Goal: Transaction & Acquisition: Purchase product/service

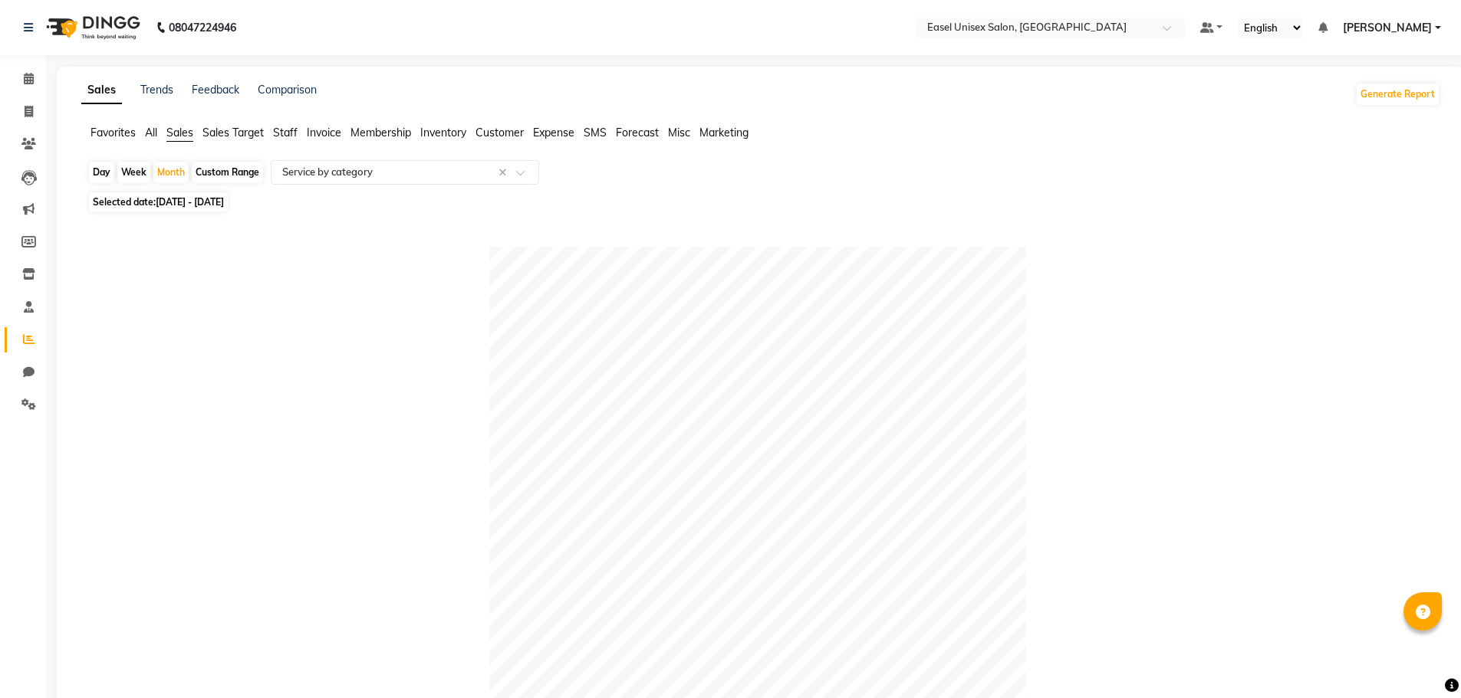
select select "full_report"
select select "csv"
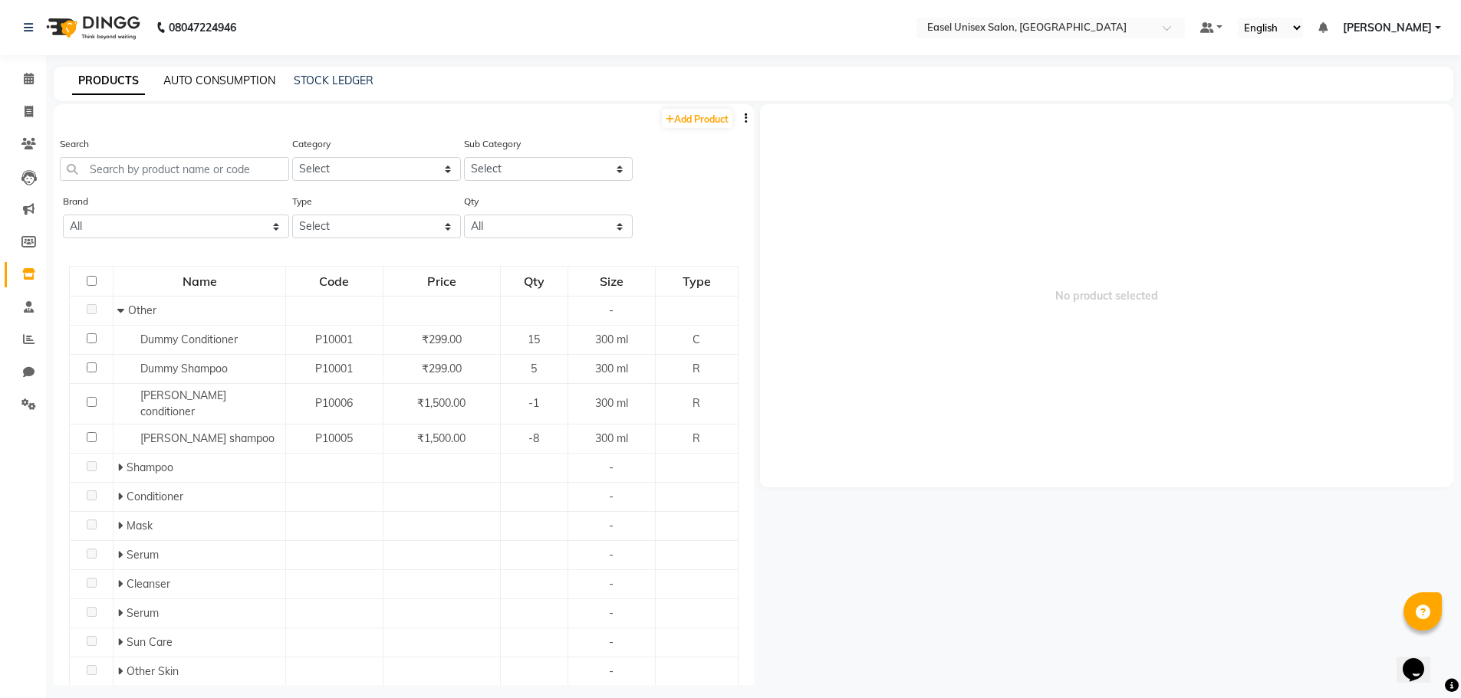
click at [248, 86] on link "AUTO CONSUMPTION" at bounding box center [219, 81] width 112 height 14
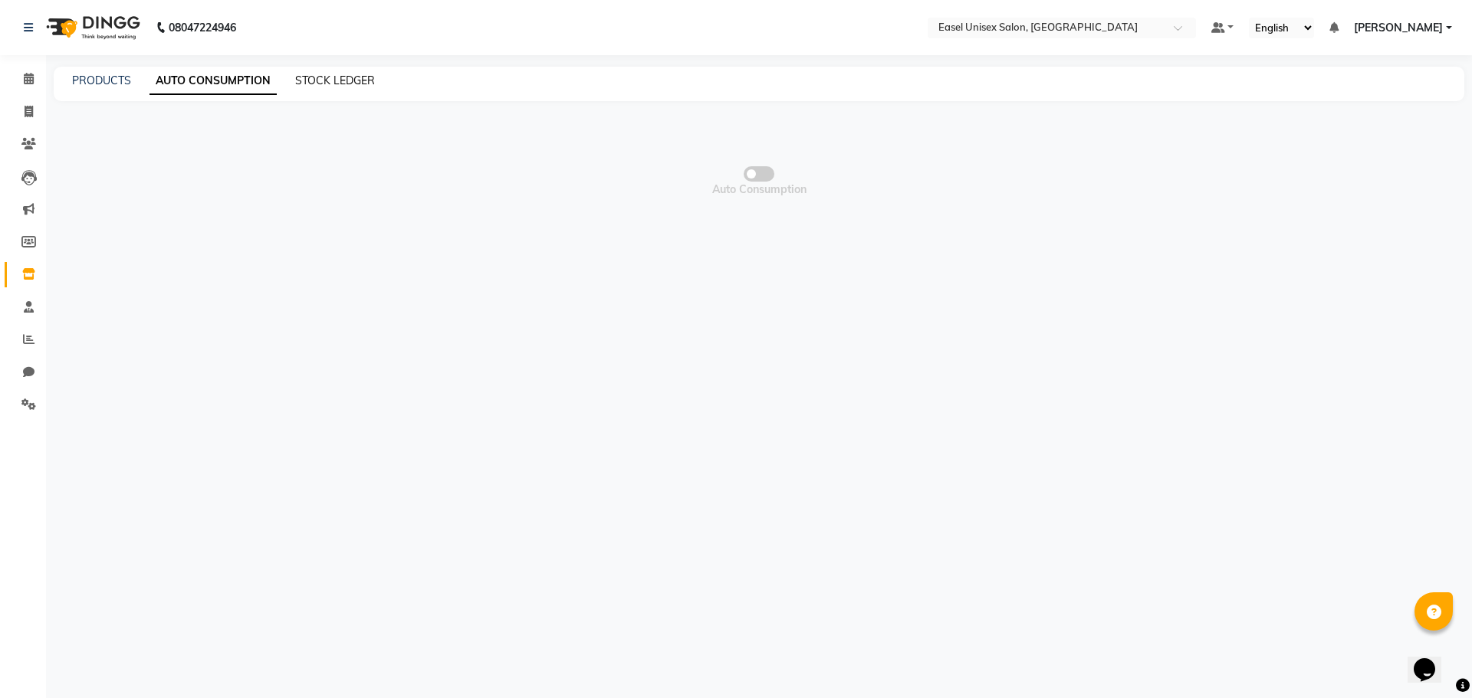
click at [317, 81] on link "STOCK LEDGER" at bounding box center [335, 81] width 80 height 14
select select "all"
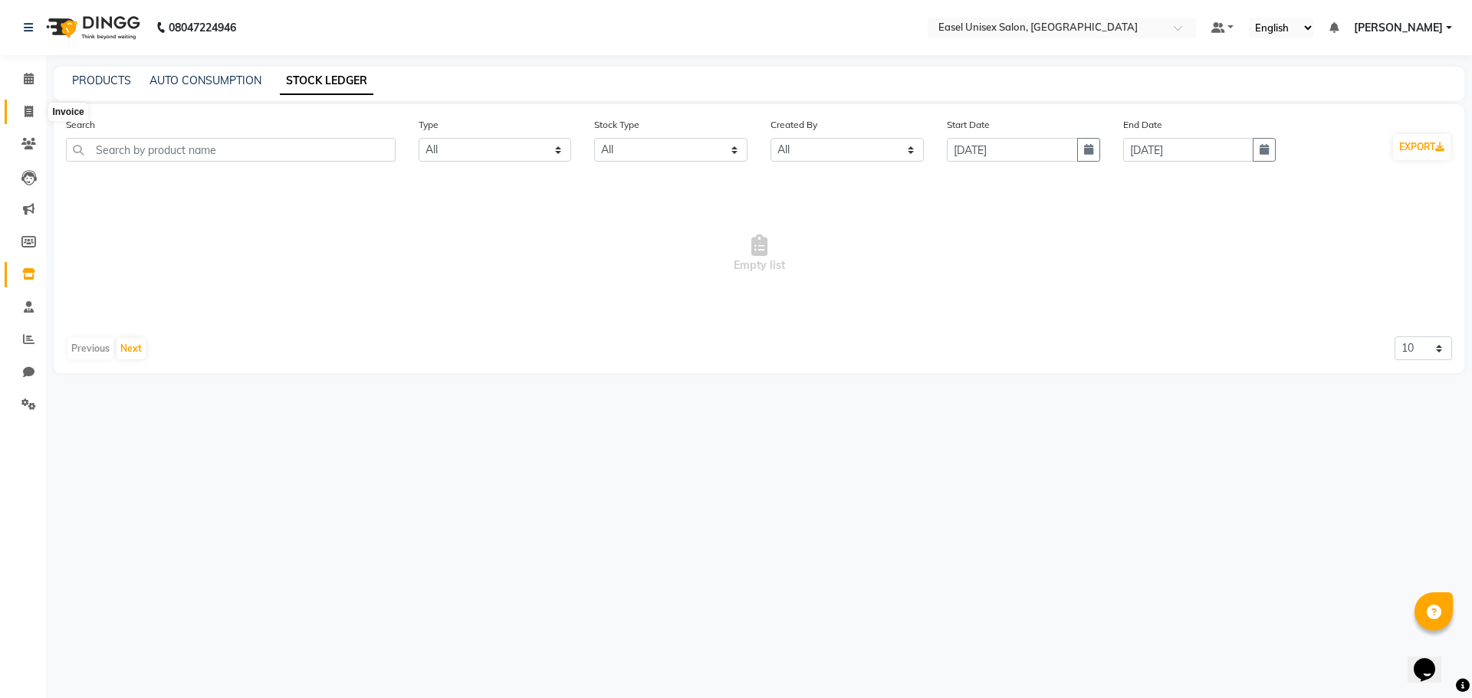
click at [31, 114] on icon at bounding box center [29, 112] width 8 height 12
select select "service"
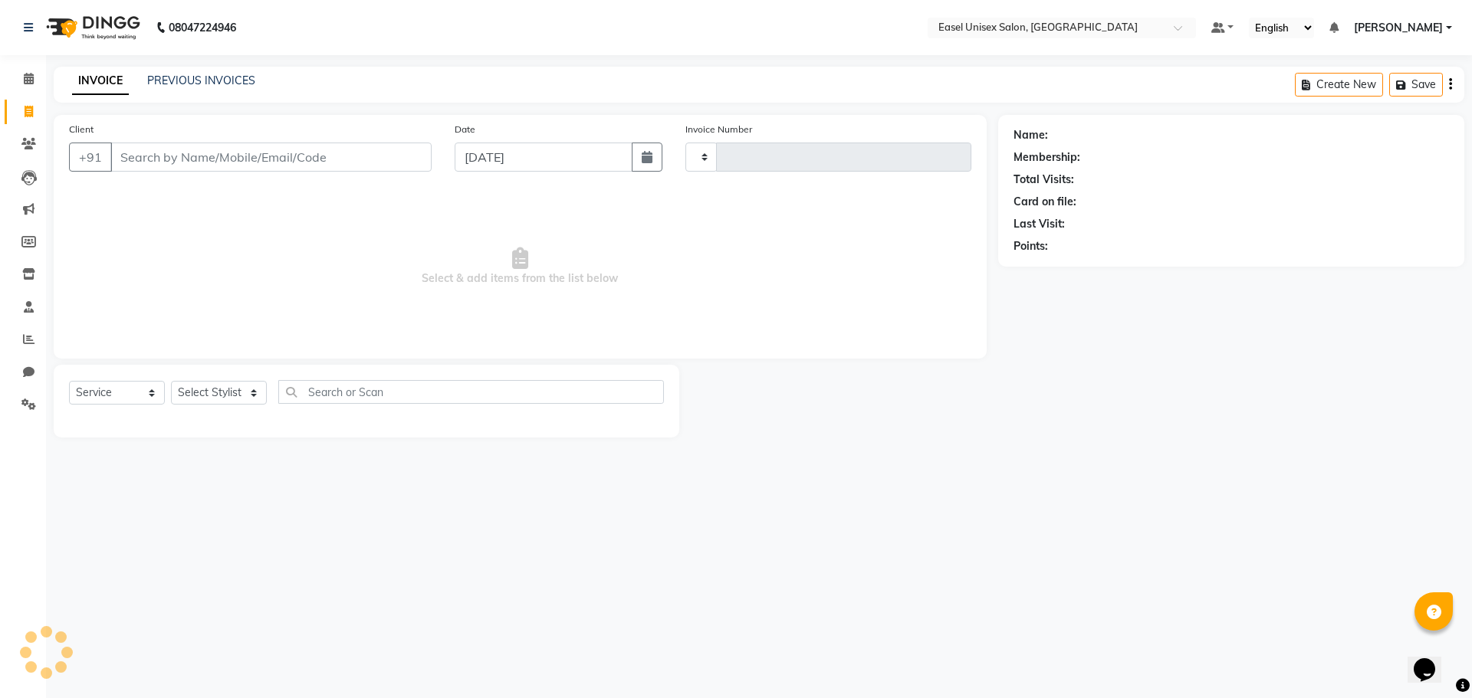
type input "1526"
select select "8639"
click at [222, 78] on link "PREVIOUS INVOICES" at bounding box center [201, 81] width 108 height 14
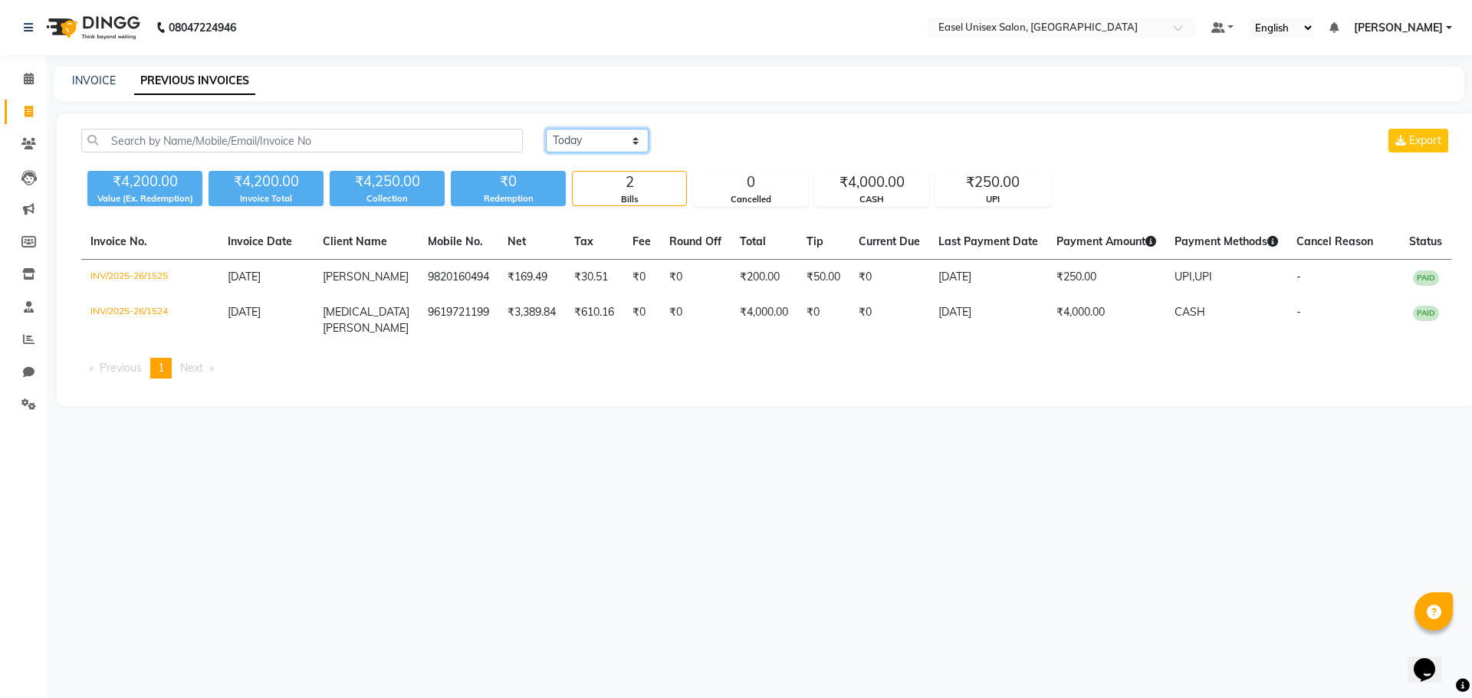
drag, startPoint x: 593, startPoint y: 143, endPoint x: 592, endPoint y: 152, distance: 8.5
click at [593, 143] on select "[DATE] [DATE] Custom Range" at bounding box center [597, 141] width 103 height 24
select select "range"
click at [546, 129] on select "[DATE] [DATE] Custom Range" at bounding box center [597, 141] width 103 height 24
click at [833, 141] on input "[DATE]" at bounding box center [837, 140] width 107 height 21
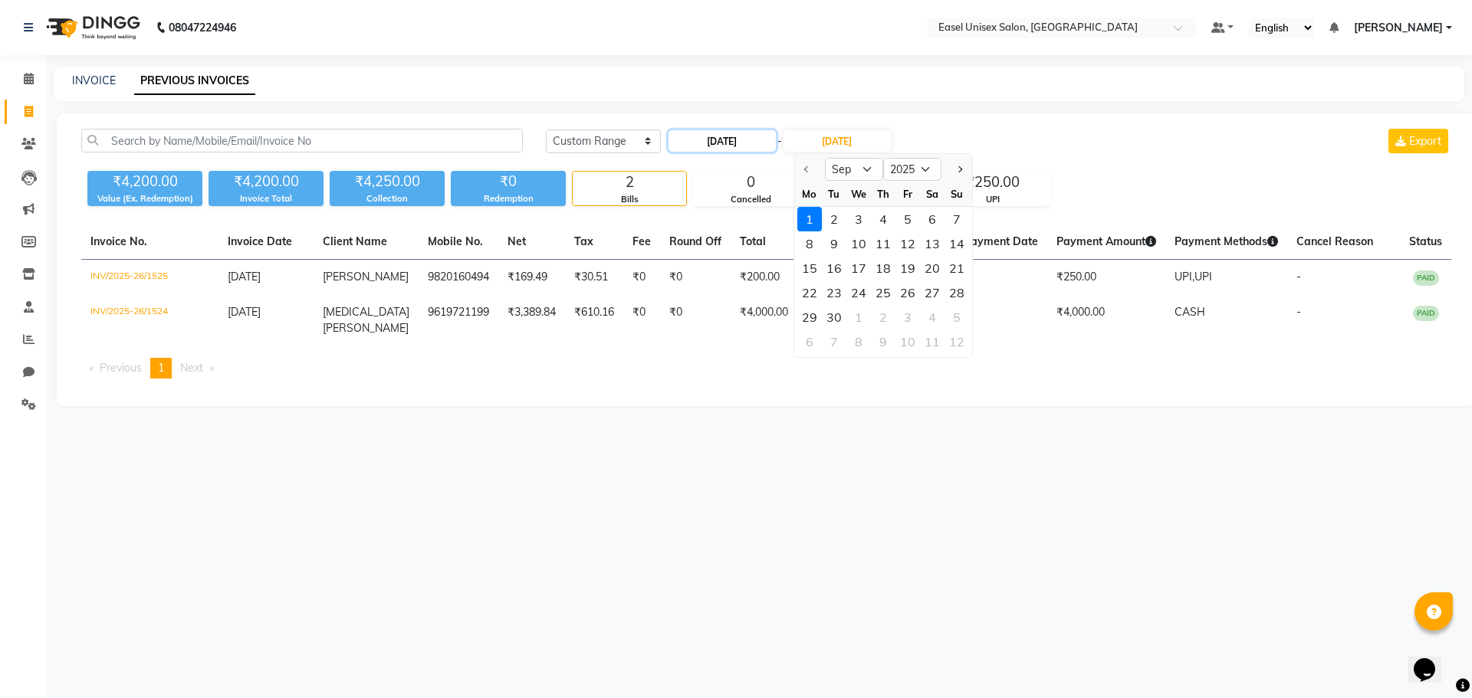
click at [714, 143] on input "[DATE]" at bounding box center [722, 140] width 107 height 21
select select "9"
select select "2025"
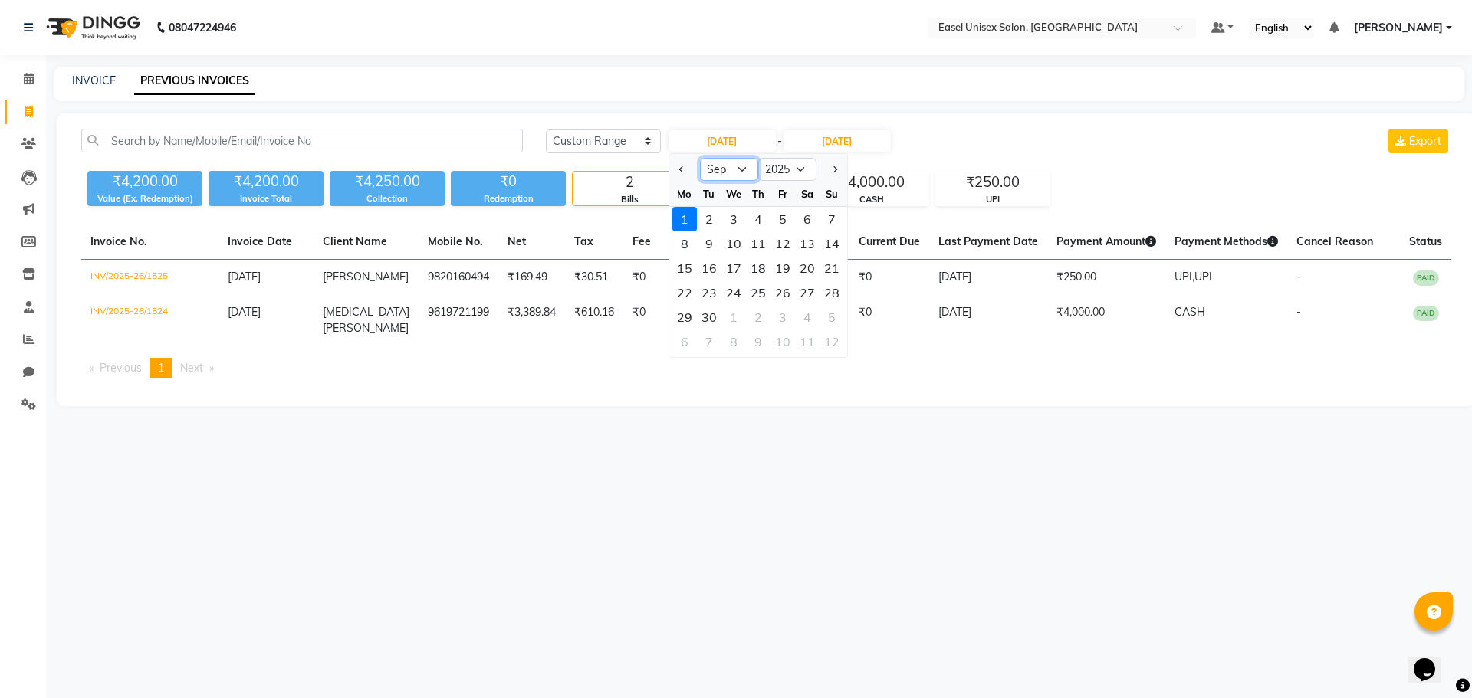
click at [731, 172] on select "Jan Feb Mar Apr May Jun [DATE] Aug Sep Oct Nov Dec" at bounding box center [729, 169] width 58 height 23
select select "8"
click at [700, 158] on select "Jan Feb Mar Apr May Jun [DATE] Aug Sep Oct Nov Dec" at bounding box center [729, 169] width 58 height 23
click at [780, 216] on div "1" at bounding box center [783, 219] width 25 height 25
type input "[DATE]"
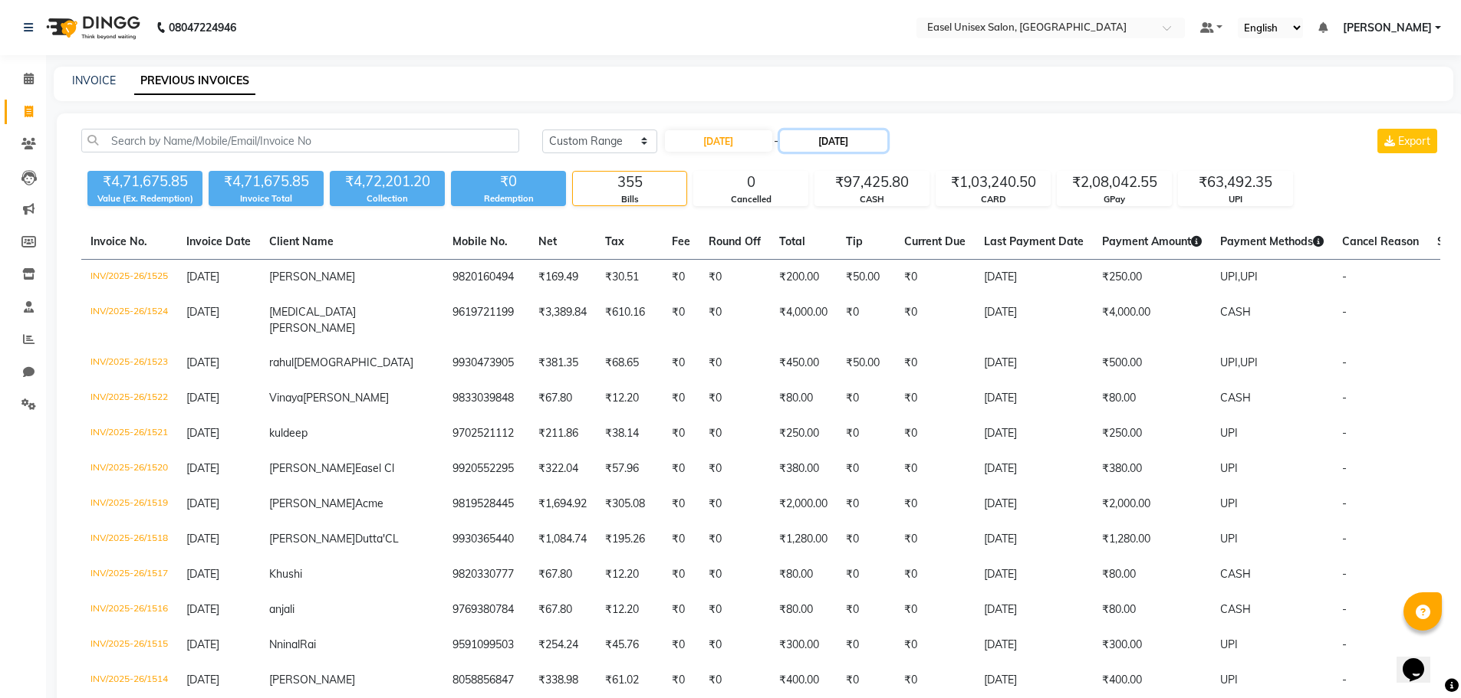
drag, startPoint x: 832, startPoint y: 142, endPoint x: 831, endPoint y: 152, distance: 10.0
click at [832, 144] on input "[DATE]" at bounding box center [833, 140] width 107 height 21
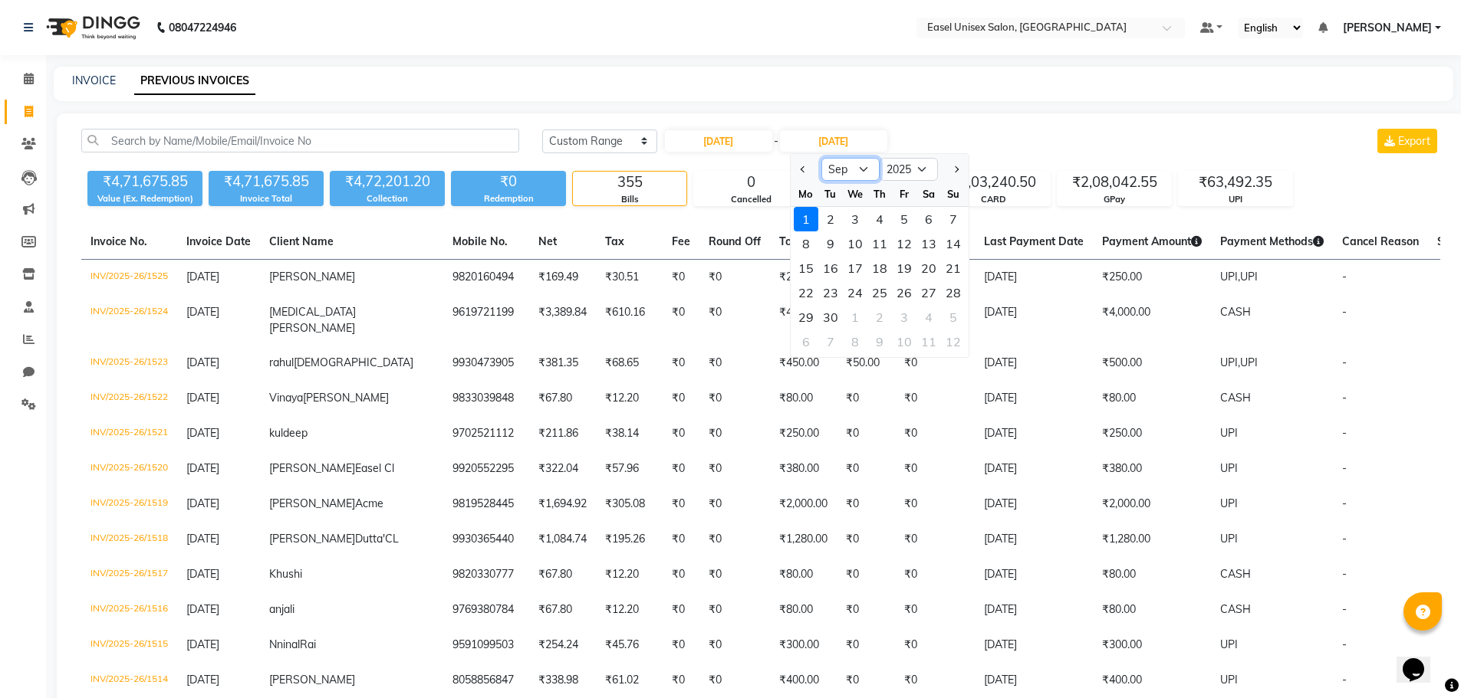
drag, startPoint x: 861, startPoint y: 167, endPoint x: 858, endPoint y: 180, distance: 13.4
click at [861, 167] on select "Aug Sep Oct Nov Dec" at bounding box center [850, 169] width 58 height 23
select select "8"
click at [821, 158] on select "Aug Sep Oct Nov Dec" at bounding box center [850, 169] width 58 height 23
click at [947, 320] on div "31" at bounding box center [953, 317] width 25 height 25
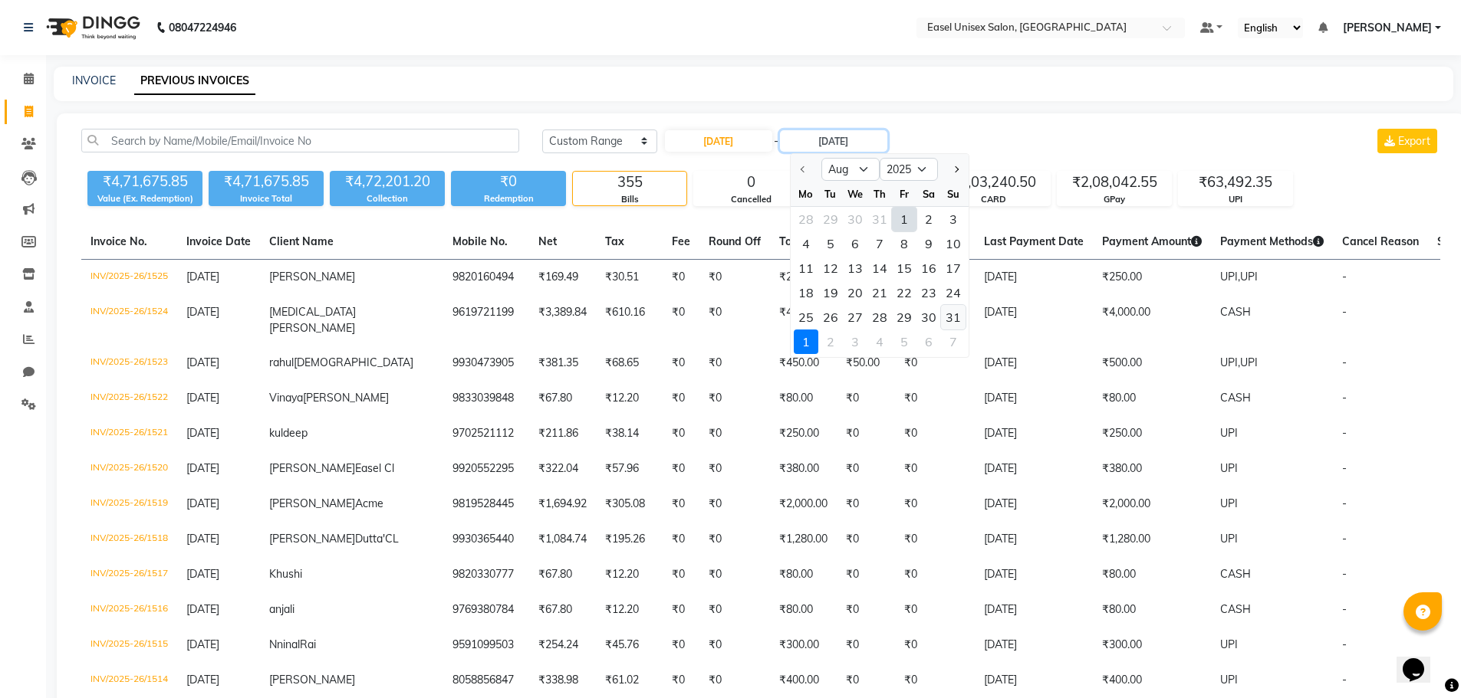
type input "[DATE]"
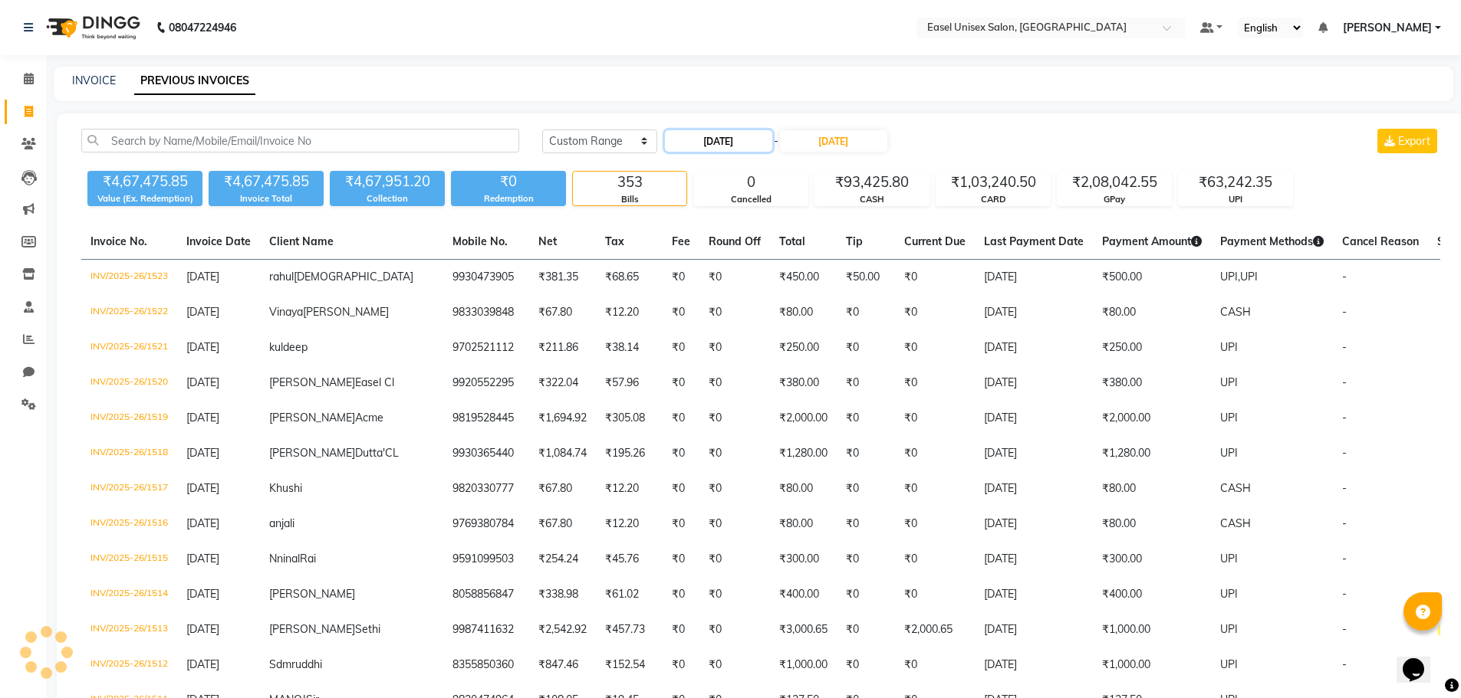
click at [721, 141] on input "[DATE]" at bounding box center [718, 140] width 107 height 21
select select "8"
select select "2025"
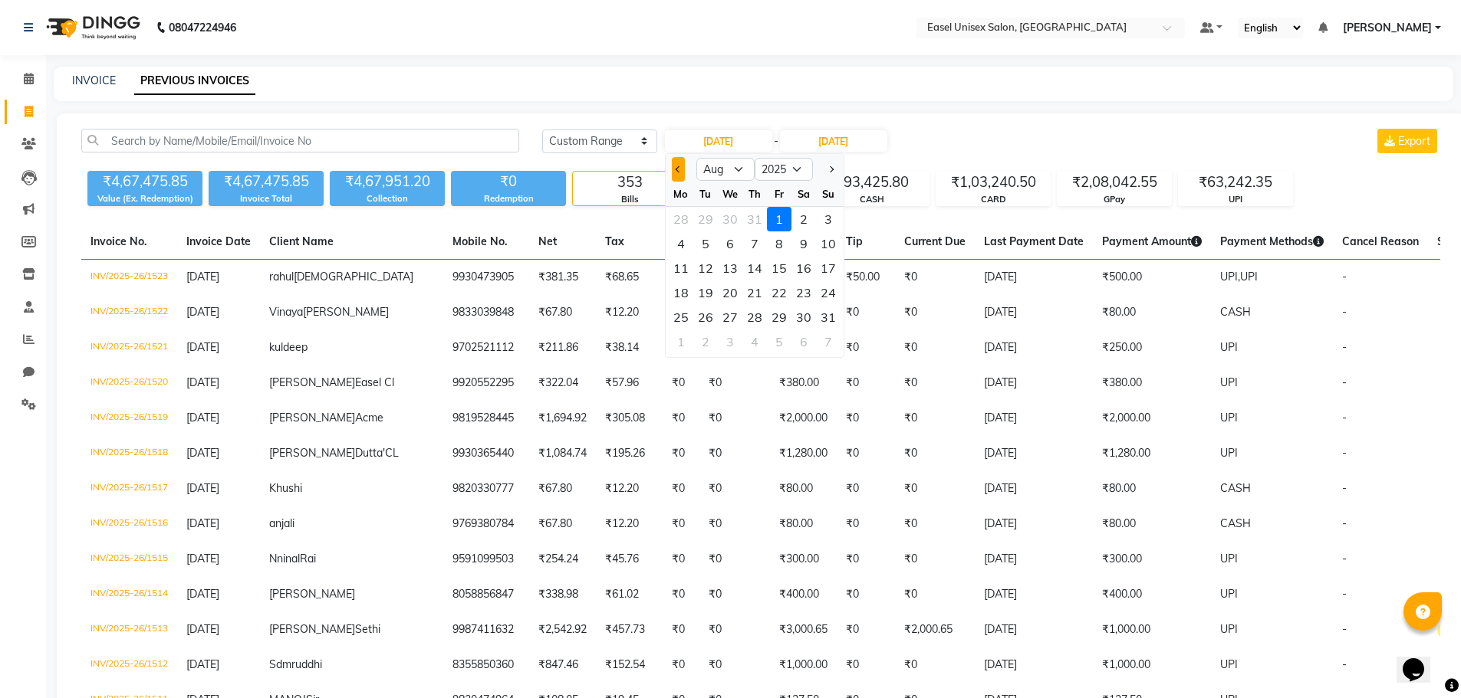
click at [675, 165] on button "Previous month" at bounding box center [678, 169] width 13 height 25
select select "7"
click at [709, 219] on div "1" at bounding box center [705, 219] width 25 height 25
type input "[DATE]"
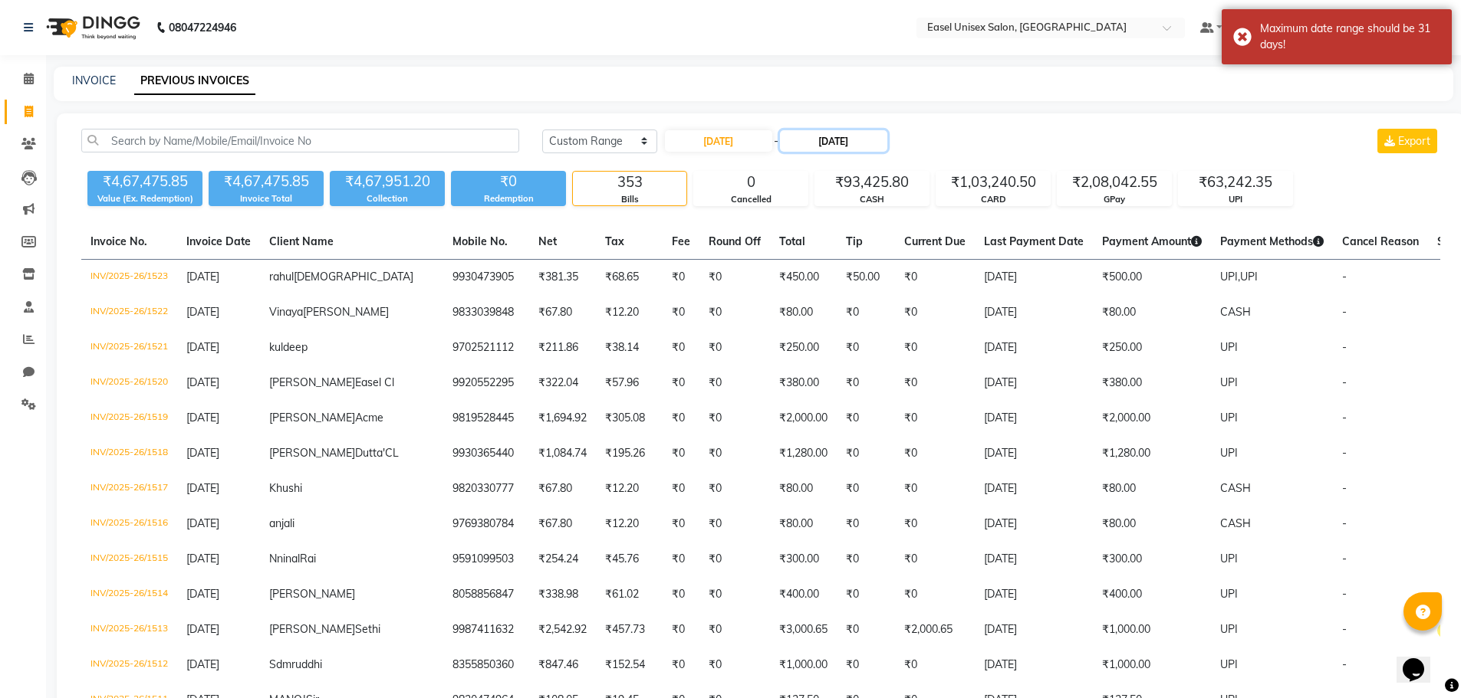
click at [828, 142] on input "[DATE]" at bounding box center [833, 140] width 107 height 21
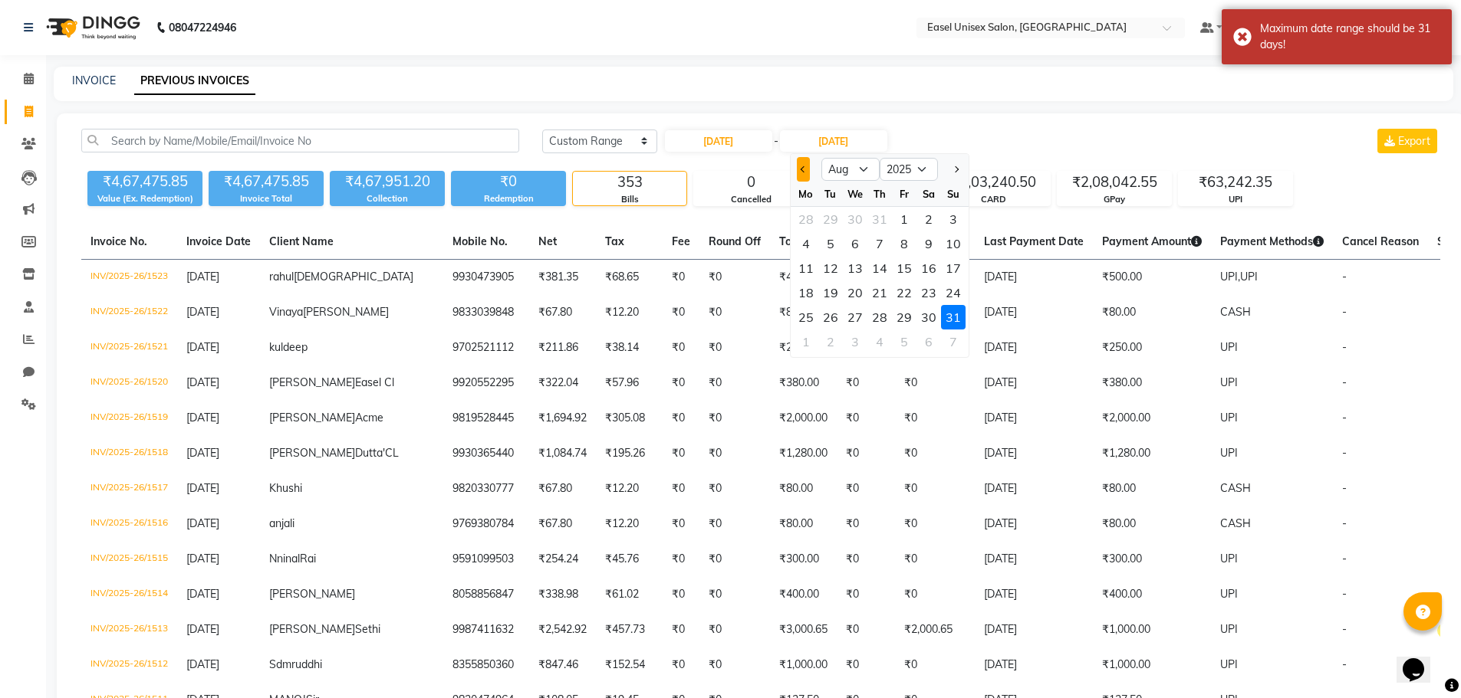
click at [799, 168] on button "Previous month" at bounding box center [803, 169] width 13 height 25
select select "7"
click at [886, 316] on div "31" at bounding box center [879, 317] width 25 height 25
type input "[DATE]"
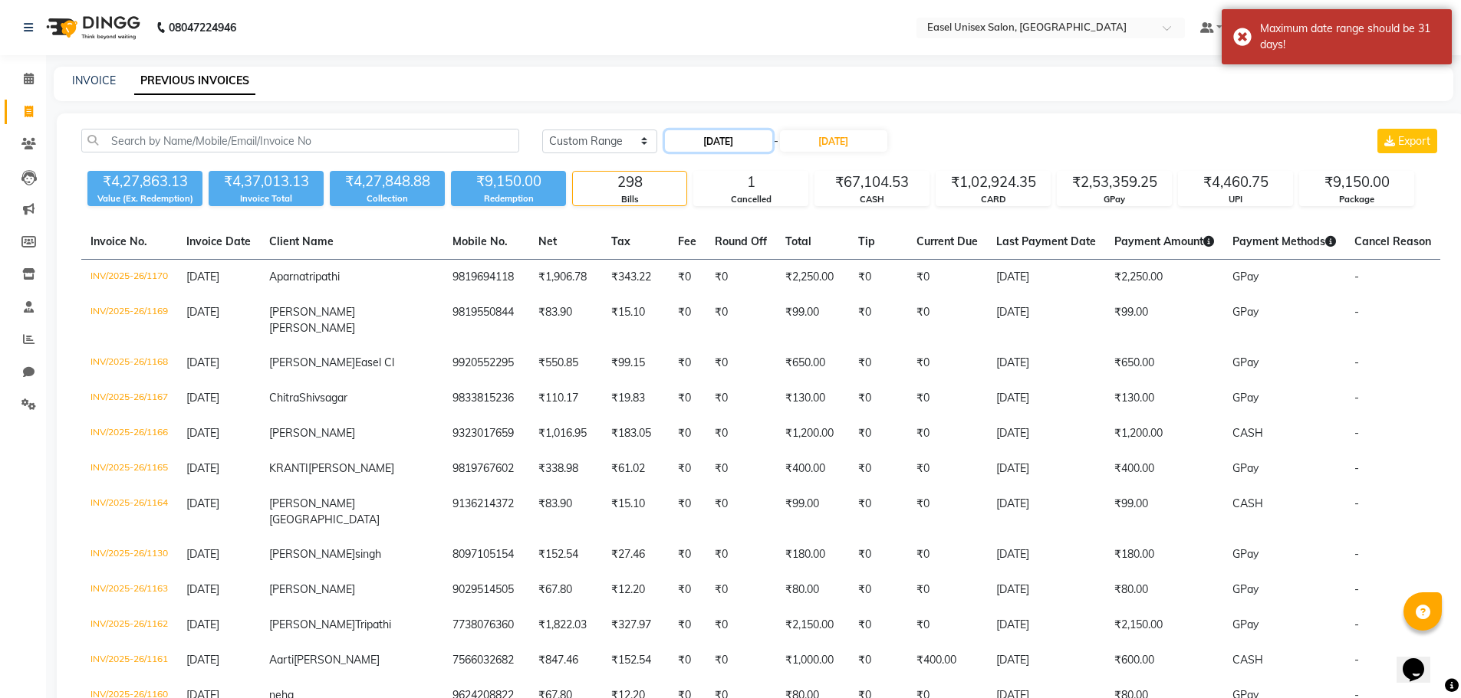
click at [704, 142] on input "[DATE]" at bounding box center [718, 140] width 107 height 21
select select "7"
select select "2025"
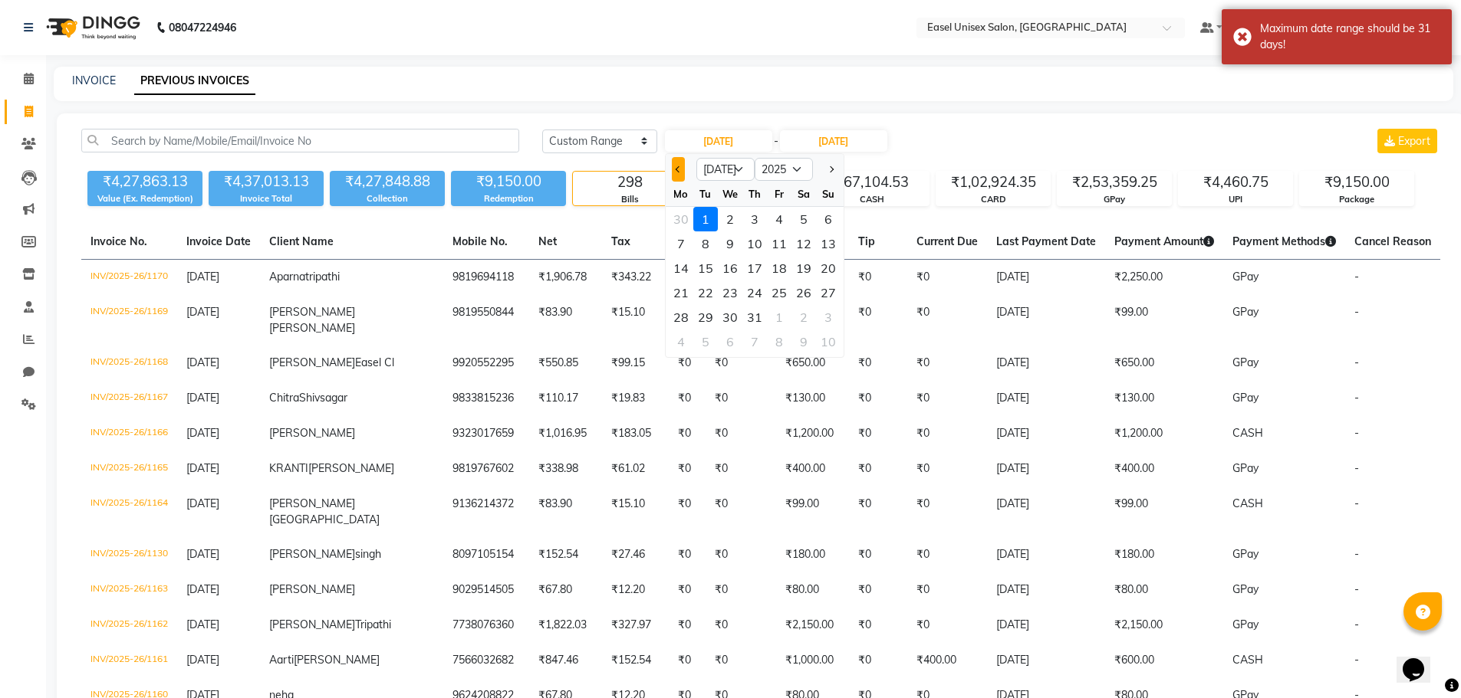
click at [672, 175] on button "Previous month" at bounding box center [678, 169] width 13 height 25
select select "6"
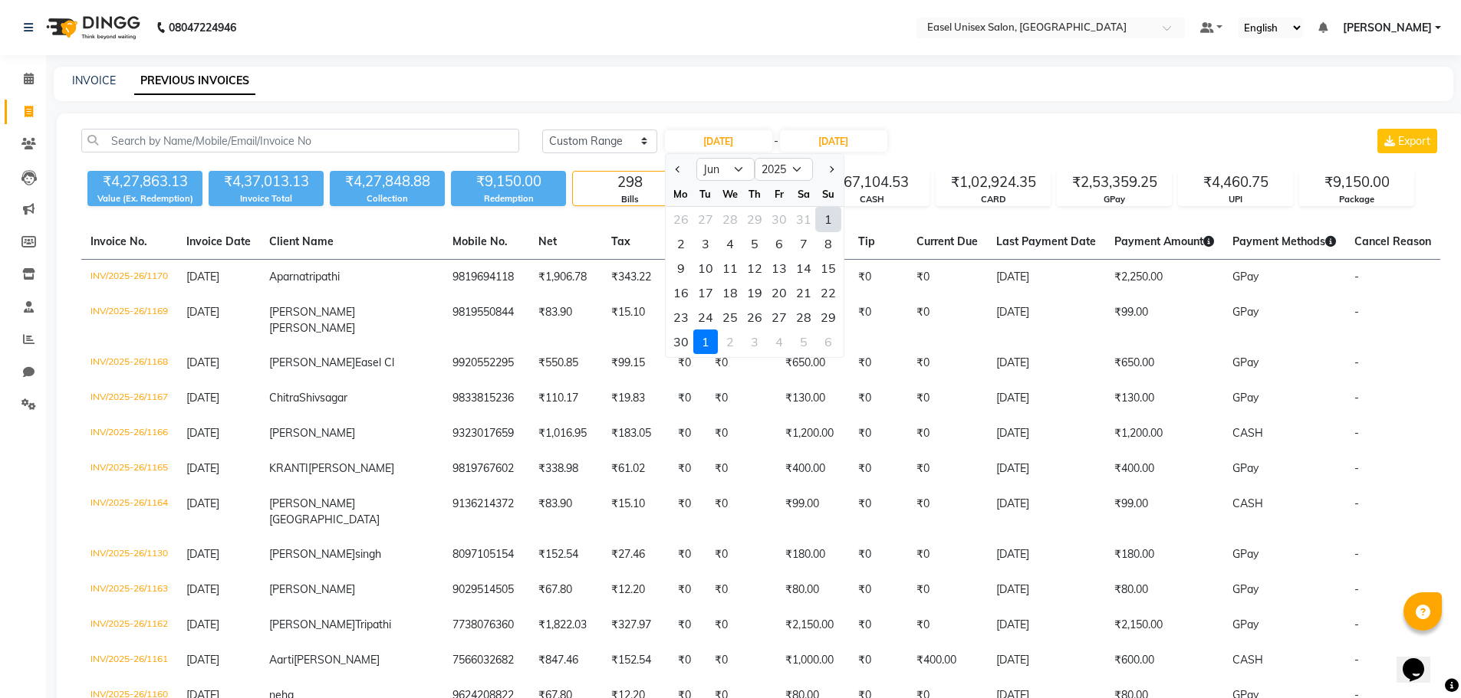
click at [820, 222] on div "1" at bounding box center [828, 219] width 25 height 25
type input "[DATE]"
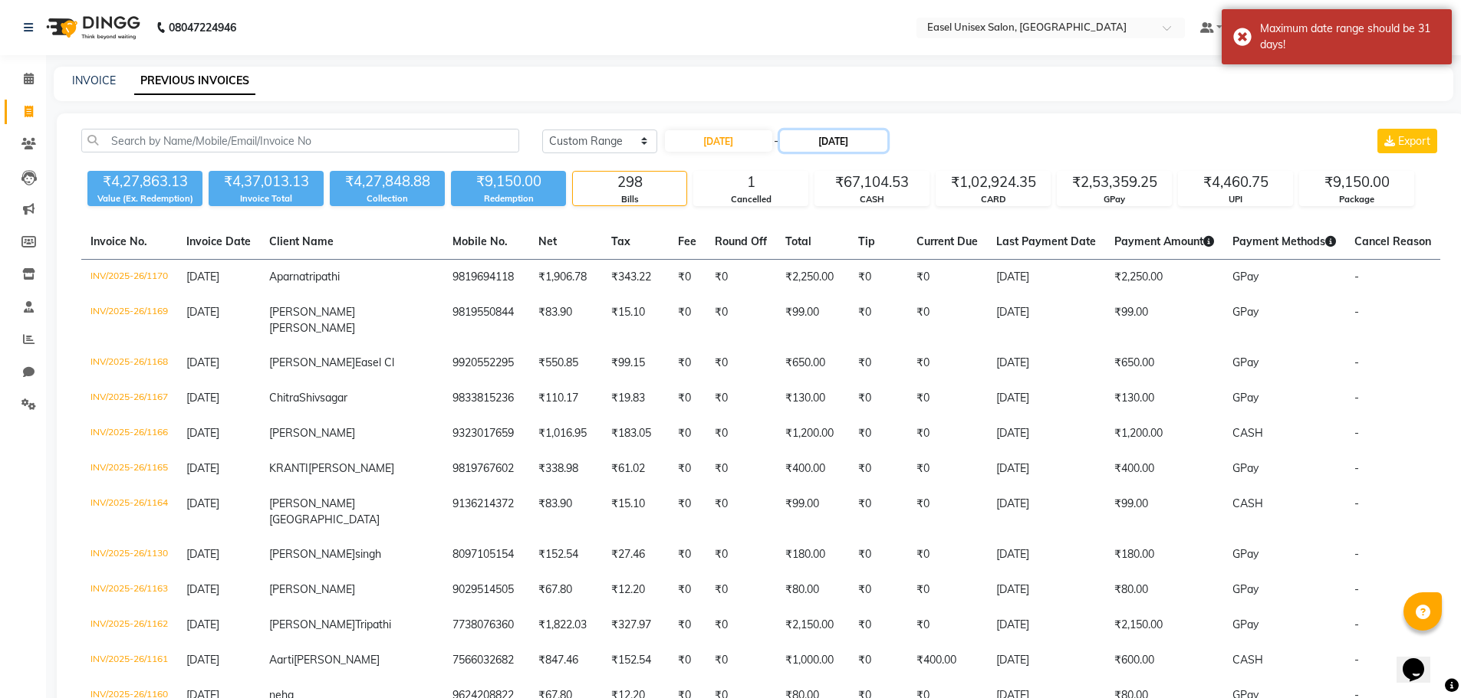
click at [826, 141] on input "[DATE]" at bounding box center [833, 140] width 107 height 21
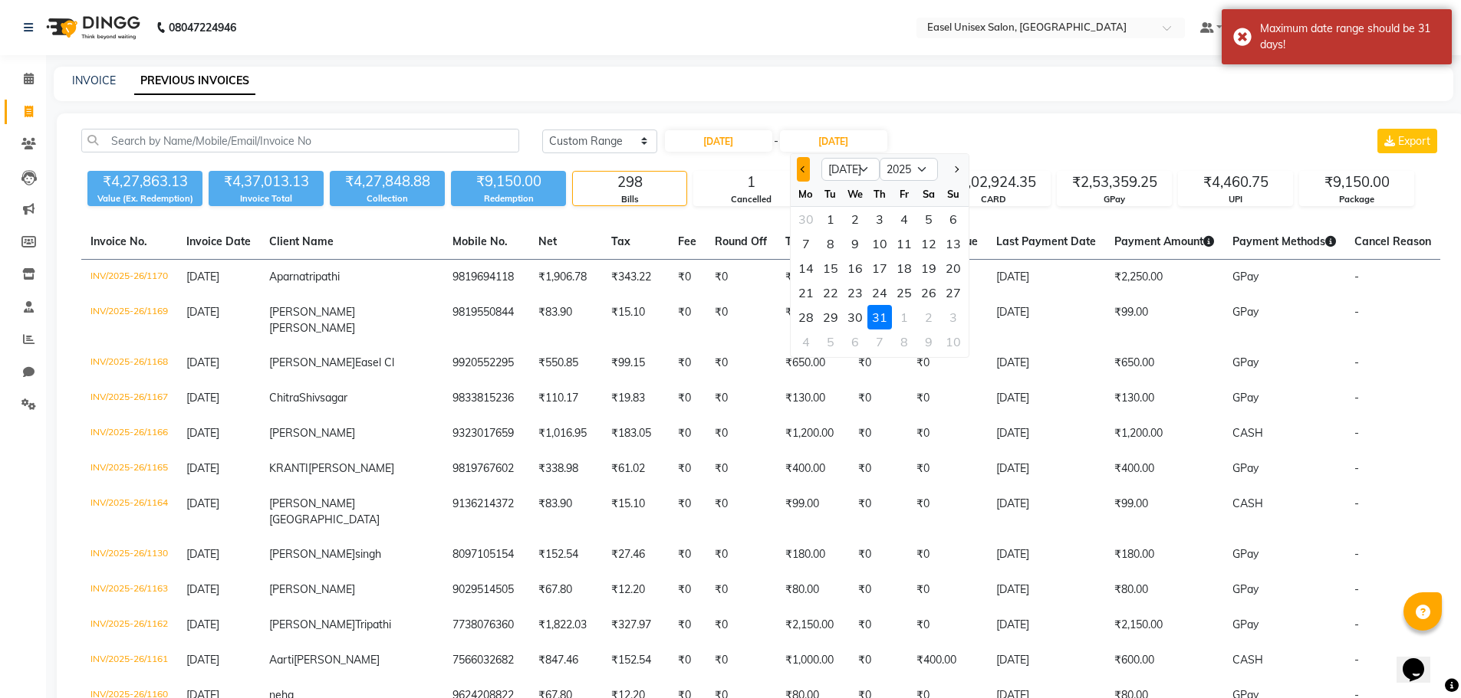
click at [800, 168] on span "Previous month" at bounding box center [803, 169] width 6 height 6
select select "6"
click at [806, 340] on div "30" at bounding box center [806, 342] width 25 height 25
type input "[DATE]"
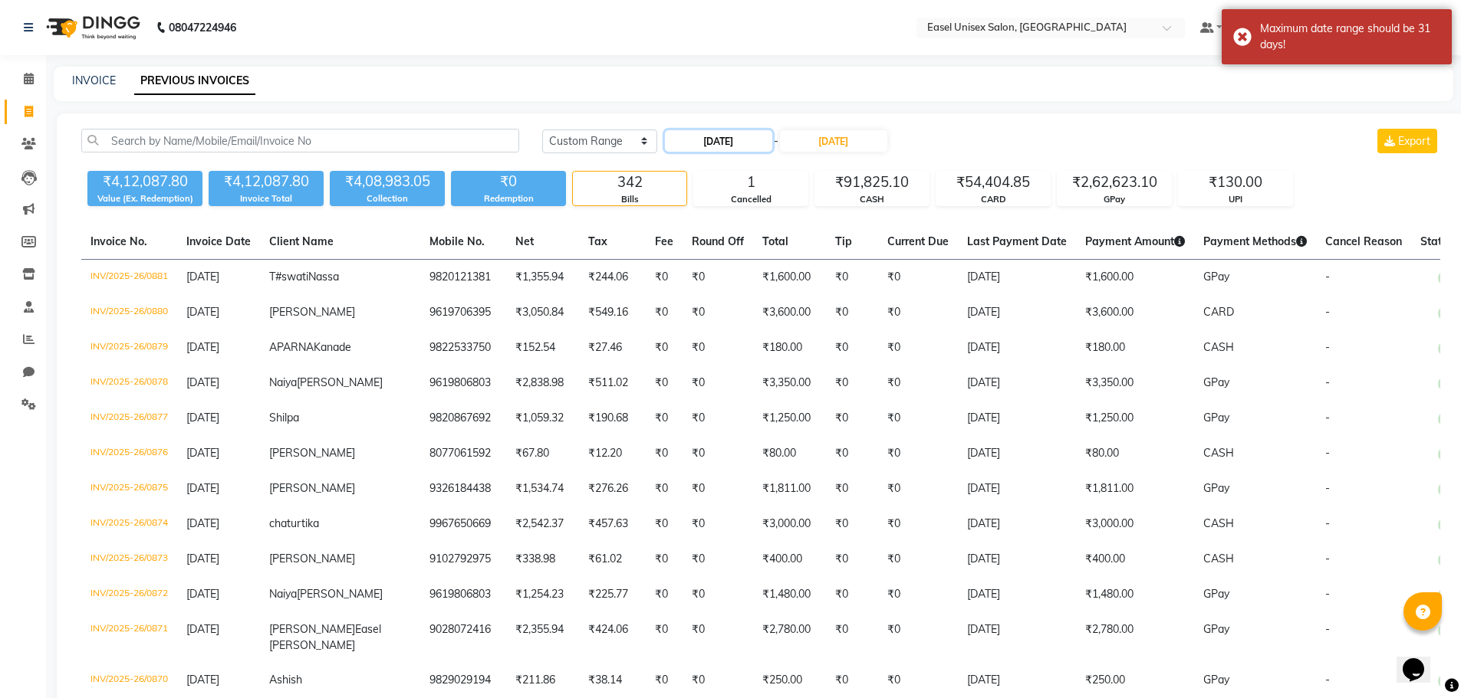
click at [712, 142] on input "[DATE]" at bounding box center [718, 140] width 107 height 21
select select "6"
select select "2025"
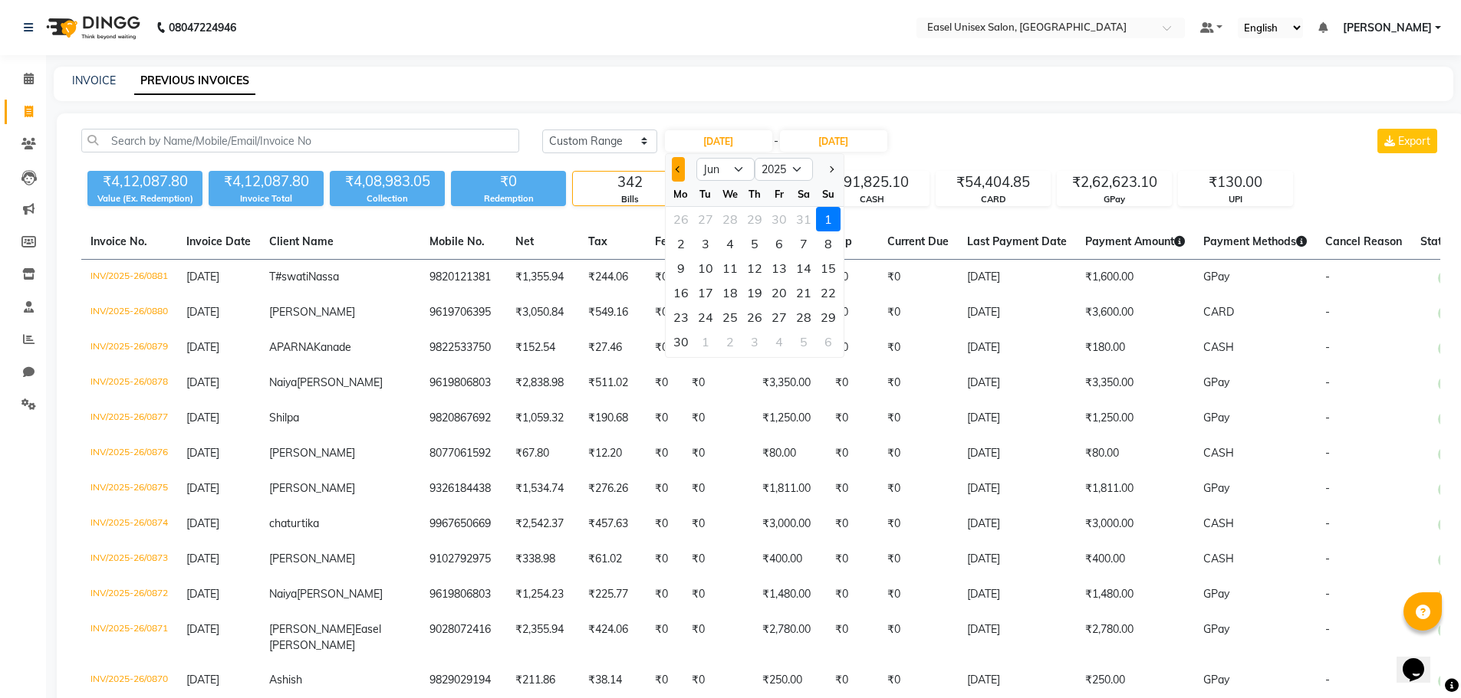
click at [677, 173] on button "Previous month" at bounding box center [678, 169] width 13 height 25
select select "5"
click at [754, 215] on div "1" at bounding box center [754, 219] width 25 height 25
type input "[DATE]"
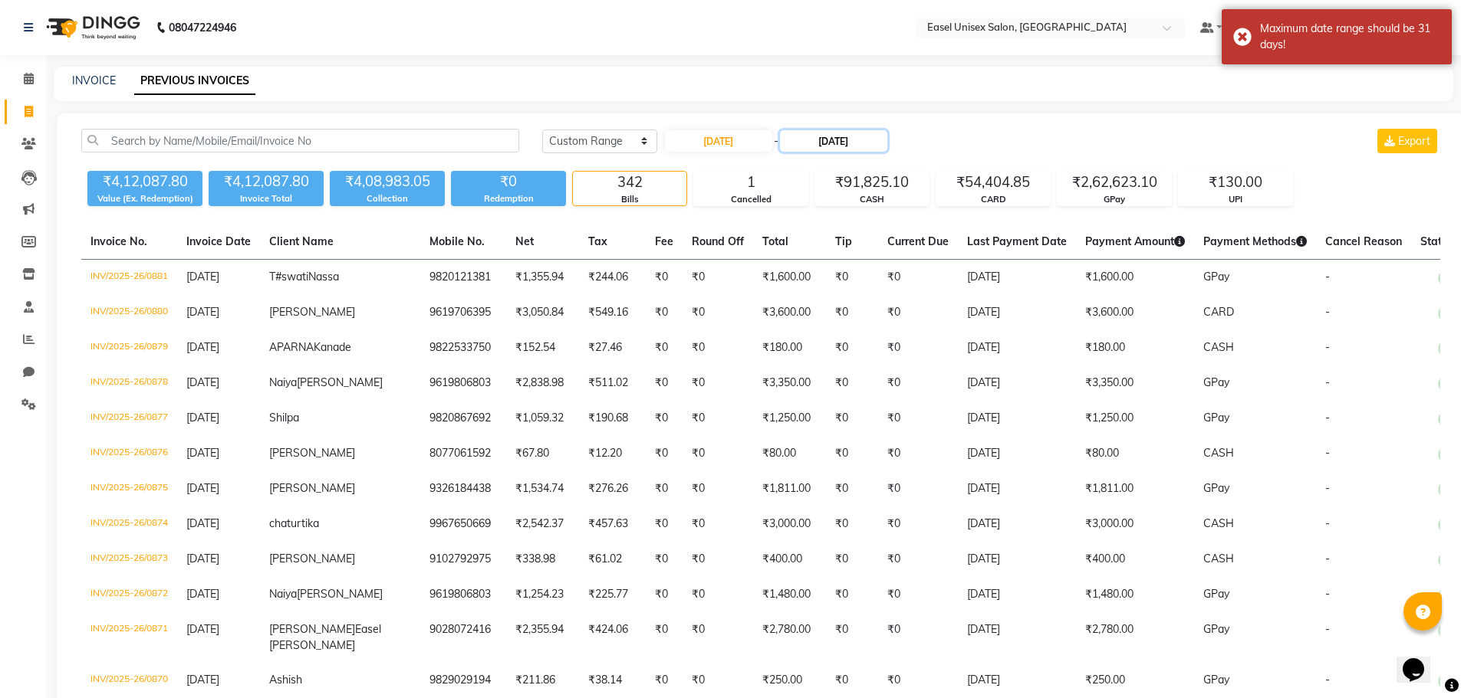
click at [828, 143] on input "[DATE]" at bounding box center [833, 140] width 107 height 21
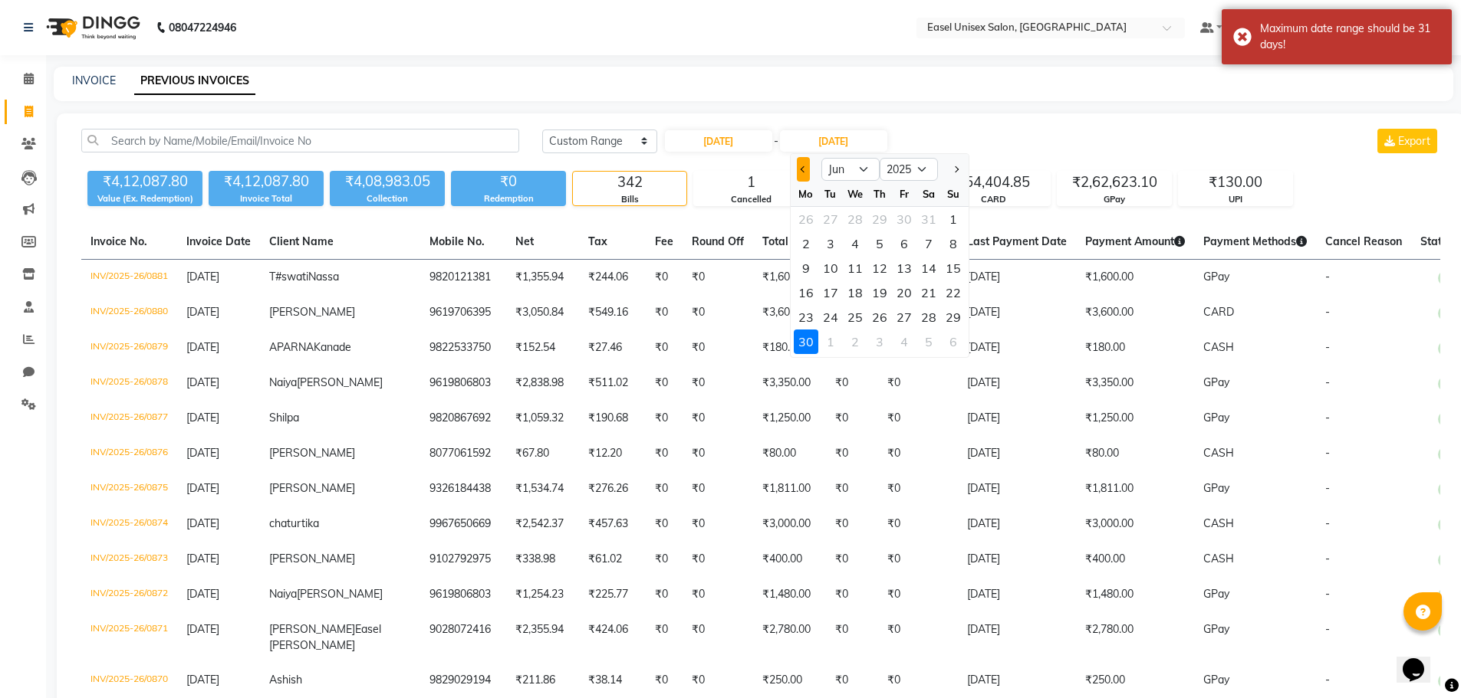
click at [798, 166] on button "Previous month" at bounding box center [803, 169] width 13 height 25
select select "5"
click at [928, 321] on div "31" at bounding box center [928, 317] width 25 height 25
type input "[DATE]"
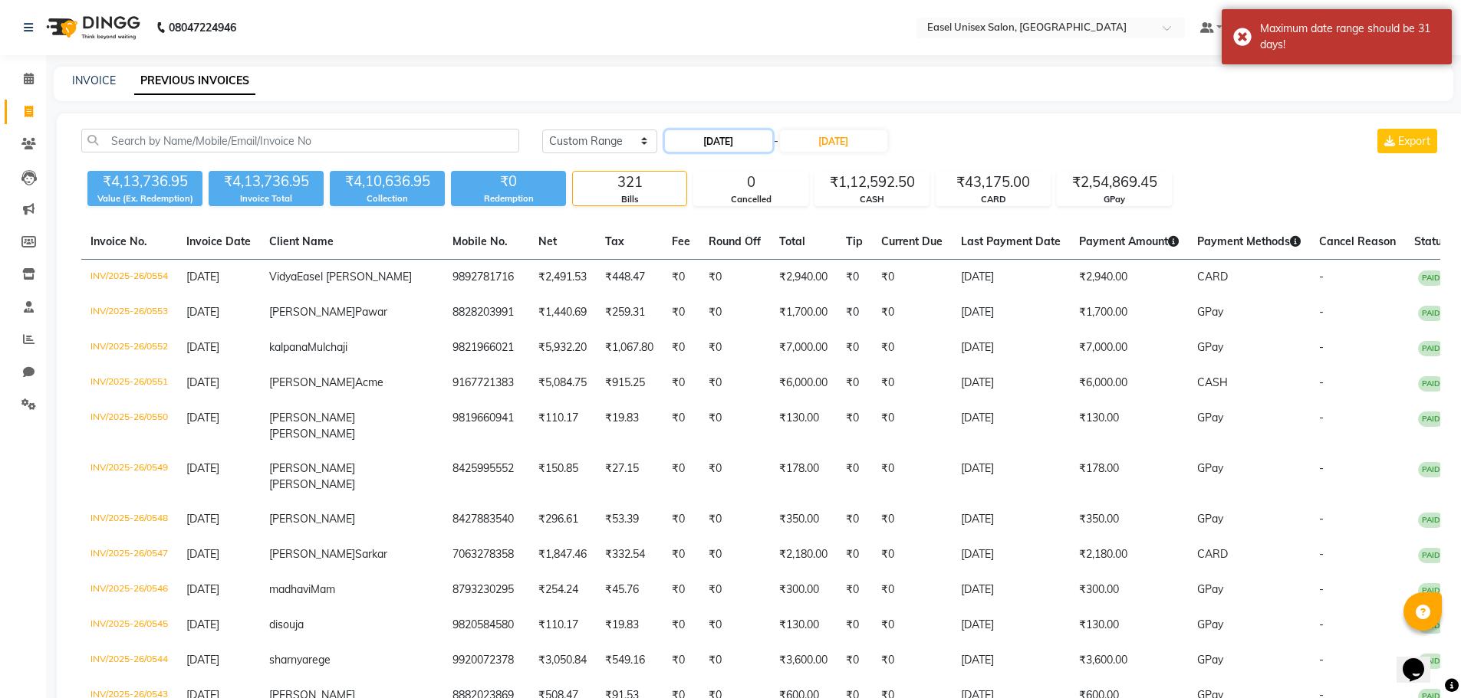
click at [720, 142] on input "[DATE]" at bounding box center [718, 140] width 107 height 21
select select "5"
select select "2025"
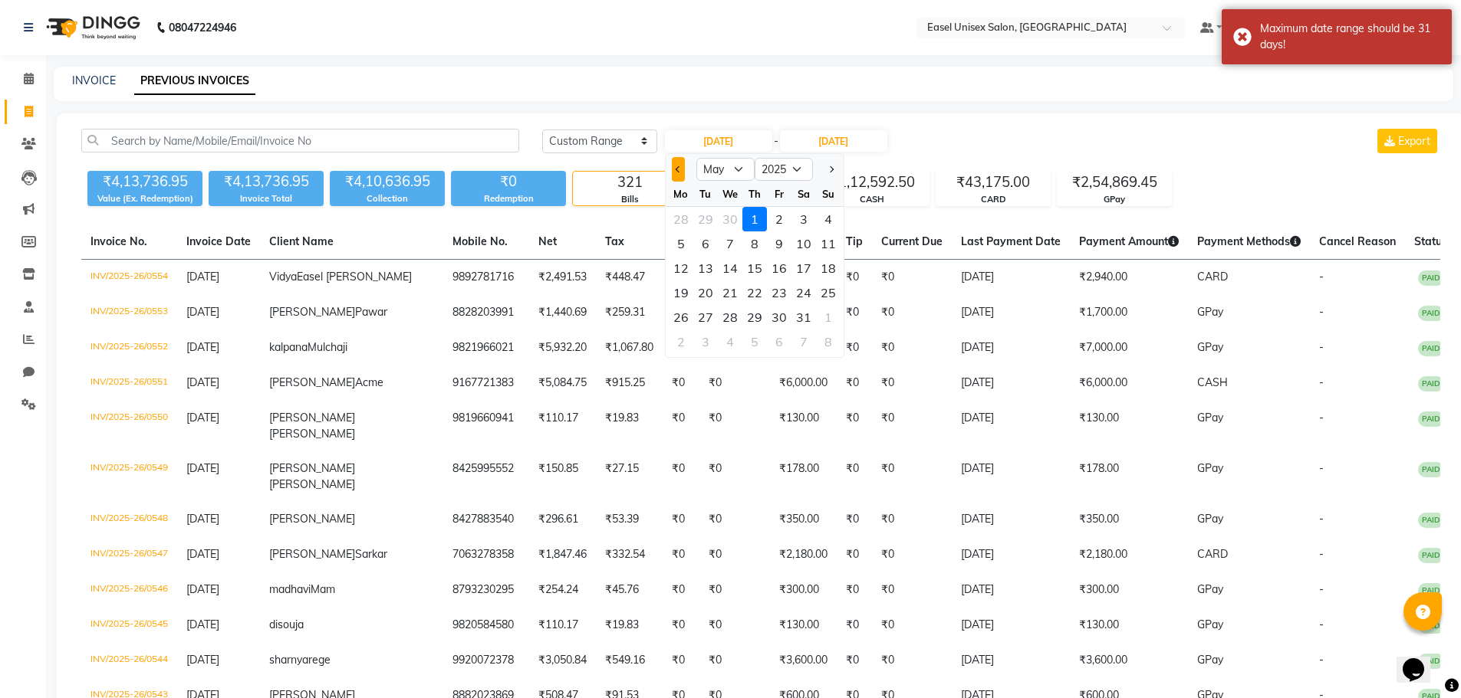
click at [677, 172] on span "Previous month" at bounding box center [678, 169] width 6 height 6
select select "4"
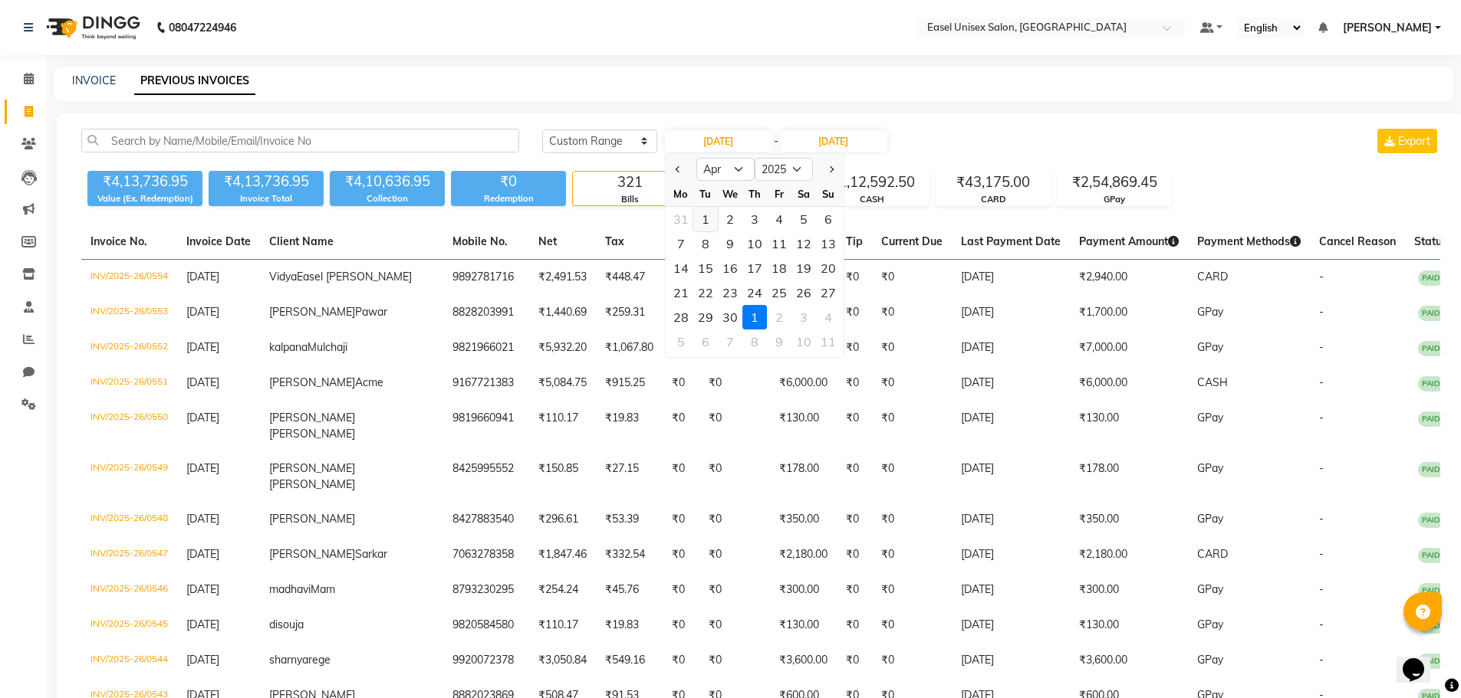
click at [700, 219] on div "1" at bounding box center [705, 219] width 25 height 25
type input "[DATE]"
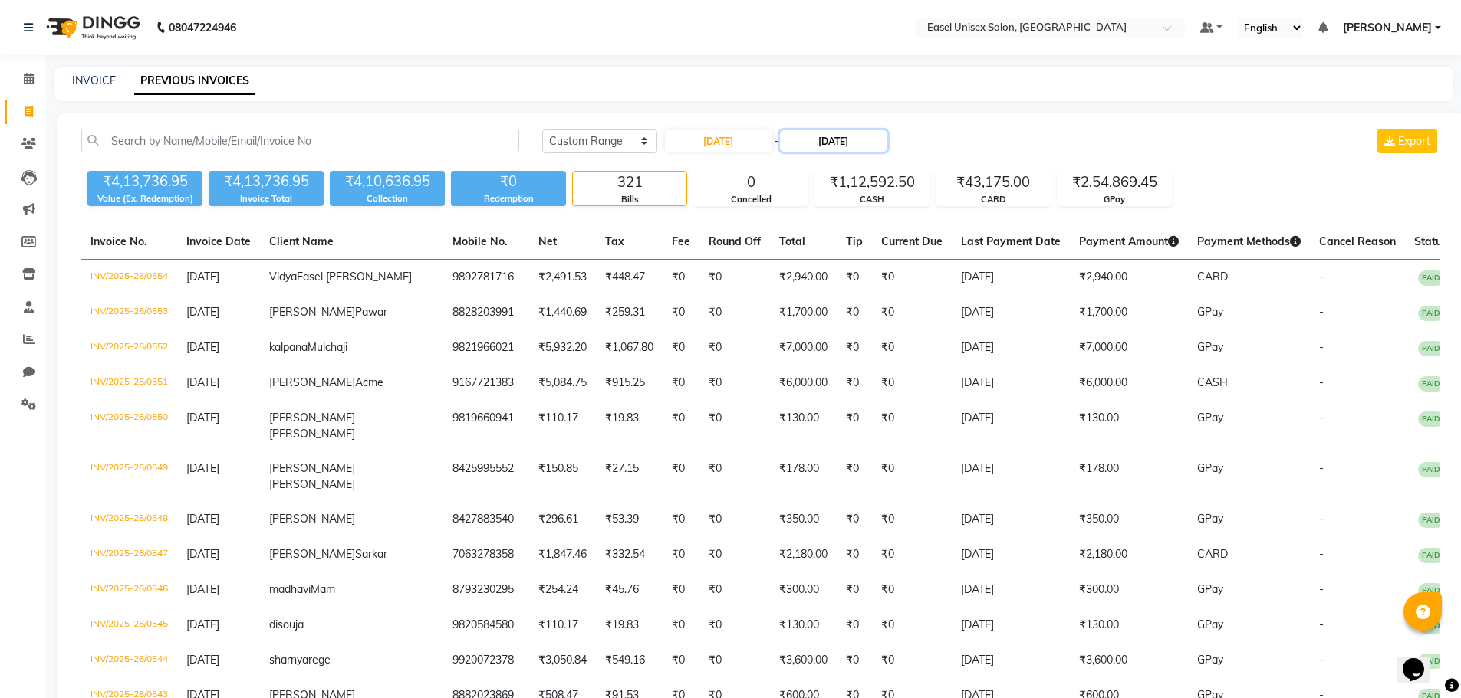
click at [823, 138] on input "[DATE]" at bounding box center [833, 140] width 107 height 21
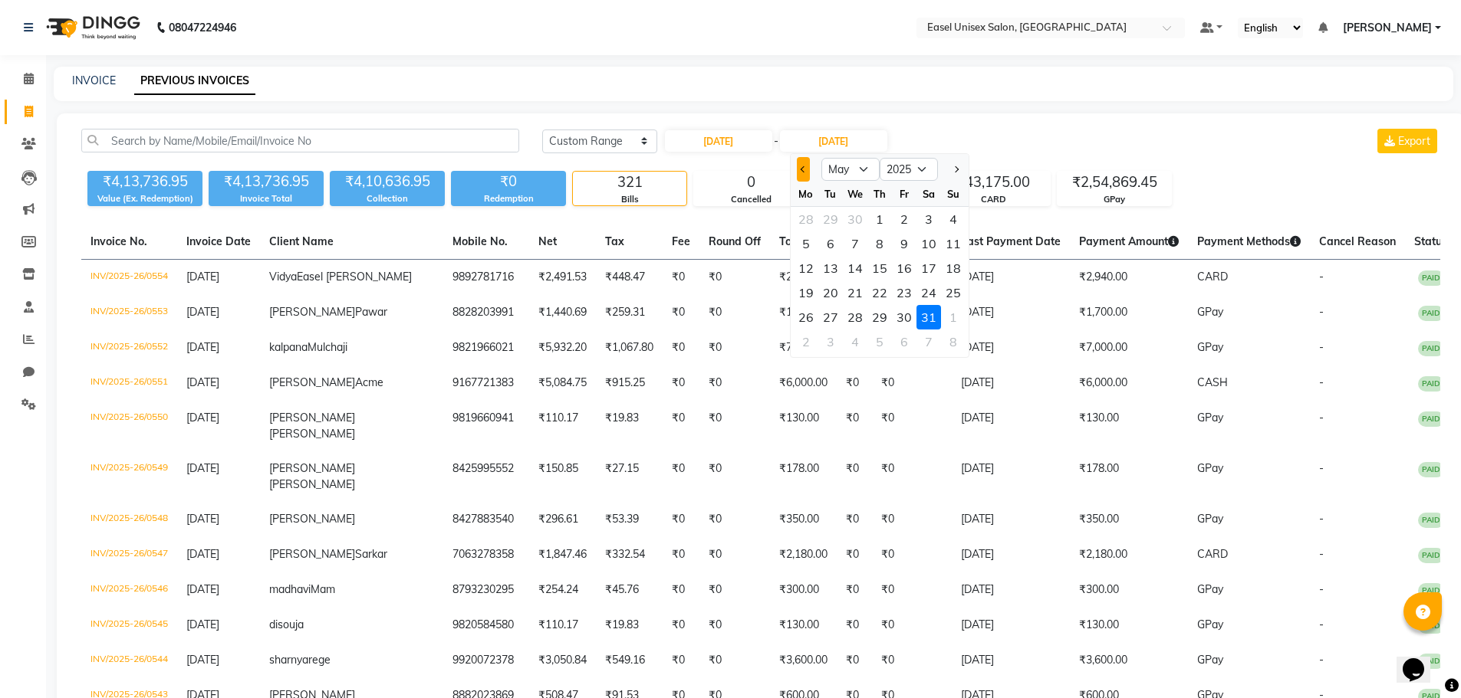
click at [801, 171] on span "Previous month" at bounding box center [803, 169] width 6 height 6
select select "4"
click at [853, 318] on div "30" at bounding box center [855, 317] width 25 height 25
type input "[DATE]"
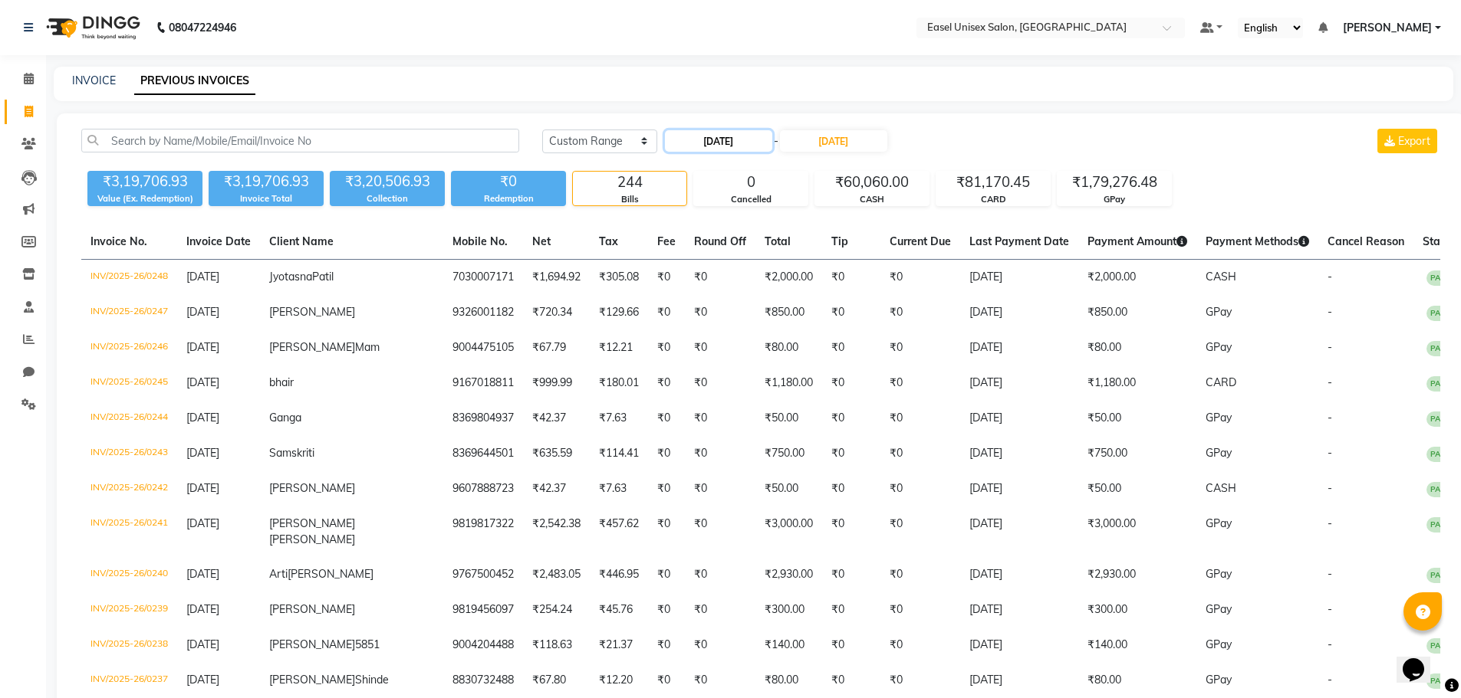
click at [703, 139] on input "[DATE]" at bounding box center [718, 140] width 107 height 21
select select "4"
select select "2025"
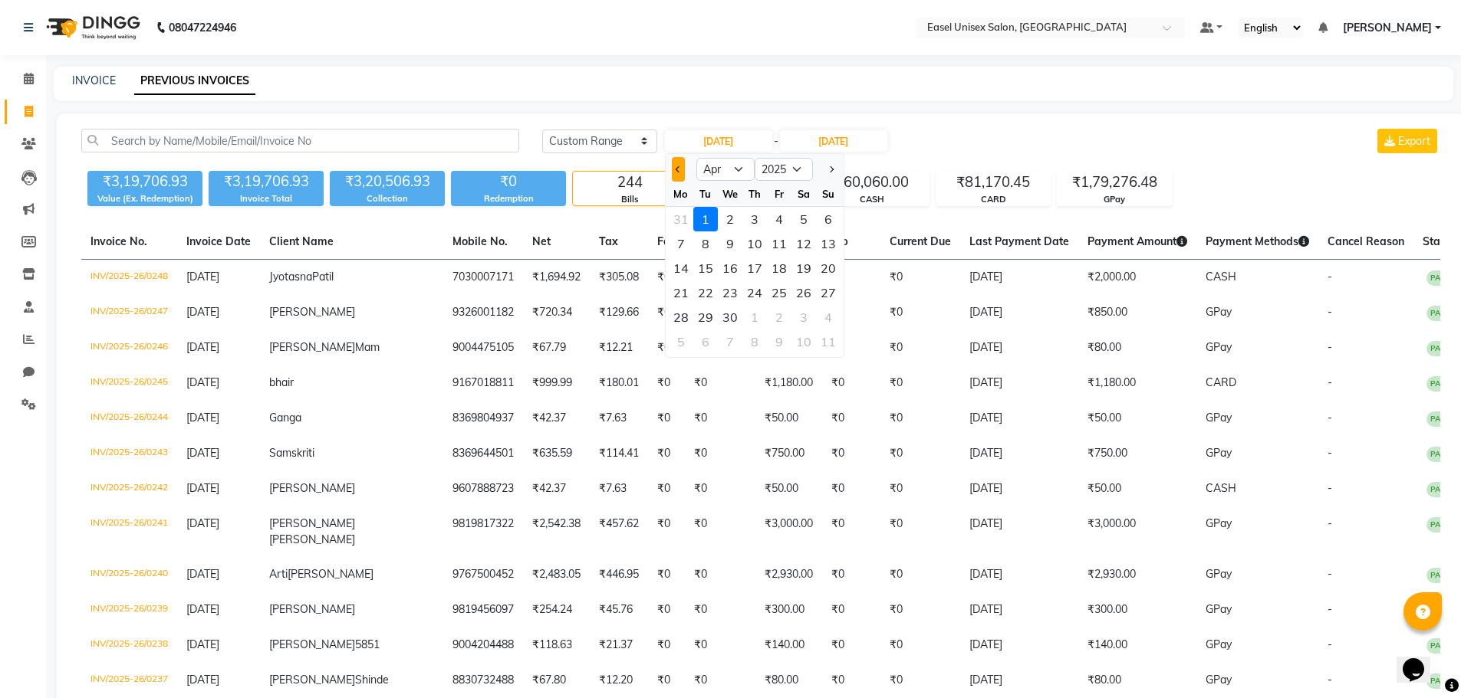
click at [677, 175] on button "Previous month" at bounding box center [678, 169] width 13 height 25
select select "3"
click at [798, 220] on div "1" at bounding box center [803, 219] width 25 height 25
type input "[DATE]"
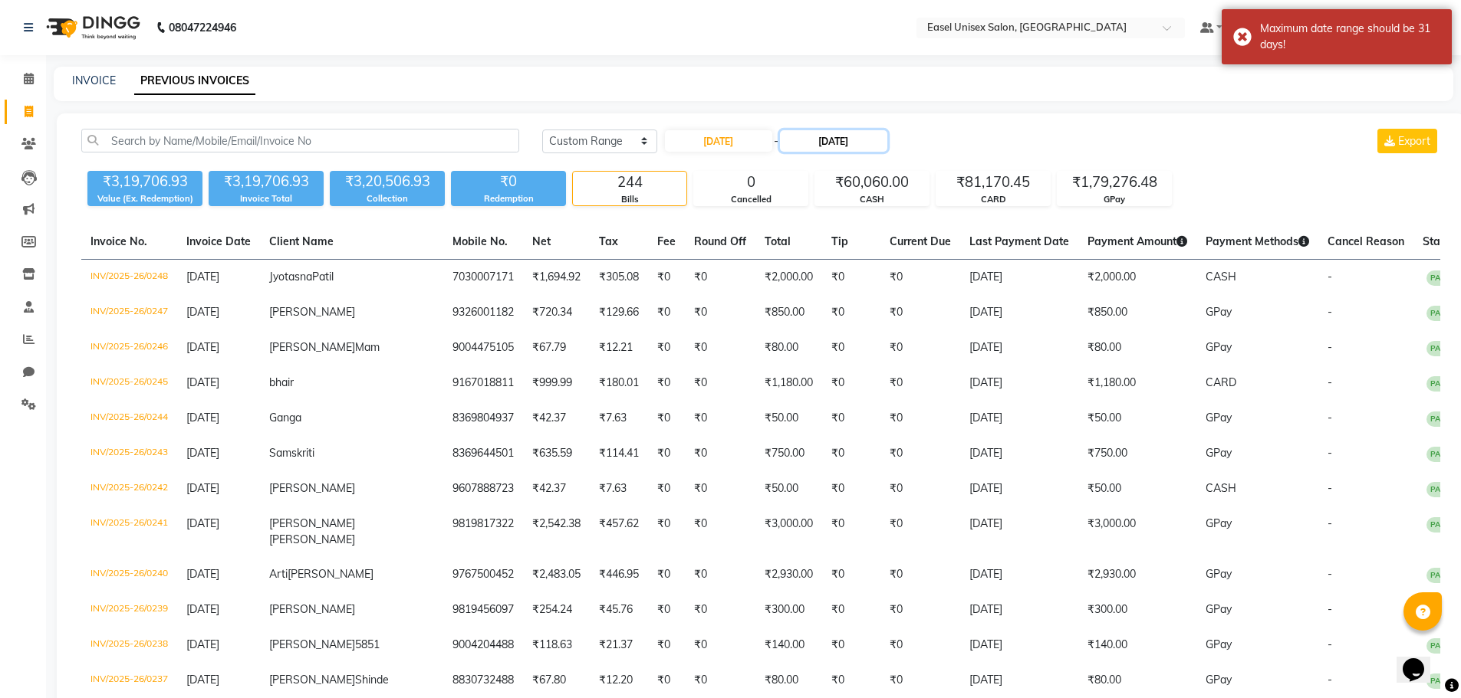
click at [820, 142] on input "[DATE]" at bounding box center [833, 140] width 107 height 21
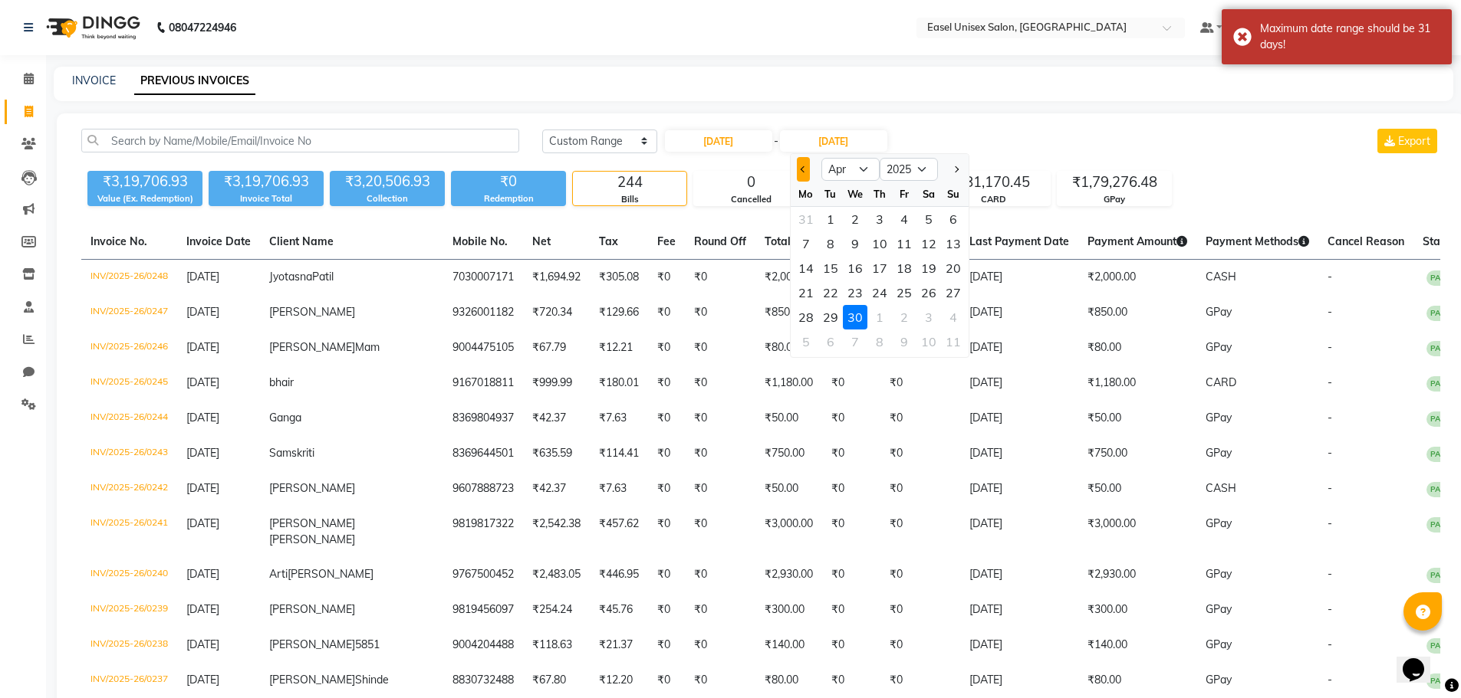
click at [800, 170] on span "Previous month" at bounding box center [803, 169] width 6 height 6
select select "3"
click at [810, 347] on div "31" at bounding box center [806, 342] width 25 height 25
type input "[DATE]"
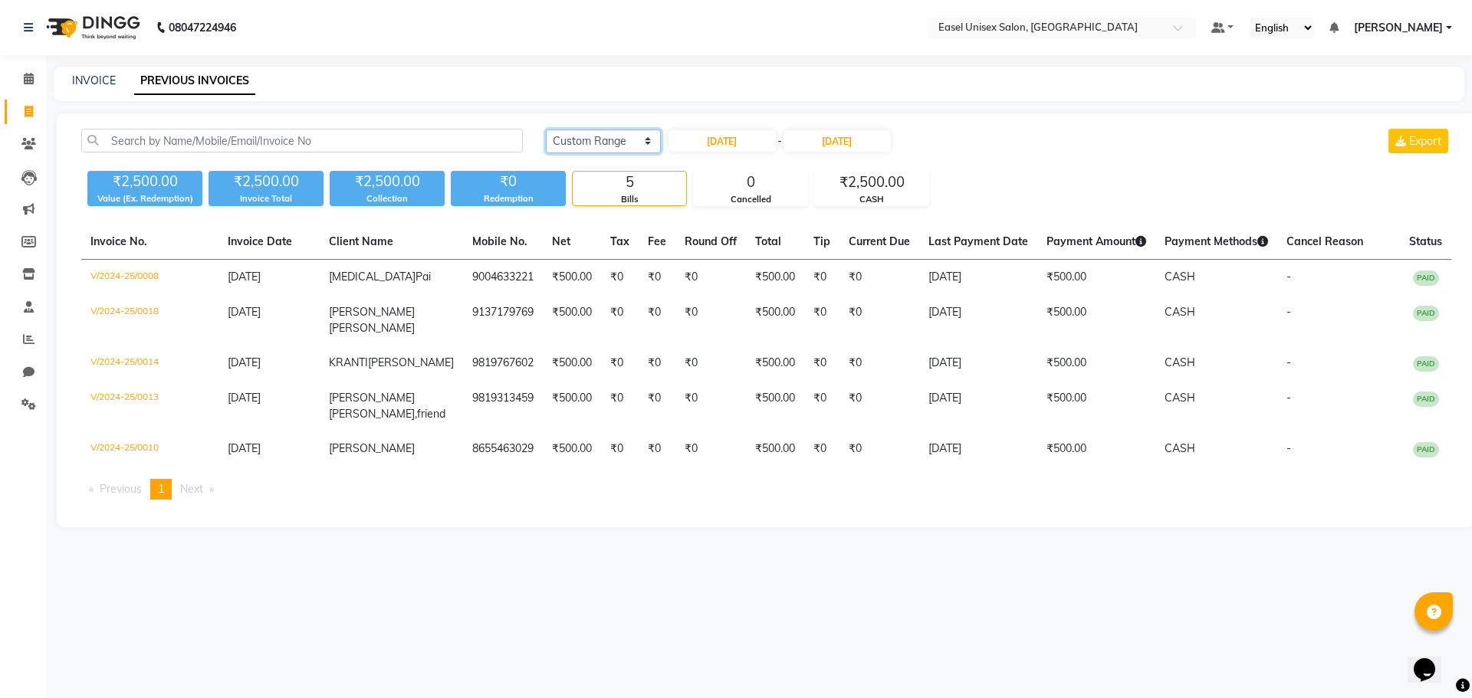
click at [620, 144] on select "[DATE] [DATE] Custom Range" at bounding box center [603, 142] width 115 height 24
select select "[DATE]"
click at [546, 130] on select "[DATE] [DATE] Custom Range" at bounding box center [603, 142] width 115 height 24
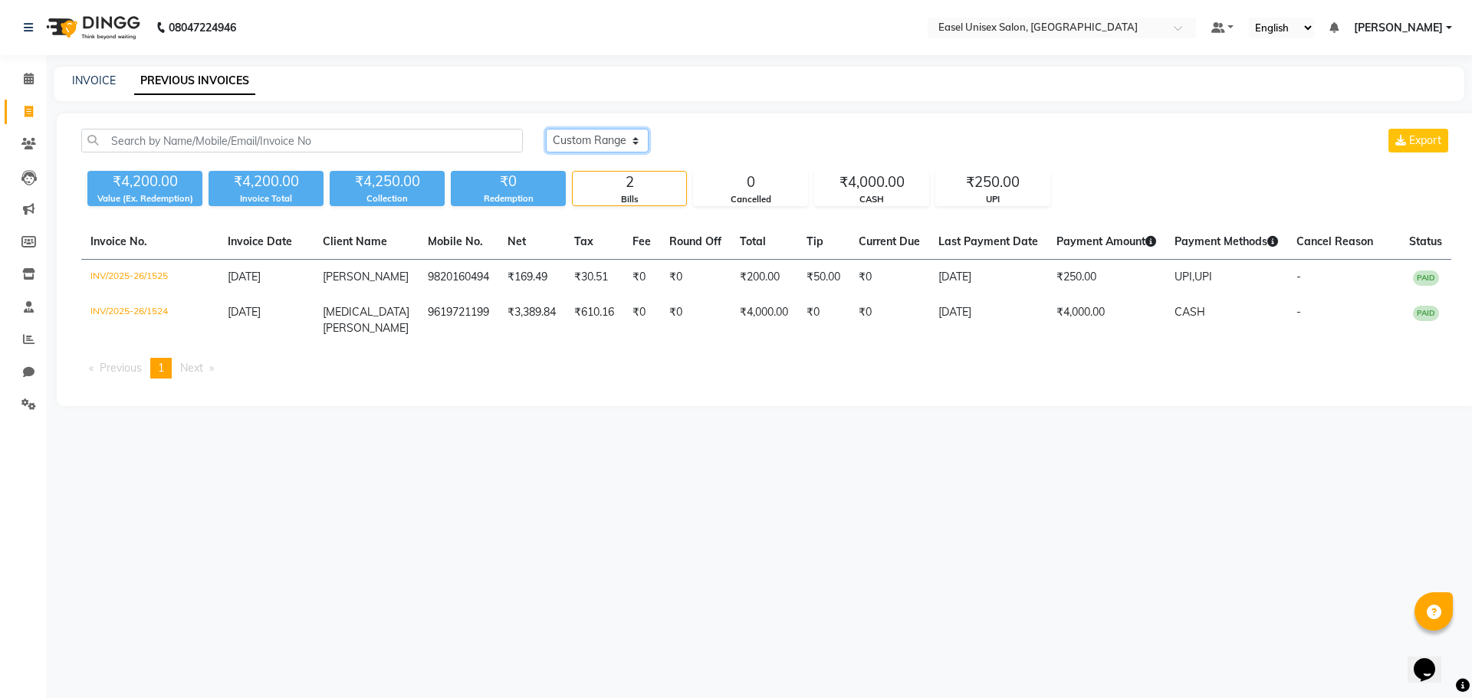
click at [629, 142] on select "[DATE] [DATE] Custom Range" at bounding box center [597, 141] width 103 height 24
click at [546, 129] on select "[DATE] [DATE] Custom Range" at bounding box center [597, 141] width 103 height 24
click at [84, 84] on link "INVOICE" at bounding box center [94, 81] width 44 height 14
select select "service"
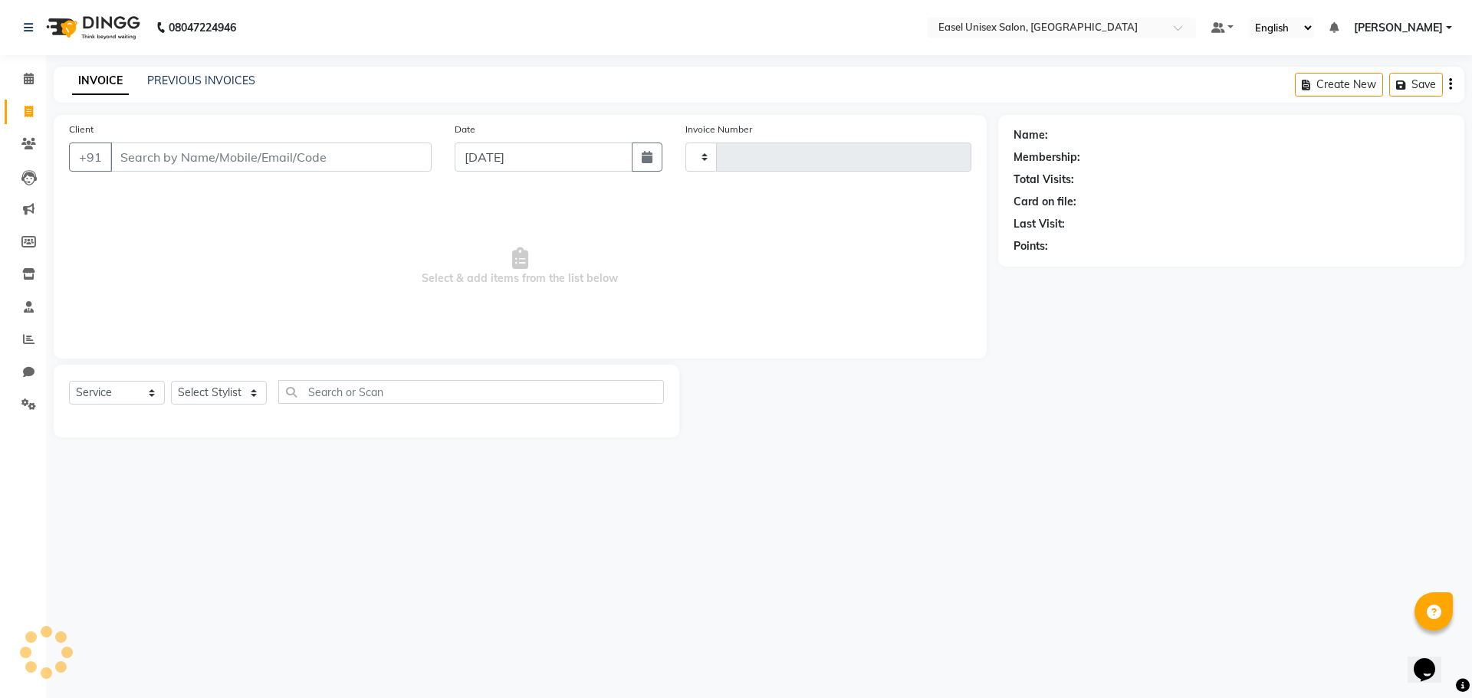
type input "1526"
select select "8639"
type input "1"
type input "7990556824"
click at [376, 155] on span "Add Client" at bounding box center [392, 157] width 61 height 15
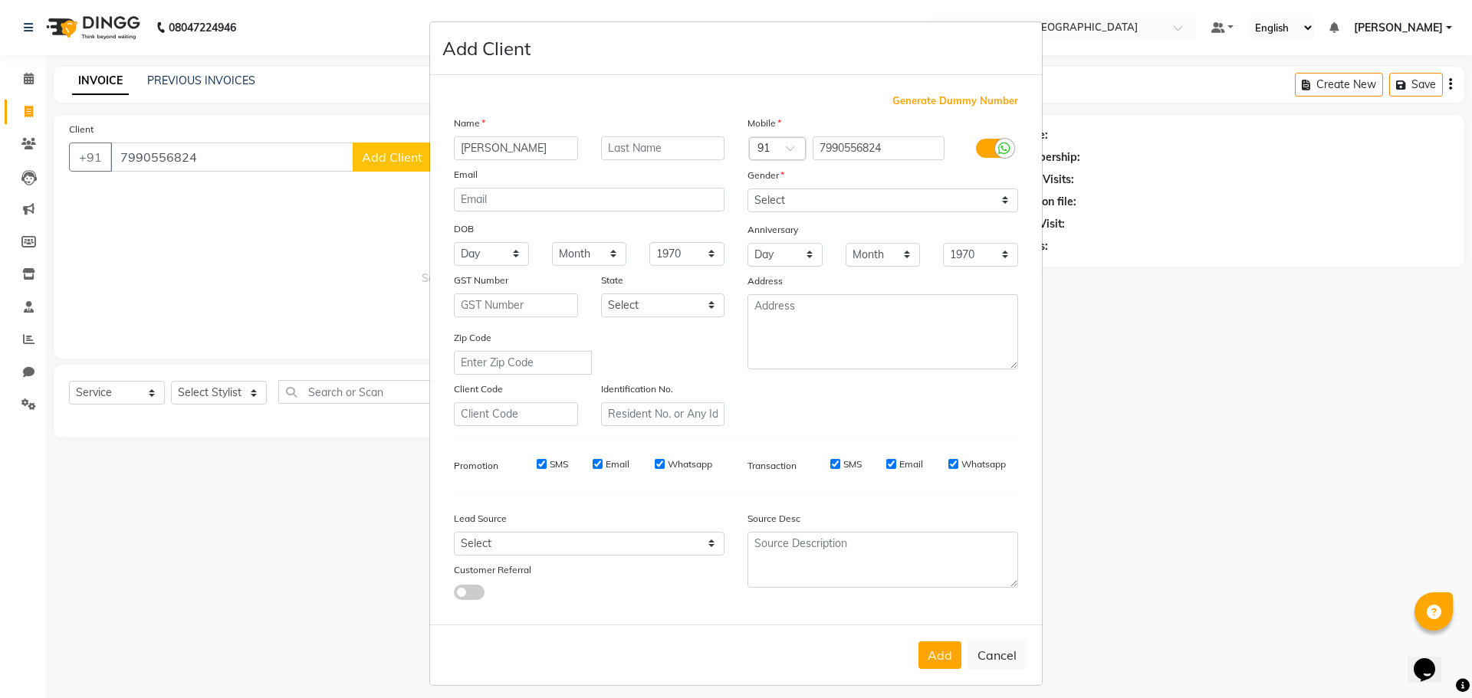
type input "[PERSON_NAME]"
click at [889, 206] on select "Select [DEMOGRAPHIC_DATA] [DEMOGRAPHIC_DATA] Other Prefer Not To Say" at bounding box center [883, 201] width 271 height 24
select select "[DEMOGRAPHIC_DATA]"
click at [748, 189] on select "Select [DEMOGRAPHIC_DATA] [DEMOGRAPHIC_DATA] Other Prefer Not To Say" at bounding box center [883, 201] width 271 height 24
click at [937, 659] on button "Add" at bounding box center [940, 656] width 43 height 28
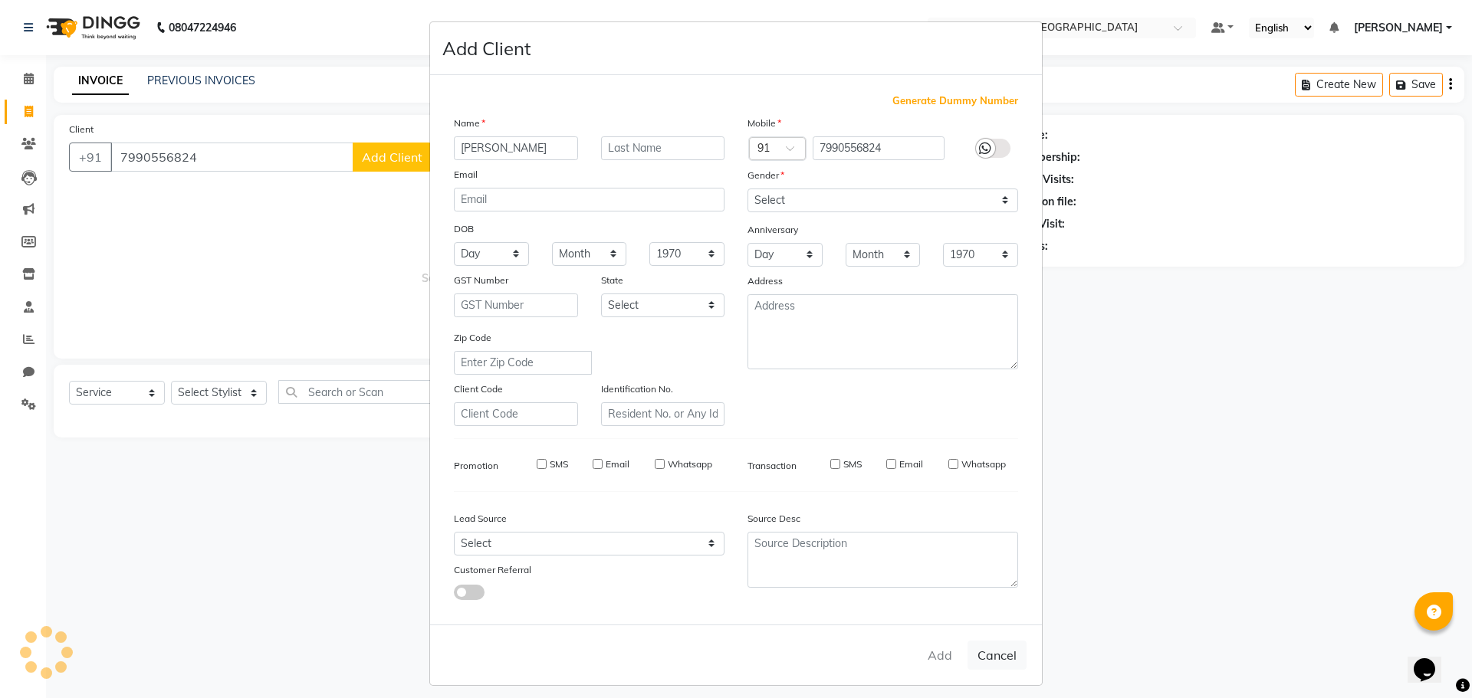
select select
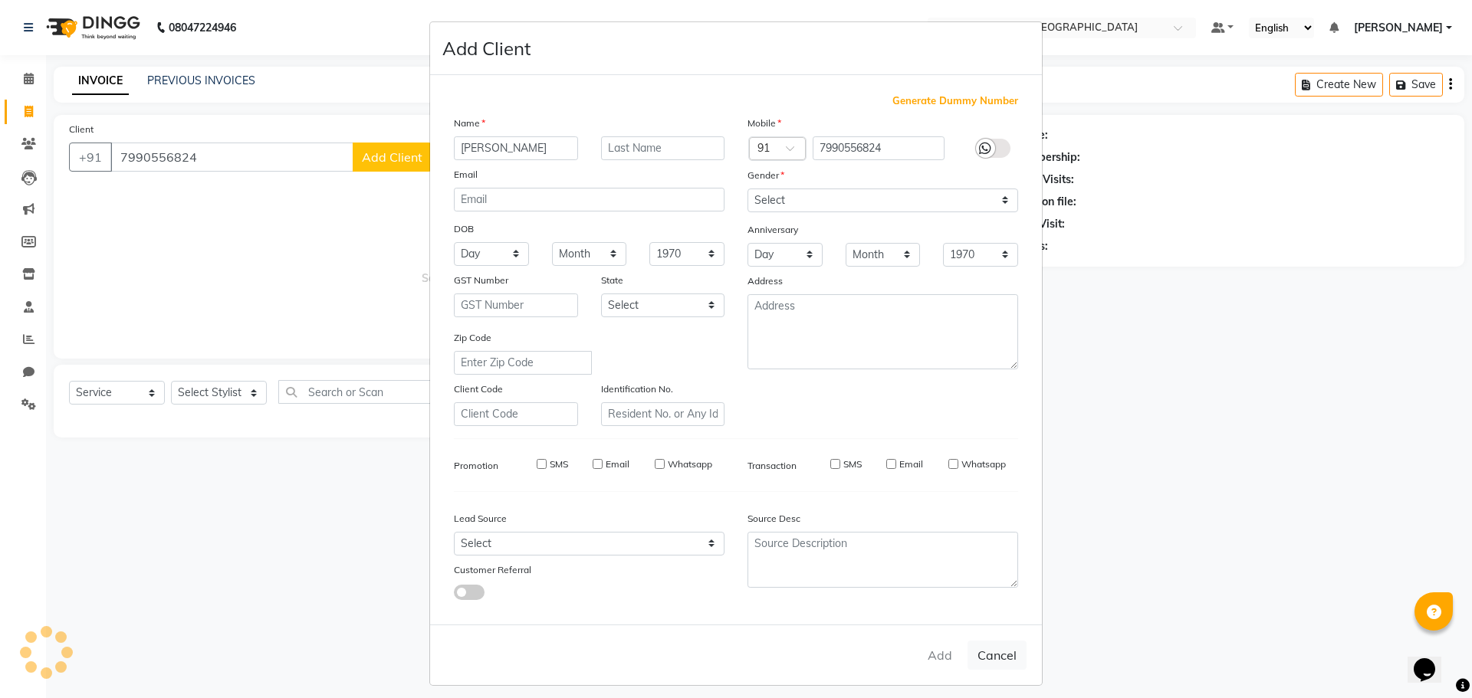
select select
checkbox input "false"
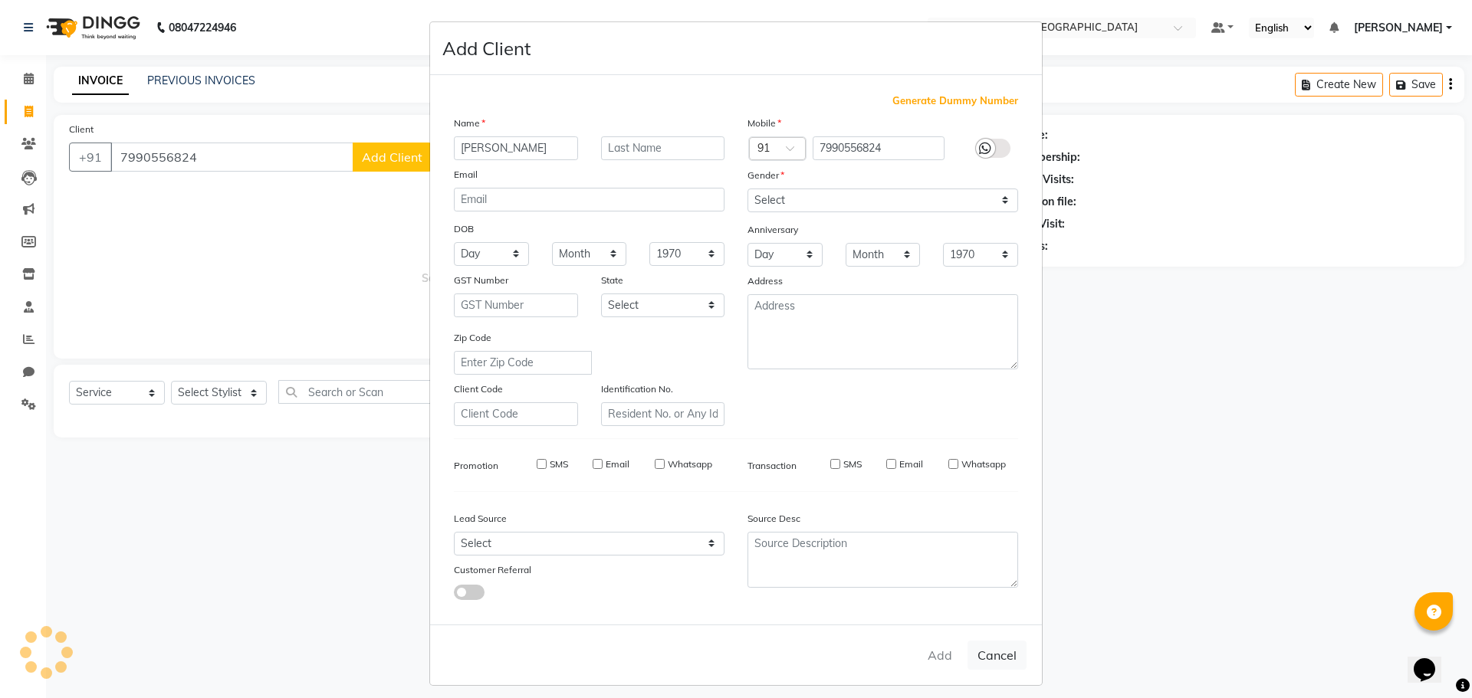
checkbox input "false"
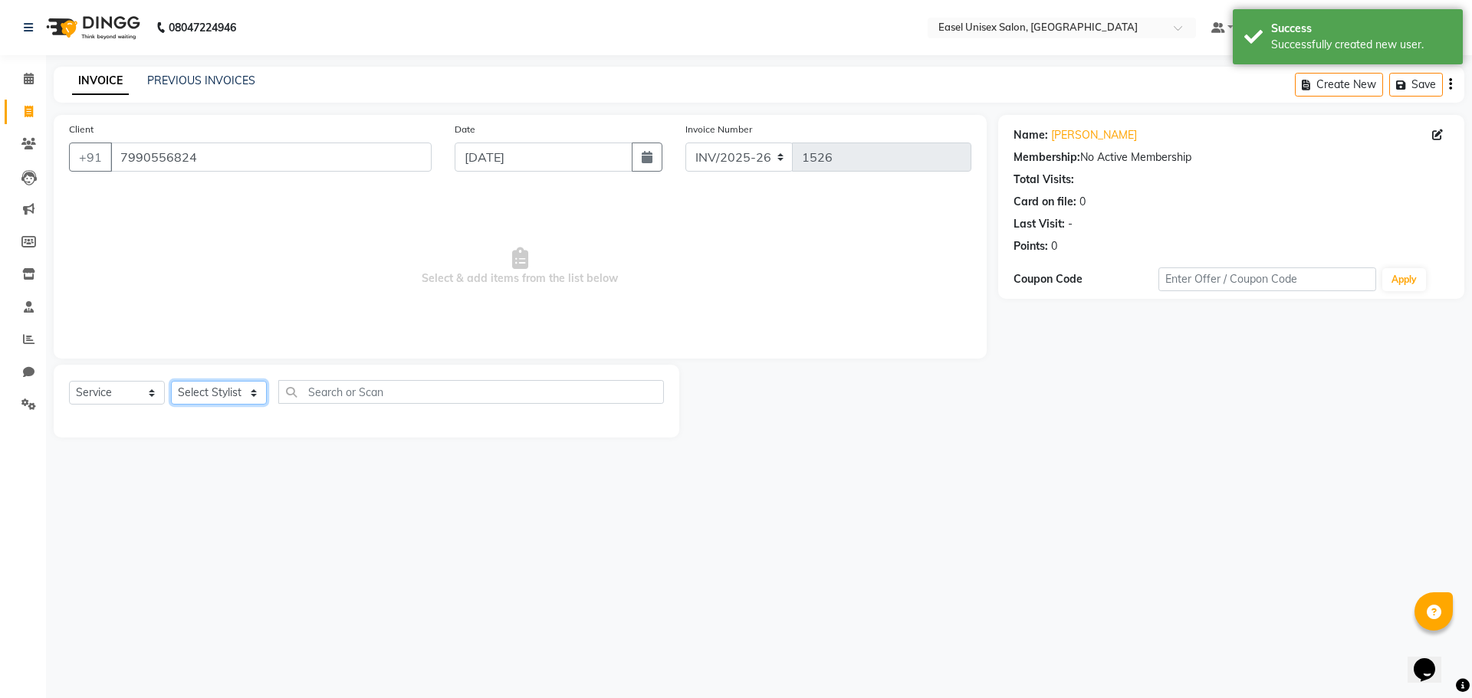
click at [242, 399] on select "Select Stylist admin [PERSON_NAME] jiya [PERSON_NAME] Priyanka [PERSON_NAME] [P…" at bounding box center [219, 393] width 96 height 24
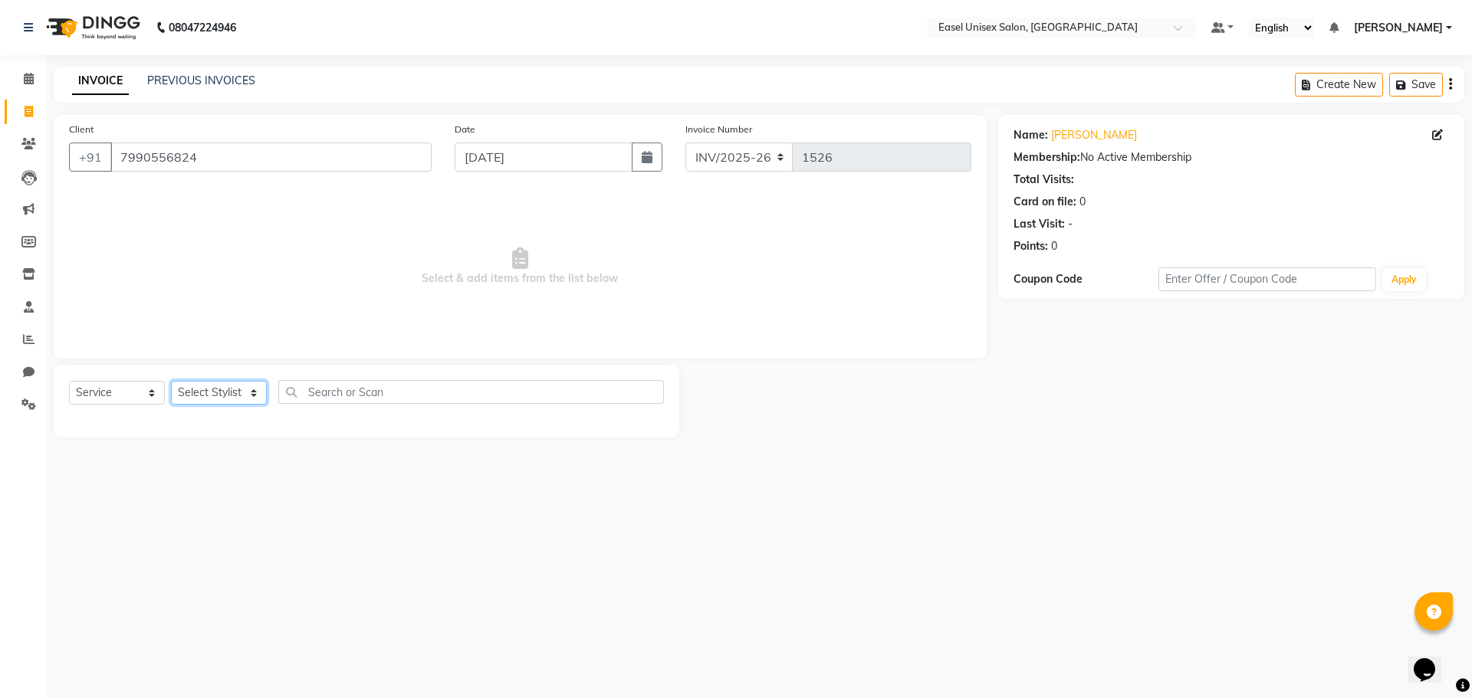
select select "82876"
click at [171, 381] on select "Select Stylist admin [PERSON_NAME] jiya [PERSON_NAME] Priyanka [PERSON_NAME] [P…" at bounding box center [219, 393] width 96 height 24
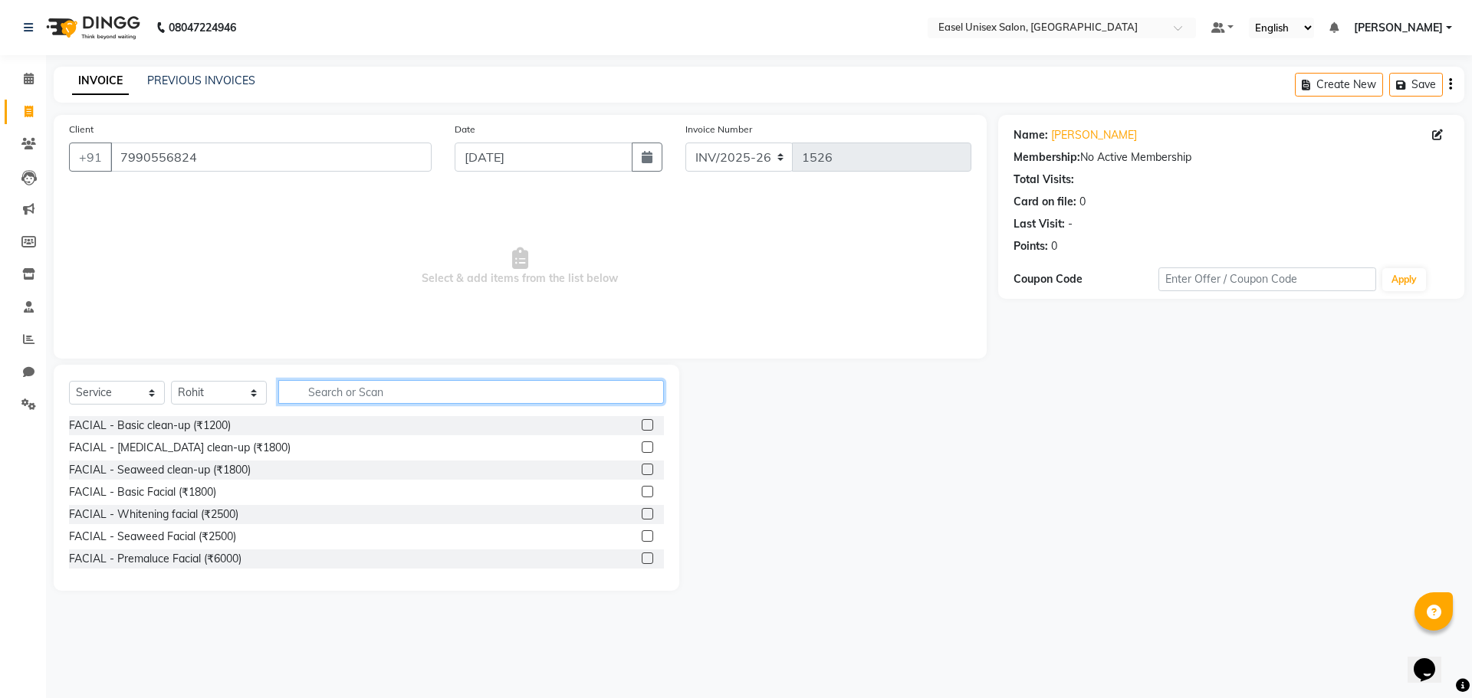
click at [554, 396] on input "text" at bounding box center [471, 392] width 386 height 24
type input "cut"
click at [642, 427] on label at bounding box center [648, 425] width 12 height 12
click at [642, 427] on input "checkbox" at bounding box center [647, 426] width 10 height 10
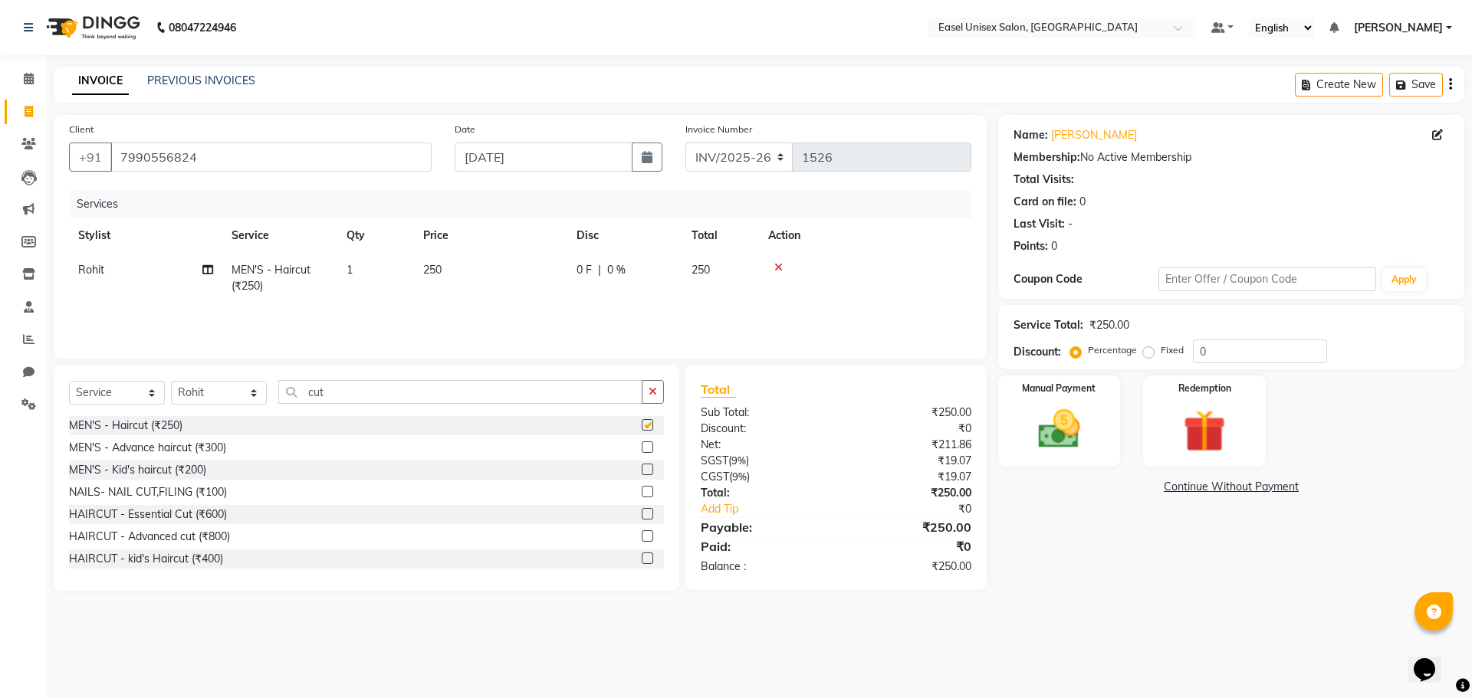
checkbox input "false"
click at [450, 265] on td "250" at bounding box center [490, 278] width 153 height 51
select select "82876"
click at [535, 274] on input "250" at bounding box center [562, 274] width 135 height 24
type input "2"
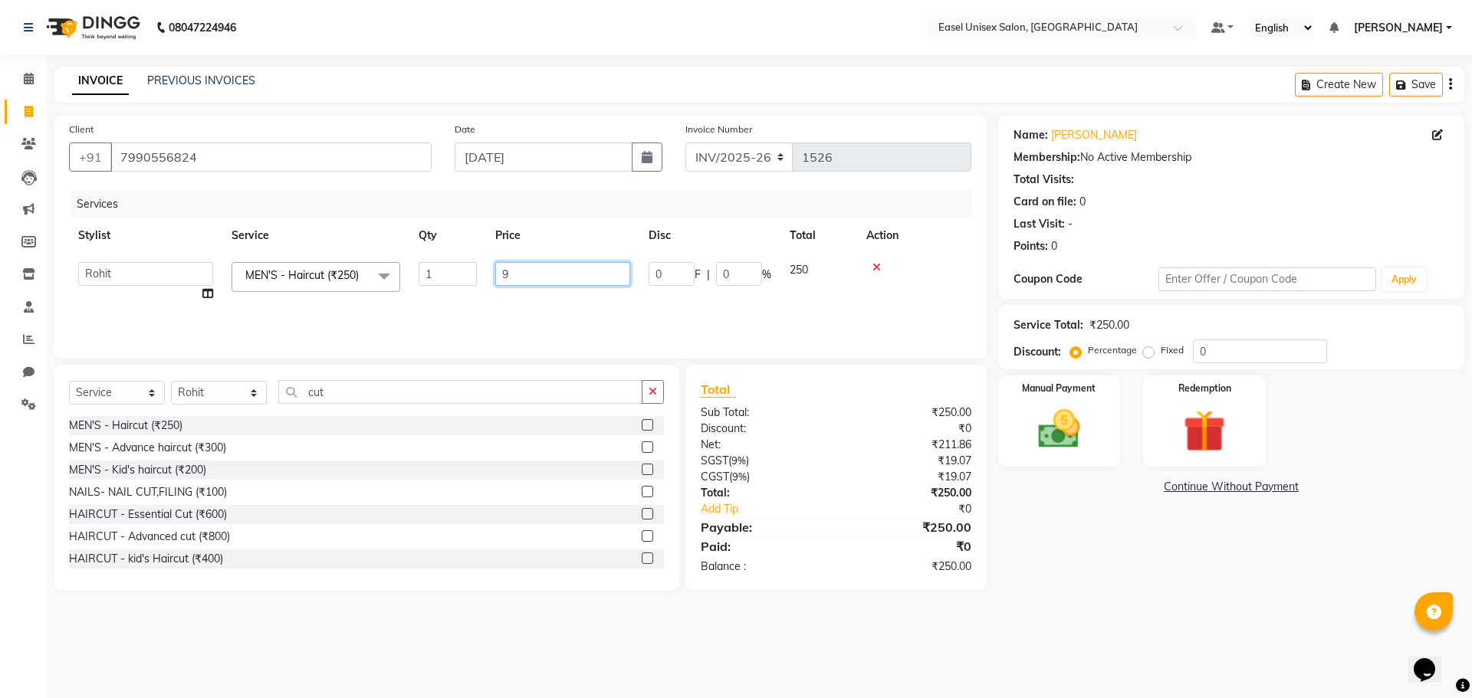
type input "99"
click at [569, 306] on div "Services Stylist Service Qty Price Disc Total Action Rohit MEN'S - Haircut (₹25…" at bounding box center [520, 266] width 902 height 153
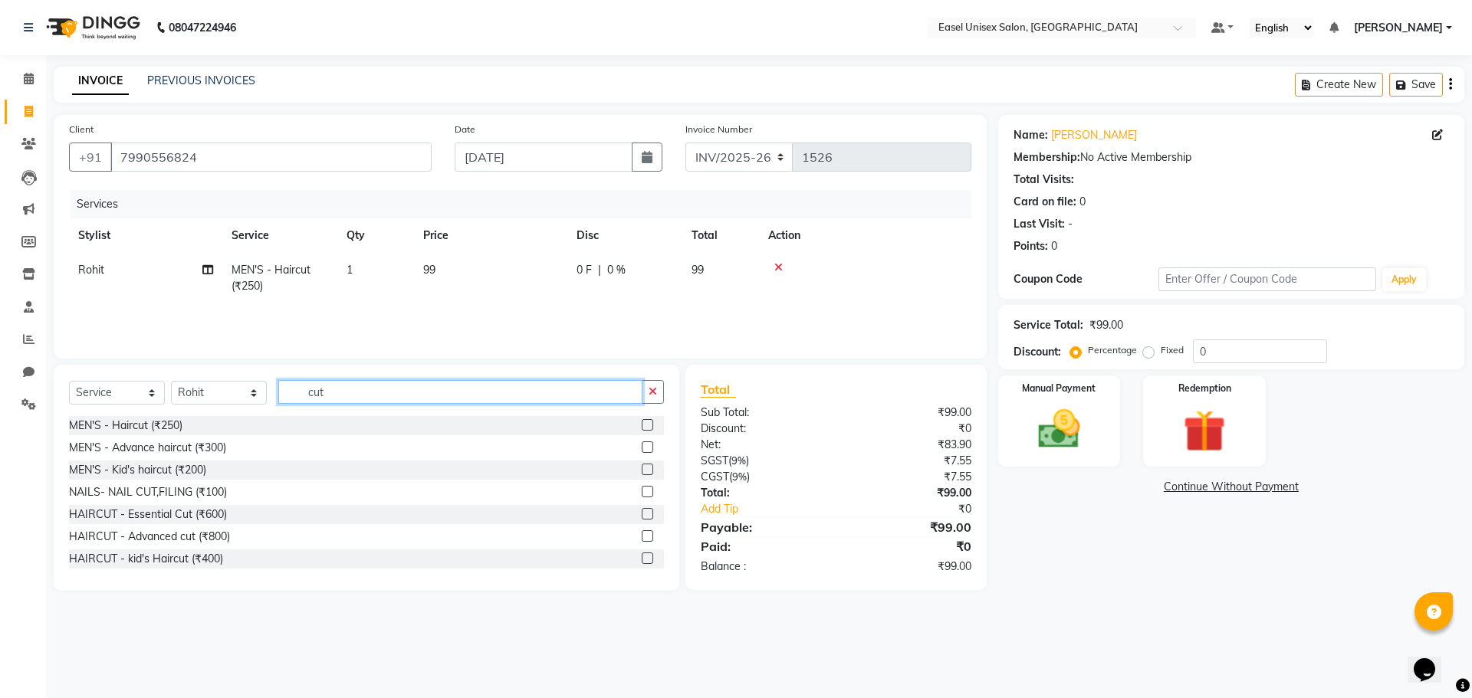
click at [486, 392] on input "cut" at bounding box center [460, 392] width 364 height 24
type input "c"
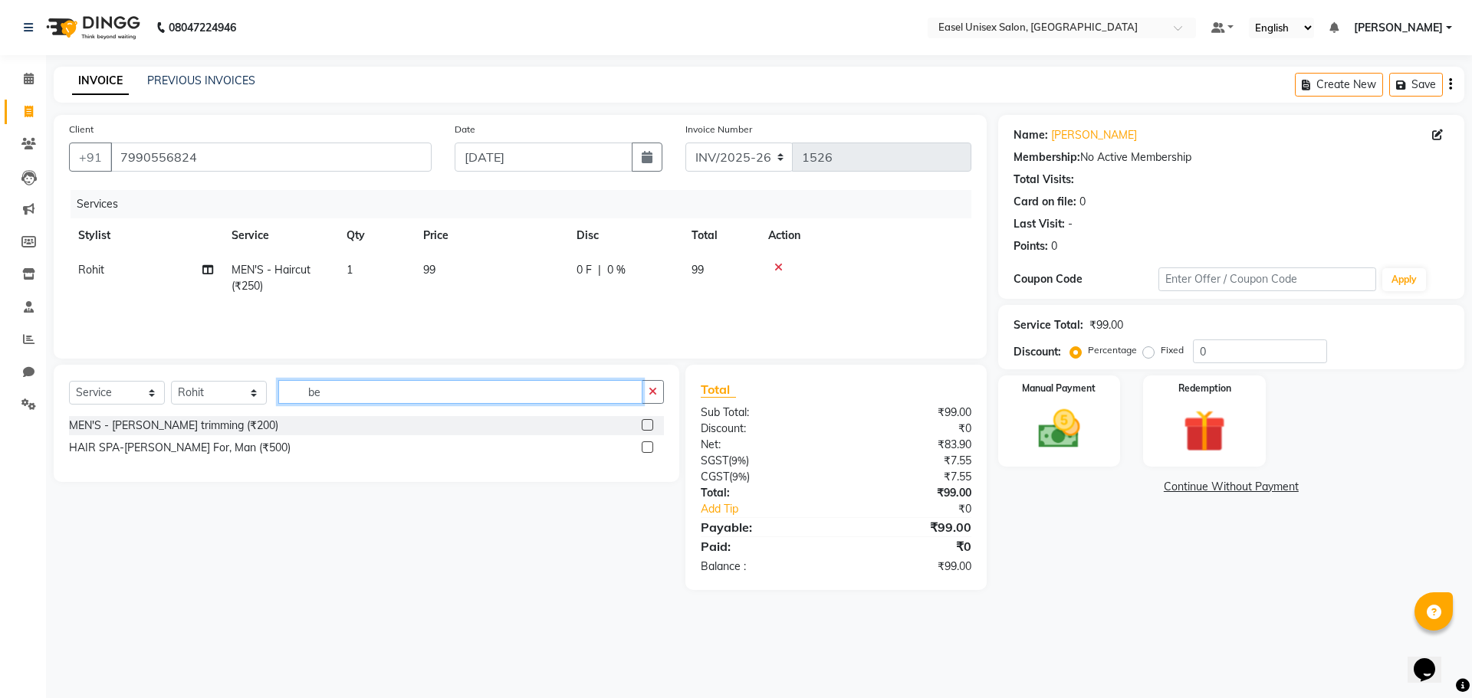
type input "be"
click at [646, 423] on label at bounding box center [648, 425] width 12 height 12
click at [646, 423] on input "checkbox" at bounding box center [647, 426] width 10 height 10
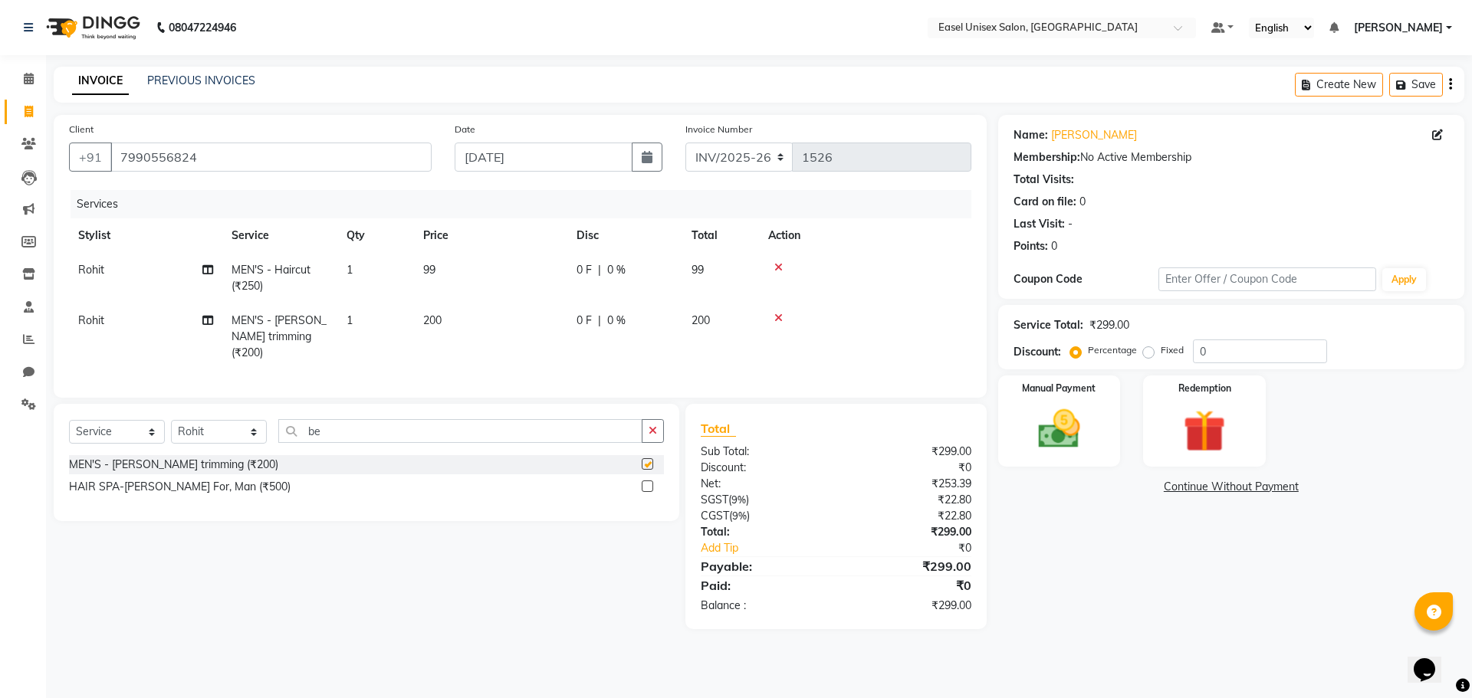
checkbox input "false"
click at [1093, 440] on img at bounding box center [1059, 429] width 71 height 51
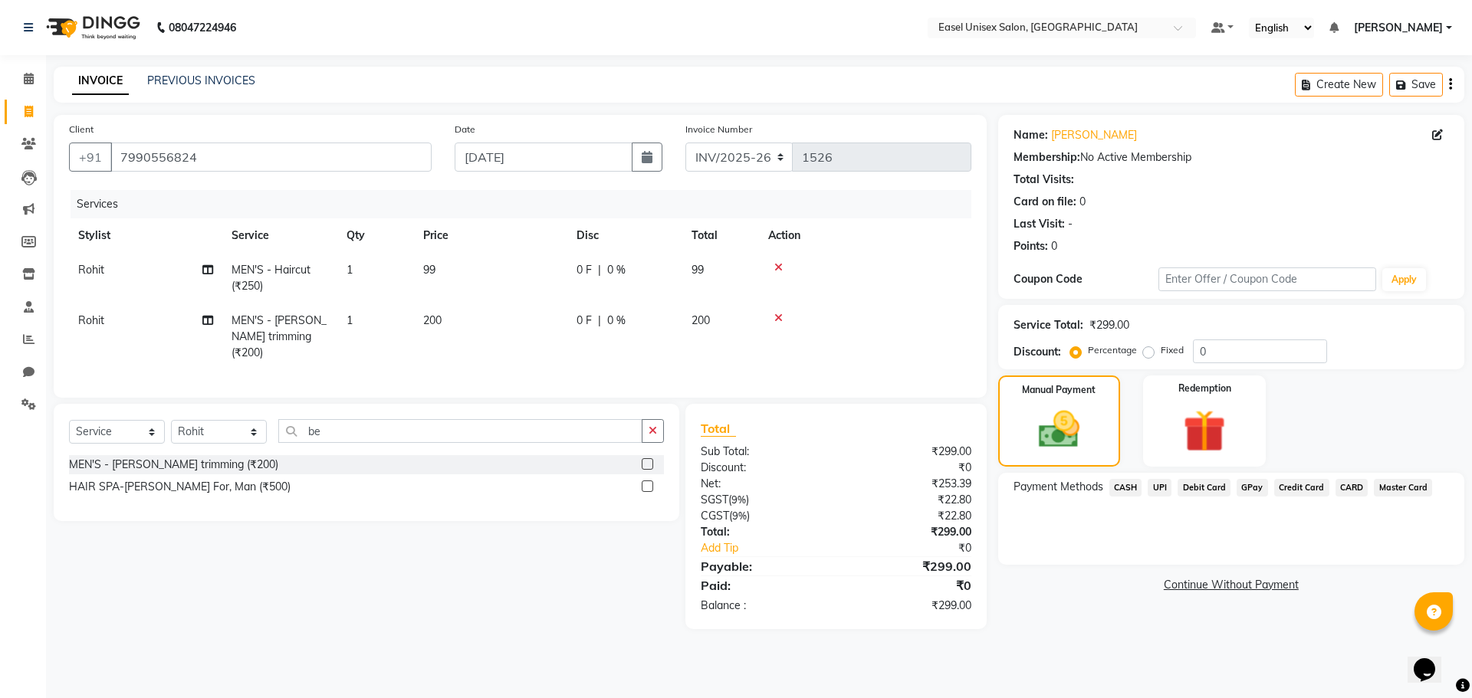
click at [1162, 488] on span "UPI" at bounding box center [1160, 488] width 24 height 18
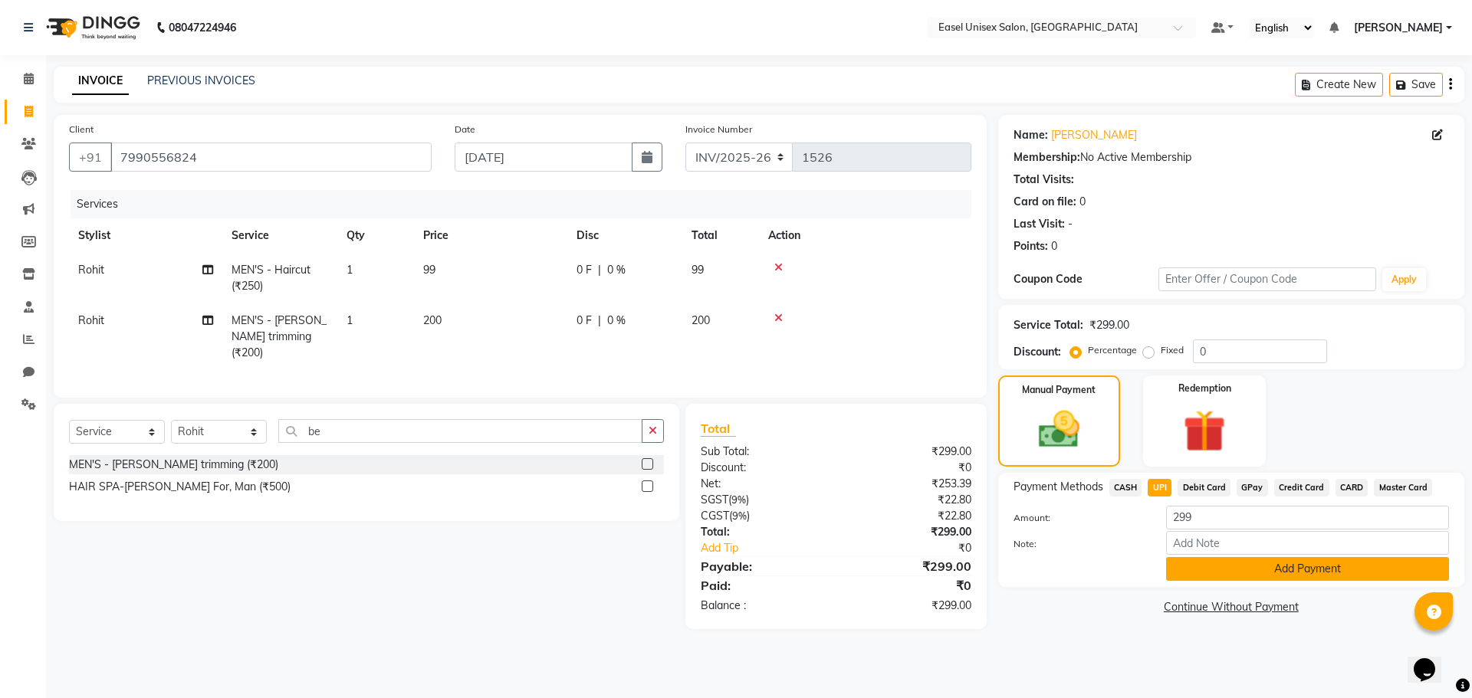
click at [1288, 573] on button "Add Payment" at bounding box center [1307, 569] width 283 height 24
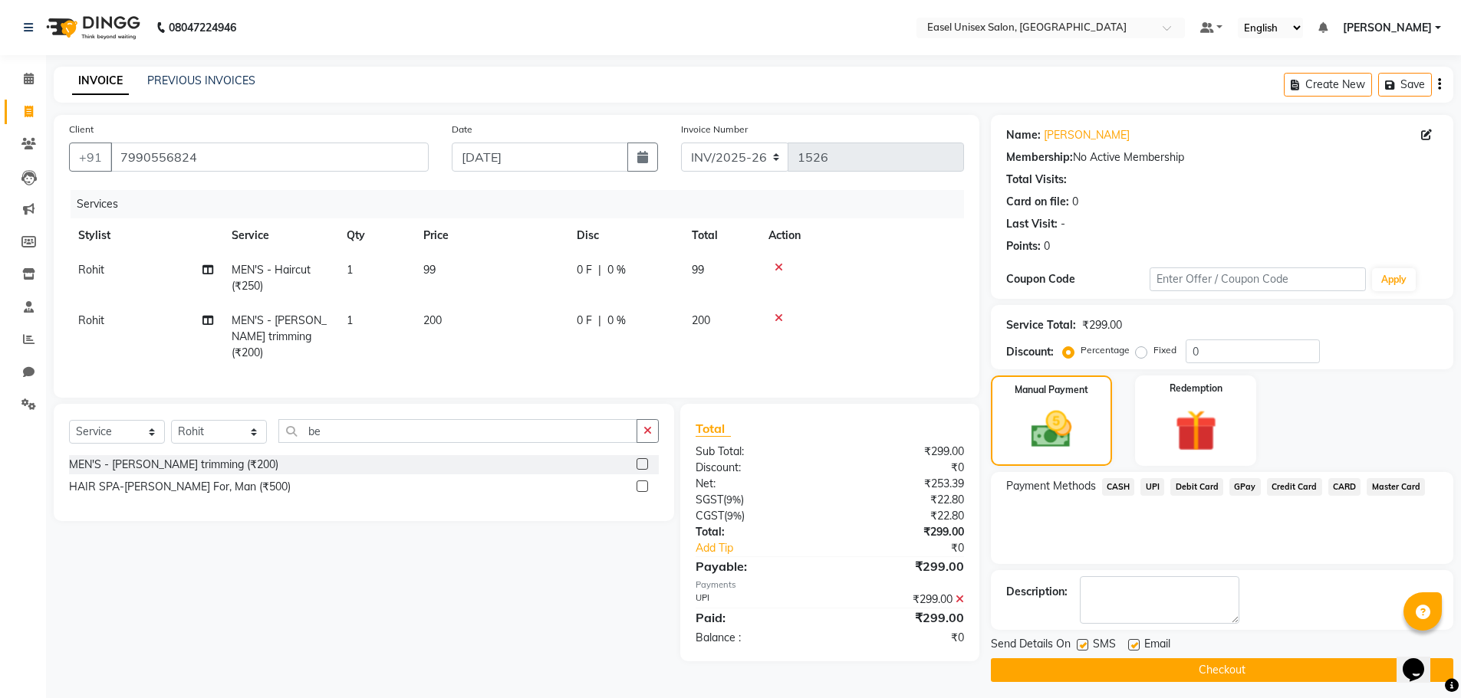
click at [1261, 672] on button "Checkout" at bounding box center [1222, 671] width 462 height 24
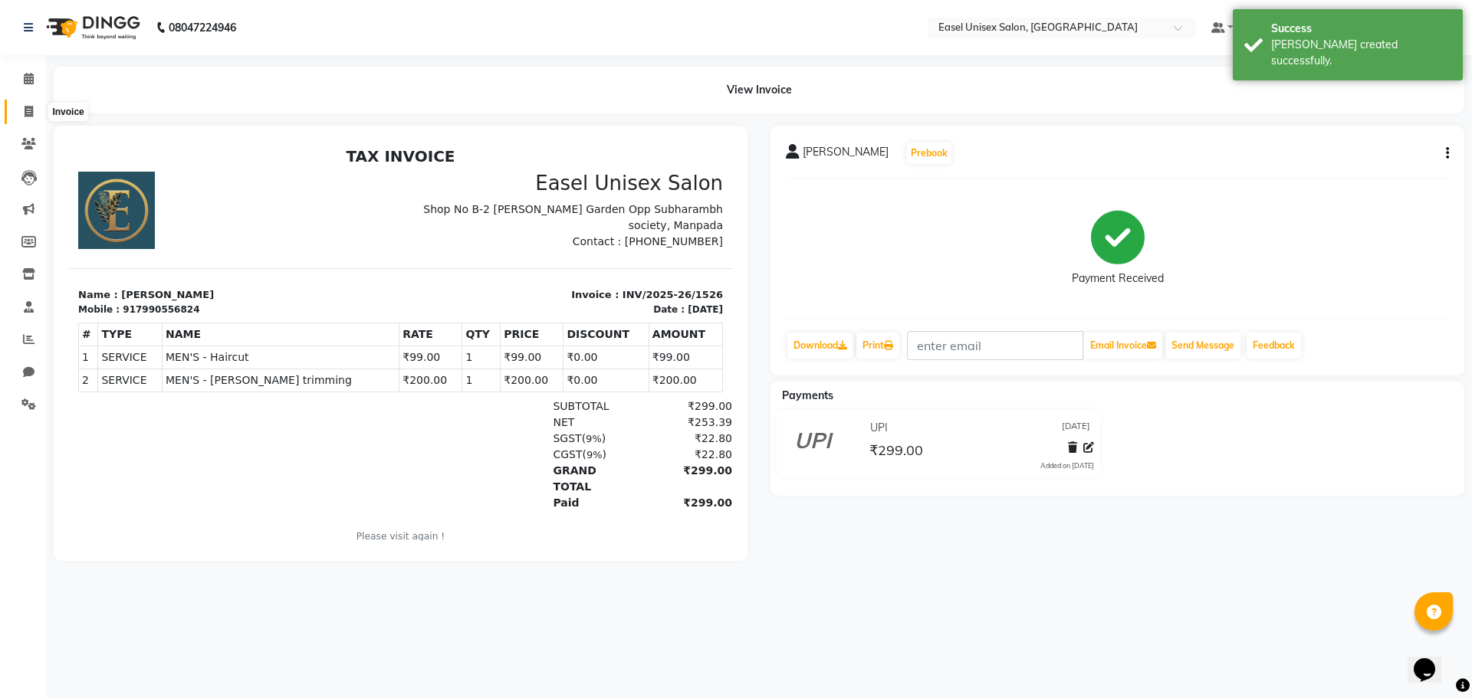
click at [28, 113] on icon at bounding box center [29, 112] width 8 height 12
select select "service"
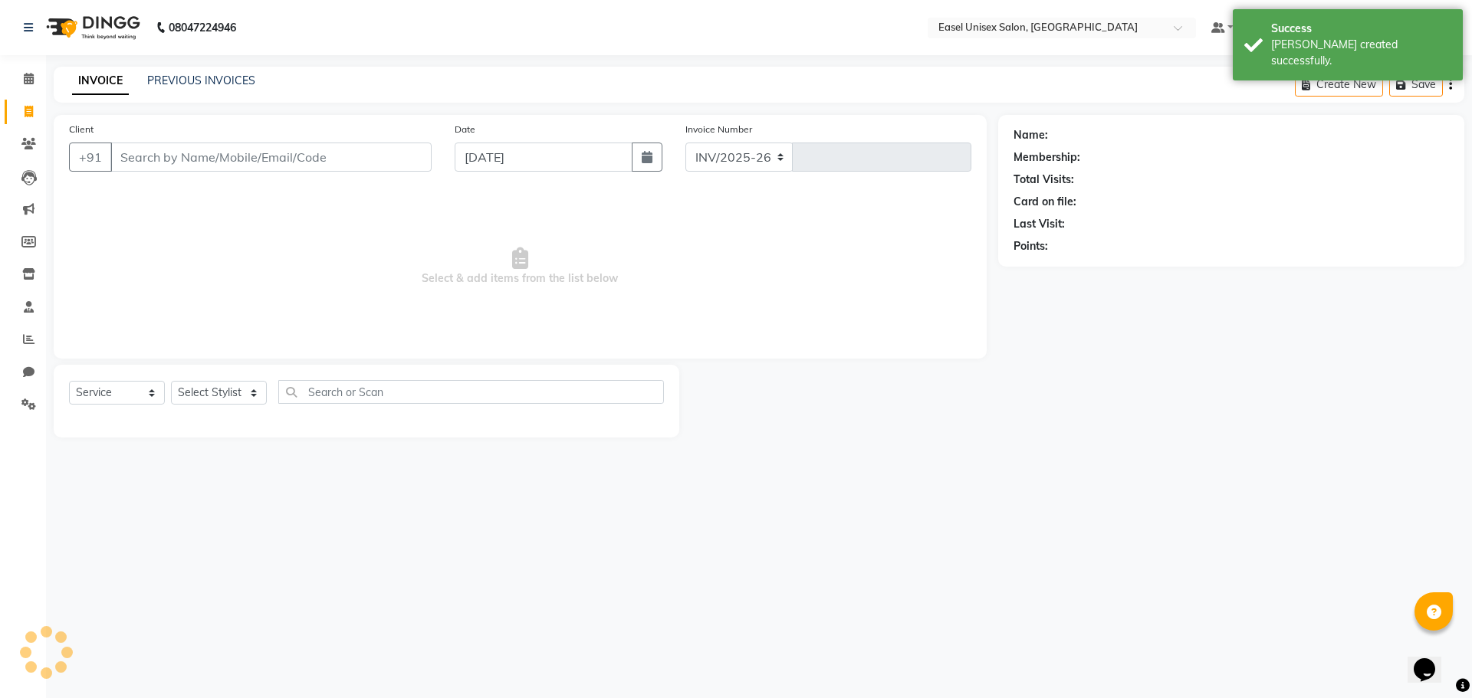
select select "8639"
type input "1527"
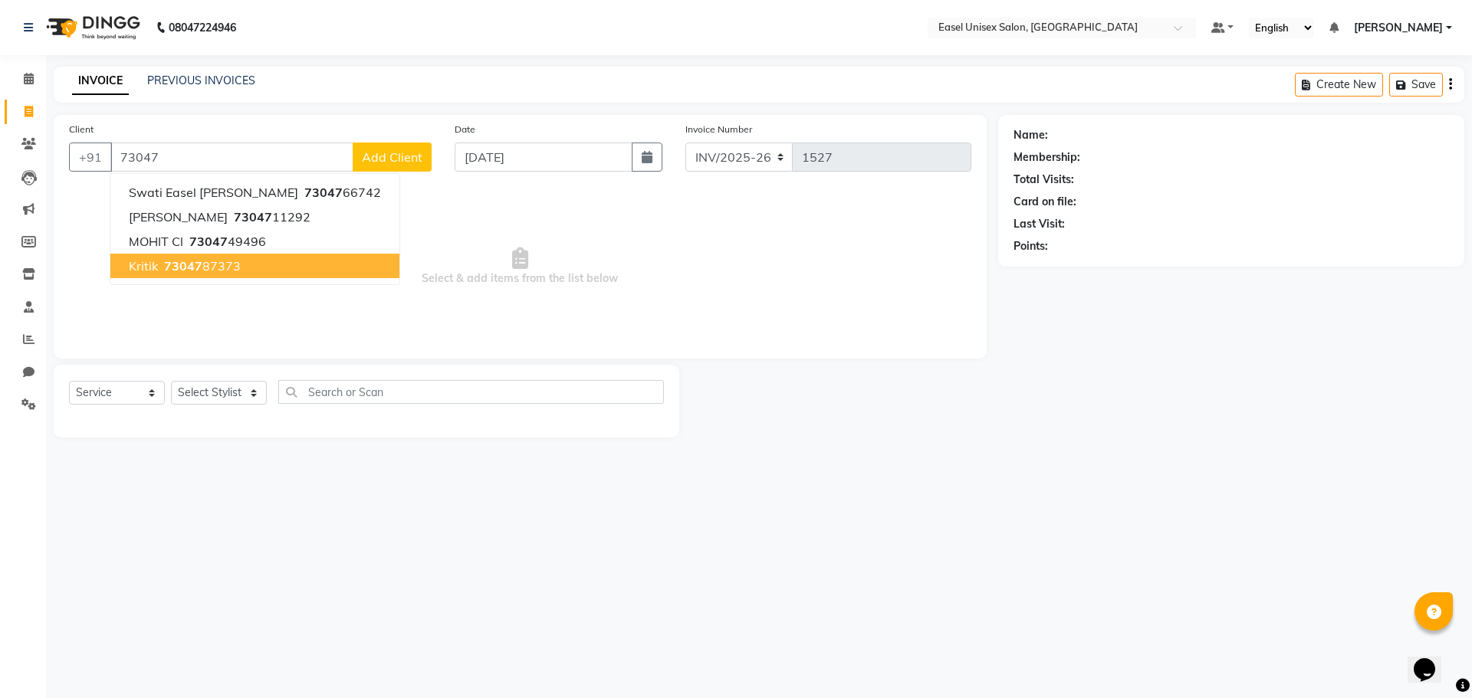
click at [215, 269] on ngb-highlight "73047 87373" at bounding box center [201, 265] width 80 height 15
type input "7304787373"
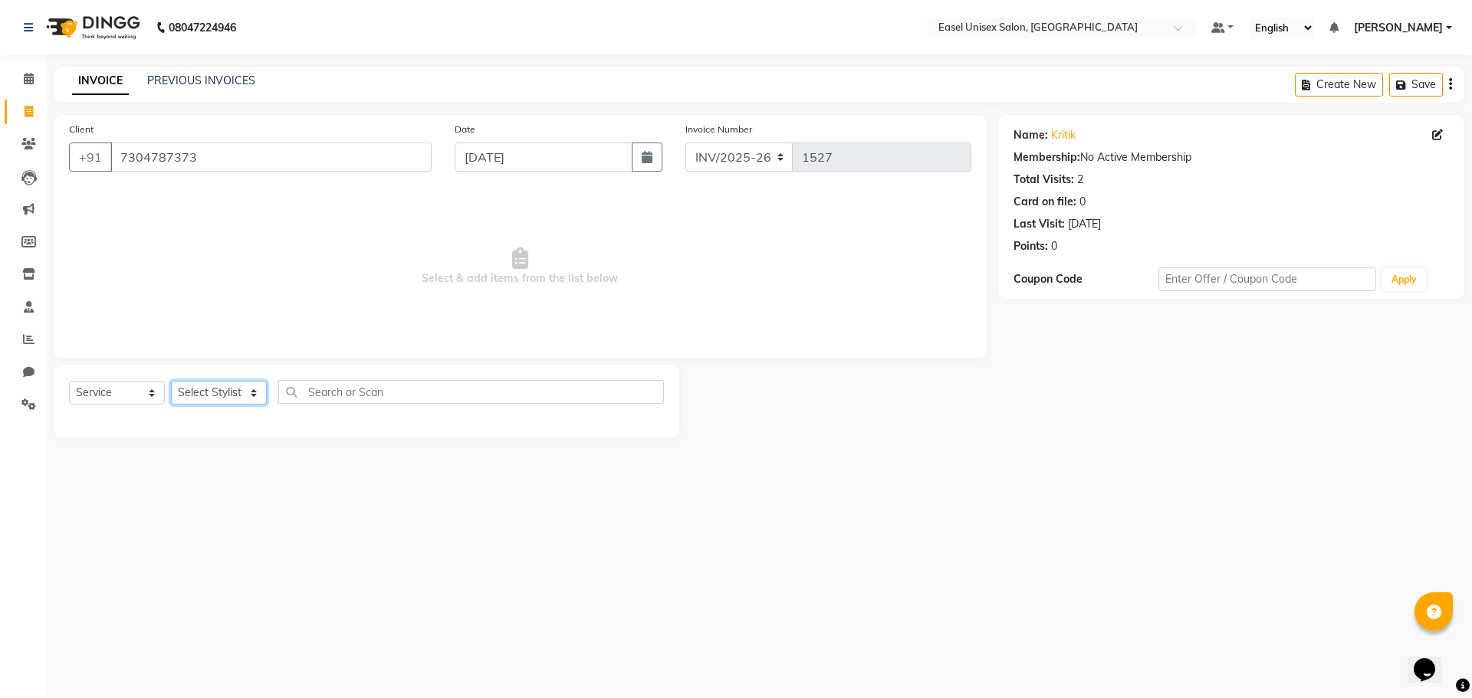
click at [232, 394] on select "Select Stylist admin [PERSON_NAME] jiya [PERSON_NAME] Priyanka [PERSON_NAME] [P…" at bounding box center [219, 393] width 96 height 24
select select "83237"
click at [171, 381] on select "Select Stylist admin [PERSON_NAME] jiya [PERSON_NAME] Priyanka [PERSON_NAME] [P…" at bounding box center [219, 393] width 96 height 24
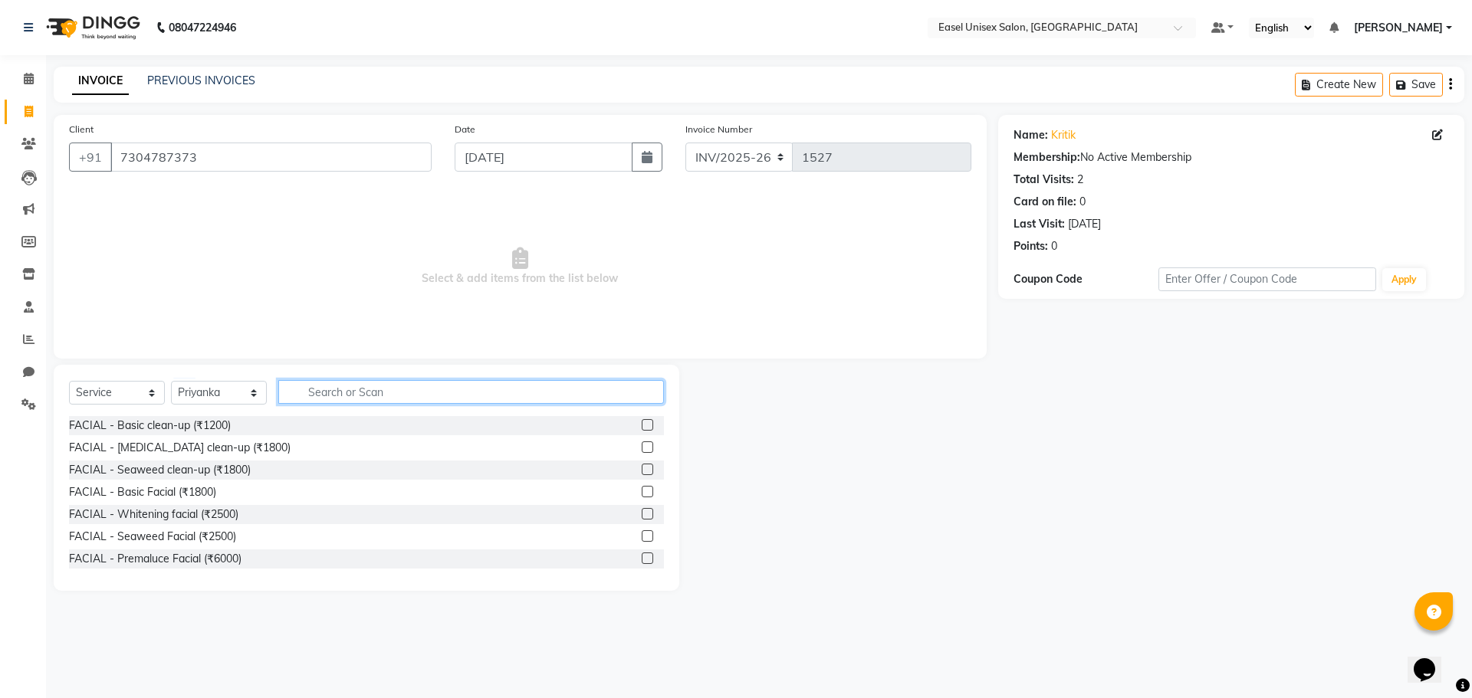
click at [421, 399] on input "text" at bounding box center [471, 392] width 386 height 24
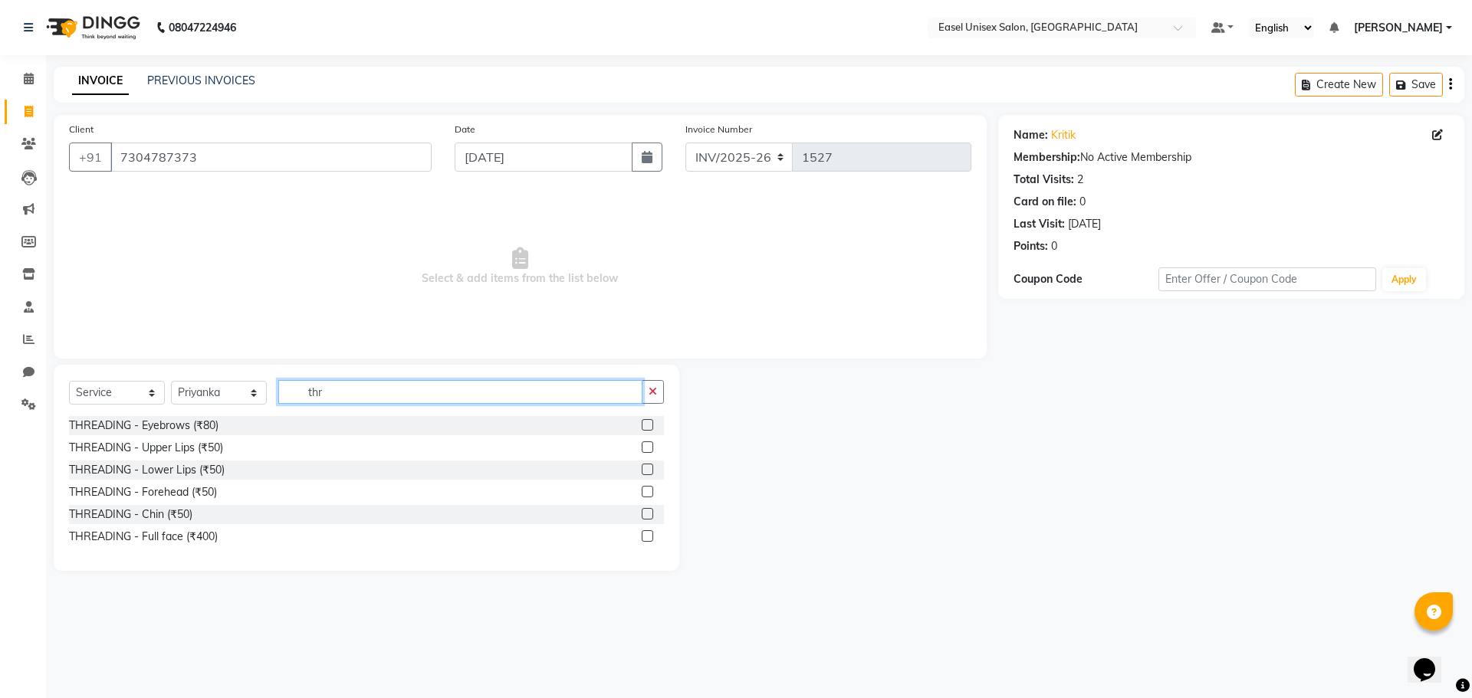
type input "thr"
click at [646, 426] on label at bounding box center [648, 425] width 12 height 12
click at [646, 426] on input "checkbox" at bounding box center [647, 426] width 10 height 10
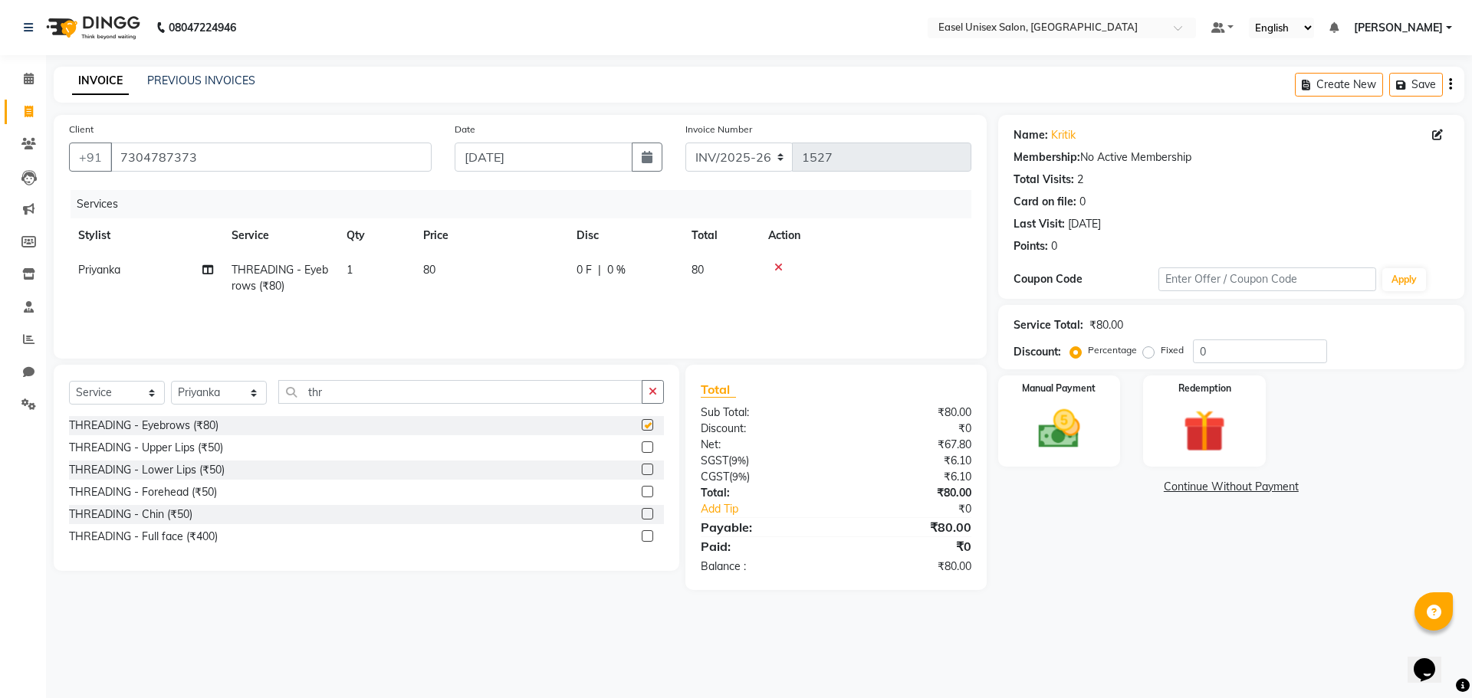
checkbox input "false"
click at [645, 444] on label at bounding box center [648, 448] width 12 height 12
click at [645, 444] on input "checkbox" at bounding box center [647, 448] width 10 height 10
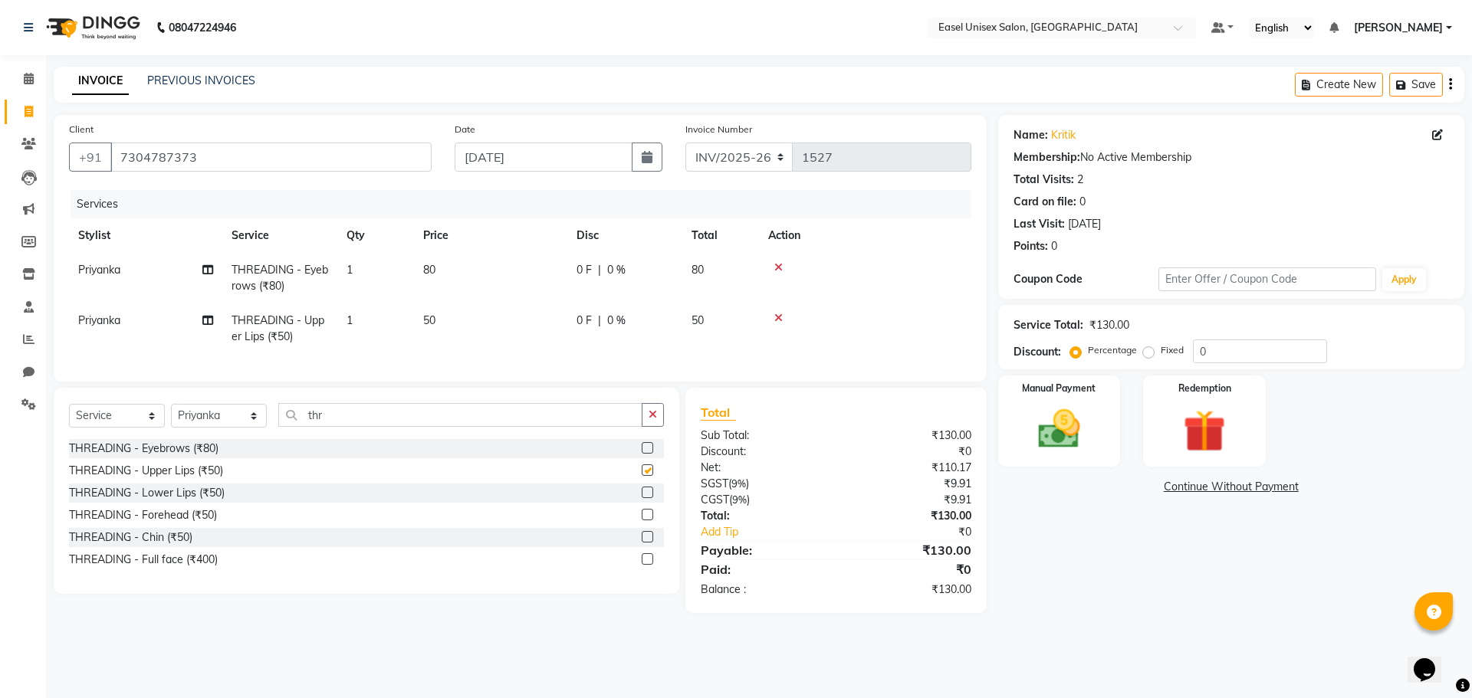
checkbox input "false"
click at [1047, 432] on img at bounding box center [1059, 429] width 71 height 51
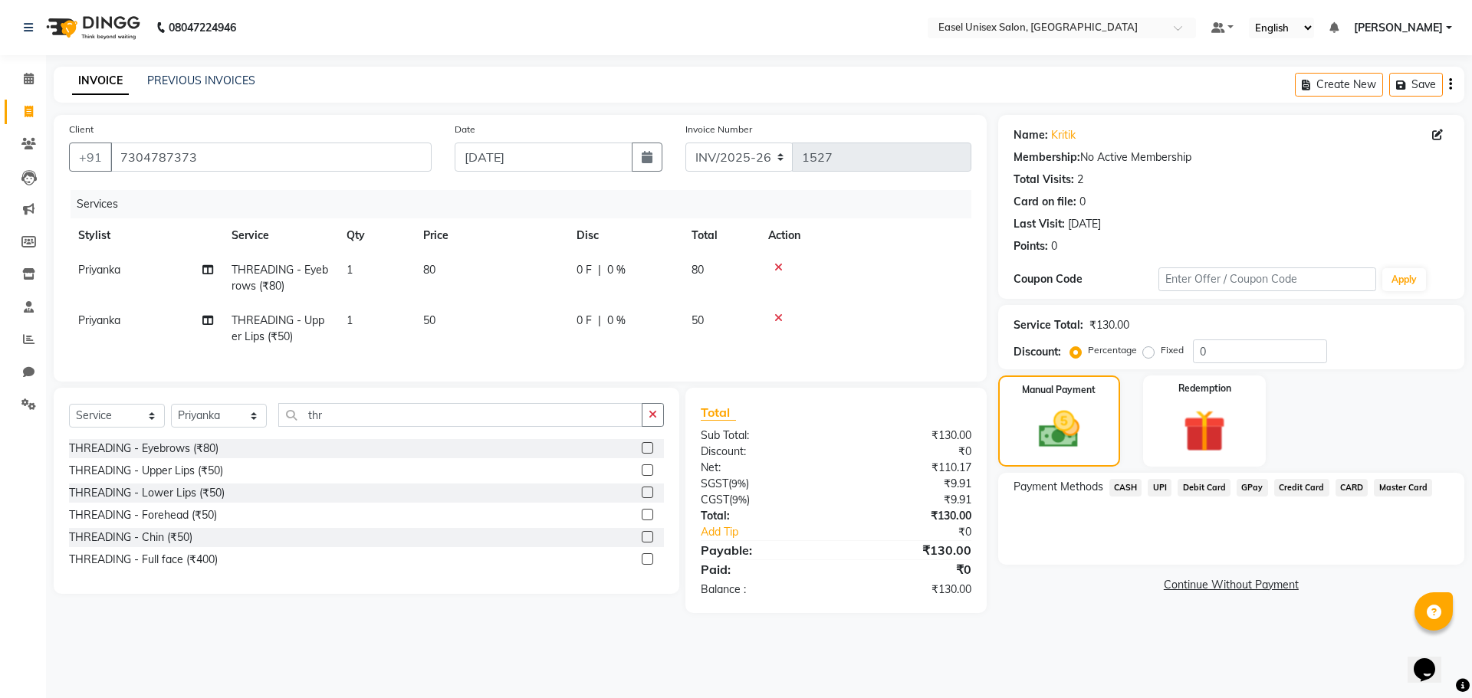
click at [1155, 490] on span "UPI" at bounding box center [1160, 488] width 24 height 18
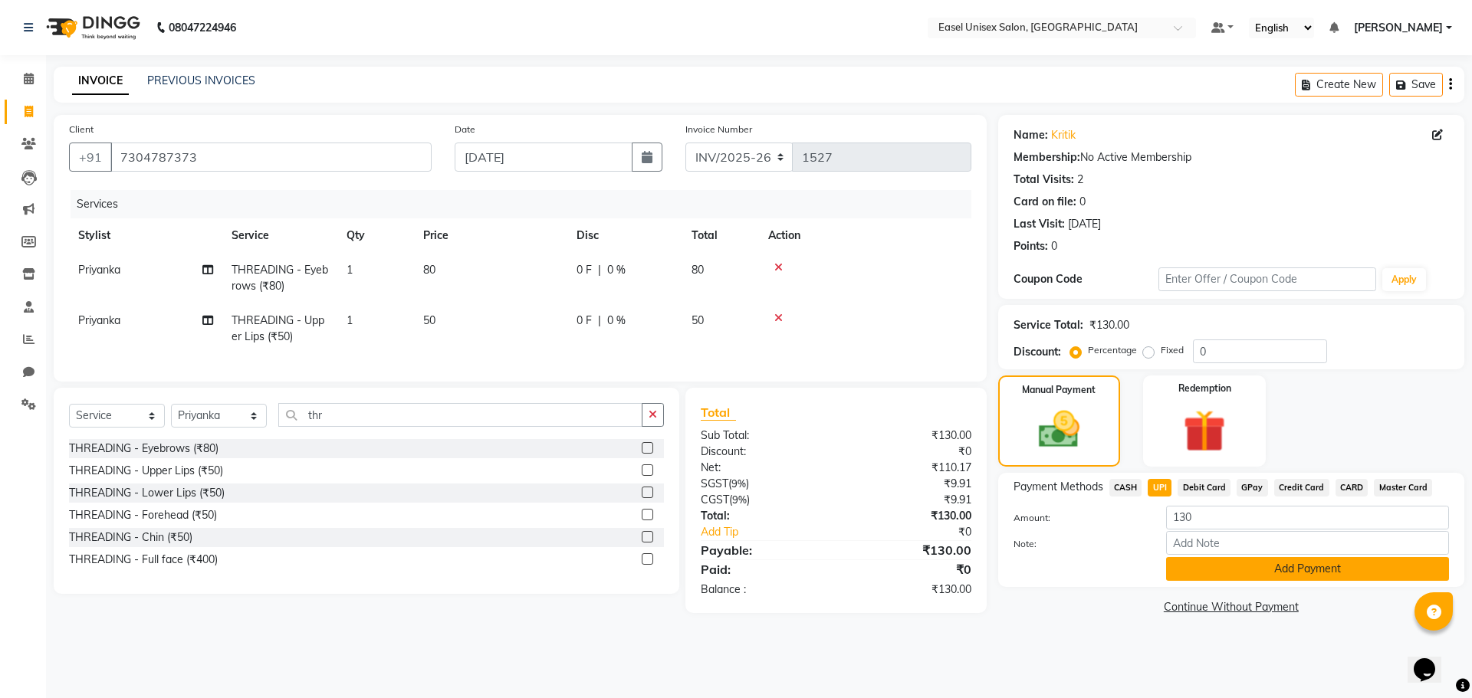
click at [1201, 570] on button "Add Payment" at bounding box center [1307, 569] width 283 height 24
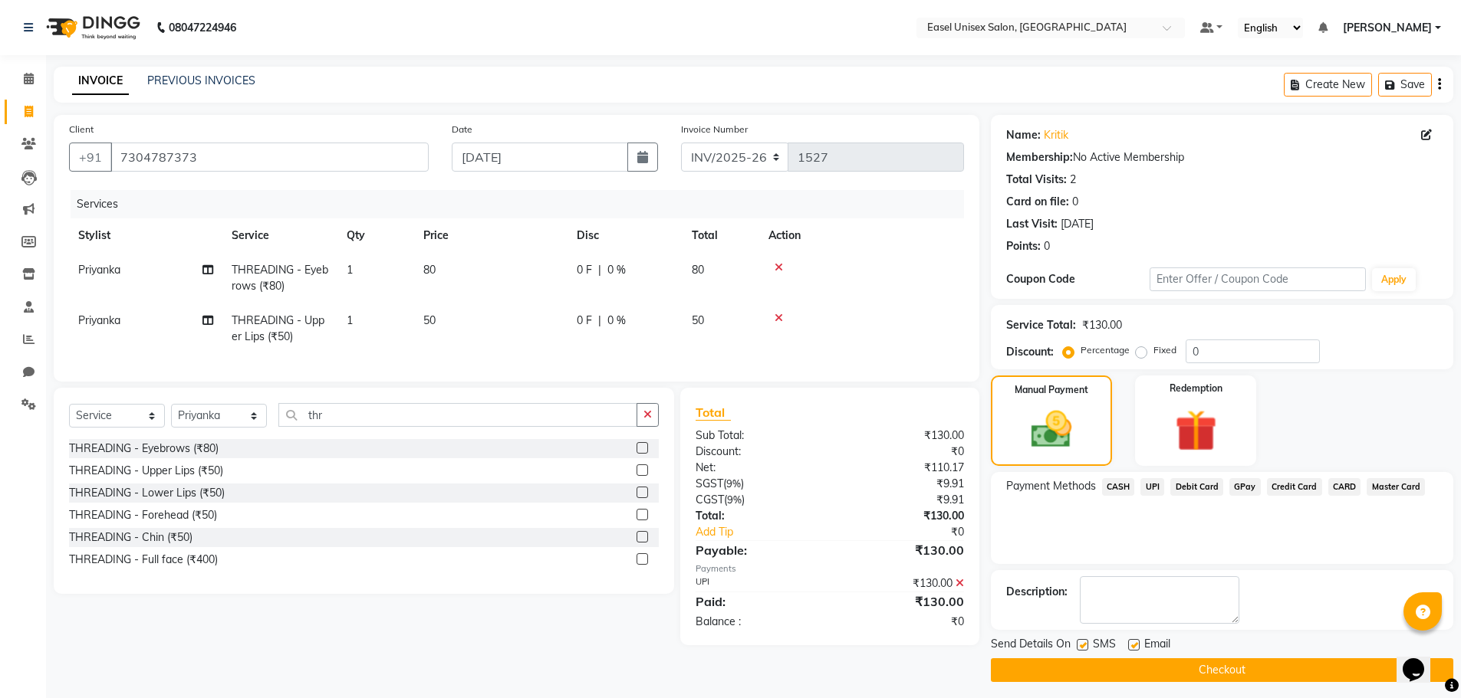
click at [1178, 670] on button "Checkout" at bounding box center [1222, 671] width 462 height 24
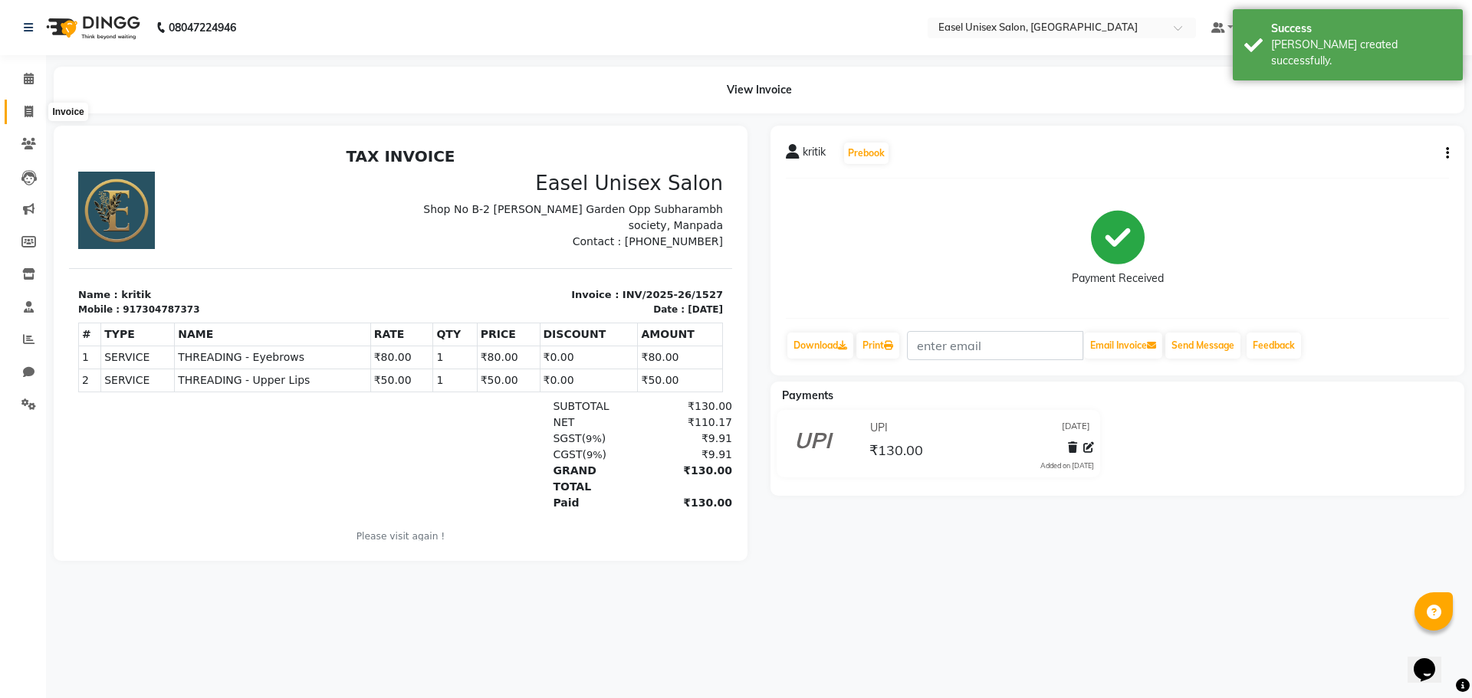
click at [27, 110] on icon at bounding box center [29, 112] width 8 height 12
select select "service"
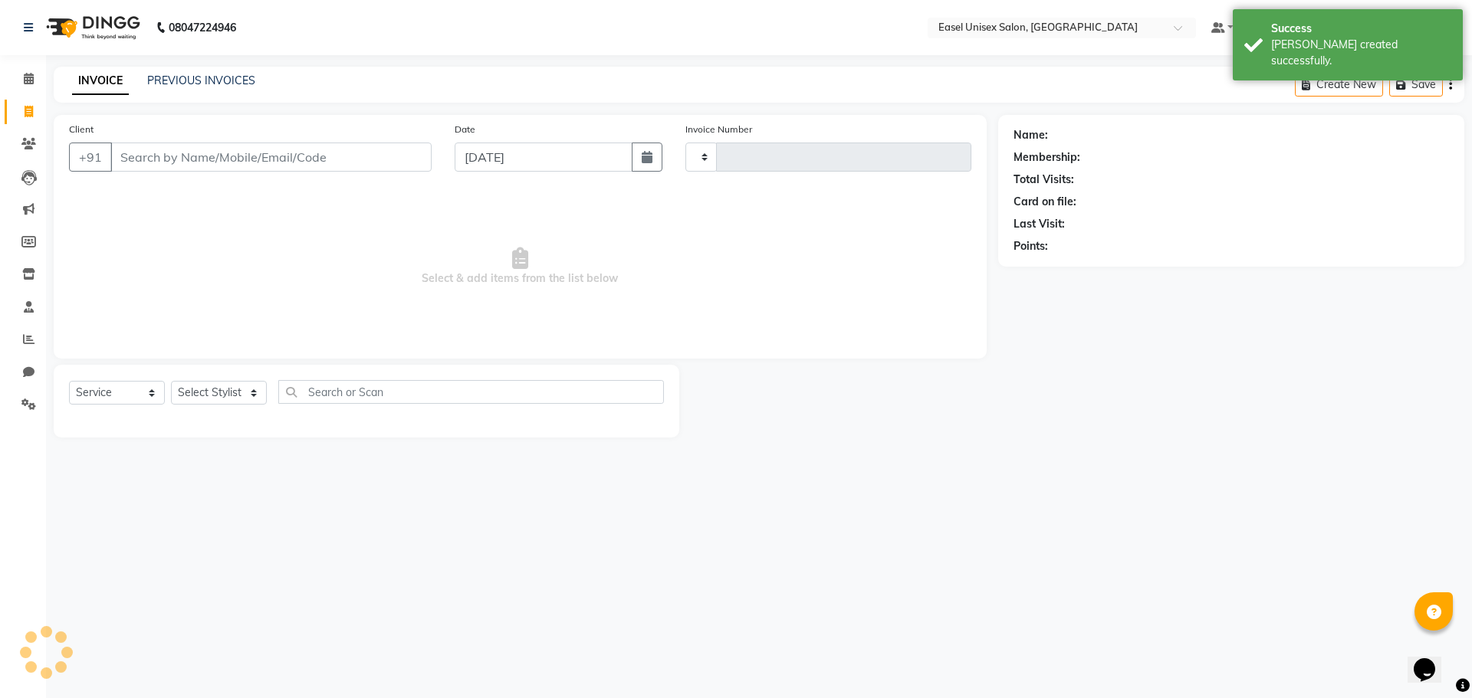
type input "1528"
select select "8639"
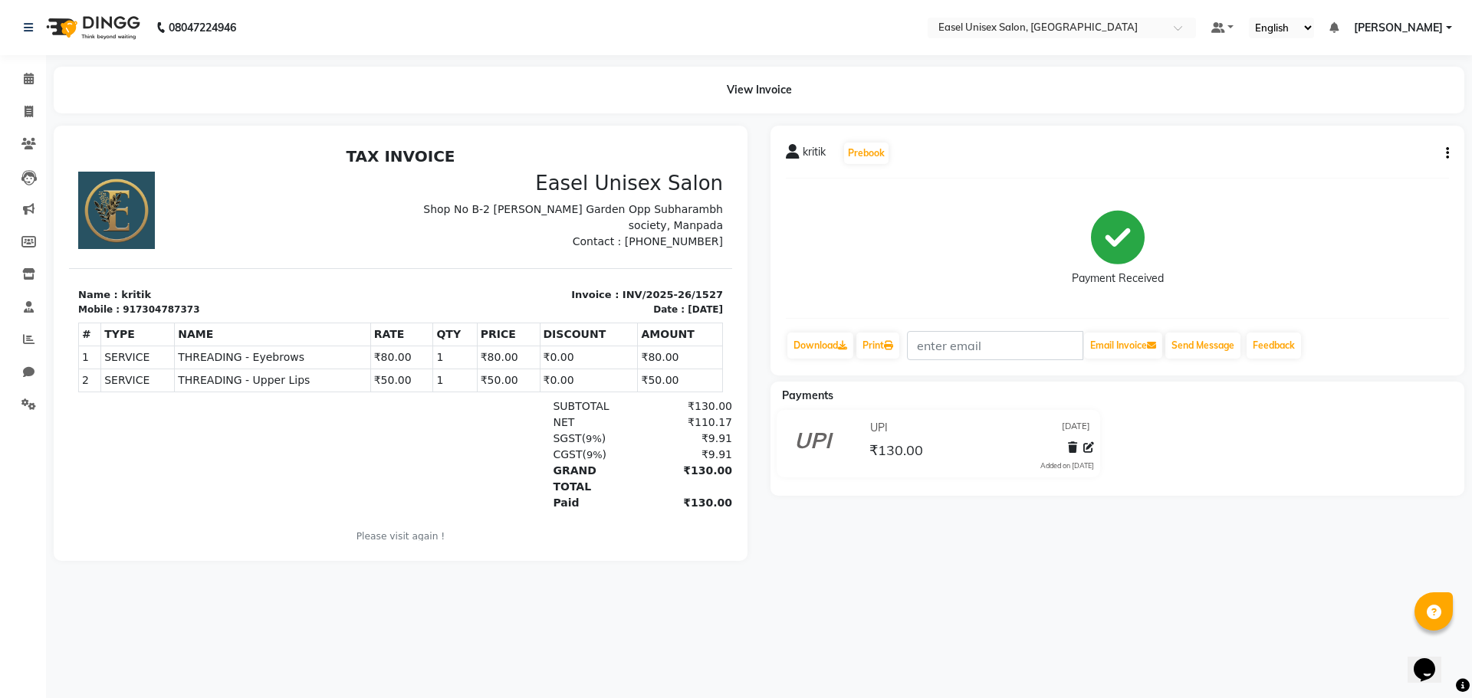
select select "service"
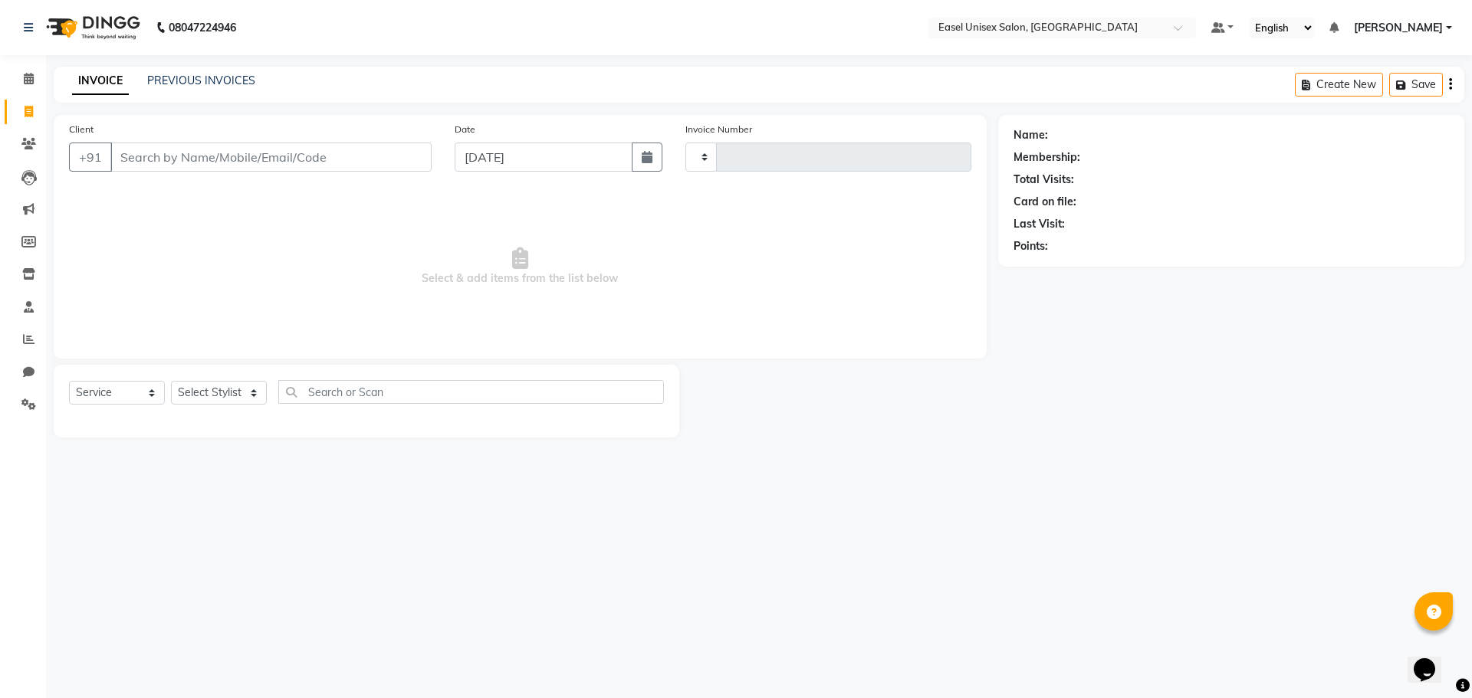
type input "1528"
select select "8639"
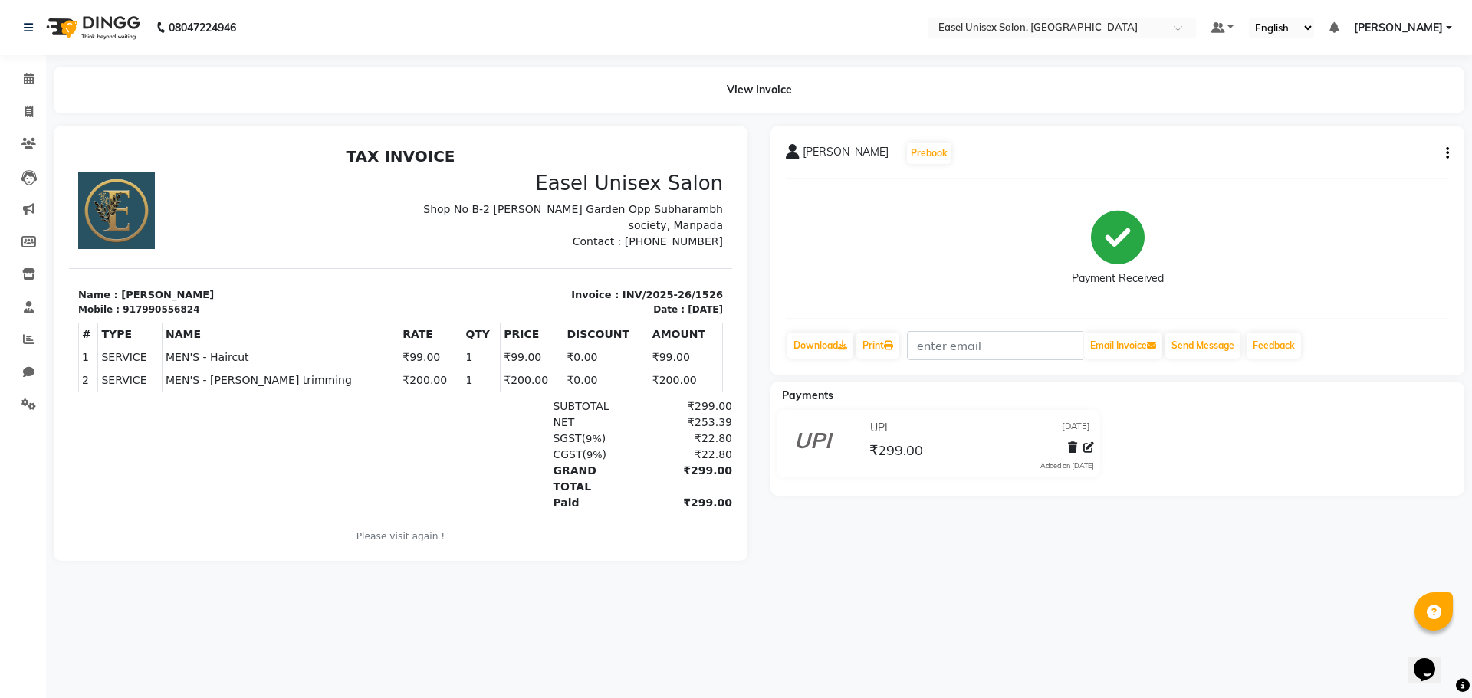
select select "service"
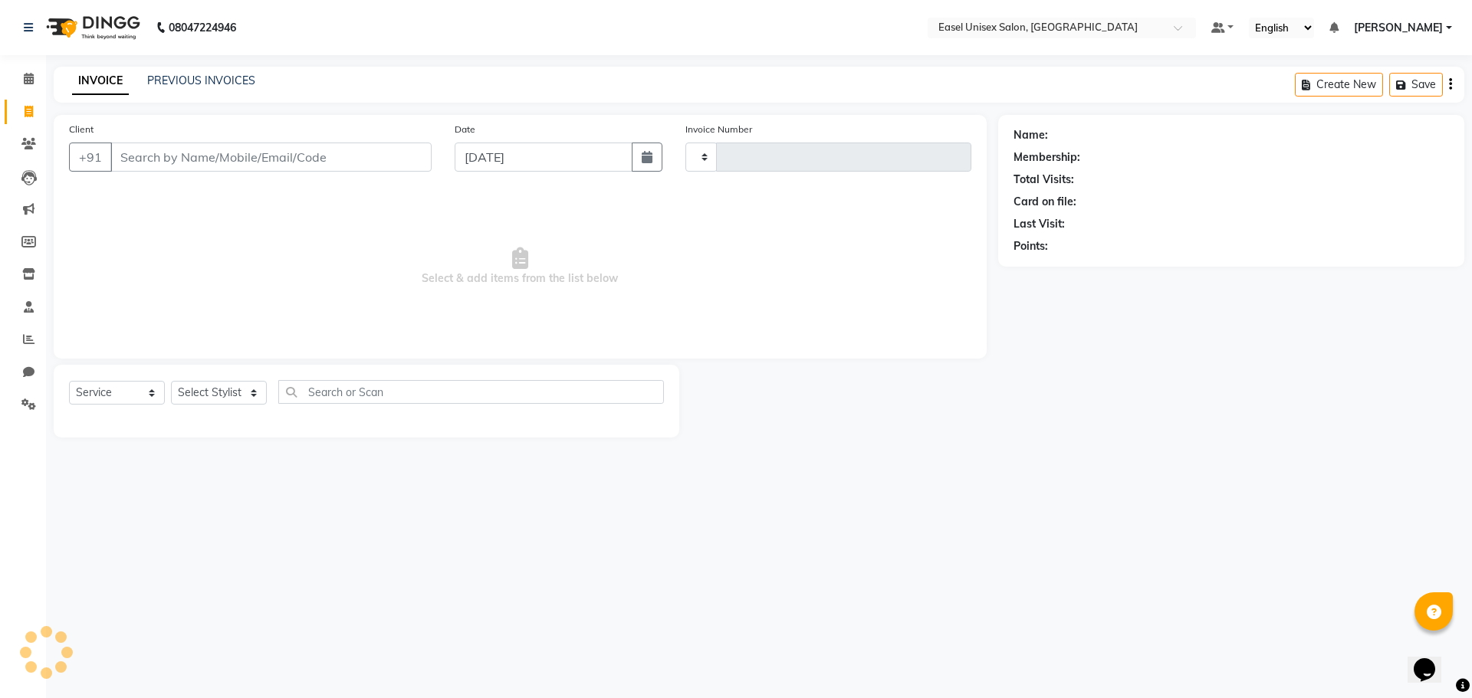
type input "1528"
select select "8639"
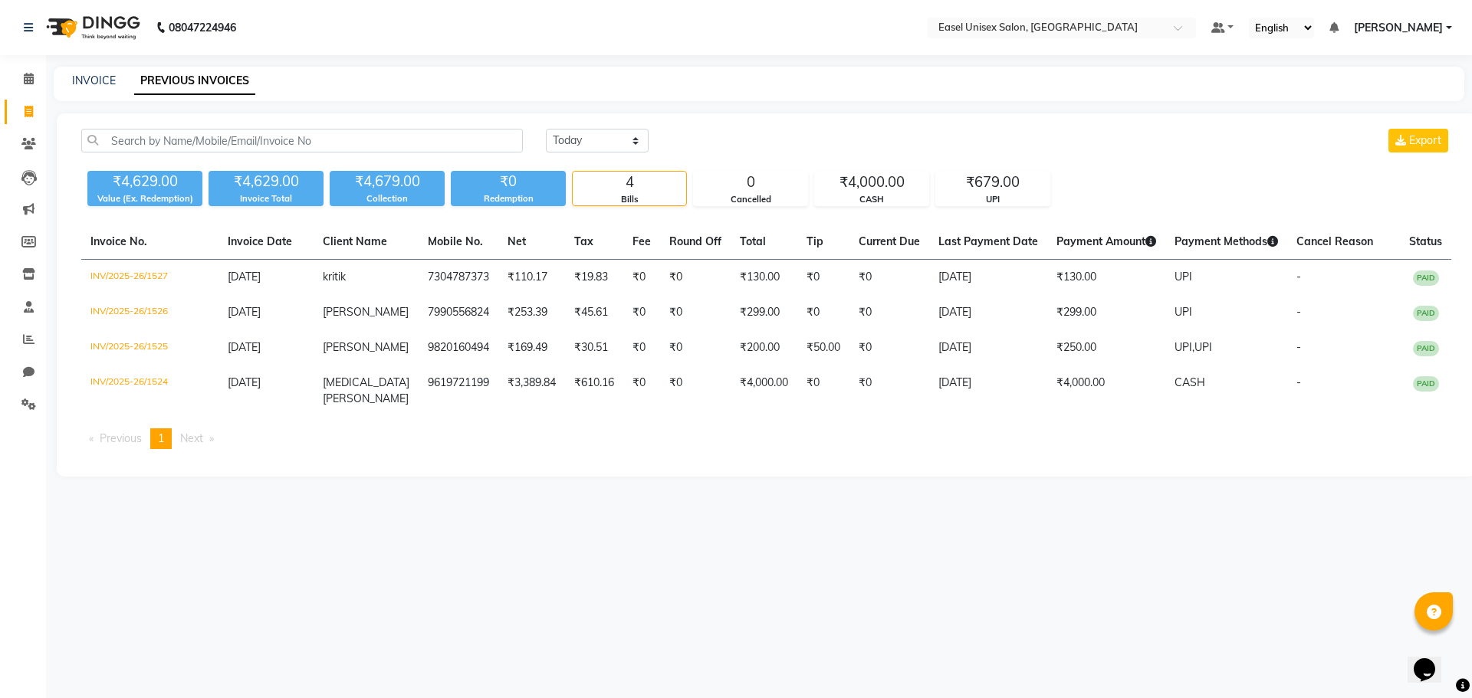
select select "service"
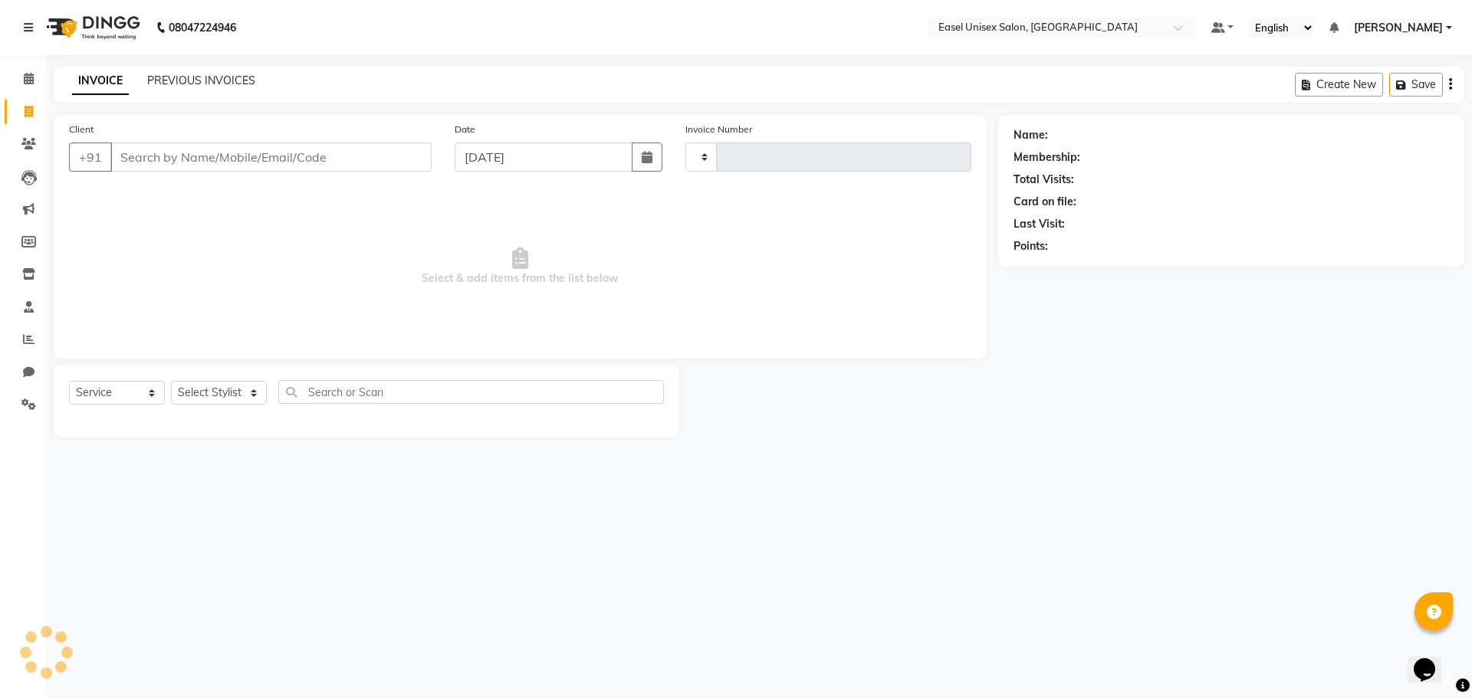
type input "1528"
select select "8639"
select select "all"
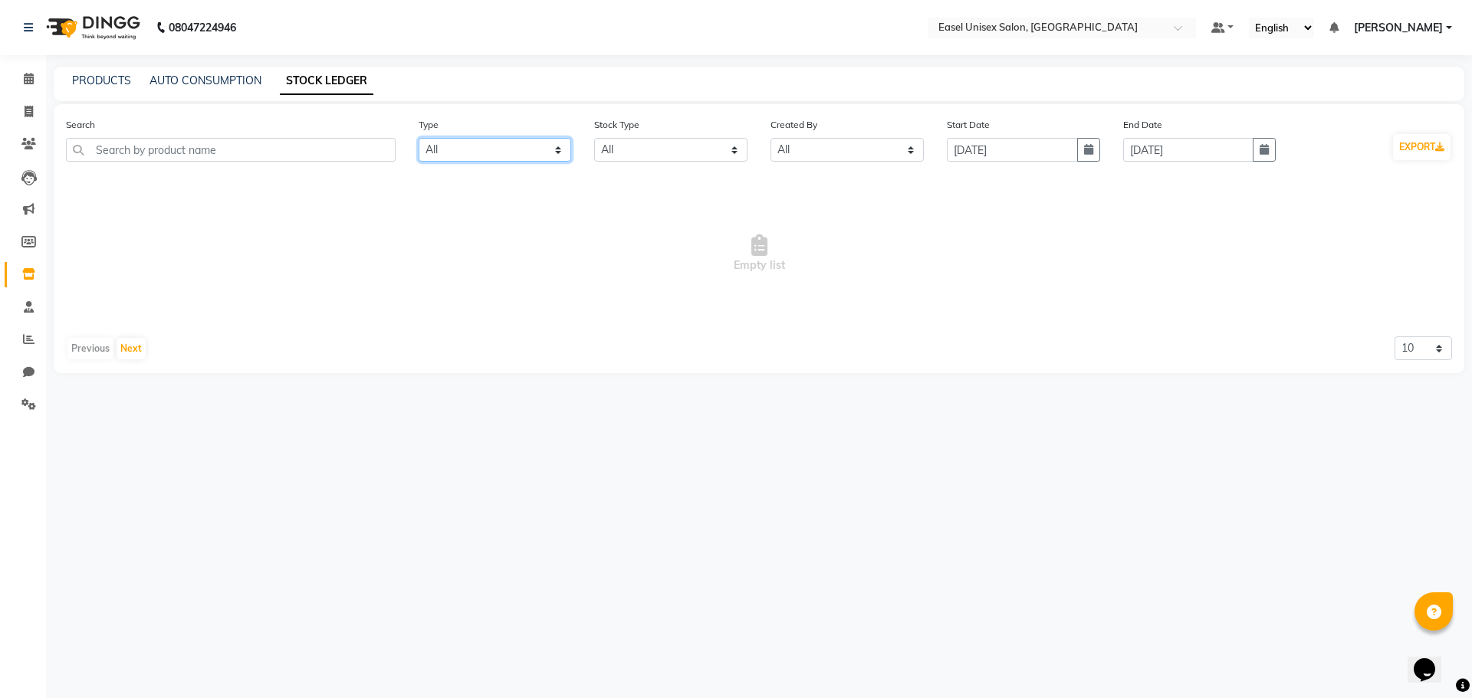
click at [485, 159] on select "Select All In Out" at bounding box center [495, 150] width 153 height 24
click at [495, 123] on div "Type Select All In Out" at bounding box center [495, 139] width 153 height 45
click at [110, 83] on link "PRODUCTS" at bounding box center [101, 81] width 59 height 14
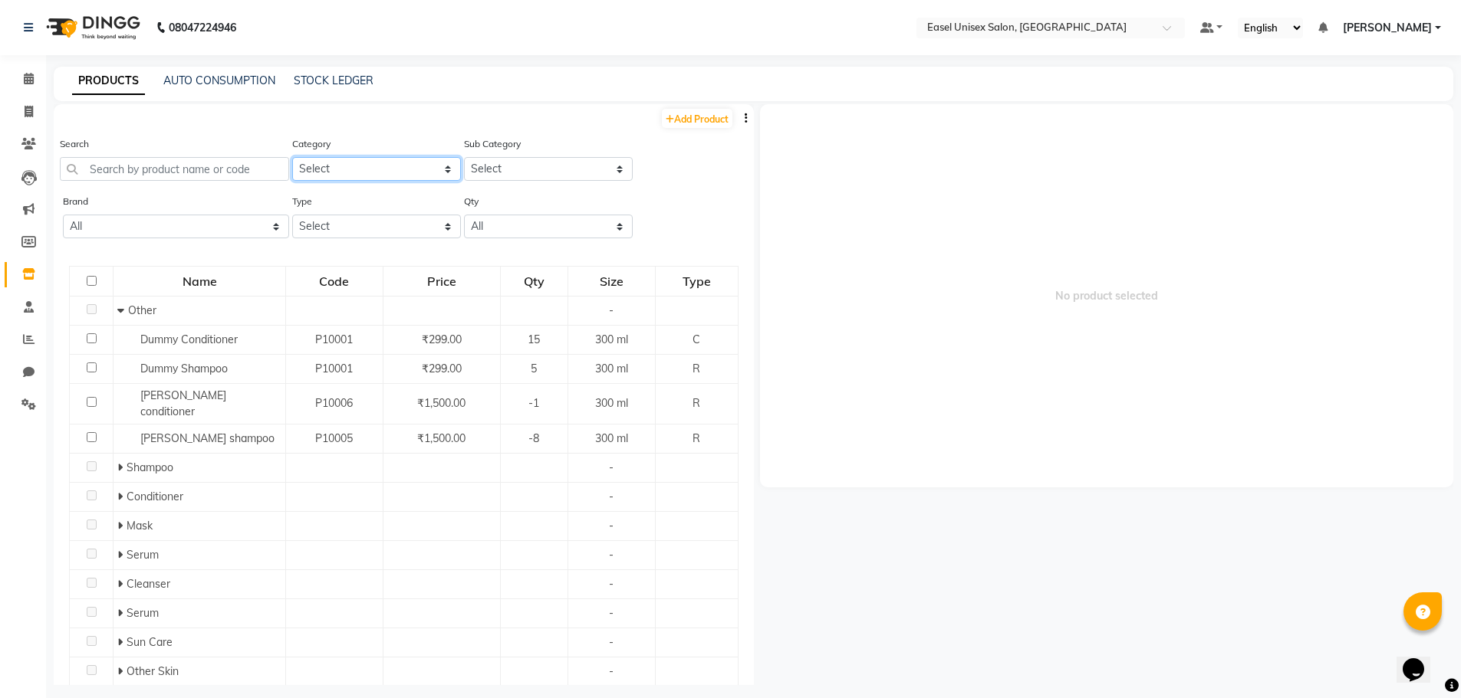
click at [362, 171] on select "Select Hair Skin Makeup Personal Care Appliances [PERSON_NAME] Waxing Disposabl…" at bounding box center [376, 169] width 169 height 24
click at [395, 165] on select "Select Hair Skin Makeup Personal Care Appliances [PERSON_NAME] Waxing Disposabl…" at bounding box center [376, 169] width 169 height 24
click at [488, 169] on select "Select" at bounding box center [548, 169] width 169 height 24
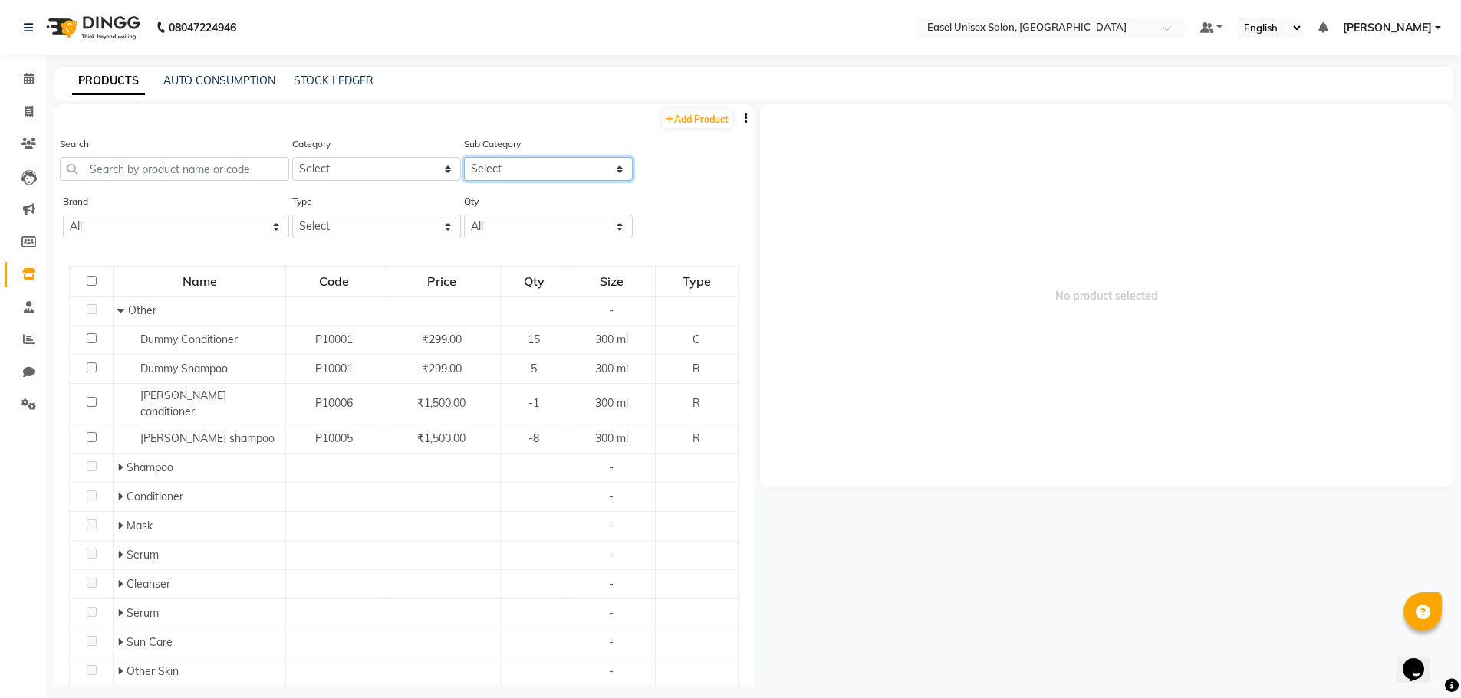
click at [488, 169] on select "Select" at bounding box center [548, 169] width 169 height 24
click at [496, 223] on select "All Low Out Of Stock" at bounding box center [548, 227] width 169 height 24
click at [393, 244] on div "Type Select Both Retail Consumable" at bounding box center [375, 222] width 172 height 58
click at [399, 227] on select "Select Both Retail Consumable" at bounding box center [376, 227] width 169 height 24
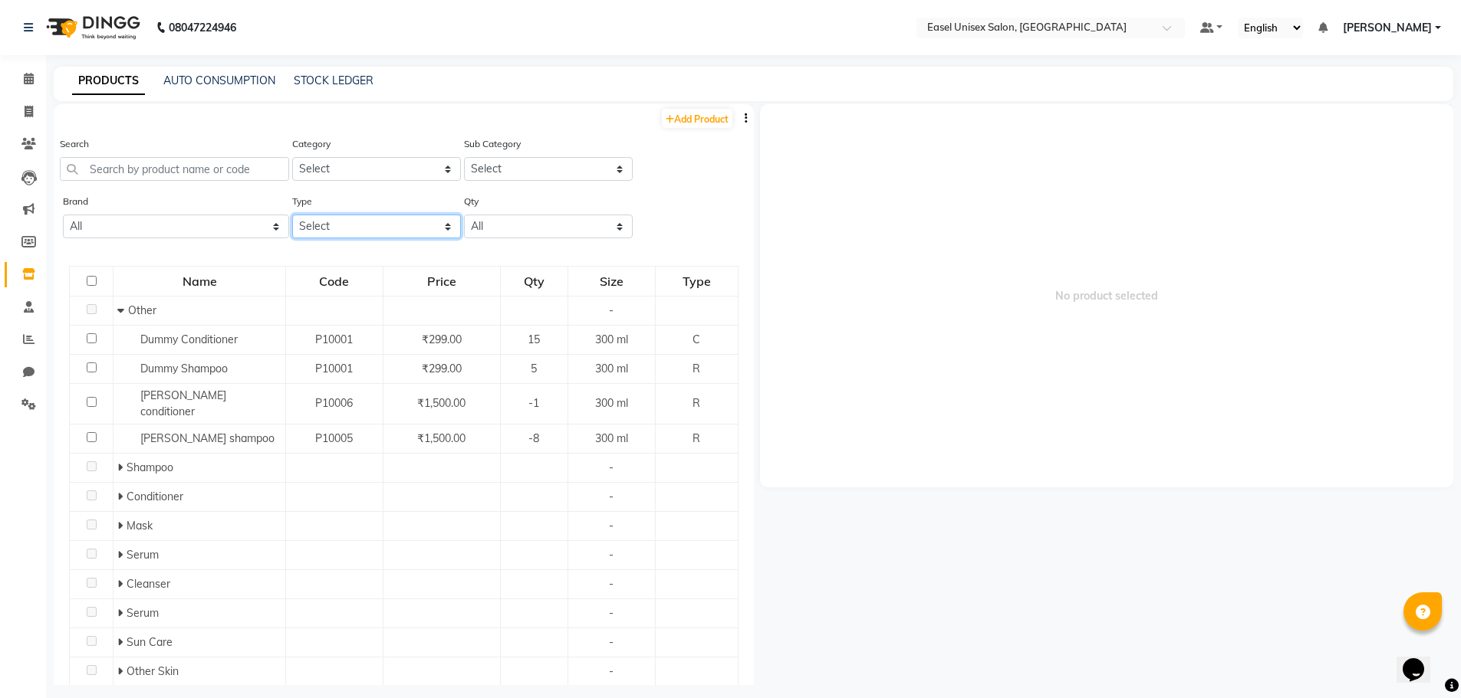
click at [399, 227] on select "Select Both Retail Consumable" at bounding box center [376, 227] width 169 height 24
click at [233, 219] on select "All Beauty Garage Bioline Loreal O3+ Rareign Skinora Varva Vedic Line Wow" at bounding box center [176, 227] width 226 height 24
click at [255, 228] on select "All Beauty Garage Bioline Loreal O3+ Rareign Skinora Varva Vedic Line Wow" at bounding box center [176, 227] width 226 height 24
click at [214, 85] on div "AUTO CONSUMPTION" at bounding box center [219, 81] width 112 height 16
click at [317, 86] on link "STOCK LEDGER" at bounding box center [334, 81] width 80 height 14
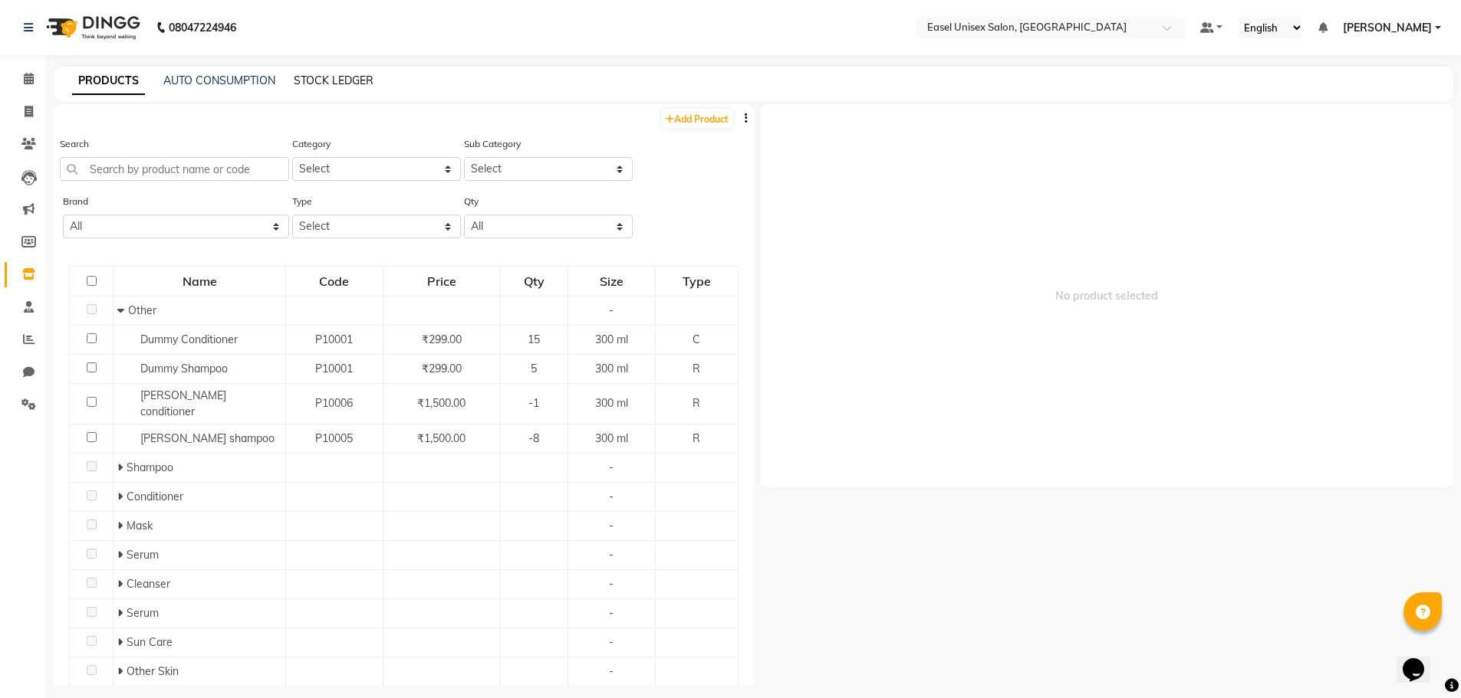
select select "all"
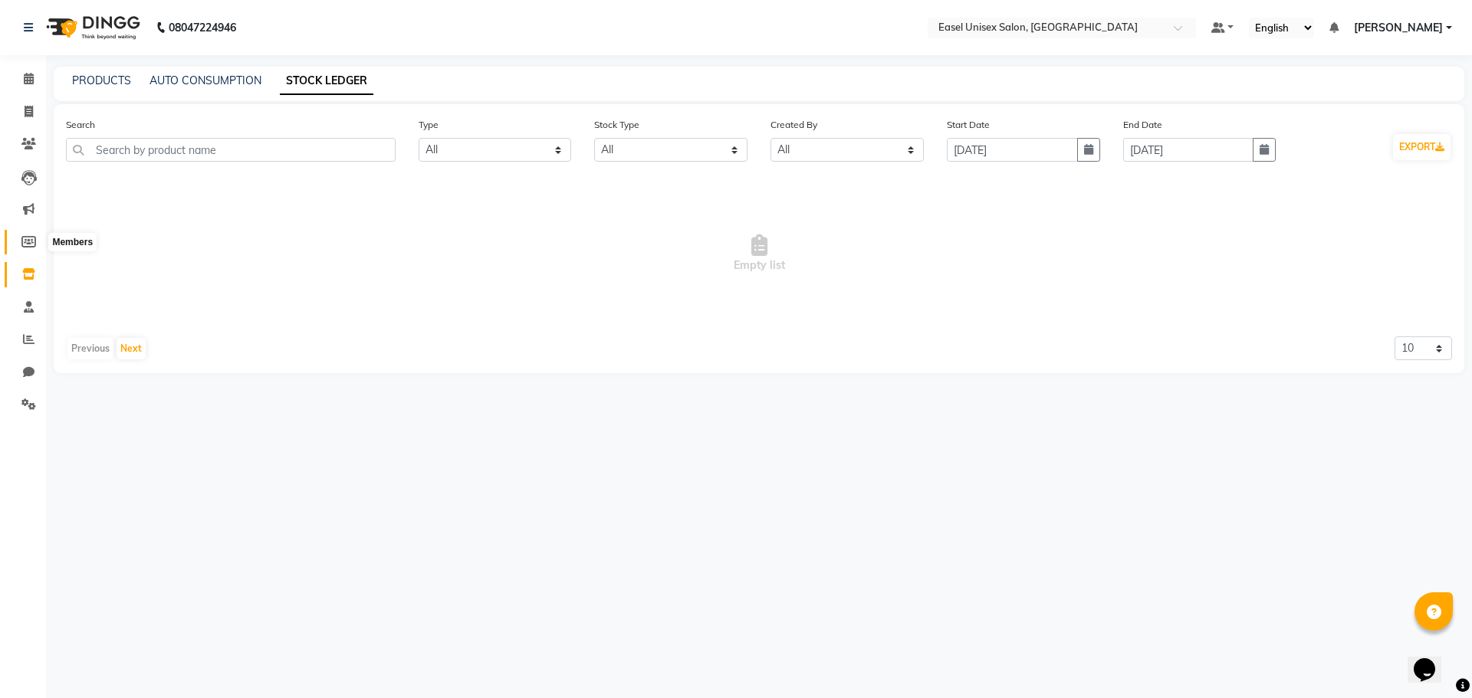
click at [33, 238] on icon at bounding box center [28, 242] width 15 height 12
select select
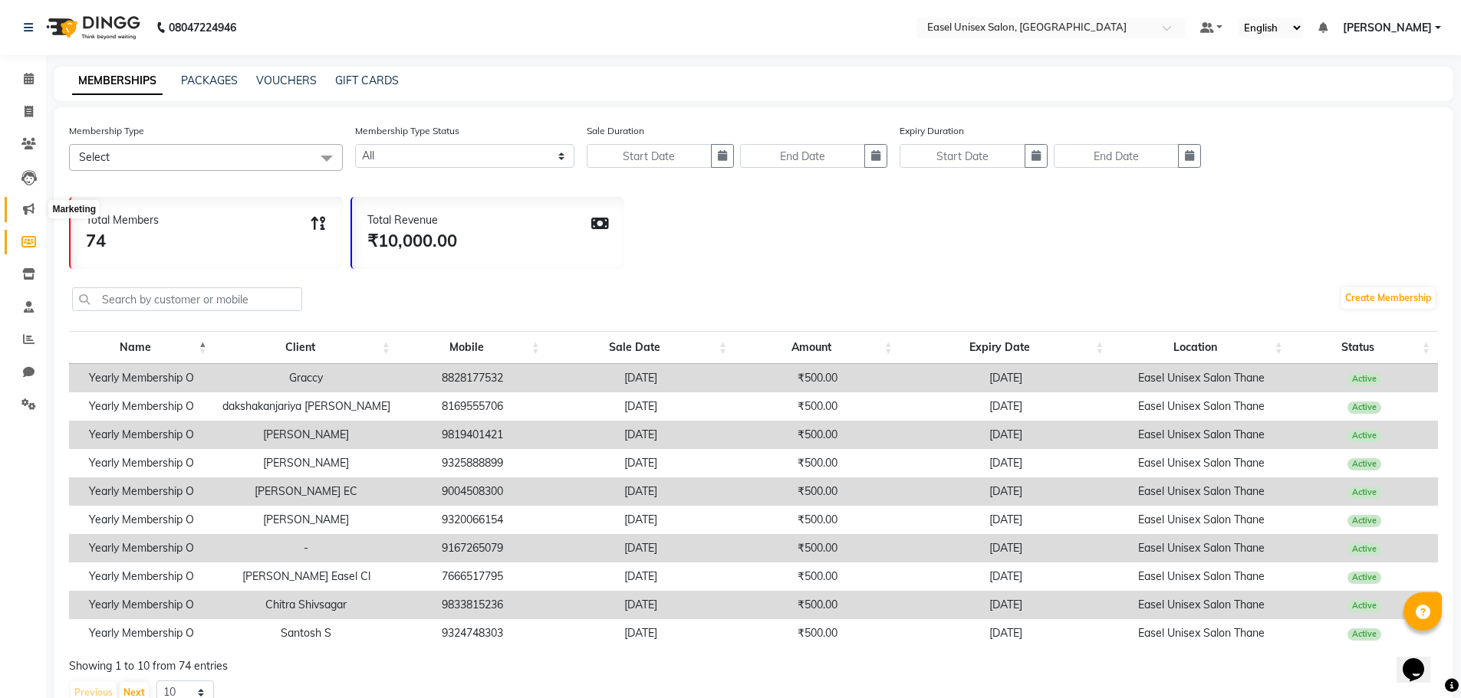
click at [25, 212] on icon at bounding box center [29, 209] width 12 height 12
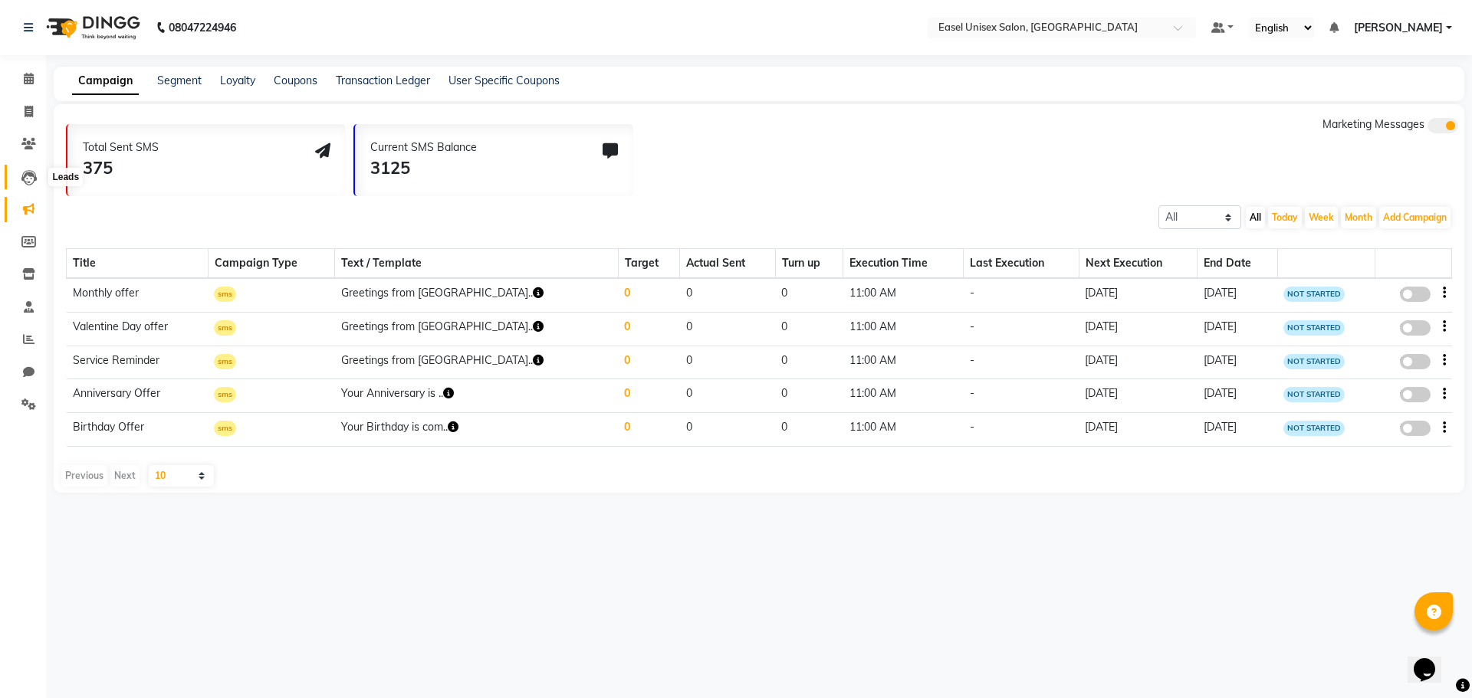
click at [28, 176] on icon at bounding box center [28, 177] width 15 height 15
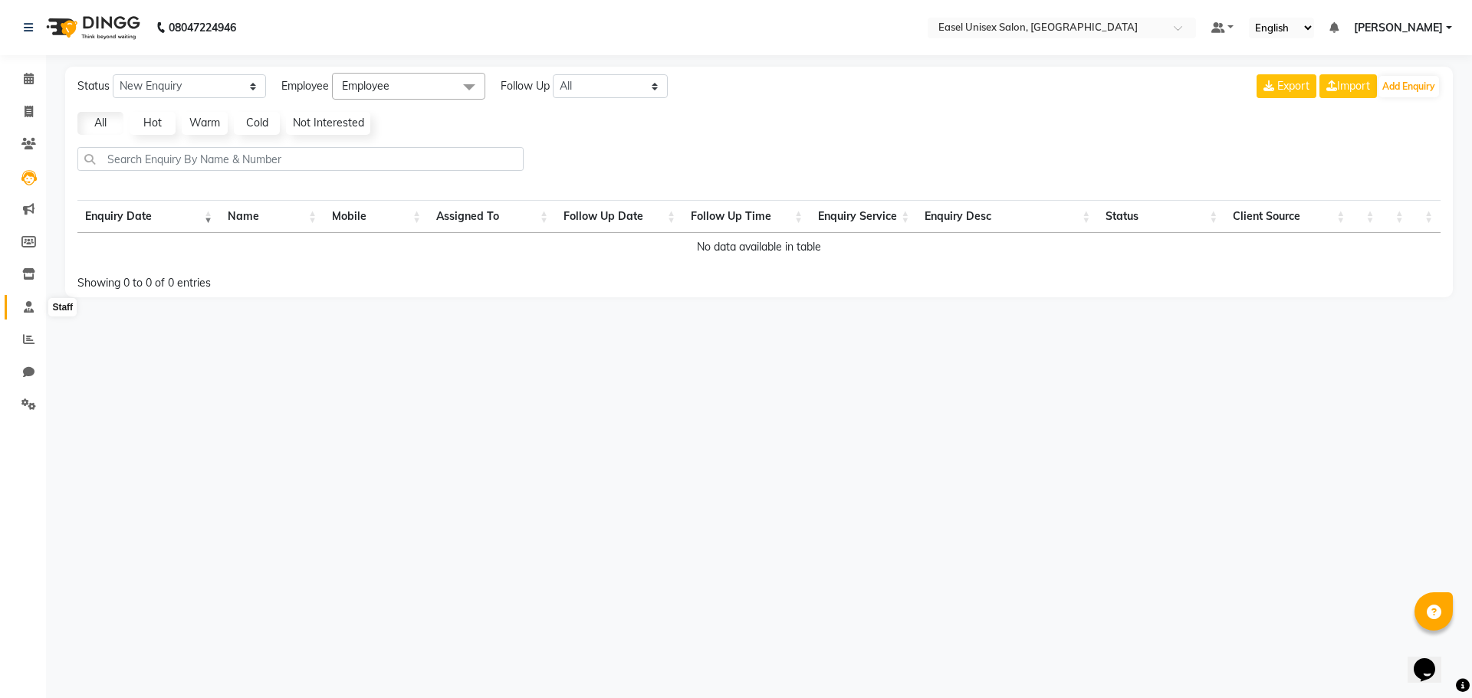
click at [31, 308] on icon at bounding box center [29, 307] width 10 height 12
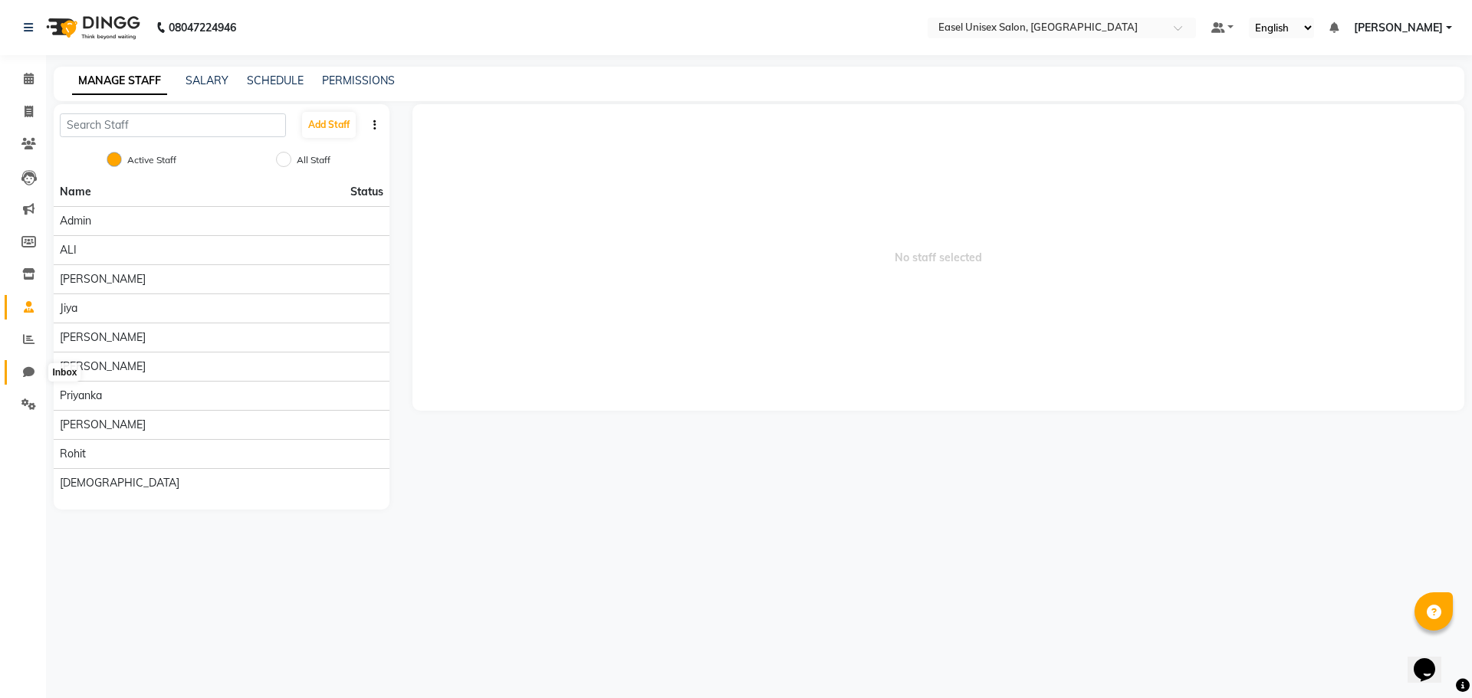
click at [28, 374] on icon at bounding box center [29, 372] width 12 height 12
select select "100"
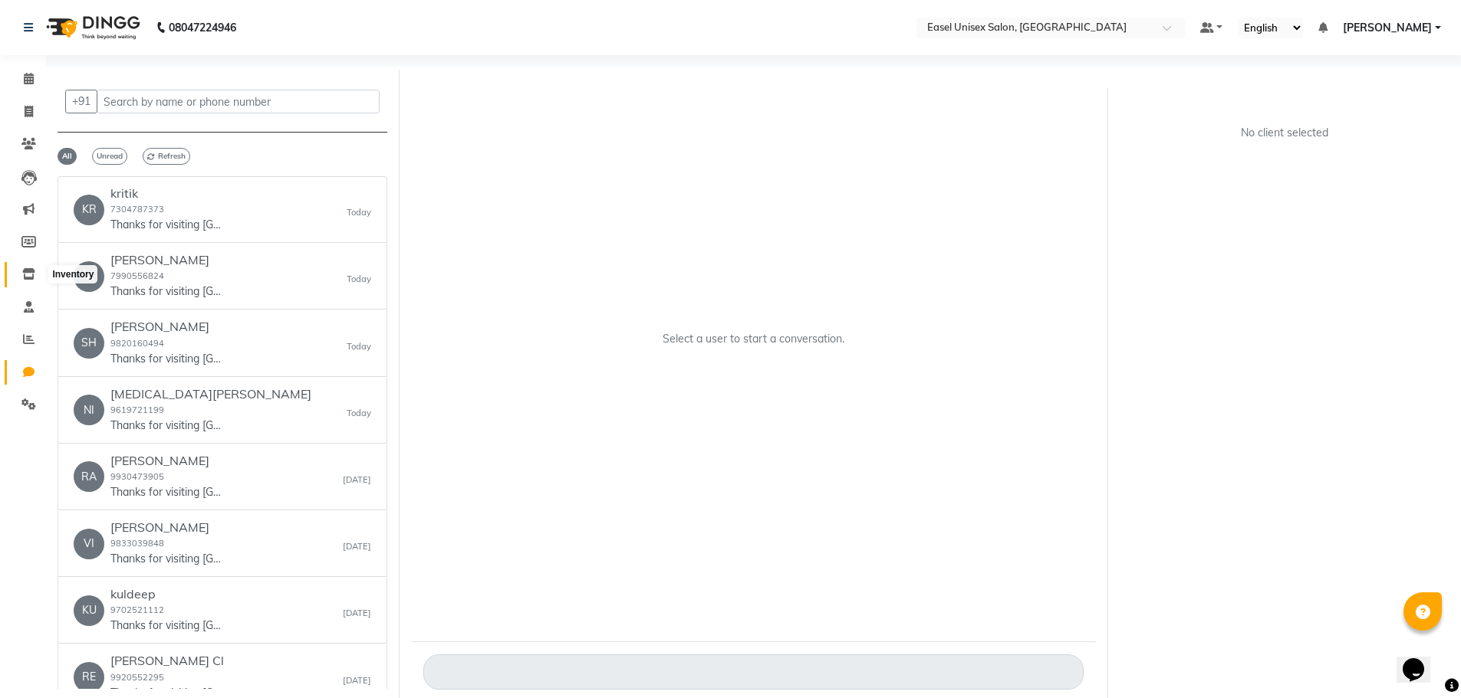
click at [28, 275] on icon at bounding box center [28, 274] width 13 height 12
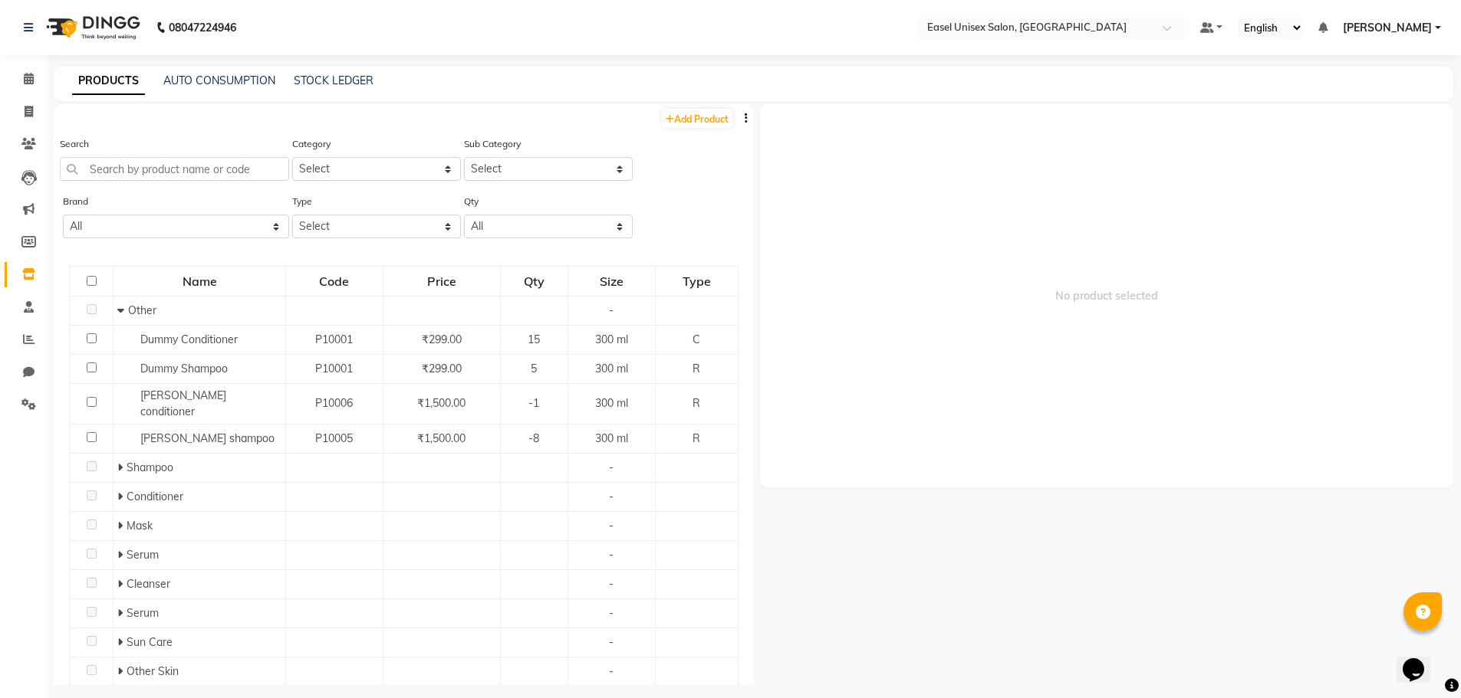
click at [227, 90] on div "PRODUCTS AUTO CONSUMPTION STOCK LEDGER" at bounding box center [753, 84] width 1399 height 35
click at [231, 84] on link "AUTO CONSUMPTION" at bounding box center [219, 81] width 112 height 14
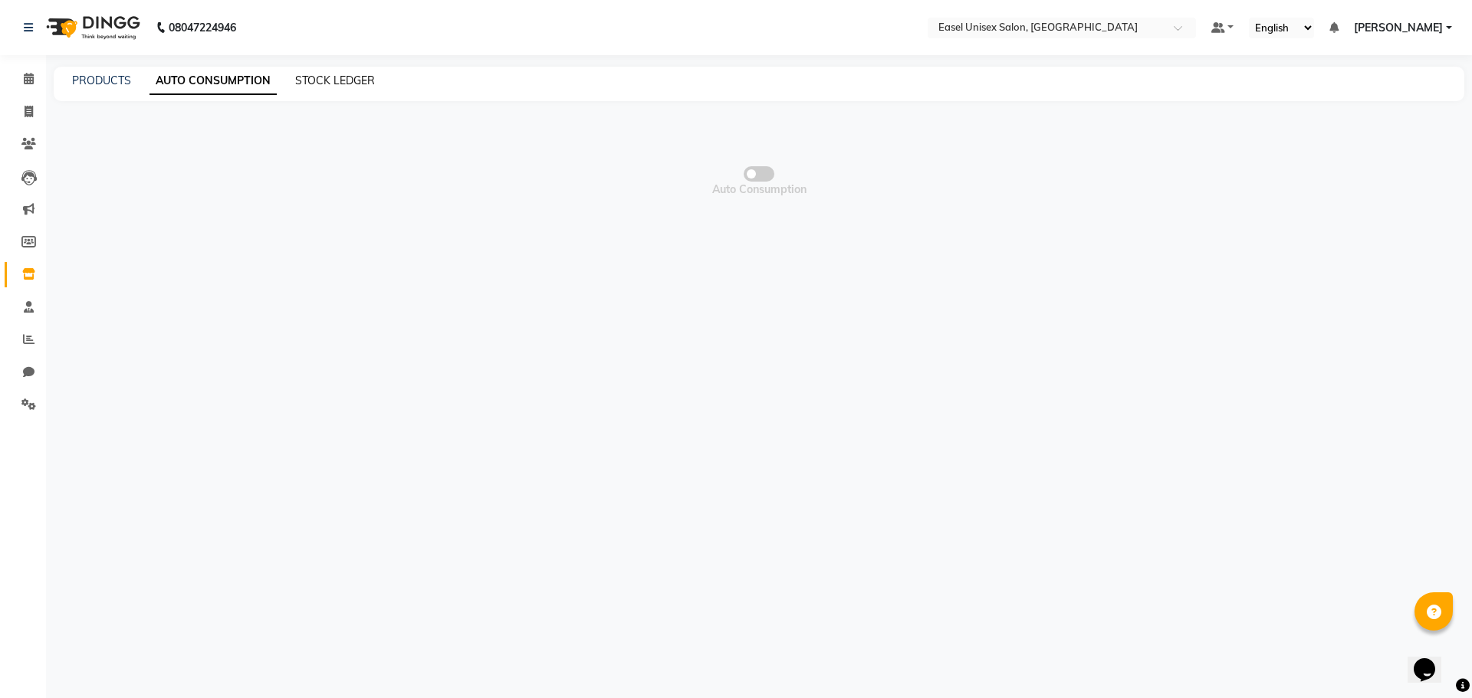
click at [330, 83] on link "STOCK LEDGER" at bounding box center [335, 81] width 80 height 14
select select "all"
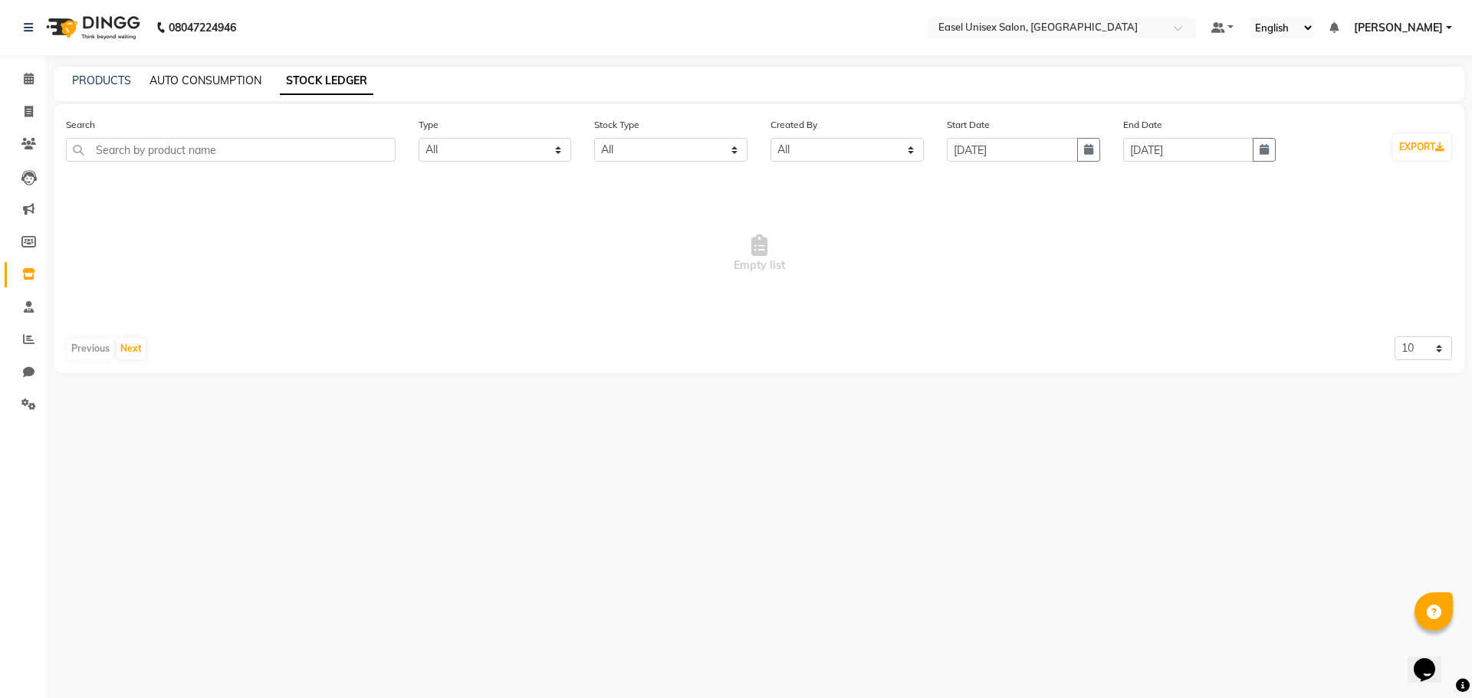
click at [239, 86] on link "AUTO CONSUMPTION" at bounding box center [206, 81] width 112 height 14
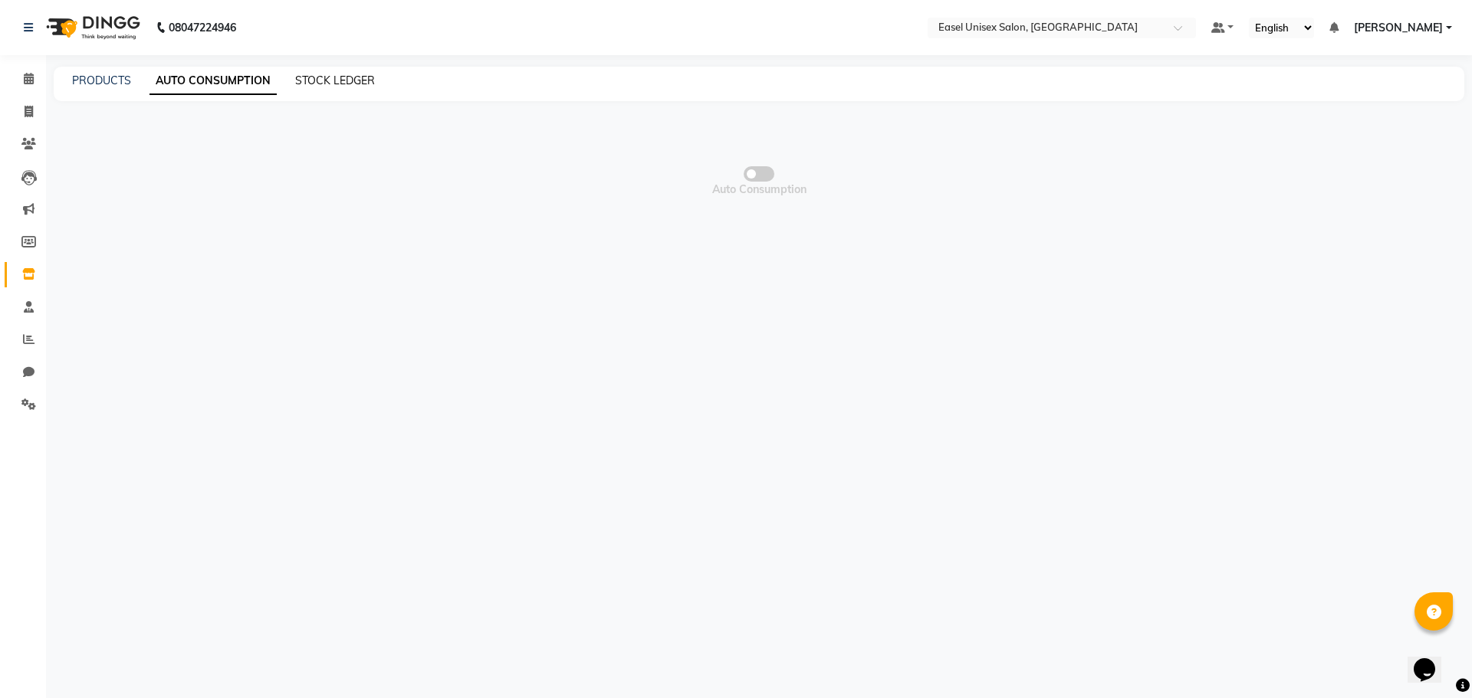
click at [323, 84] on link "STOCK LEDGER" at bounding box center [335, 81] width 80 height 14
select select "all"
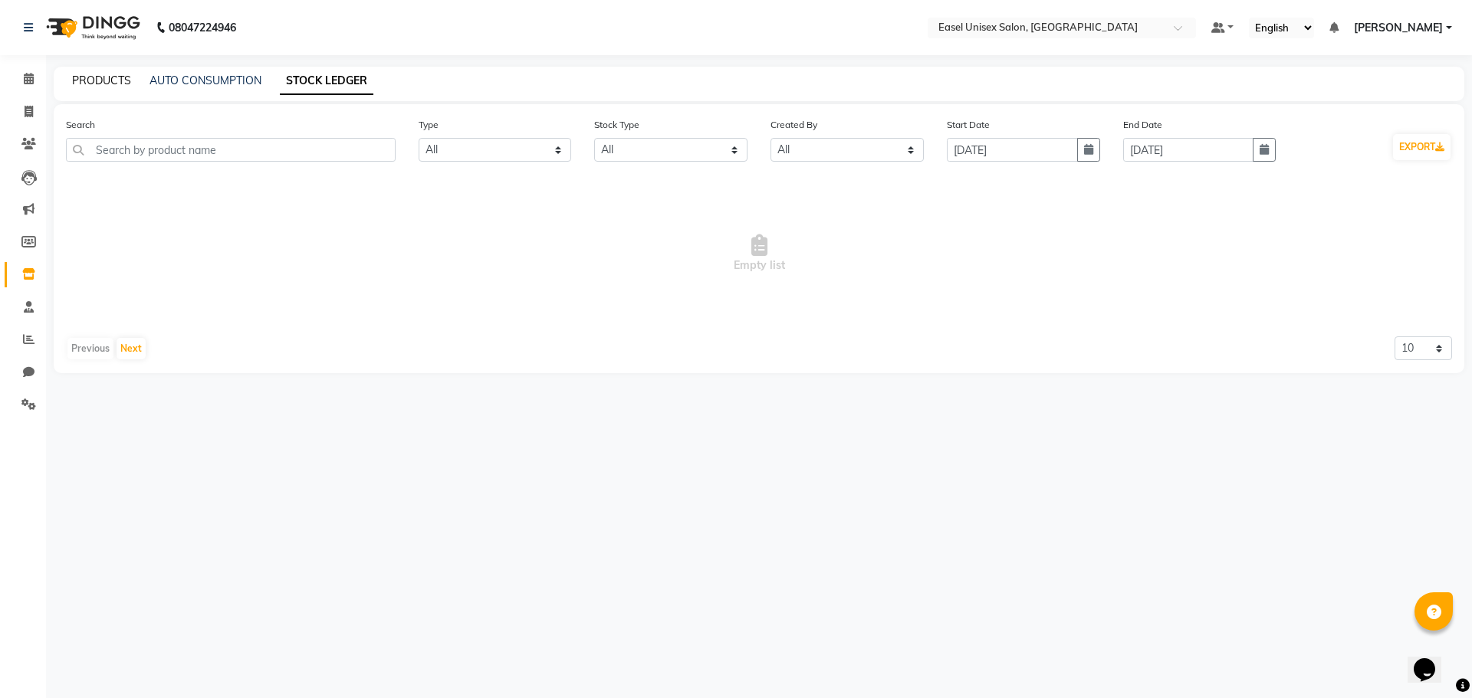
click at [108, 85] on link "PRODUCTS" at bounding box center [101, 81] width 59 height 14
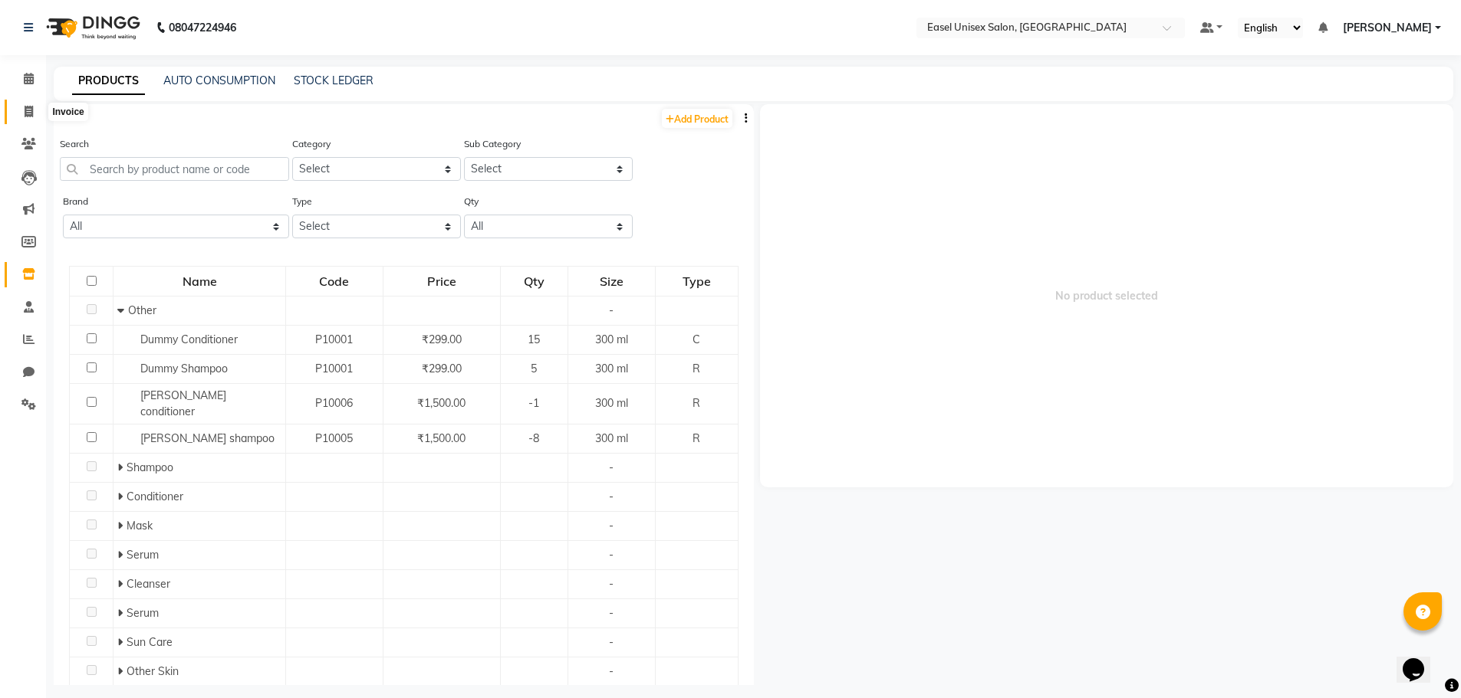
click at [28, 110] on icon at bounding box center [29, 112] width 8 height 12
select select "service"
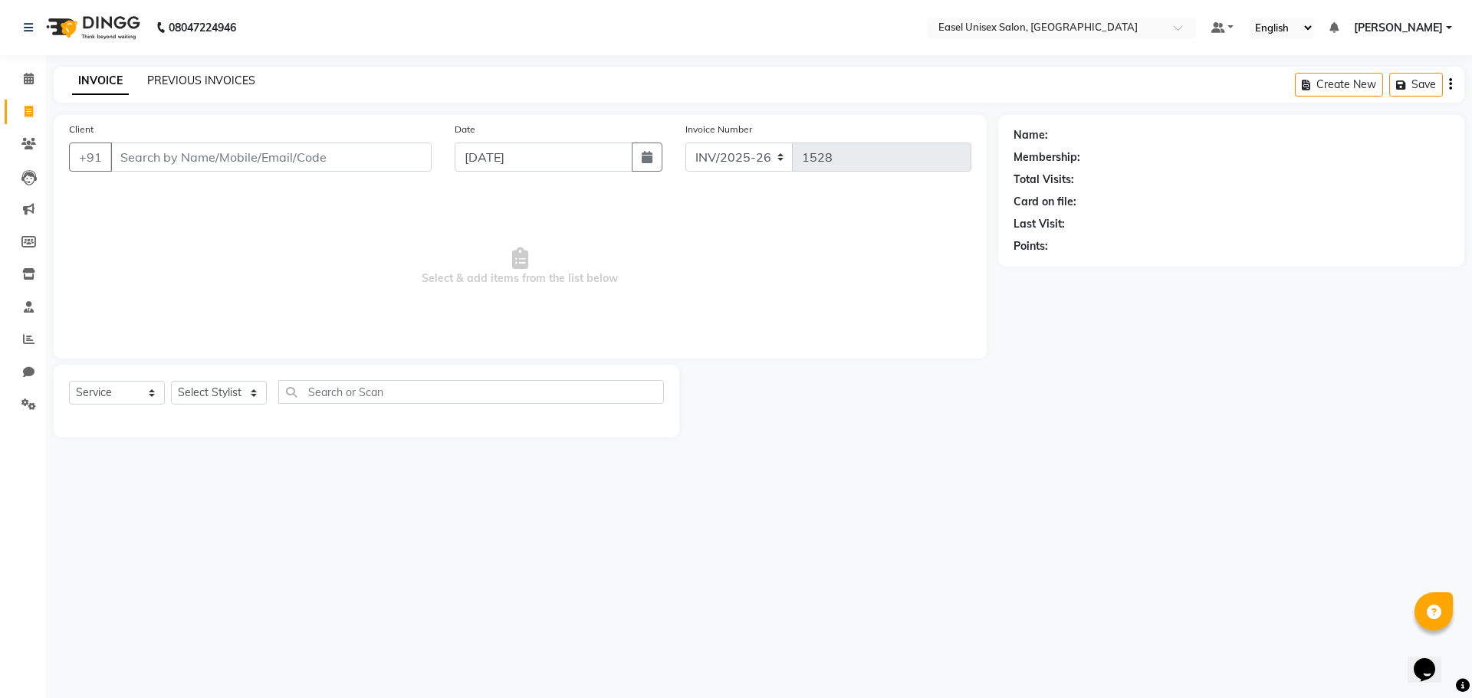
click at [209, 78] on link "PREVIOUS INVOICES" at bounding box center [201, 81] width 108 height 14
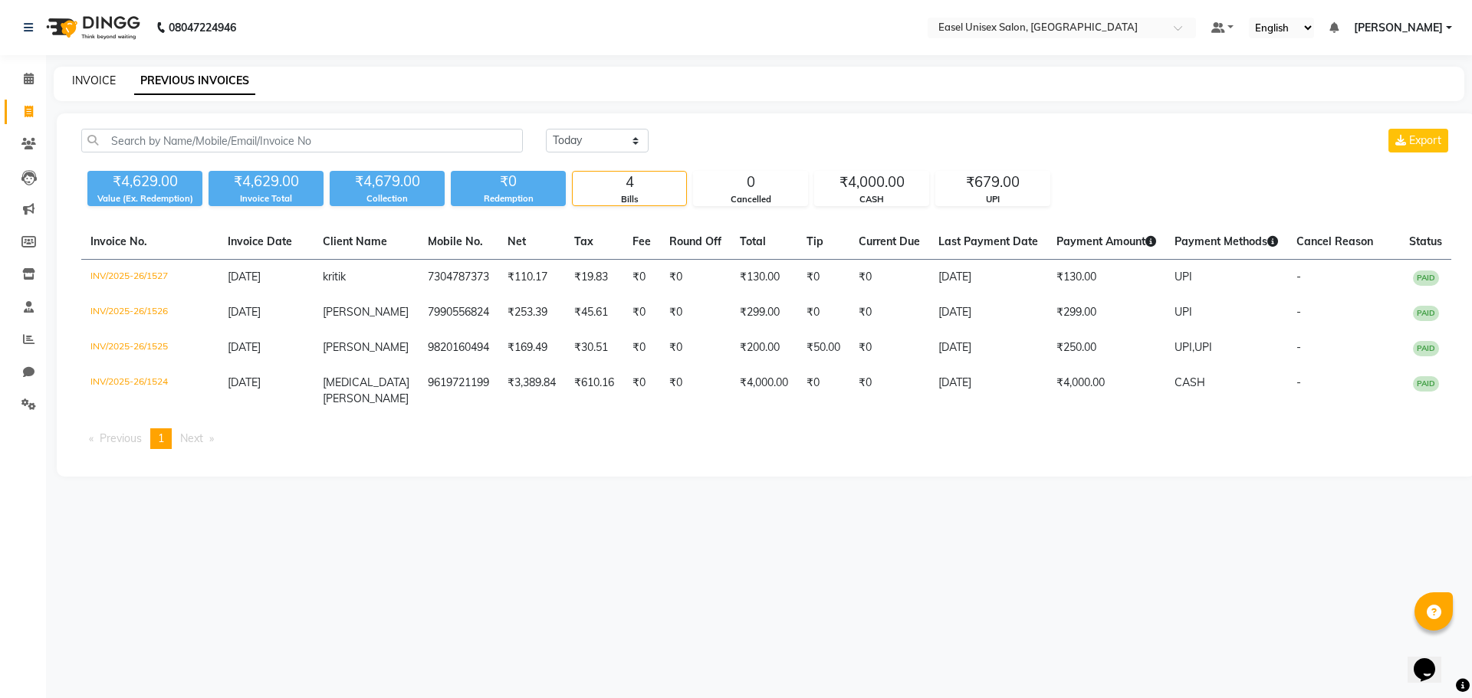
click at [100, 86] on link "INVOICE" at bounding box center [94, 81] width 44 height 14
select select "service"
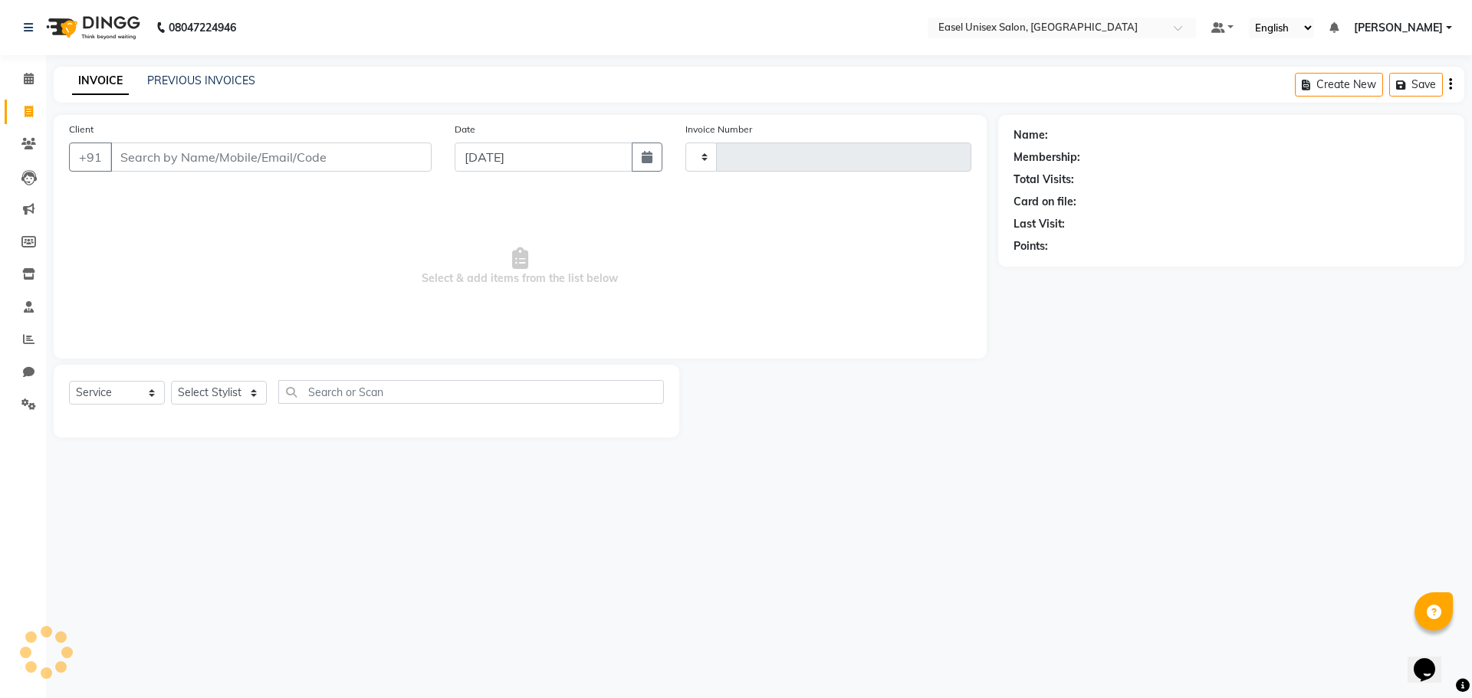
type input "1528"
select select "8639"
click at [31, 275] on icon at bounding box center [28, 274] width 13 height 12
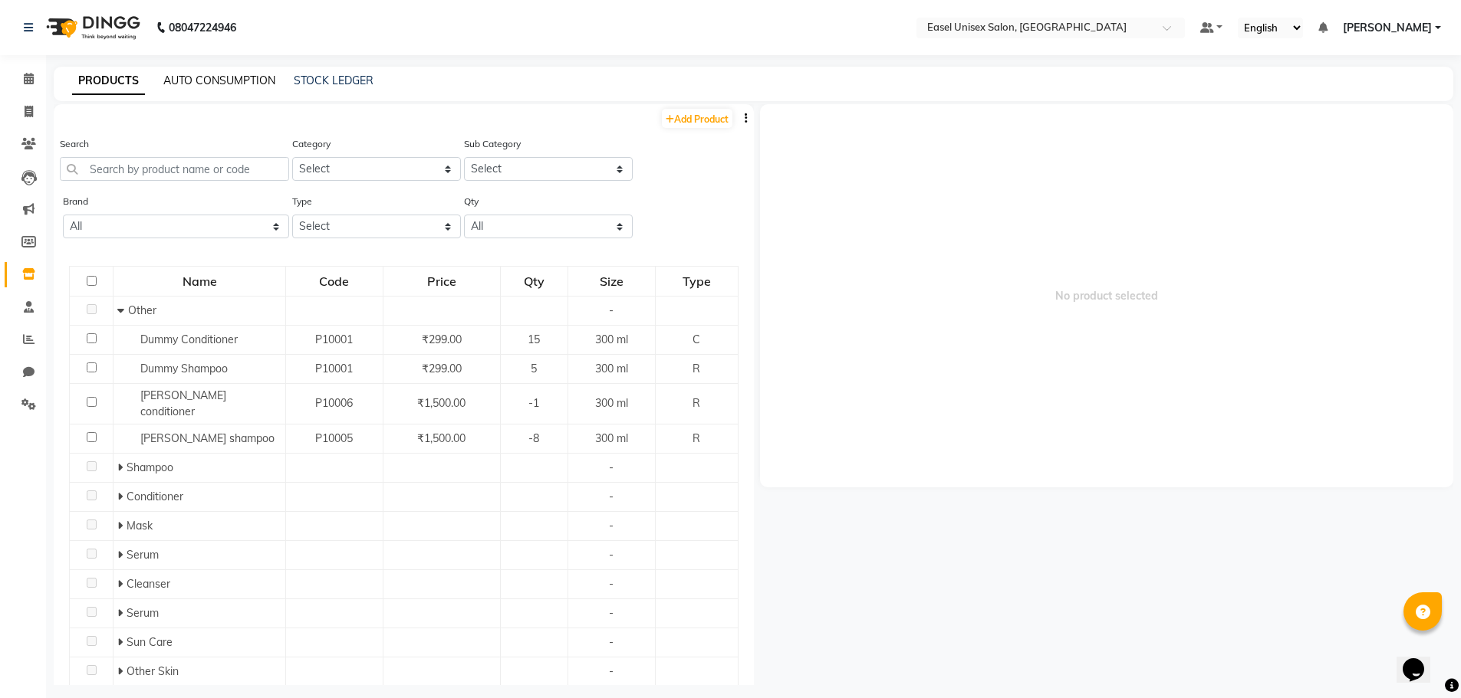
click at [231, 78] on link "AUTO CONSUMPTION" at bounding box center [219, 81] width 112 height 14
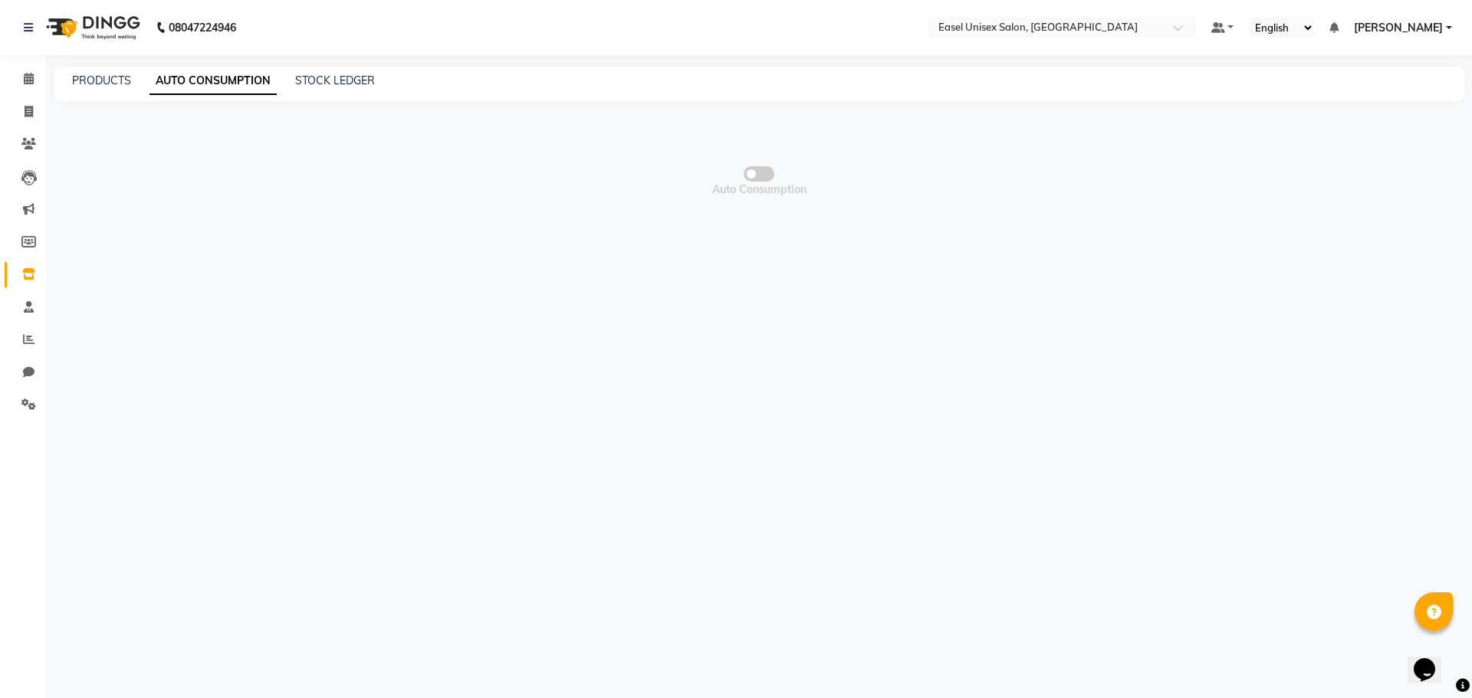
click at [764, 179] on span at bounding box center [759, 173] width 31 height 15
click at [759, 176] on input "checkbox" at bounding box center [759, 176] width 0 height 0
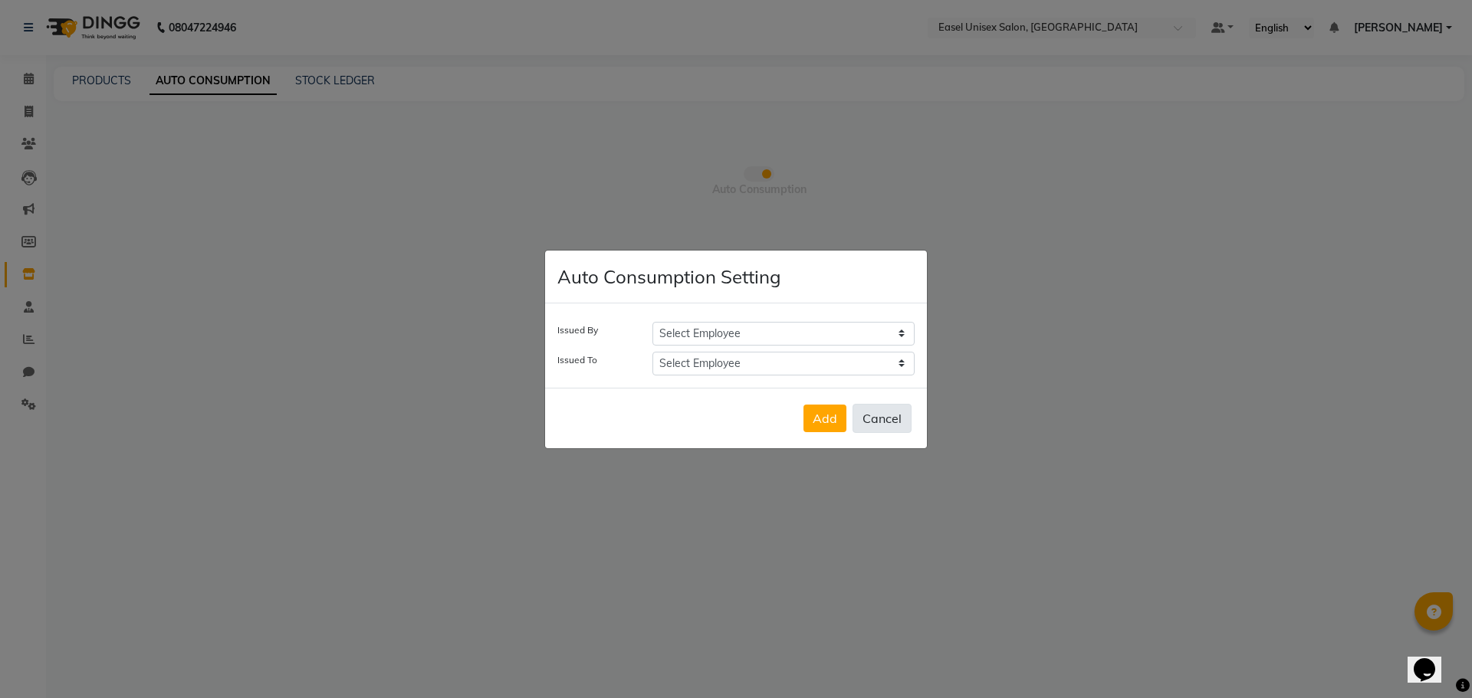
click at [876, 426] on button "Cancel" at bounding box center [882, 418] width 59 height 29
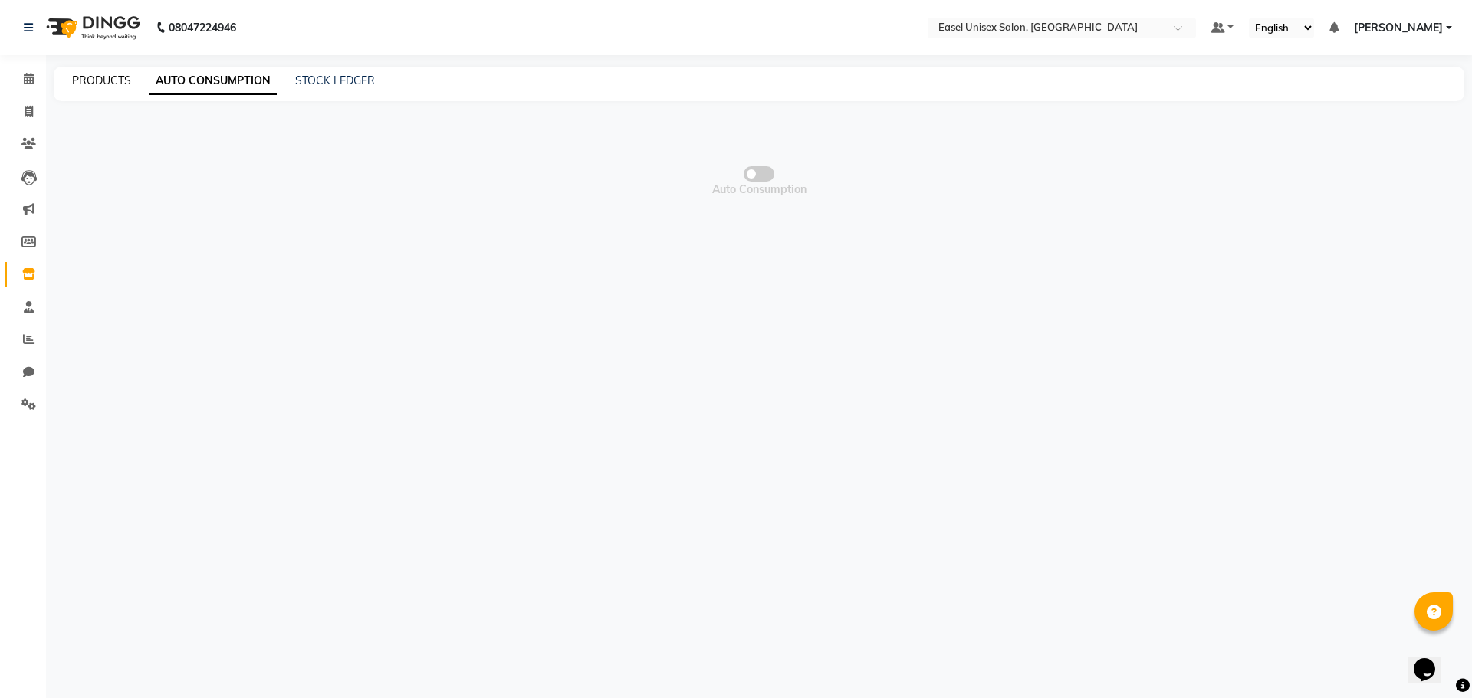
click at [104, 84] on link "PRODUCTS" at bounding box center [101, 81] width 59 height 14
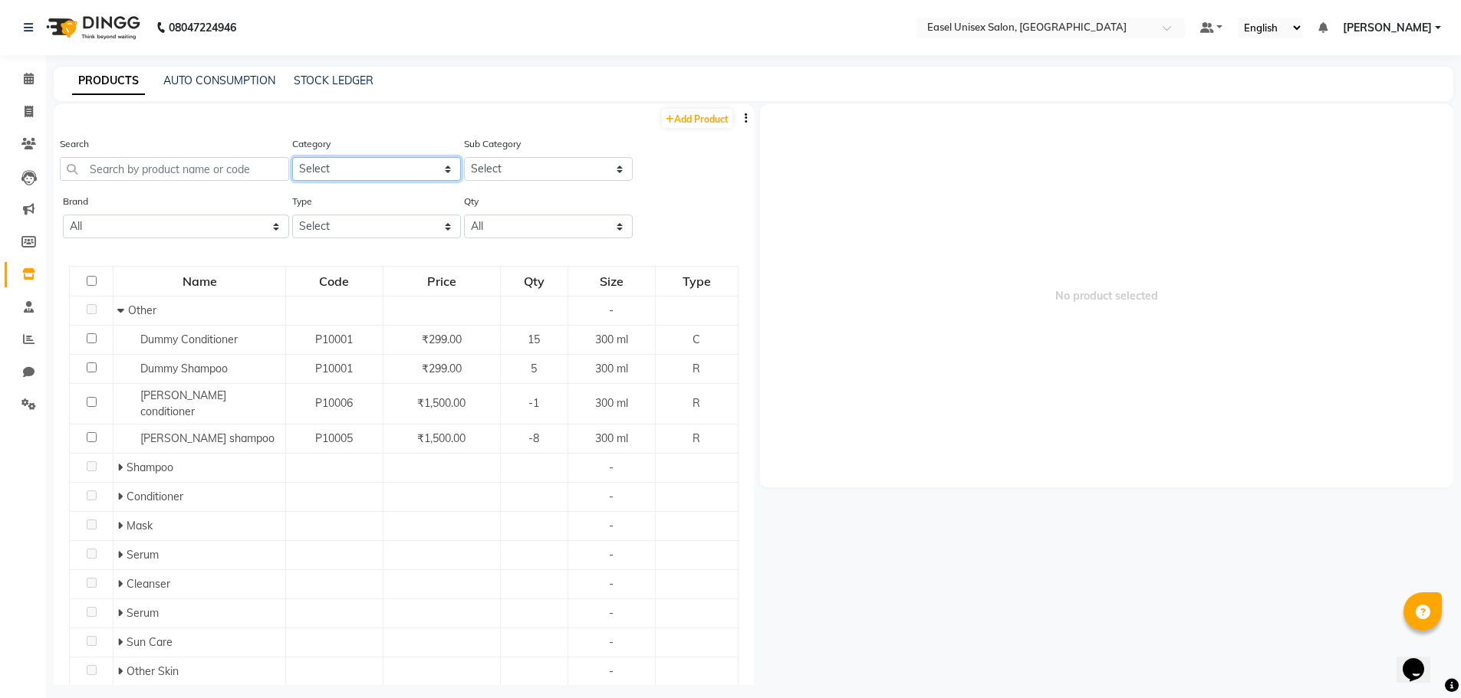
click at [439, 169] on select "Select Hair Skin Makeup Personal Care Appliances [PERSON_NAME] Waxing Disposabl…" at bounding box center [376, 169] width 169 height 24
click at [603, 168] on select "Select" at bounding box center [548, 169] width 169 height 24
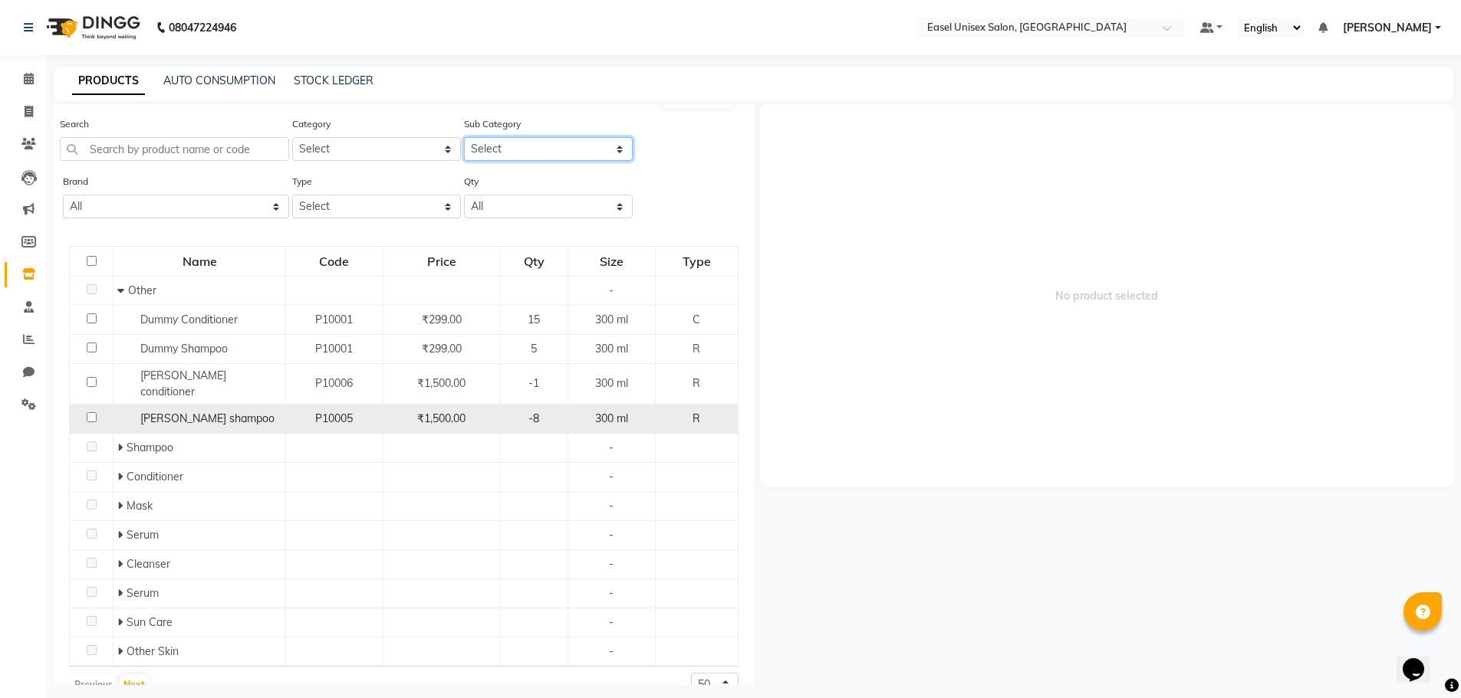
scroll to position [36, 0]
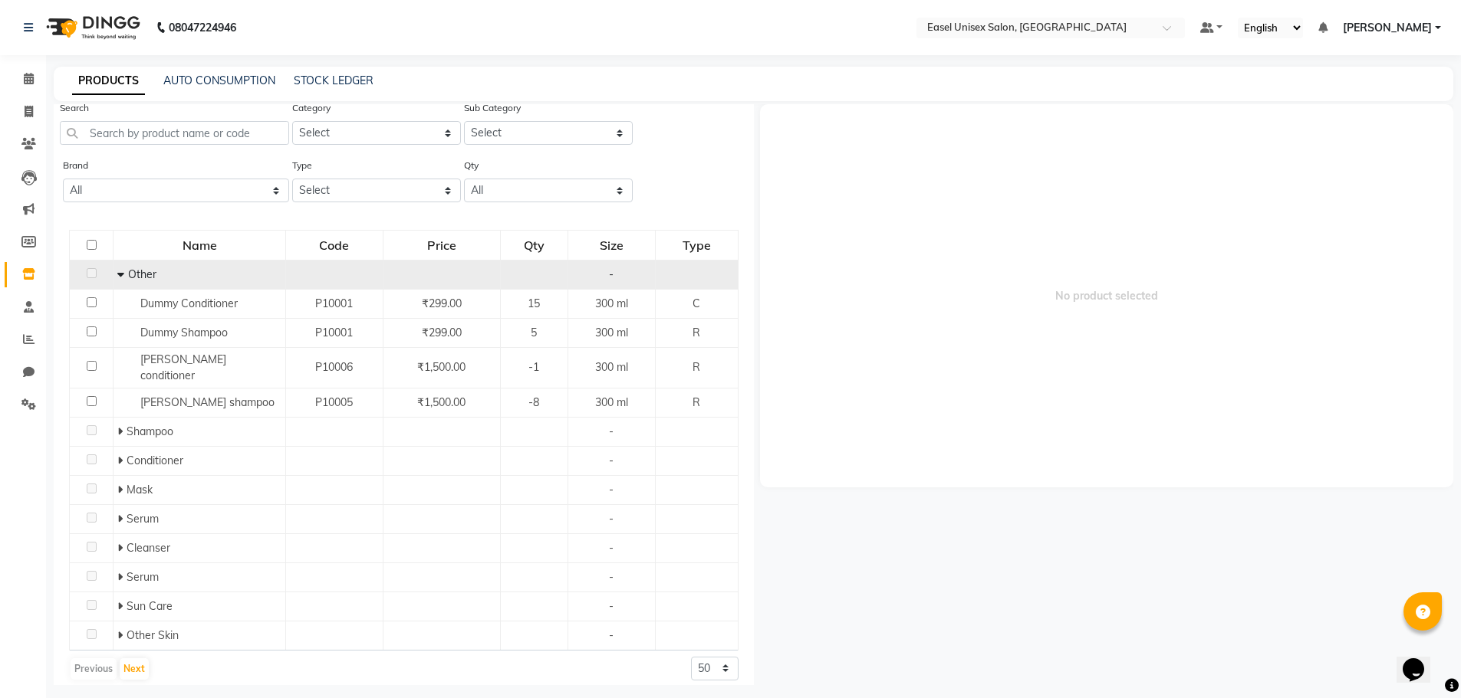
click at [117, 269] on icon at bounding box center [120, 274] width 7 height 11
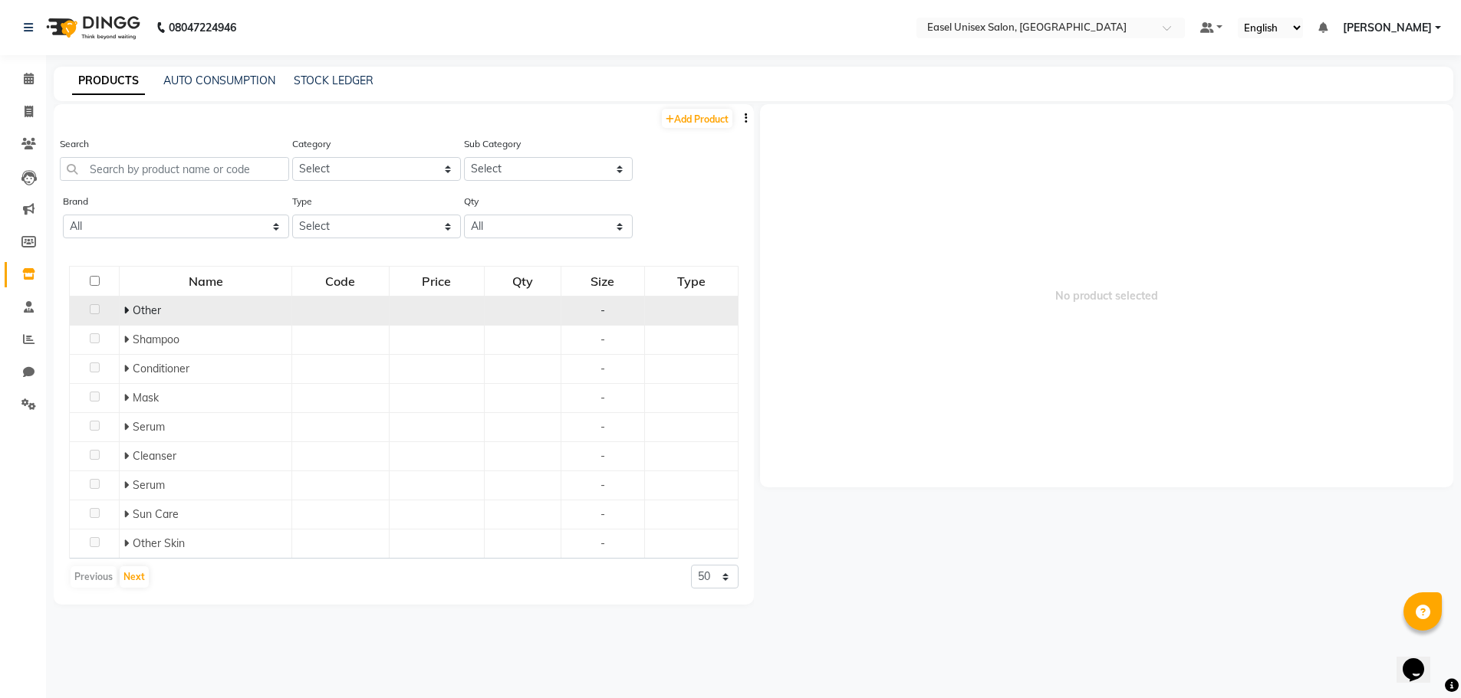
scroll to position [0, 0]
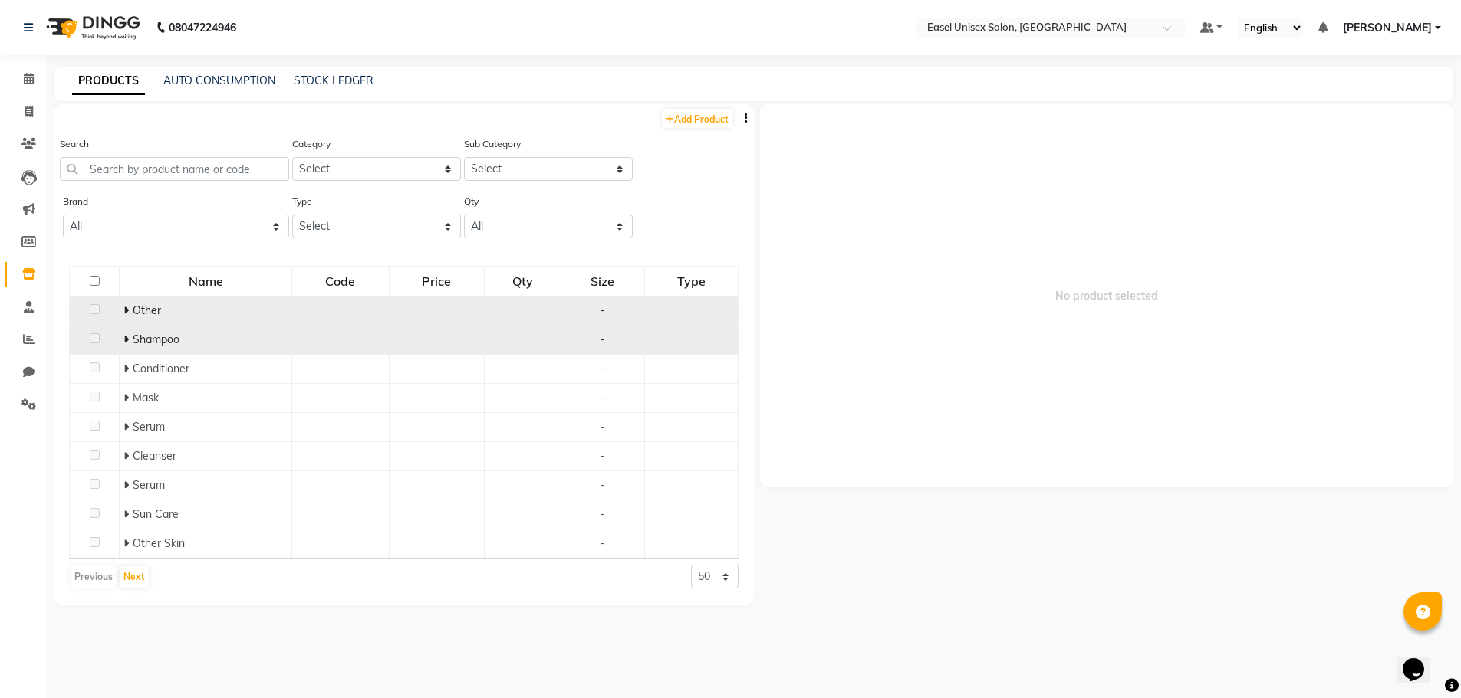
click at [154, 336] on span "Shampoo" at bounding box center [156, 340] width 47 height 14
click at [127, 341] on icon at bounding box center [125, 339] width 5 height 11
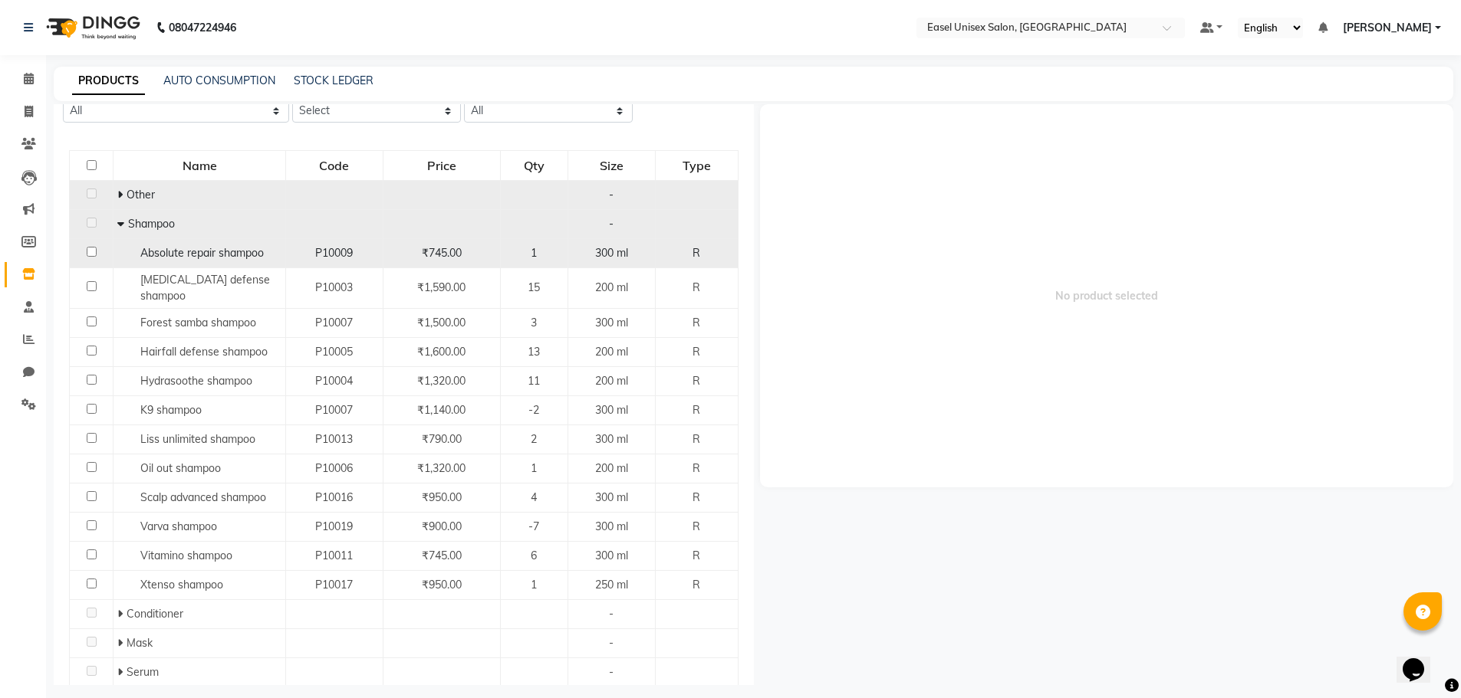
scroll to position [153, 0]
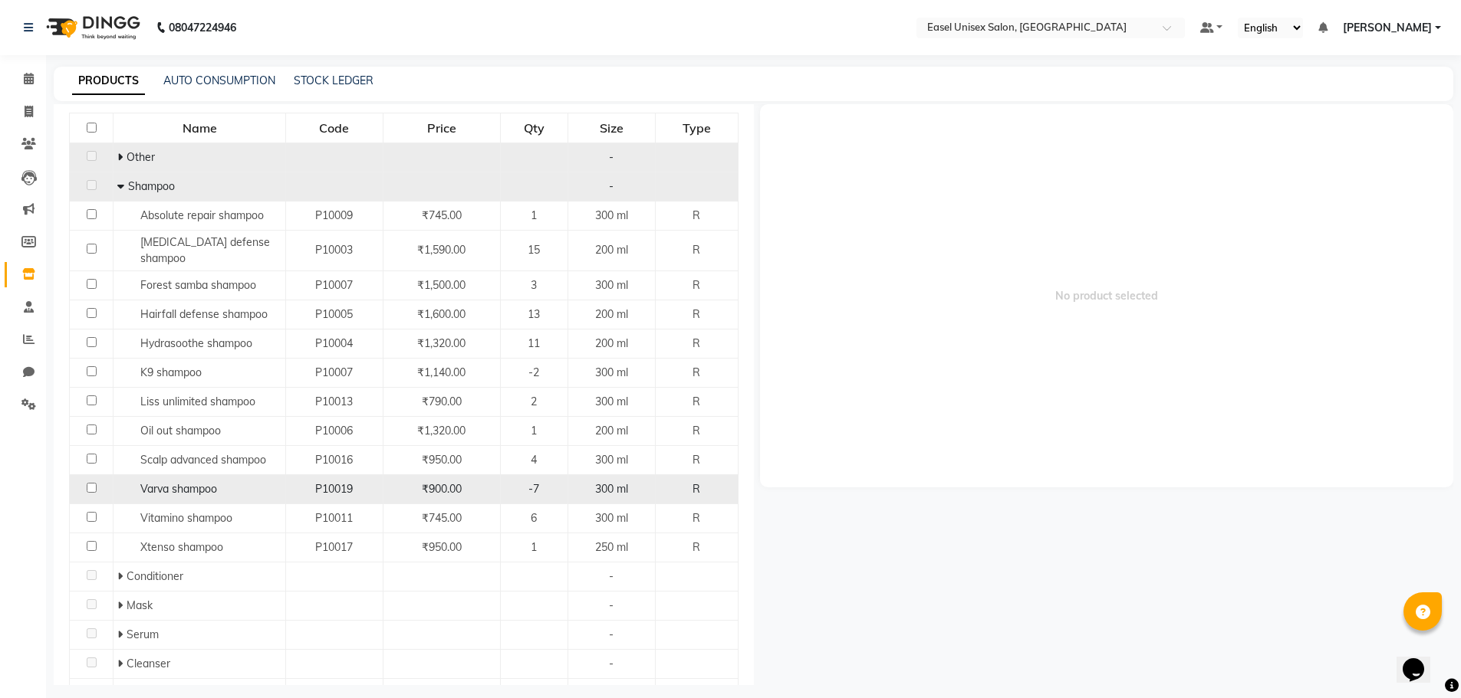
click at [90, 483] on input "checkbox" at bounding box center [92, 488] width 10 height 10
checkbox input "true"
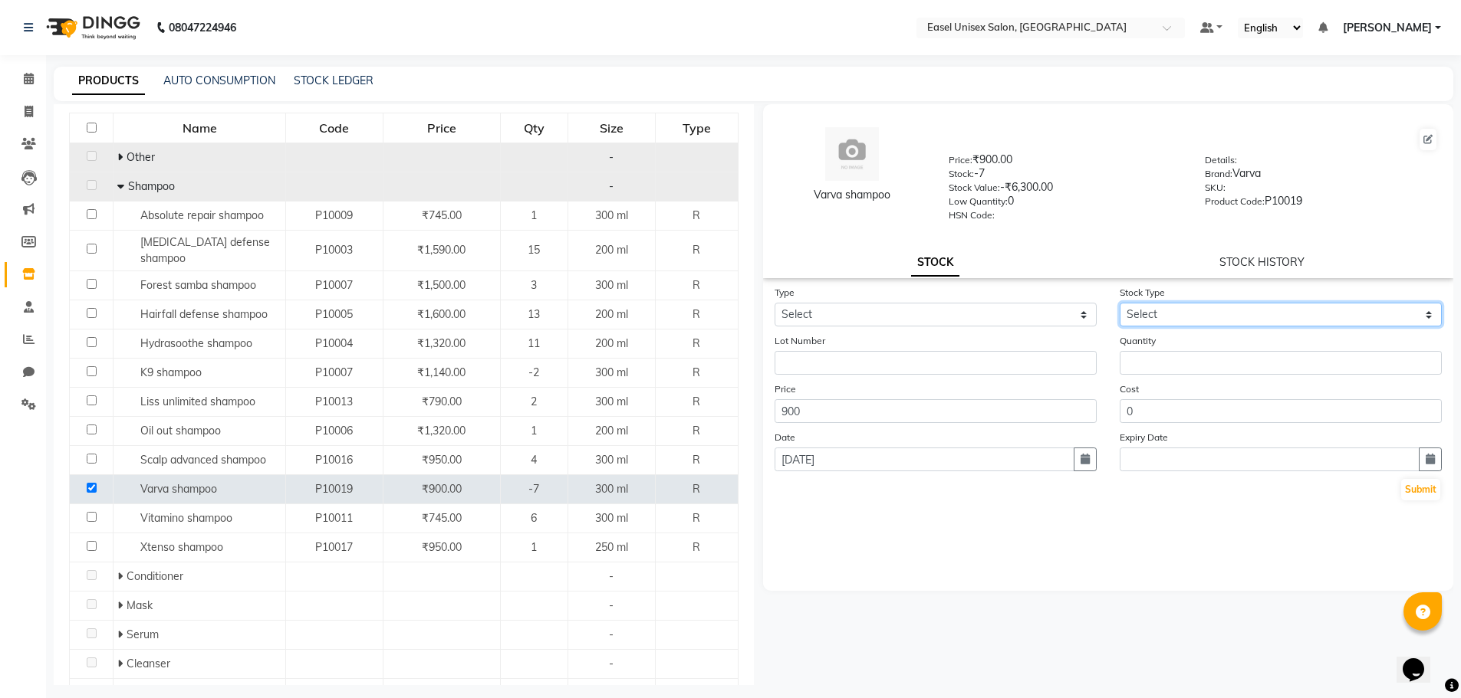
click at [1429, 318] on select "Select" at bounding box center [1280, 315] width 322 height 24
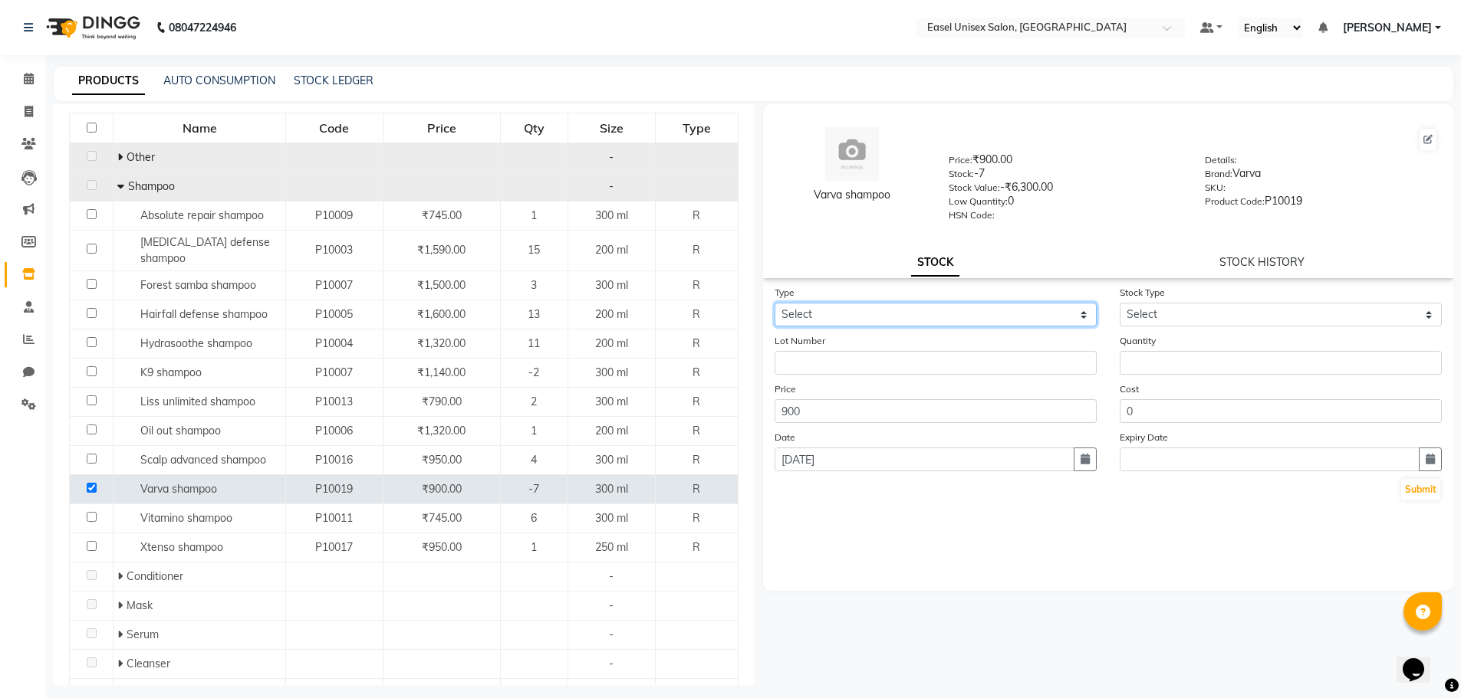
click at [1086, 318] on select "Select In" at bounding box center [935, 315] width 322 height 24
select select "in"
click at [774, 303] on select "Select In" at bounding box center [935, 315] width 322 height 24
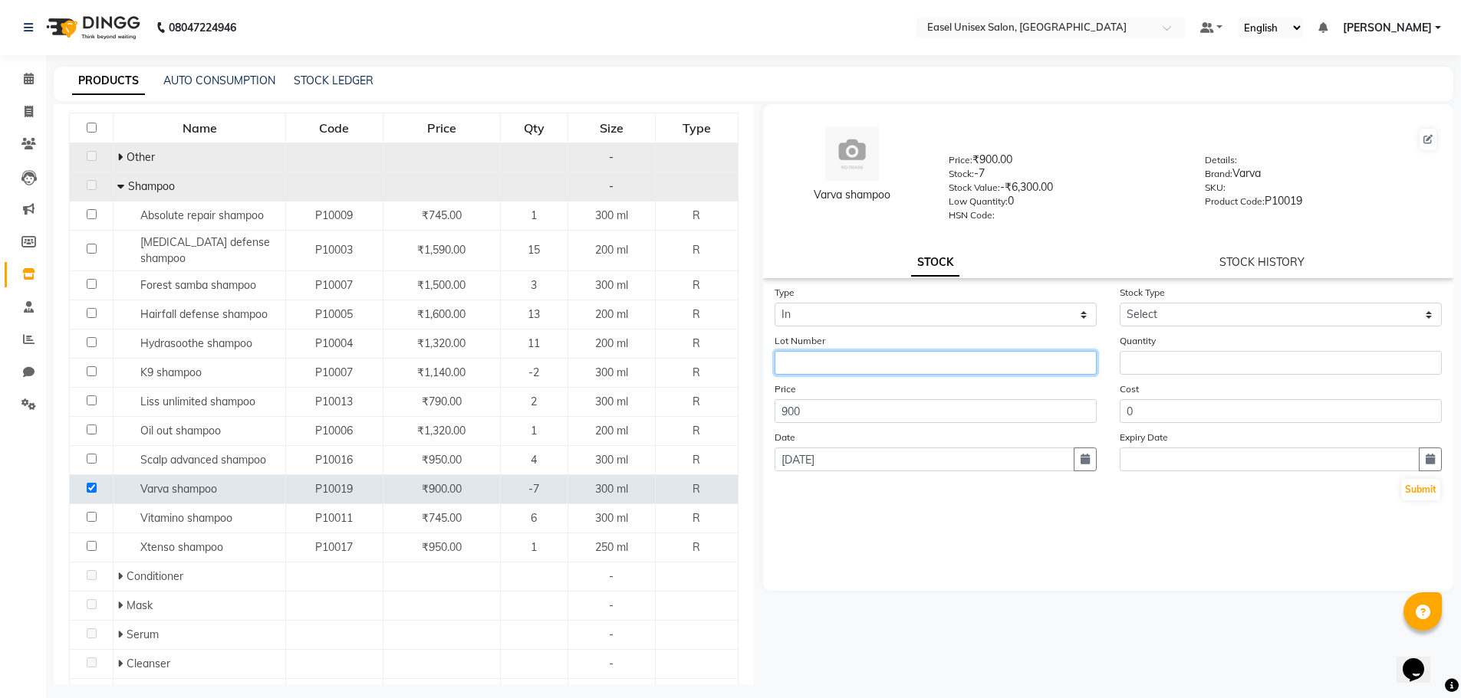
click at [911, 366] on input "text" at bounding box center [935, 363] width 322 height 24
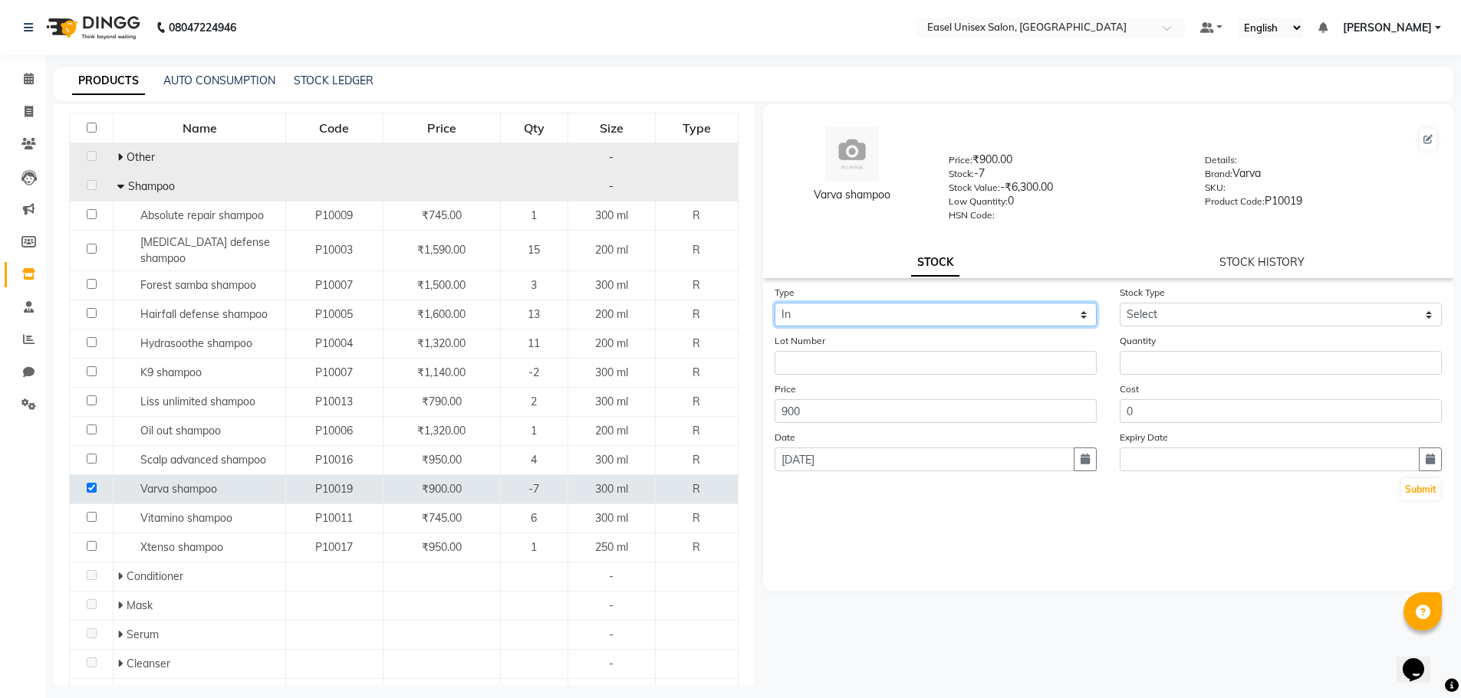
click at [1089, 313] on select "Select In" at bounding box center [935, 315] width 322 height 24
click at [775, 337] on div "Lot Number" at bounding box center [935, 354] width 345 height 42
click at [1050, 311] on select "Select In" at bounding box center [935, 315] width 322 height 24
click at [1004, 515] on div "Type Select In Stock Type Select New Stock Adjustment Return Other Lot Number Q…" at bounding box center [1108, 437] width 691 height 307
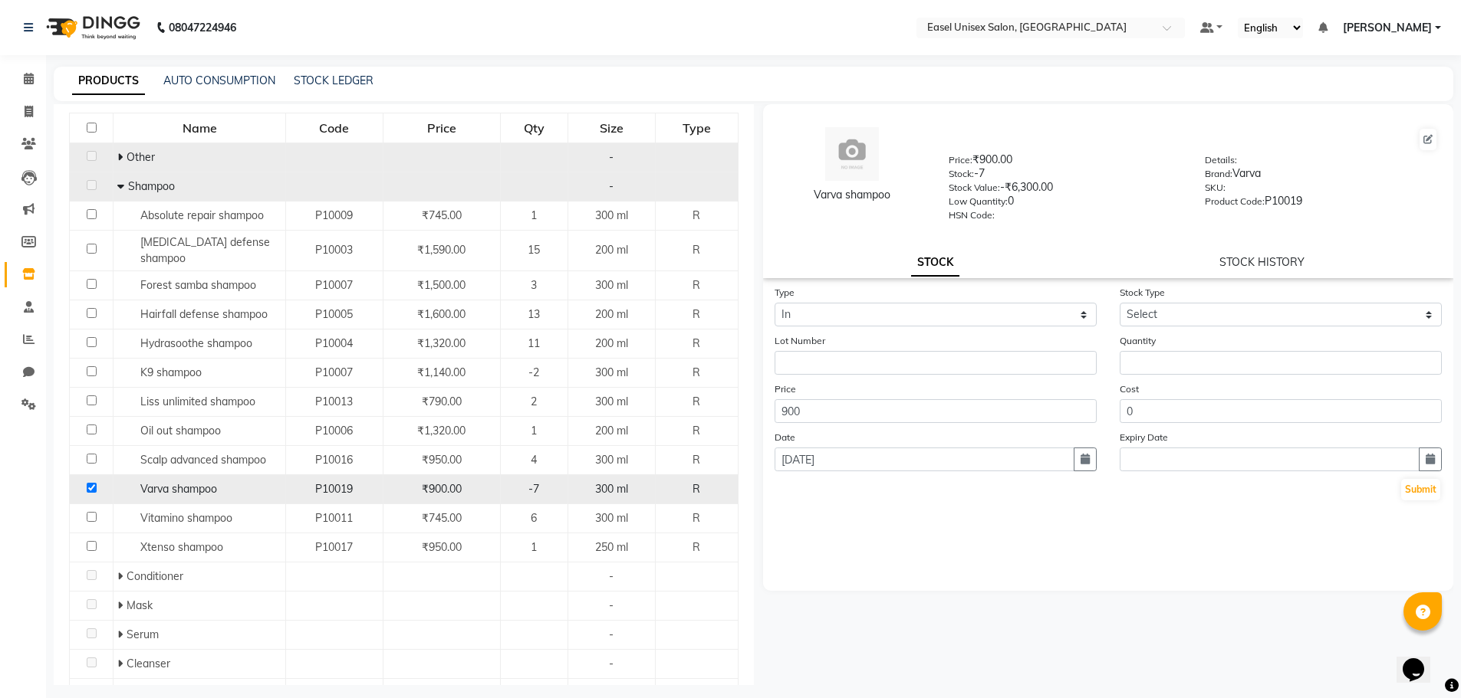
click at [89, 483] on input "checkbox" at bounding box center [92, 488] width 10 height 10
checkbox input "false"
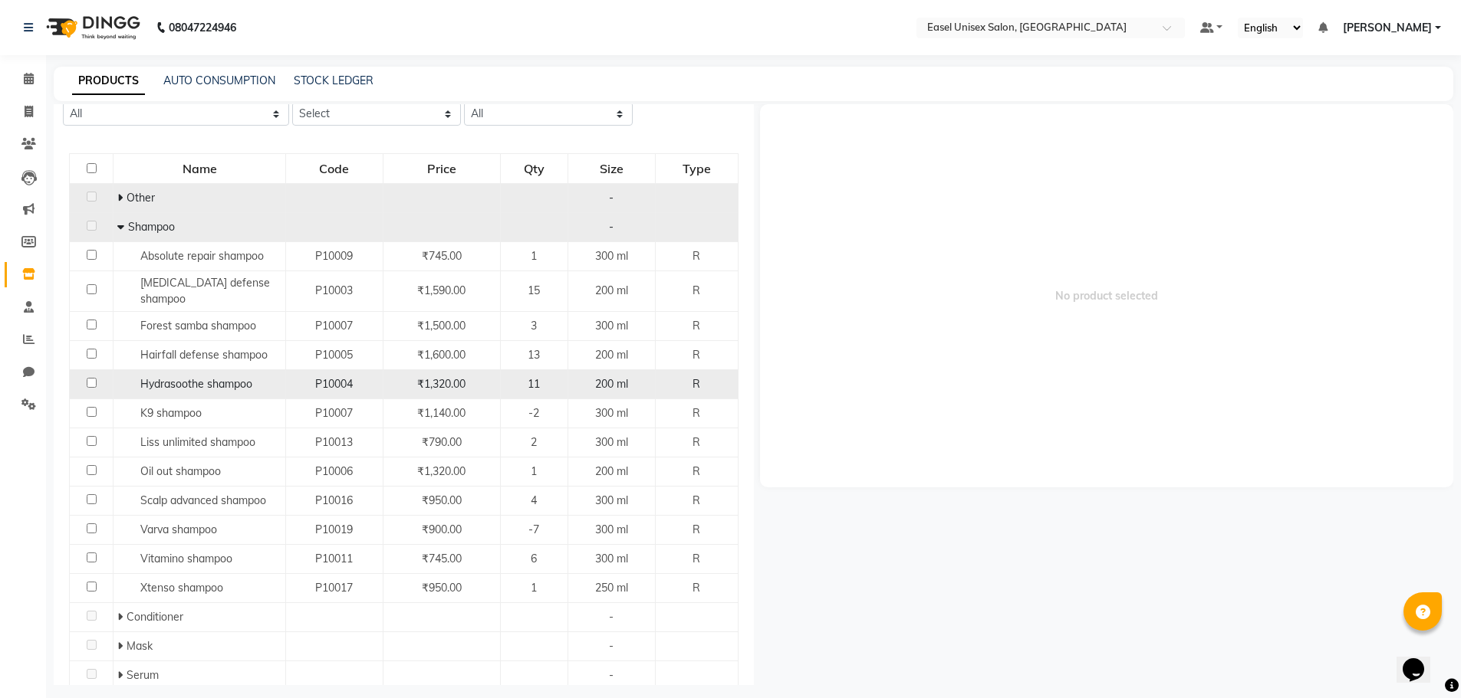
scroll to position [77, 0]
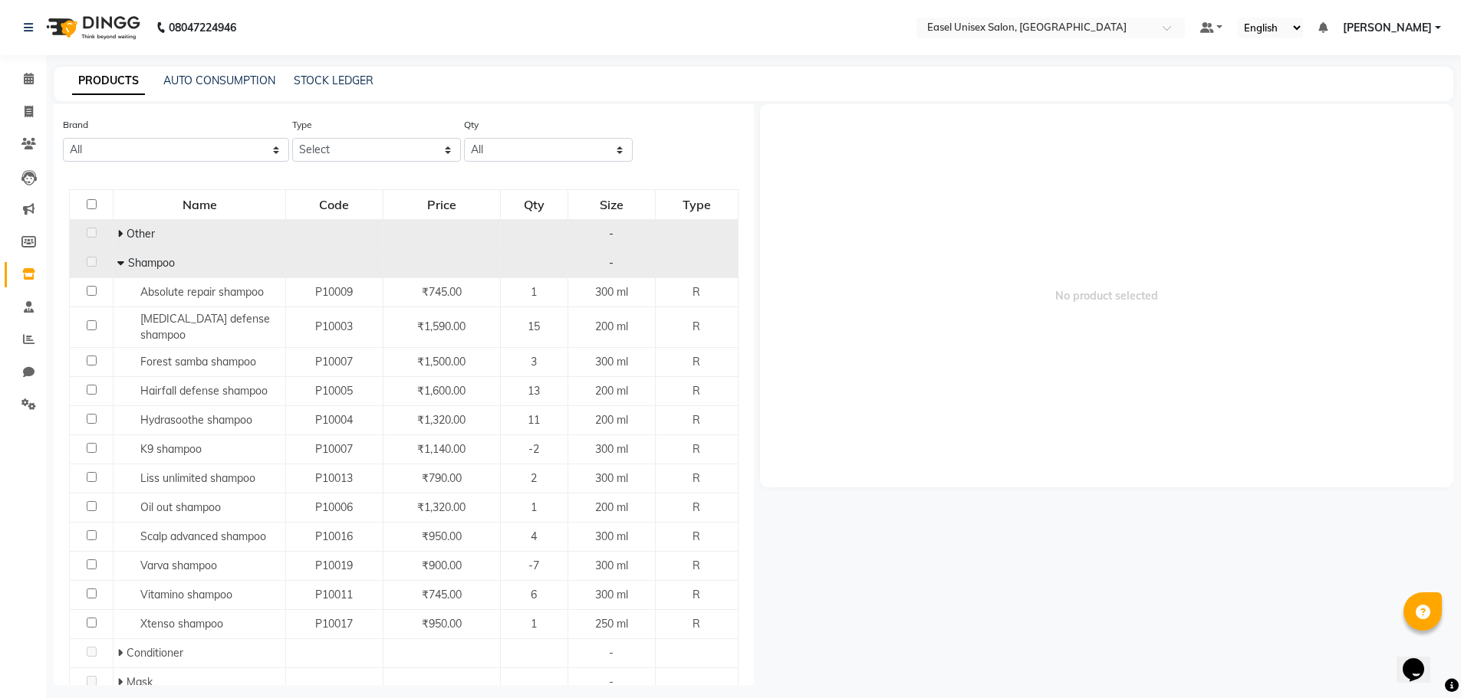
click at [119, 263] on icon at bounding box center [120, 263] width 7 height 11
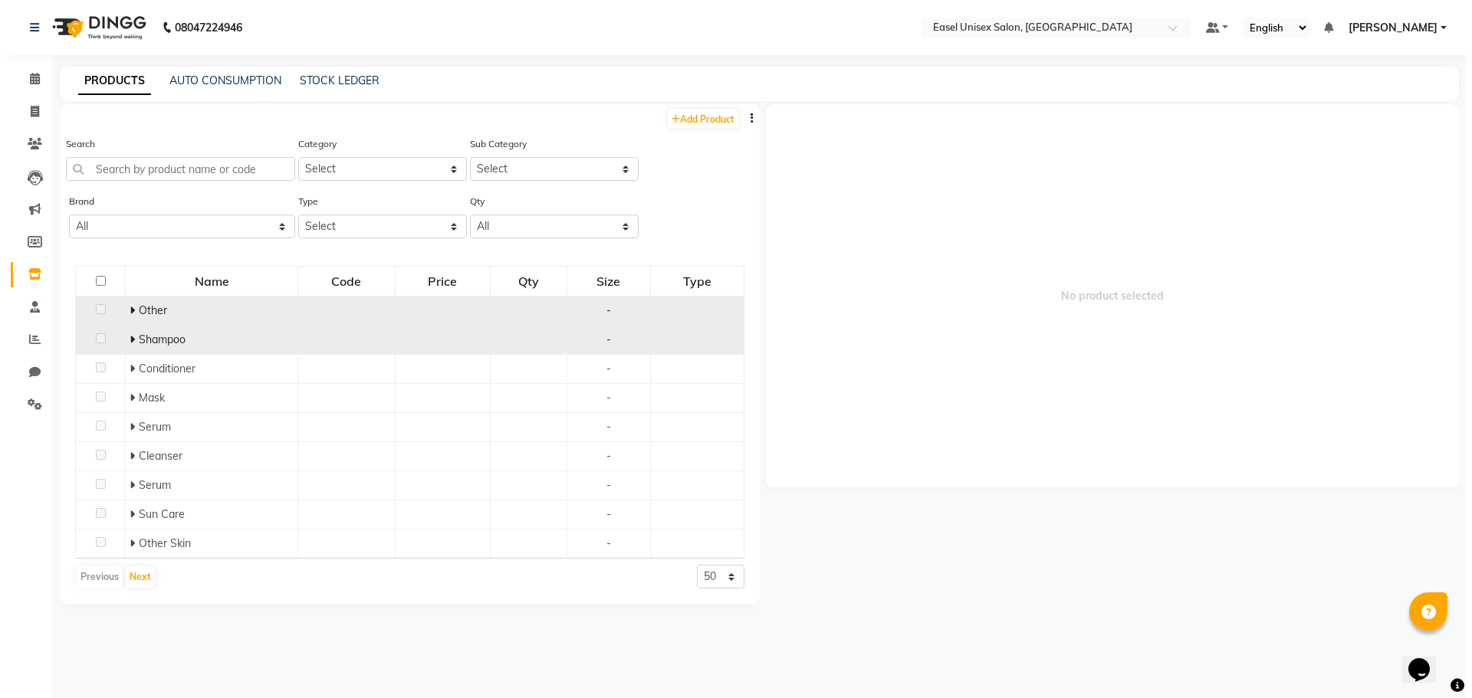
scroll to position [0, 0]
click at [124, 581] on button "Next" at bounding box center [134, 577] width 29 height 21
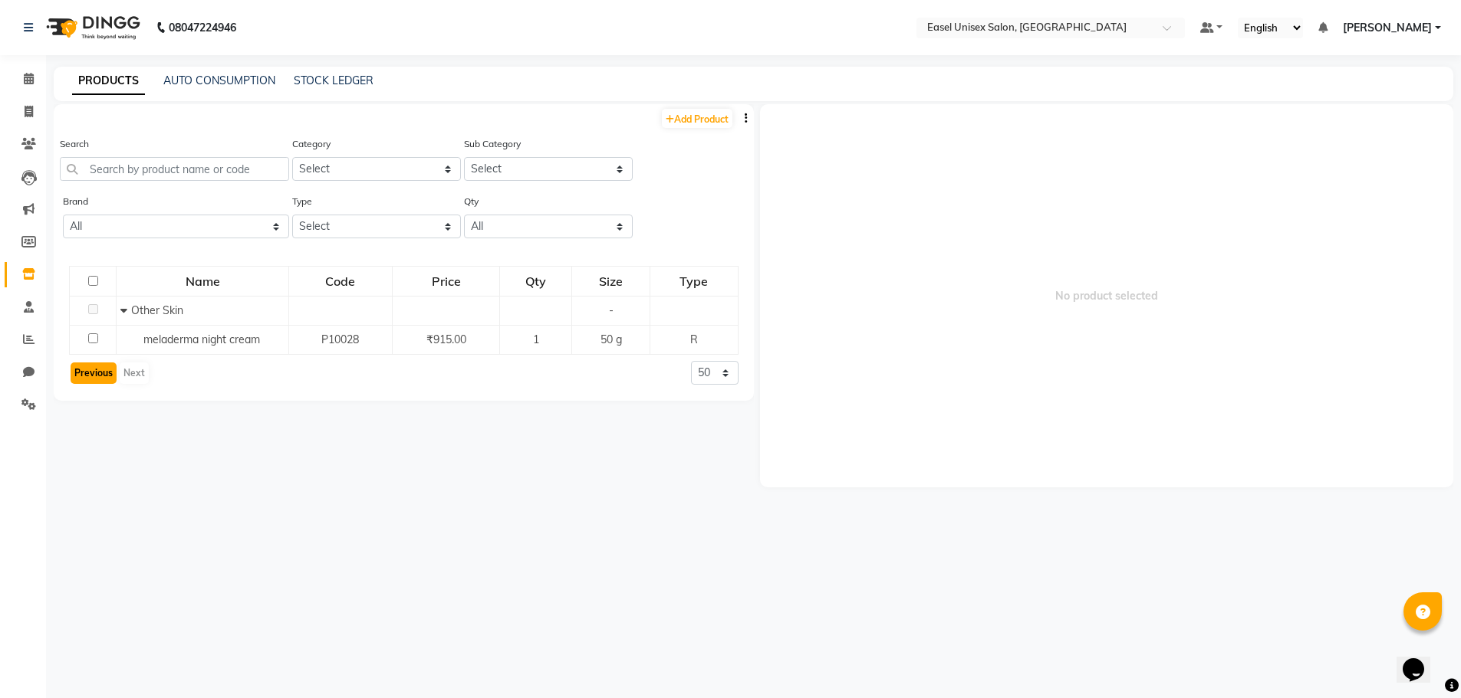
click at [105, 377] on button "Previous" at bounding box center [94, 373] width 46 height 21
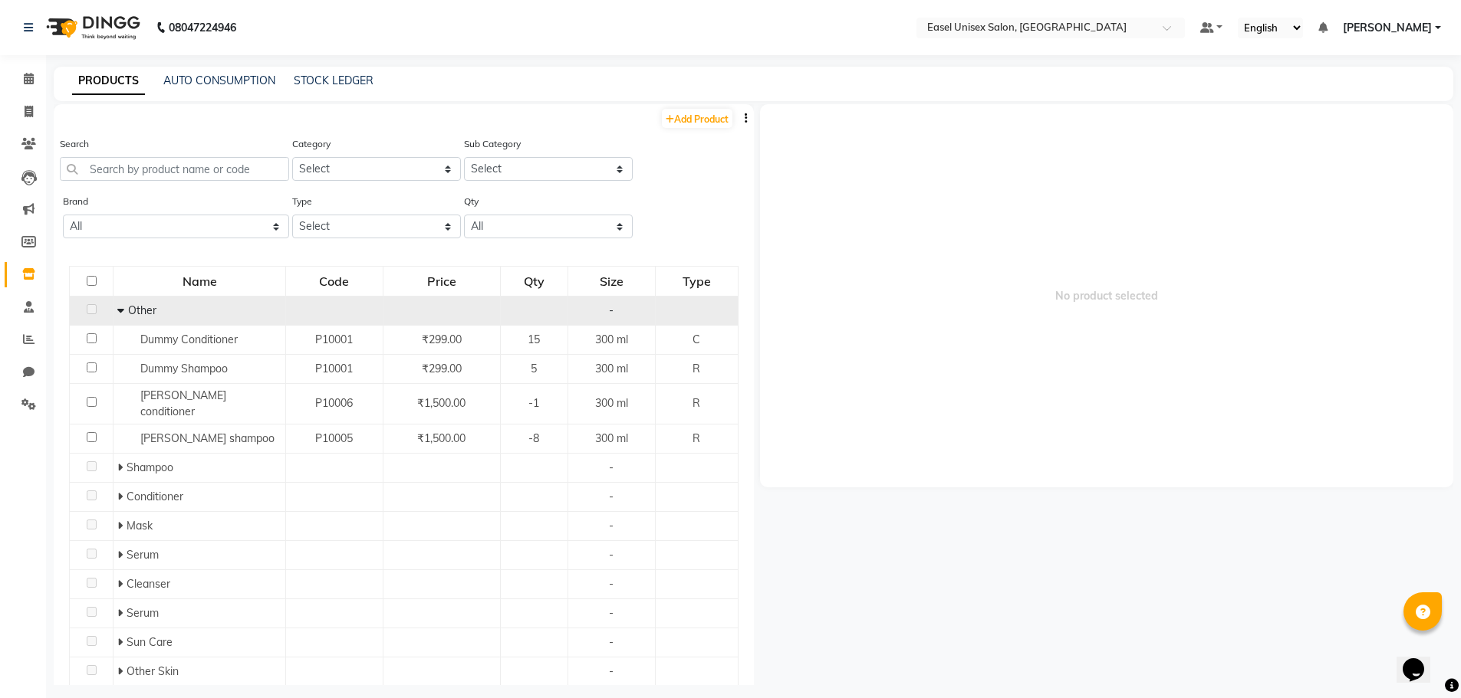
click at [119, 314] on icon at bounding box center [120, 310] width 7 height 11
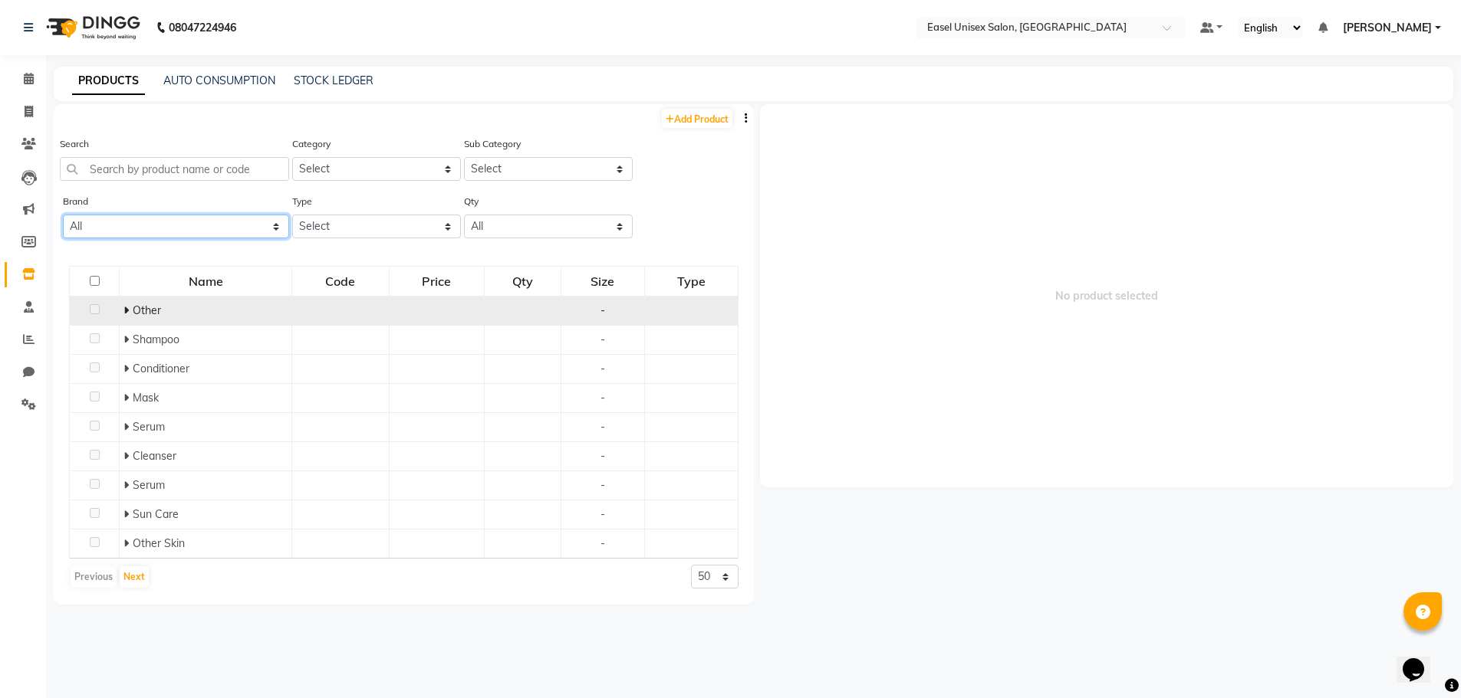
click at [278, 225] on select "All Beauty Garage Bioline Loreal O3+ Rareign Skinora Varva Vedic Line Wow" at bounding box center [176, 227] width 226 height 24
select select "wow"
click at [63, 215] on select "All Beauty Garage Bioline Loreal O3+ Rareign Skinora Varva Vedic Line Wow" at bounding box center [176, 227] width 226 height 24
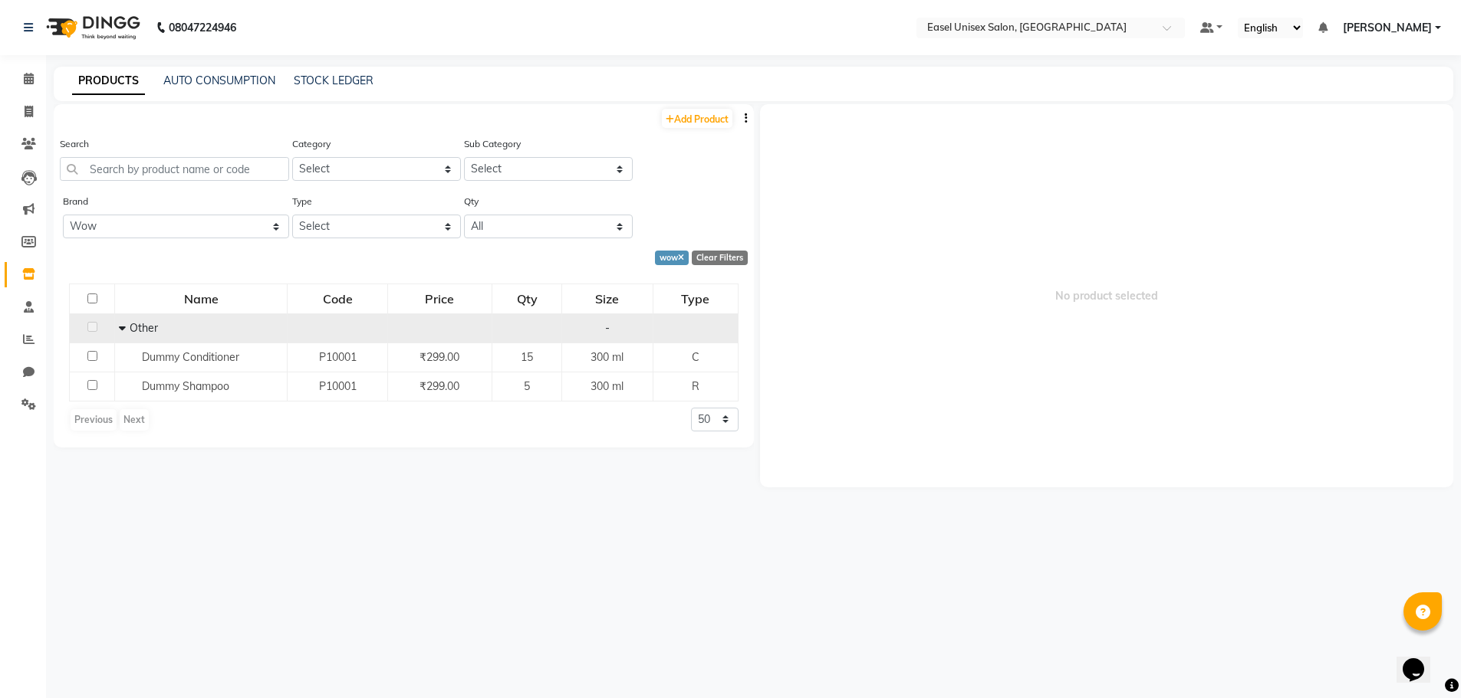
click at [123, 327] on icon at bounding box center [122, 328] width 7 height 11
click at [123, 332] on td "Other" at bounding box center [206, 328] width 173 height 29
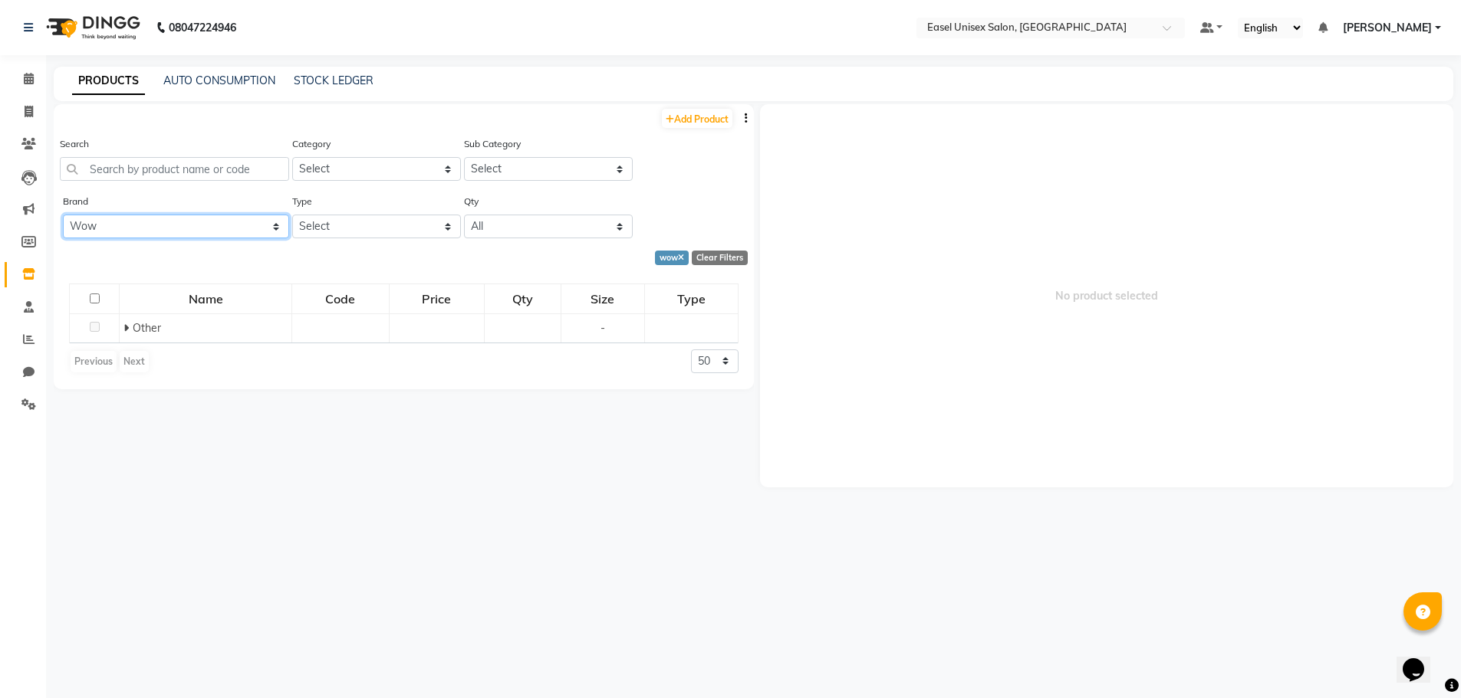
click at [277, 222] on select "All Beauty Garage Bioline Loreal O3+ Rareign Skinora Varva Vedic Line Wow" at bounding box center [176, 227] width 226 height 24
select select
click at [63, 215] on select "All Beauty Garage Bioline Loreal O3+ Rareign Skinora Varva Vedic Line Wow" at bounding box center [176, 227] width 226 height 24
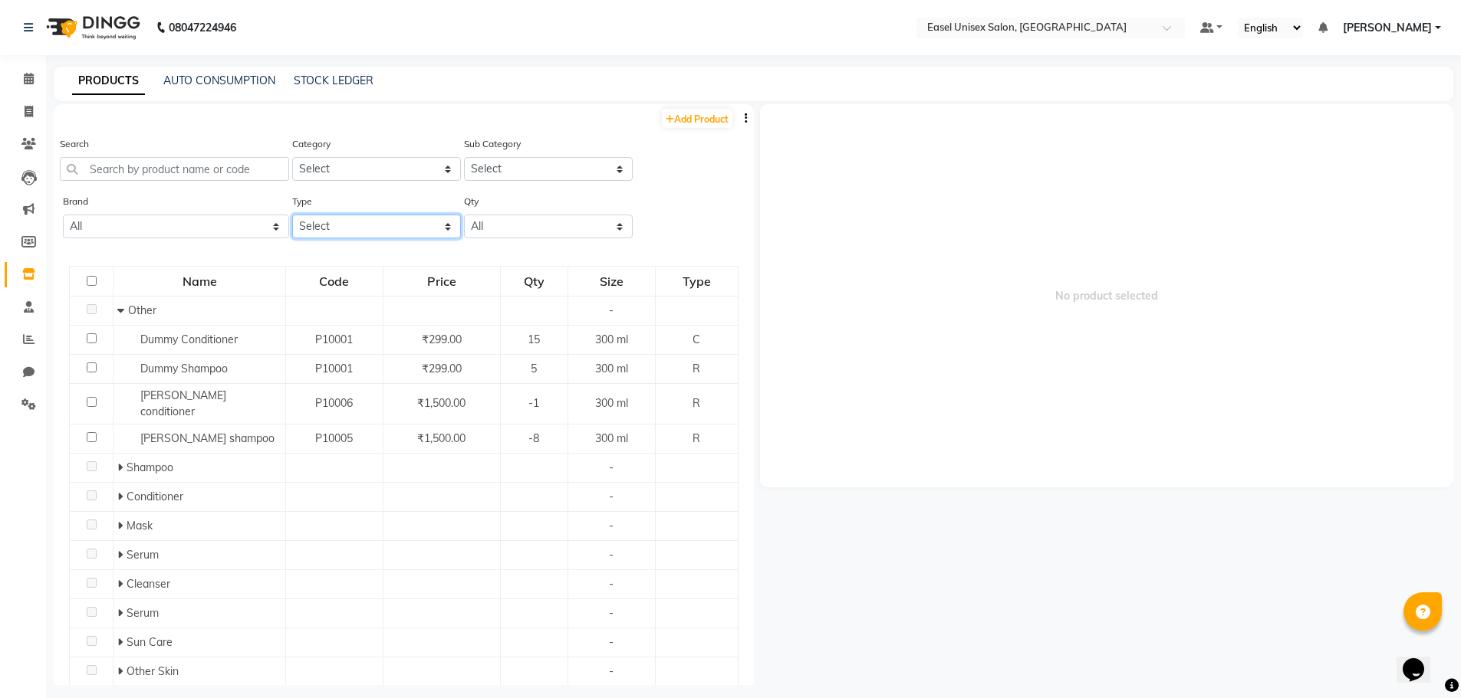
click at [440, 228] on select "Select Both Retail Consumable" at bounding box center [376, 227] width 169 height 24
click at [292, 215] on select "Select Both Retail Consumable" at bounding box center [376, 227] width 169 height 24
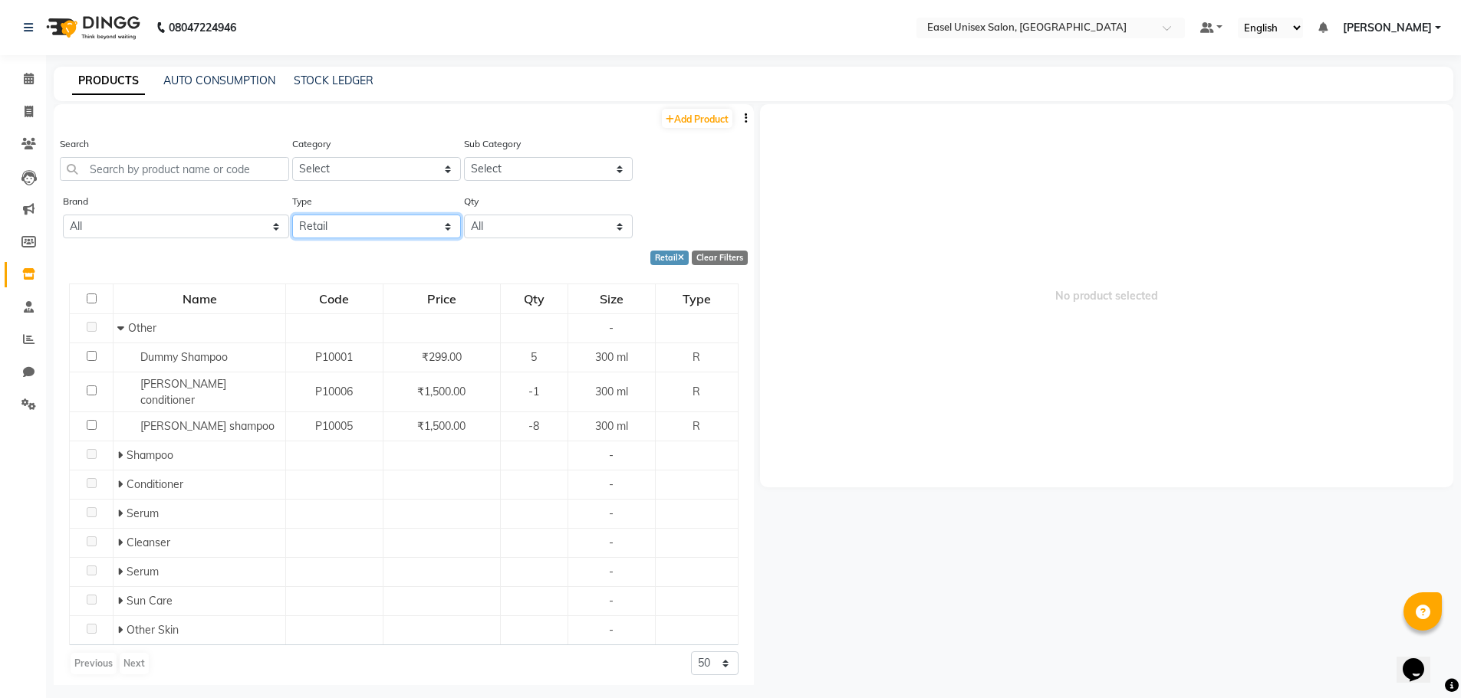
click at [448, 224] on select "Select Both Retail Consumable" at bounding box center [376, 227] width 169 height 24
click at [292, 215] on select "Select Both Retail Consumable" at bounding box center [376, 227] width 169 height 24
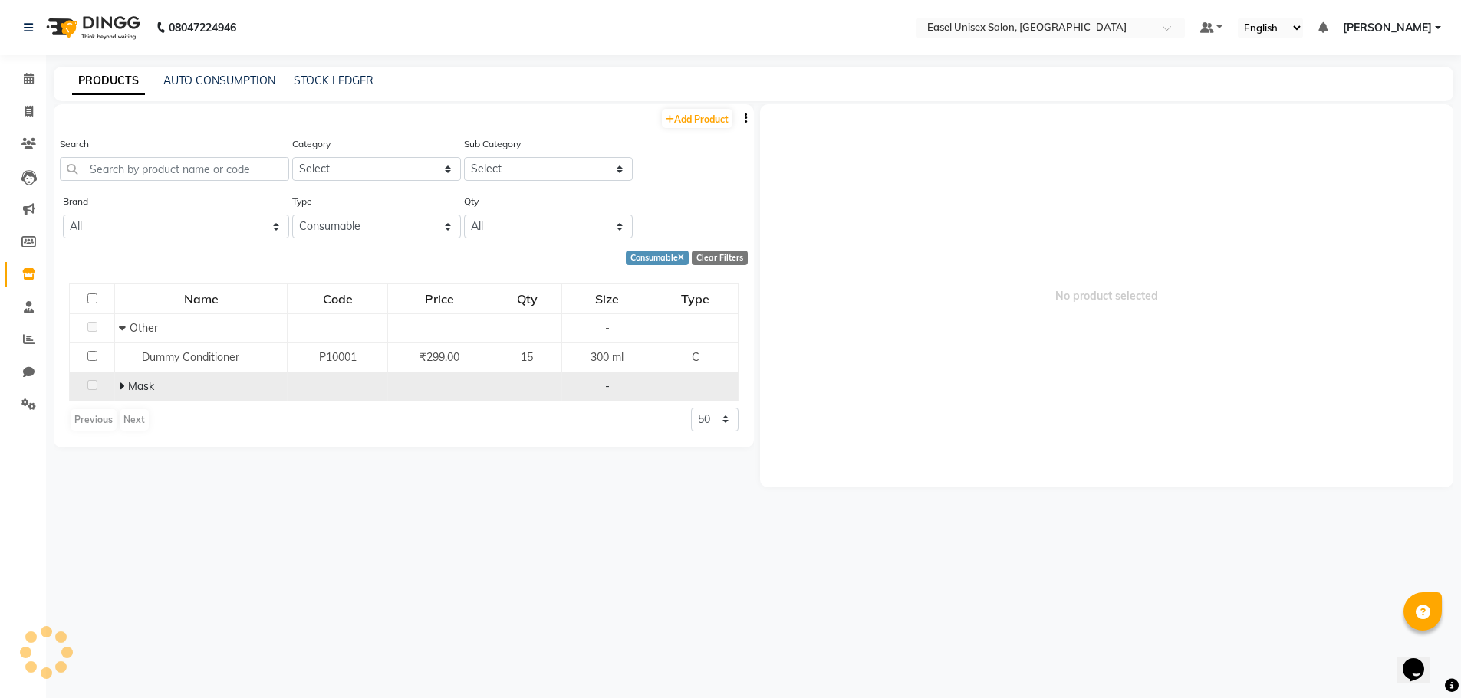
click at [122, 383] on icon at bounding box center [121, 386] width 5 height 11
click at [127, 385] on div "Mask" at bounding box center [198, 387] width 164 height 16
click at [121, 384] on icon at bounding box center [119, 386] width 7 height 11
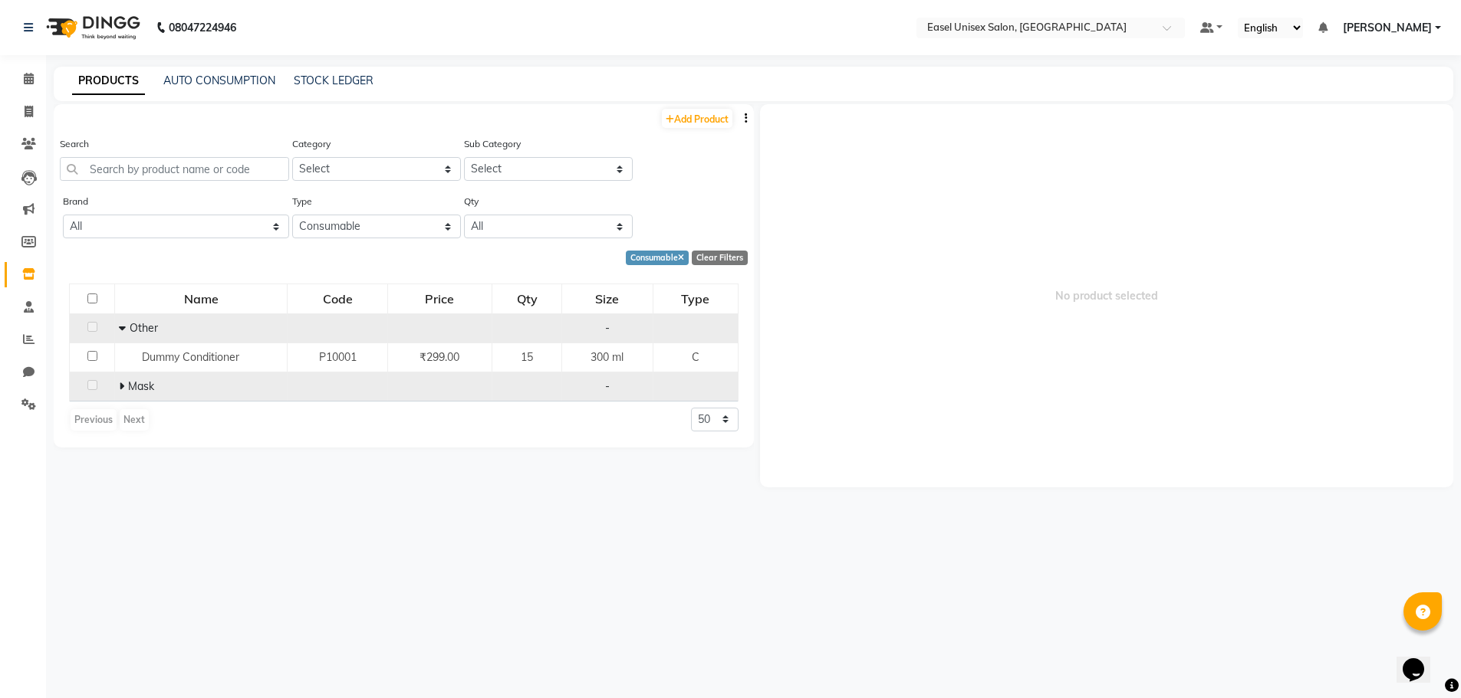
click at [125, 324] on icon at bounding box center [122, 328] width 7 height 11
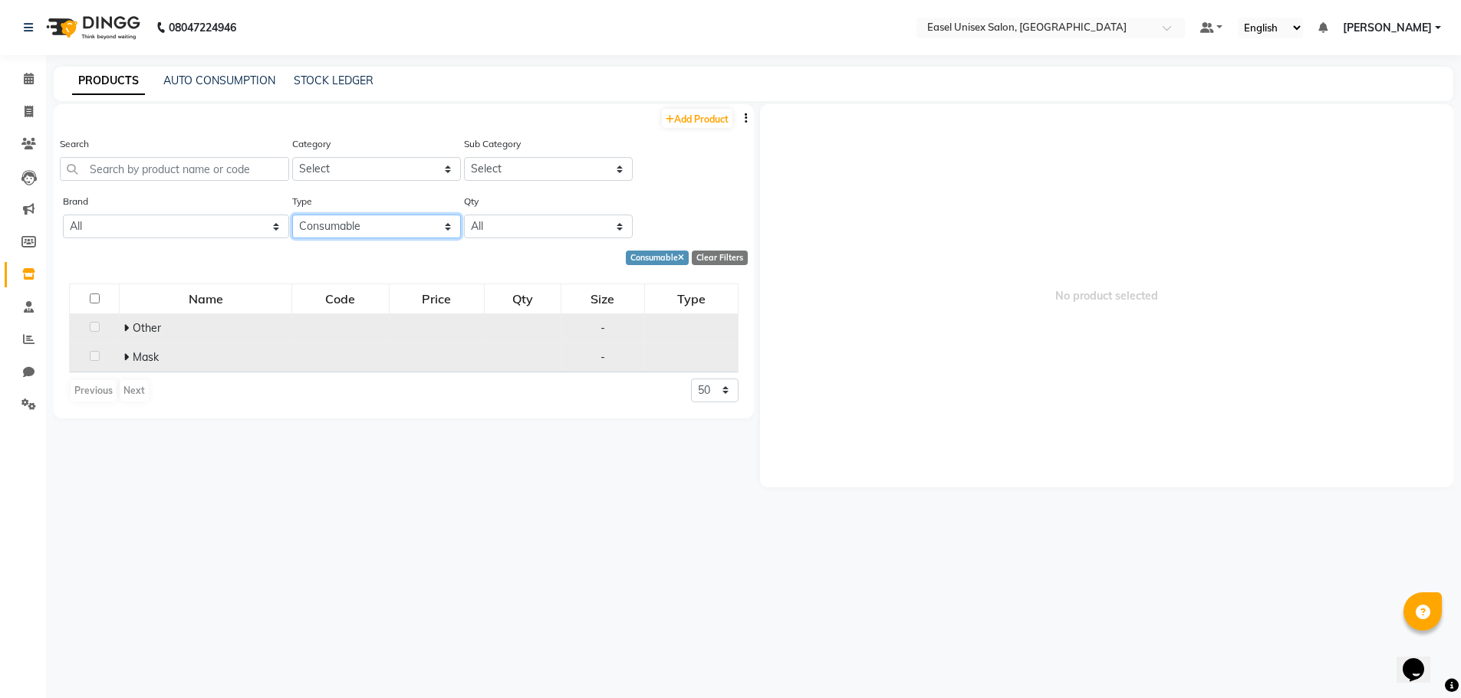
drag, startPoint x: 445, startPoint y: 228, endPoint x: 430, endPoint y: 224, distance: 15.1
click at [442, 227] on select "Select Both Retail Consumable" at bounding box center [376, 227] width 169 height 24
select select "B"
click at [292, 215] on select "Select Both Retail Consumable" at bounding box center [376, 227] width 169 height 24
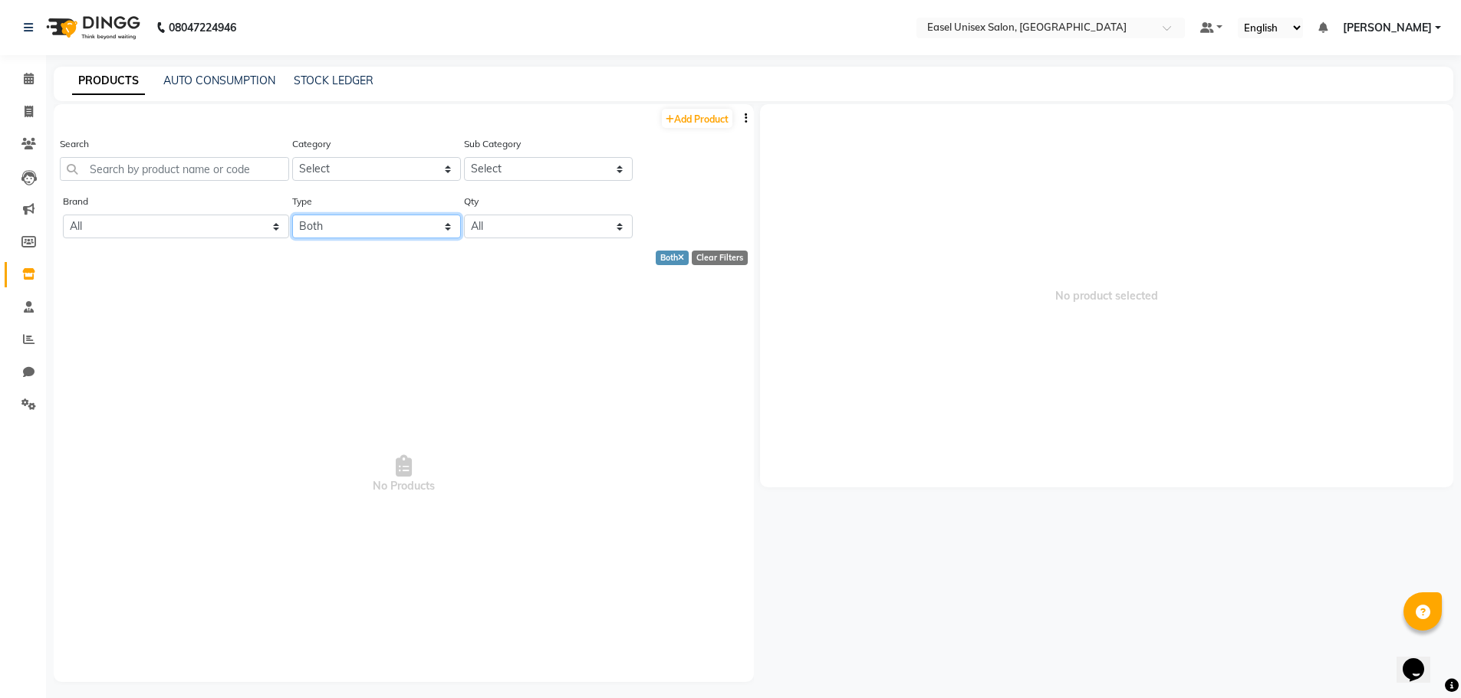
click at [445, 222] on select "Select Both Retail Consumable" at bounding box center [376, 227] width 169 height 24
click at [613, 222] on select "All Low Out Of Stock" at bounding box center [548, 227] width 169 height 24
click at [531, 349] on span "No Products" at bounding box center [403, 475] width 669 height 383
click at [684, 255] on icon at bounding box center [681, 259] width 6 height 8
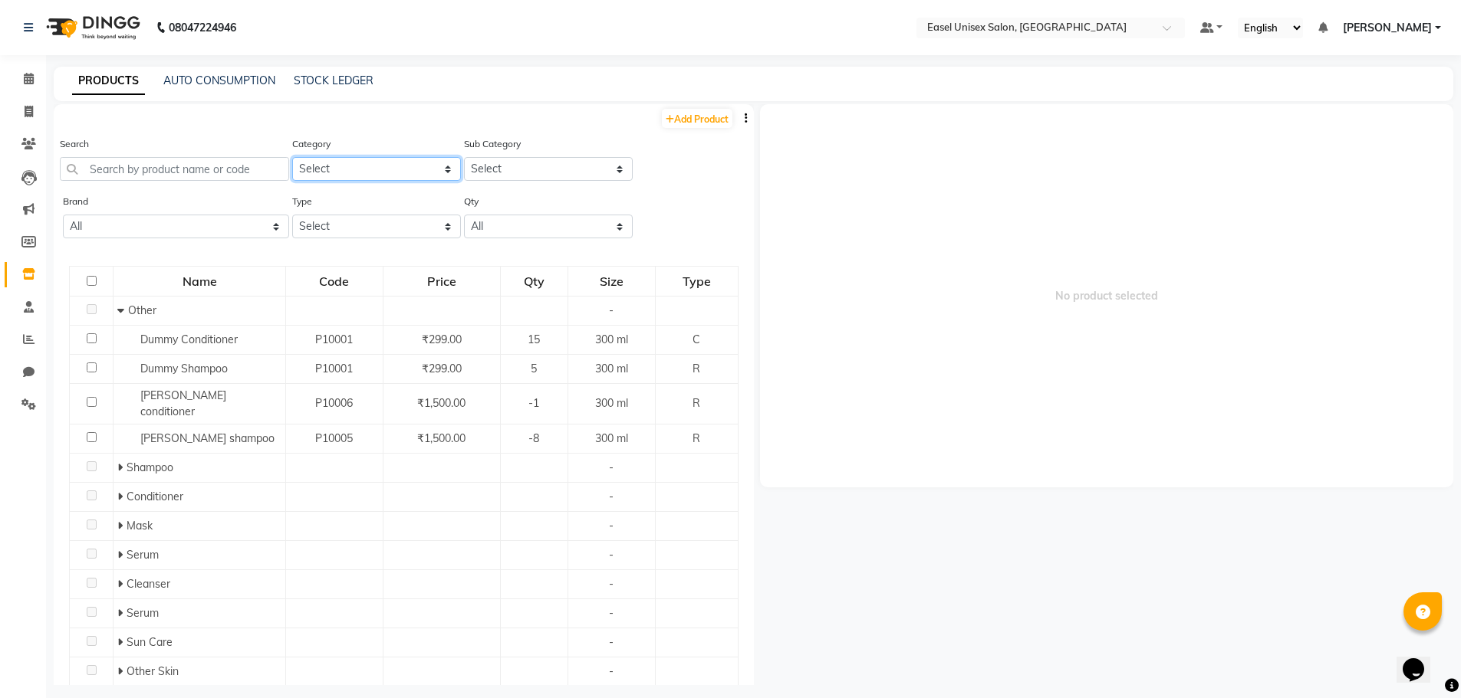
click at [439, 171] on select "Select Hair Skin Makeup Personal Care Appliances [PERSON_NAME] Waxing Disposabl…" at bounding box center [376, 169] width 169 height 24
click at [610, 168] on select "Select" at bounding box center [548, 169] width 169 height 24
click at [607, 169] on select "Select" at bounding box center [548, 169] width 169 height 24
click at [438, 227] on select "Select Both Retail Consumable" at bounding box center [376, 227] width 169 height 24
click at [437, 227] on select "Select Both Retail Consumable" at bounding box center [376, 227] width 169 height 24
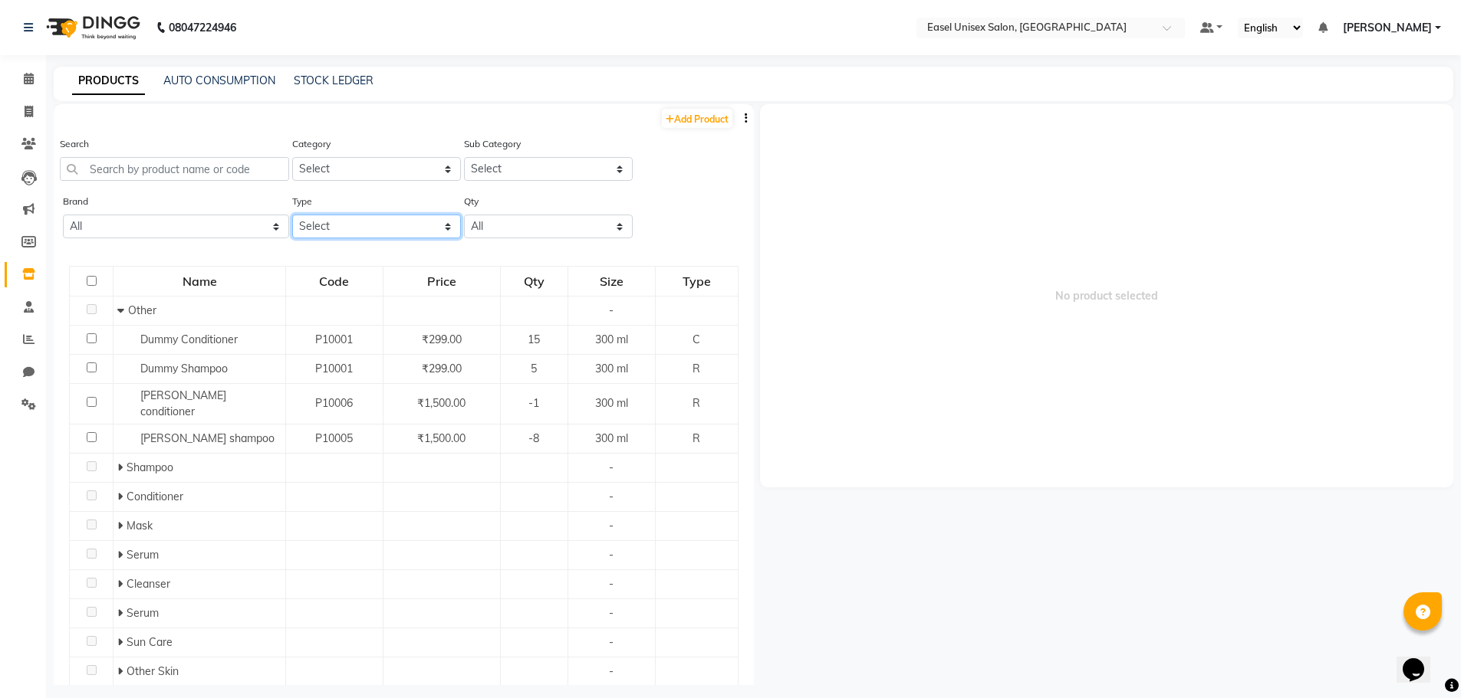
click at [439, 229] on select "Select Both Retail Consumable" at bounding box center [376, 227] width 169 height 24
select select "R"
click at [292, 215] on select "Select Both Retail Consumable" at bounding box center [376, 227] width 169 height 24
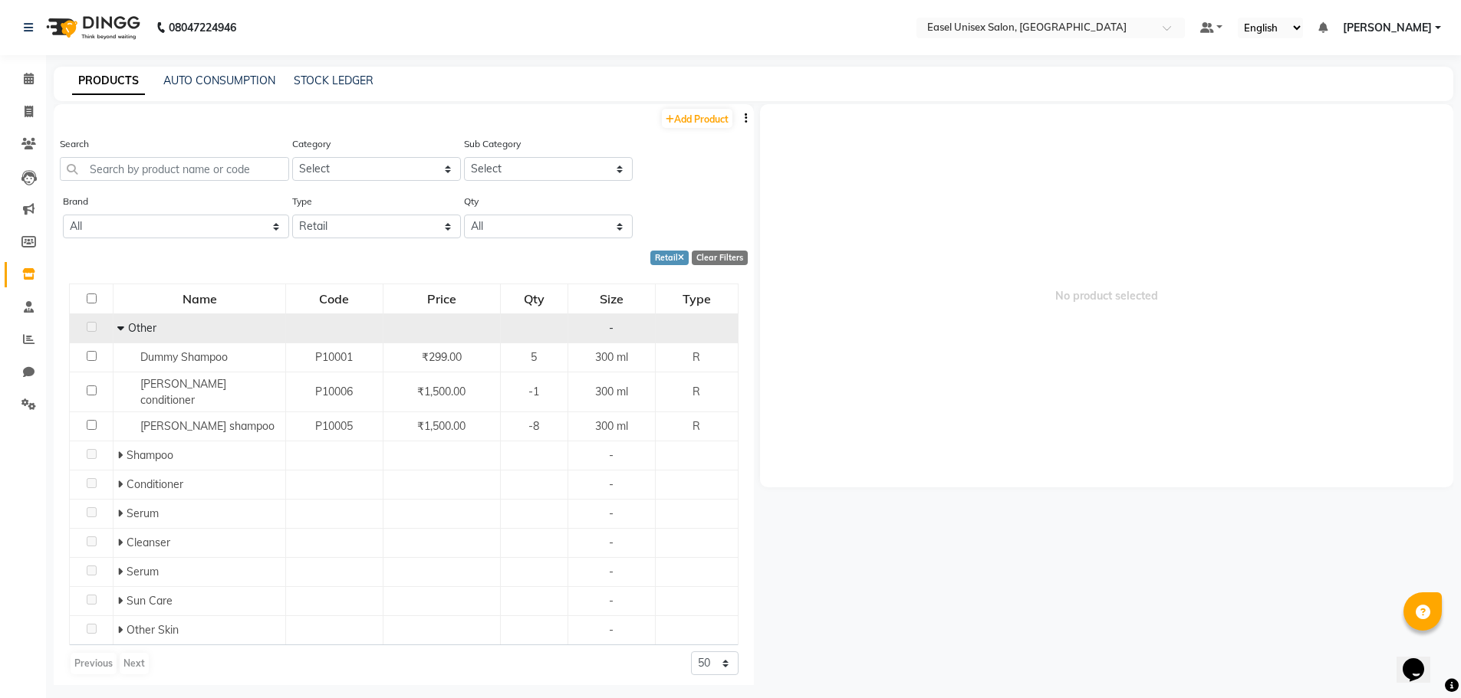
click at [120, 333] on icon at bounding box center [120, 328] width 7 height 11
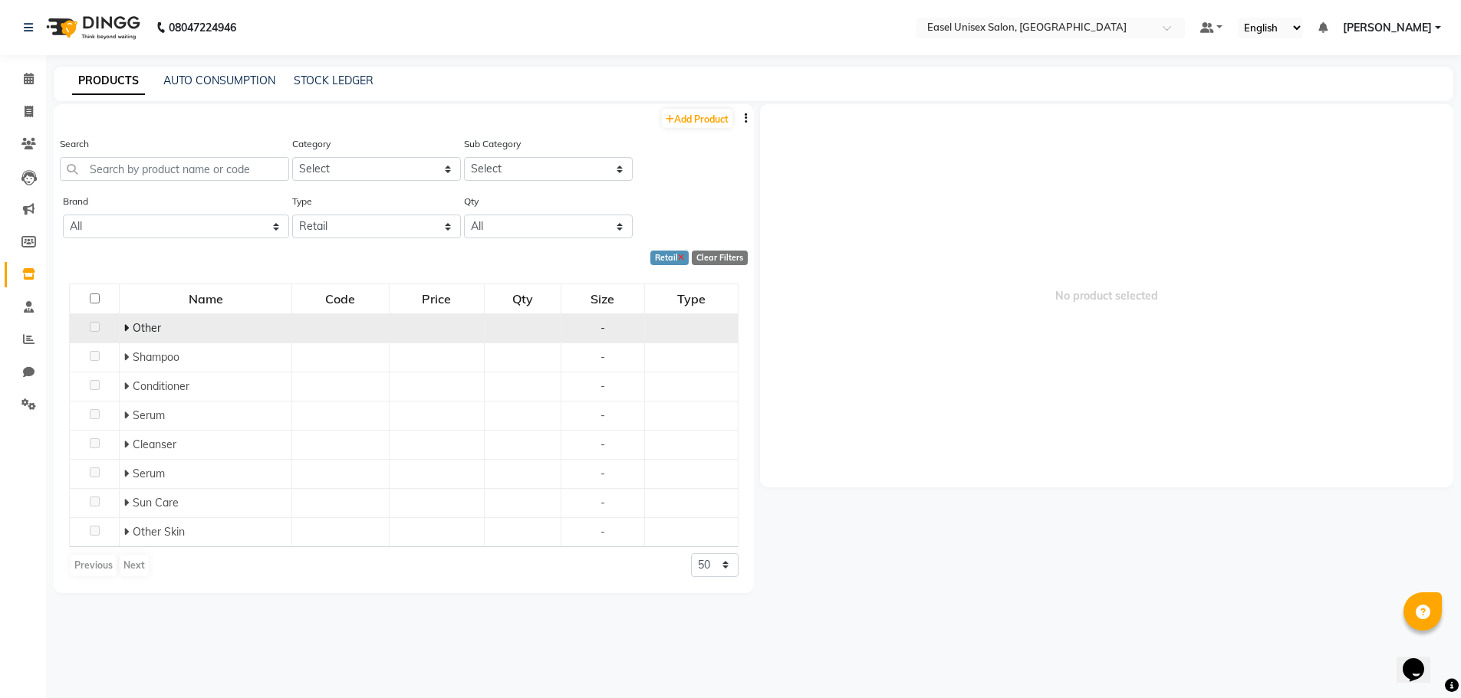
click at [684, 259] on icon at bounding box center [681, 259] width 6 height 8
select select
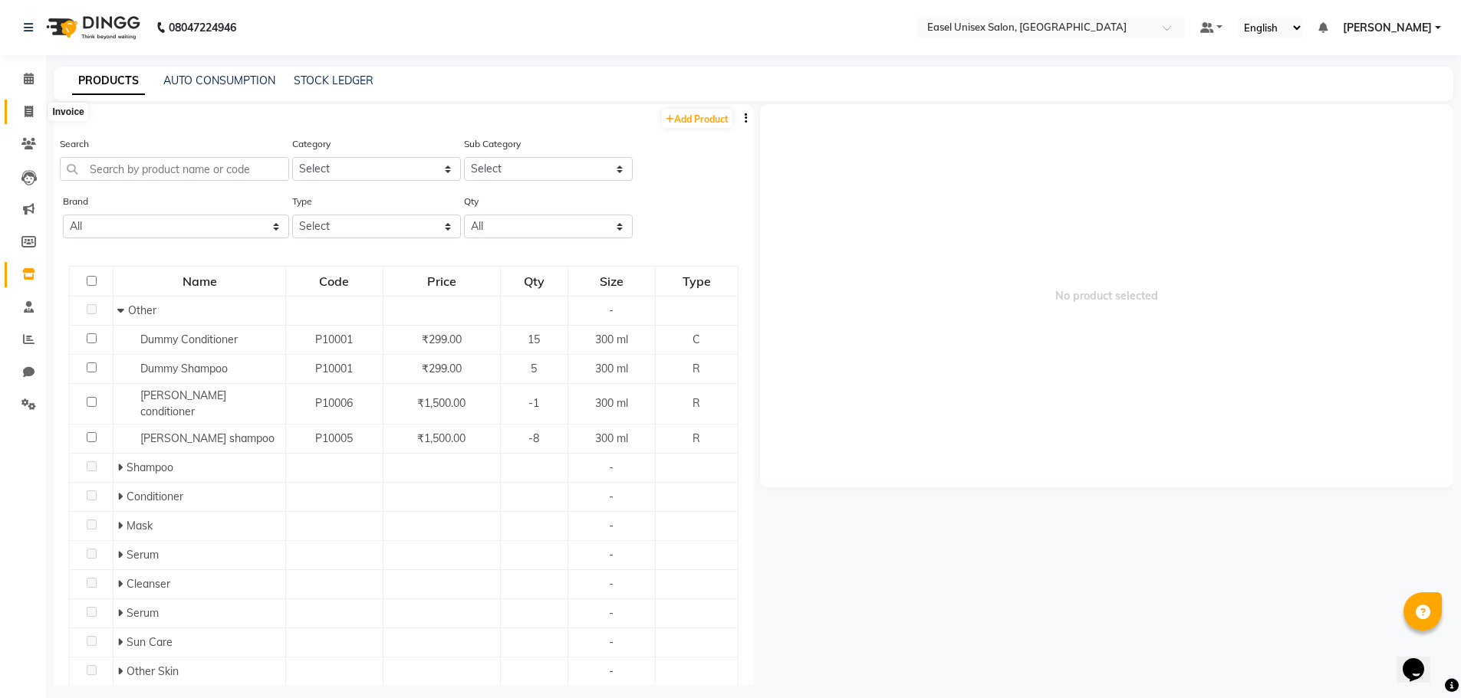
click at [28, 112] on icon at bounding box center [29, 112] width 8 height 12
select select "service"
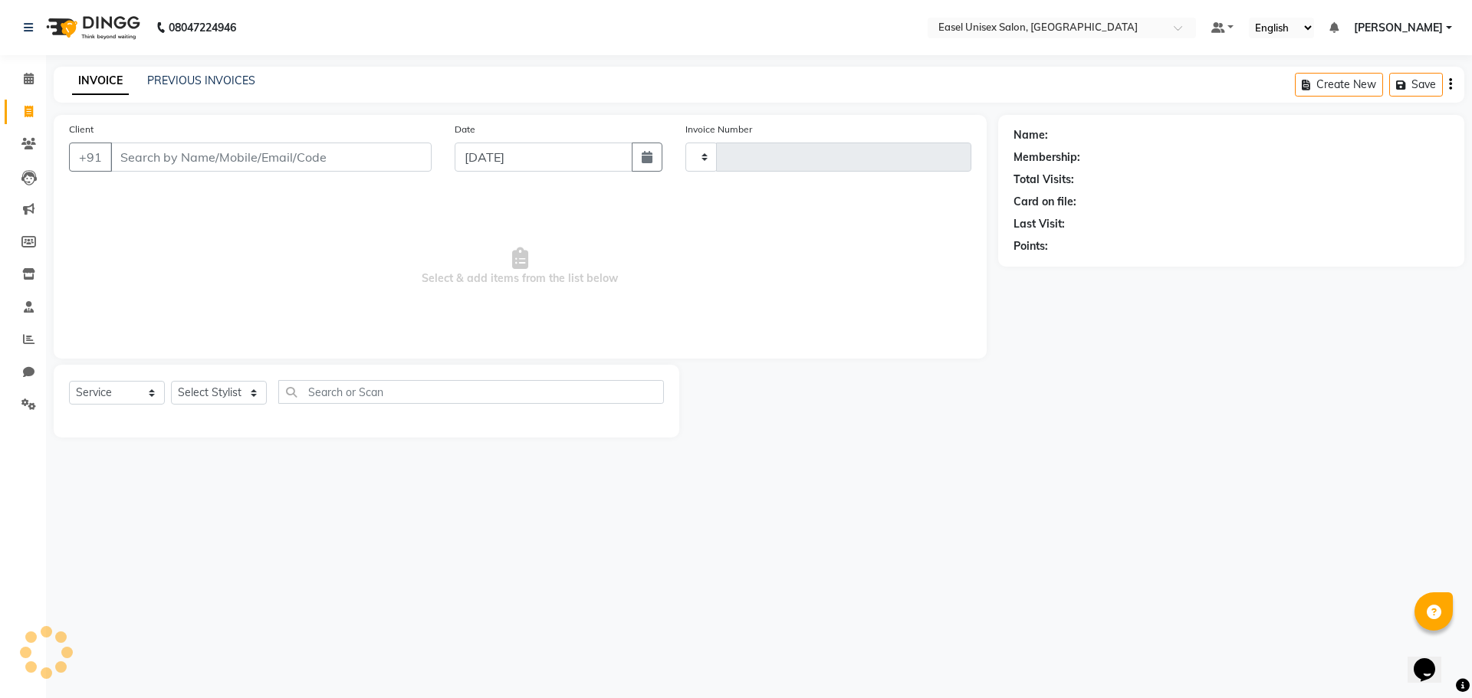
type input "1528"
select select "8639"
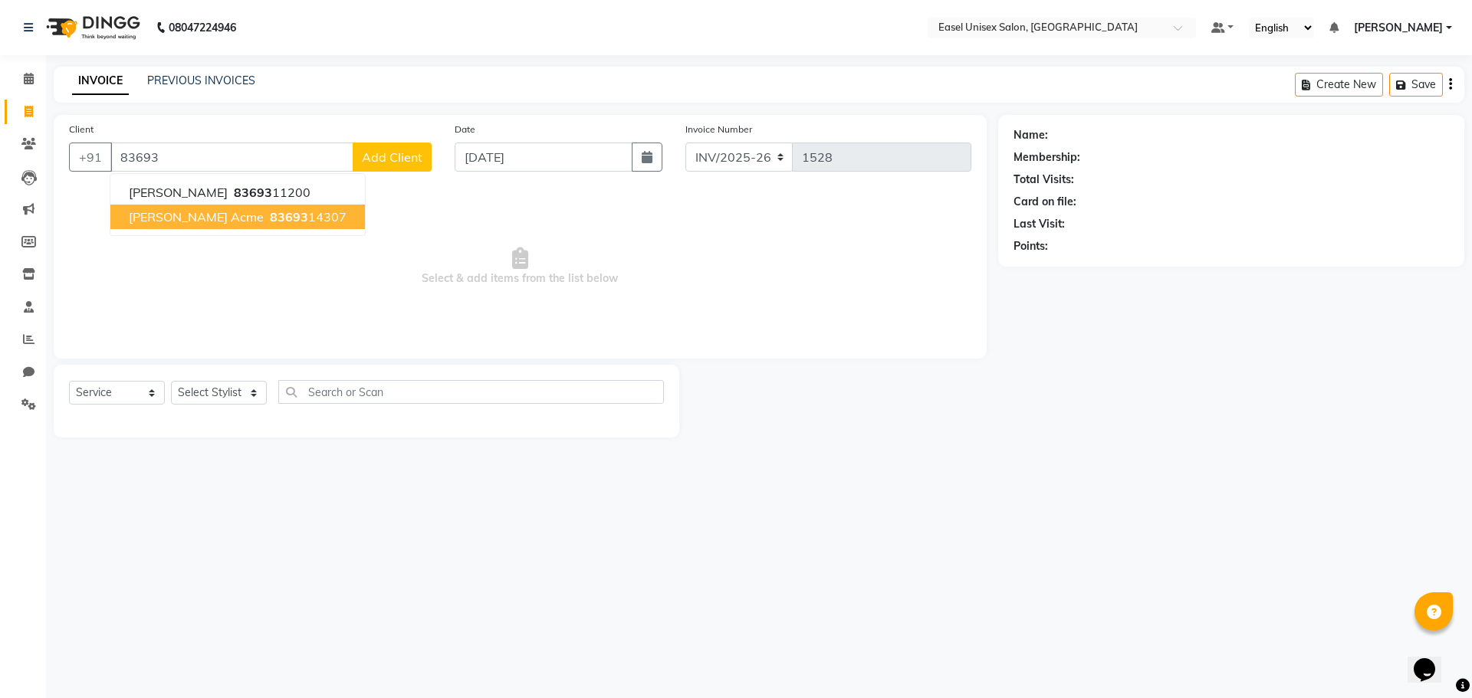
click at [174, 215] on span "[PERSON_NAME] Acme" at bounding box center [196, 216] width 135 height 15
type input "8369314307"
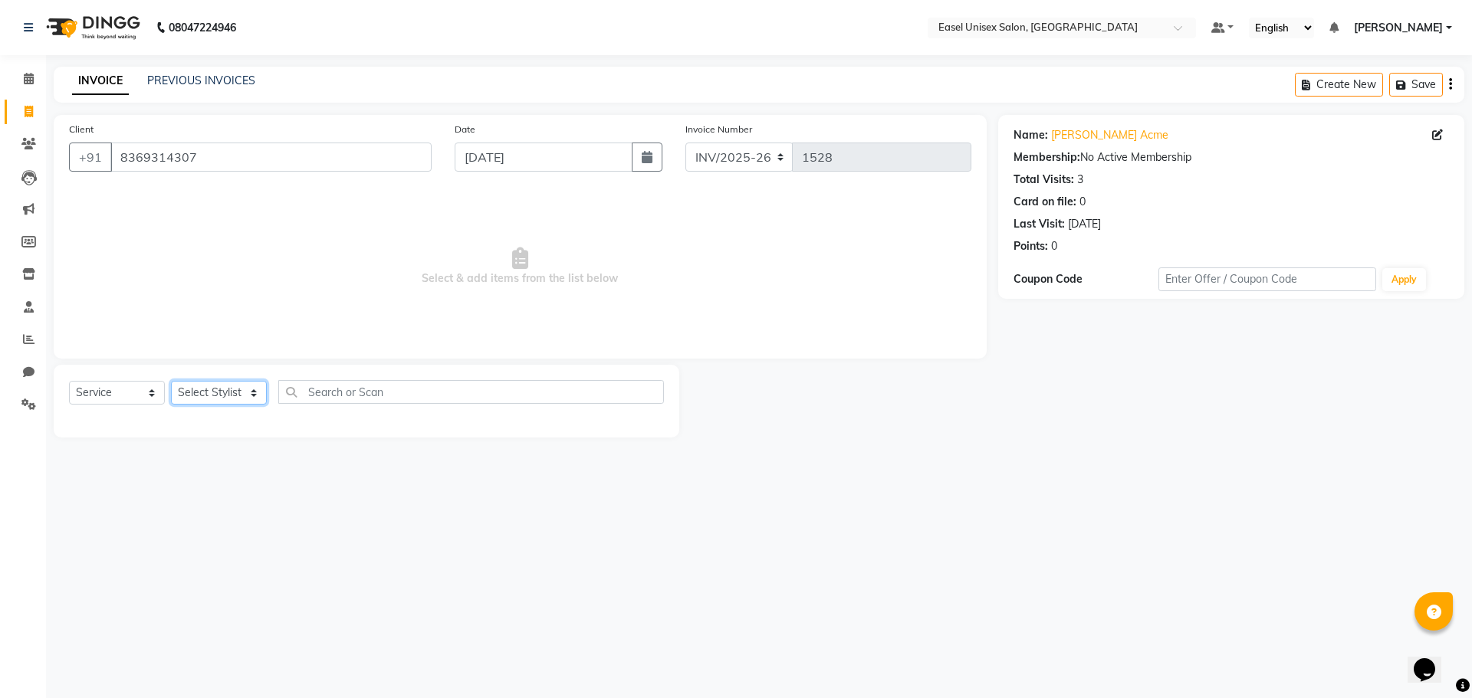
click at [235, 396] on select "Select Stylist admin [PERSON_NAME] jiya [PERSON_NAME] Priyanka [PERSON_NAME] [P…" at bounding box center [219, 393] width 96 height 24
select select "83236"
click at [171, 381] on select "Select Stylist admin [PERSON_NAME] jiya [PERSON_NAME] Priyanka [PERSON_NAME] [P…" at bounding box center [219, 393] width 96 height 24
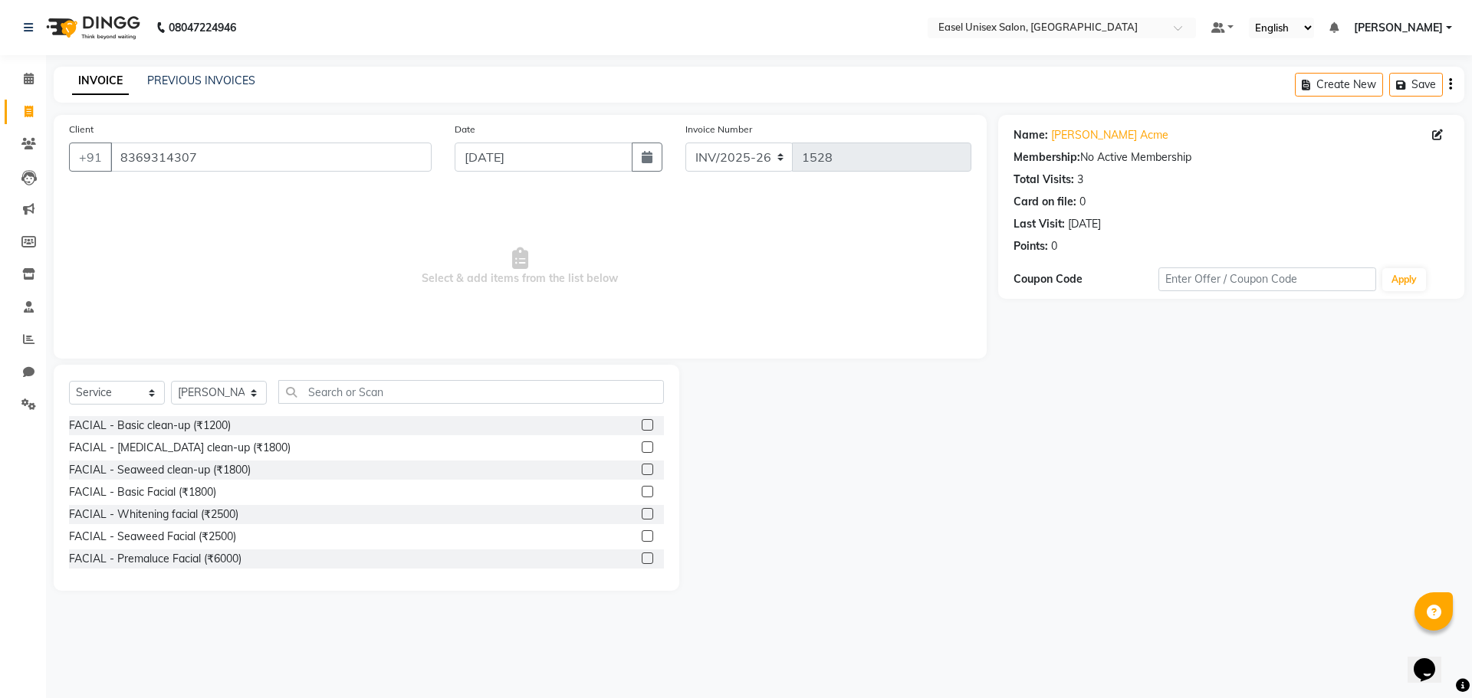
click at [419, 378] on div "Select Service Product Membership Package Voucher Prepaid Gift Card Select Styl…" at bounding box center [367, 478] width 626 height 226
click at [420, 401] on input "text" at bounding box center [471, 392] width 386 height 24
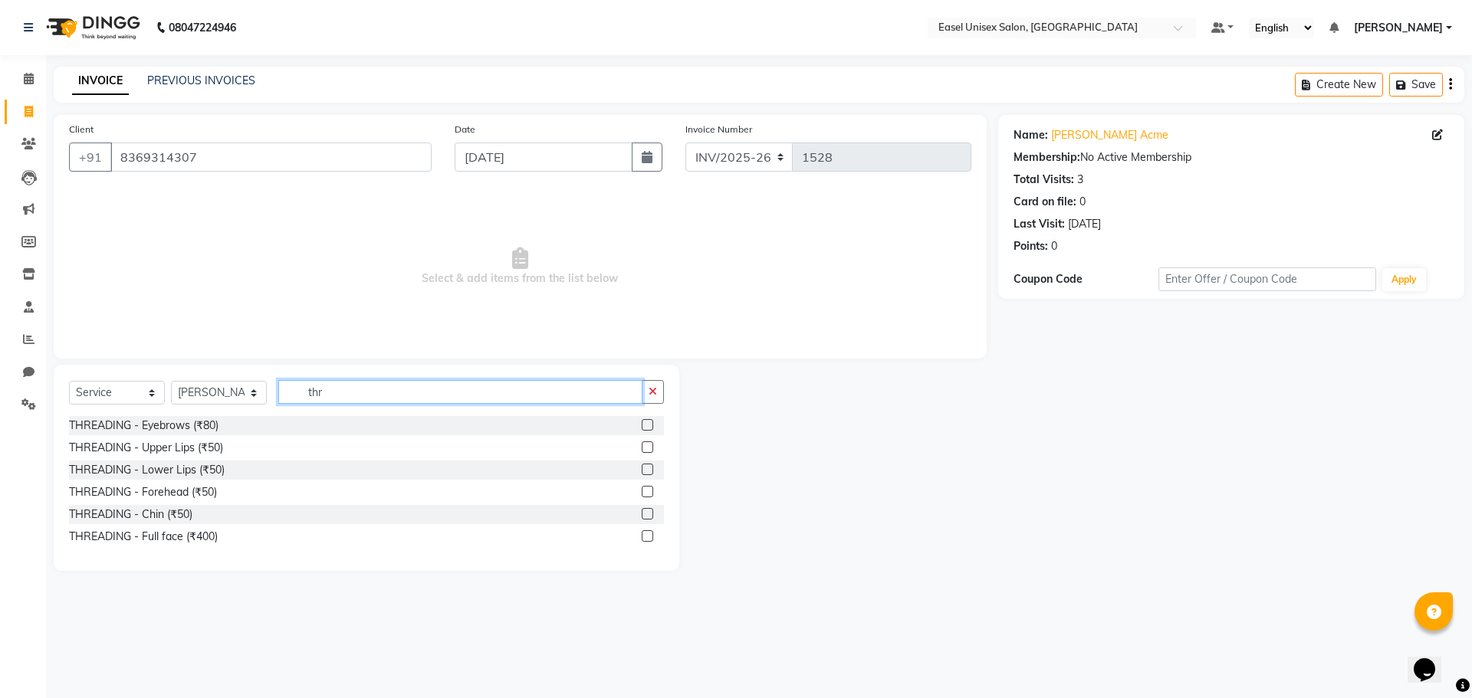
type input "thr"
click at [650, 428] on label at bounding box center [648, 425] width 12 height 12
click at [650, 428] on input "checkbox" at bounding box center [647, 426] width 10 height 10
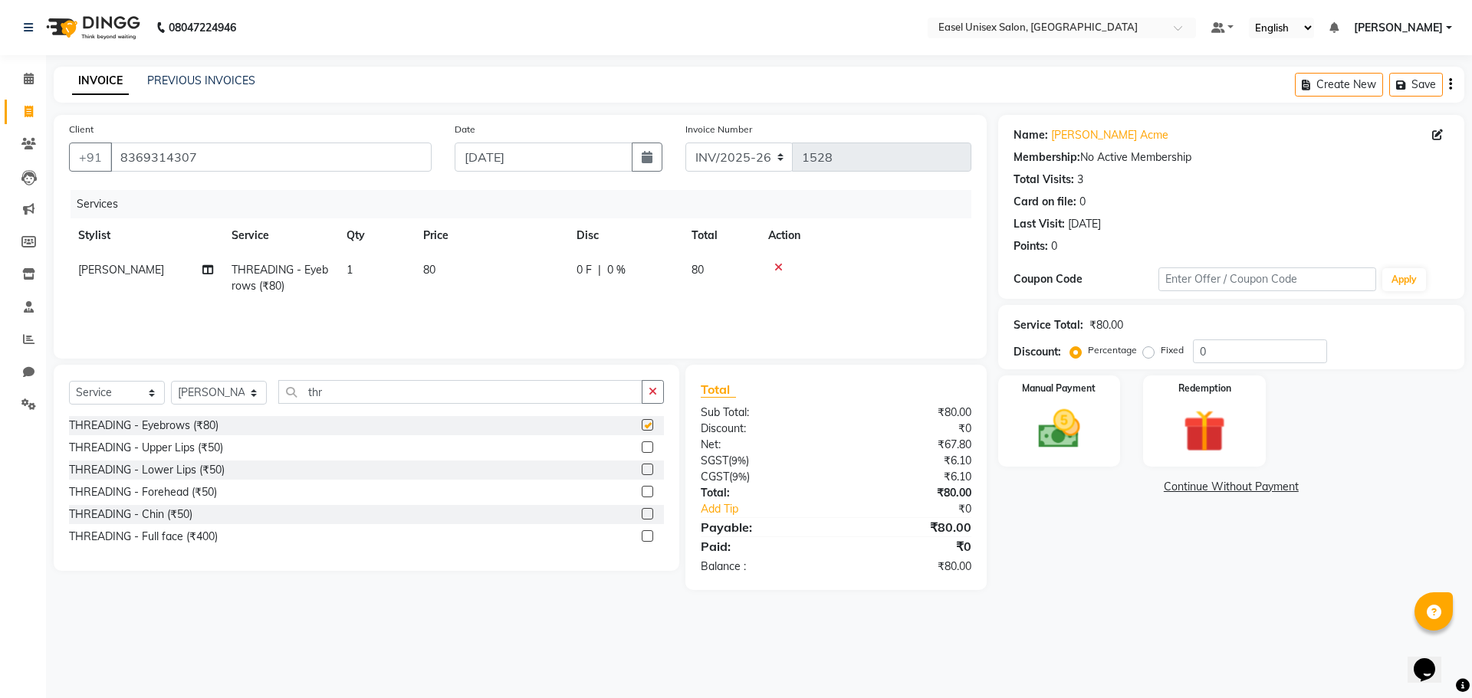
checkbox input "false"
click at [648, 445] on label at bounding box center [648, 448] width 12 height 12
click at [648, 445] on input "checkbox" at bounding box center [647, 448] width 10 height 10
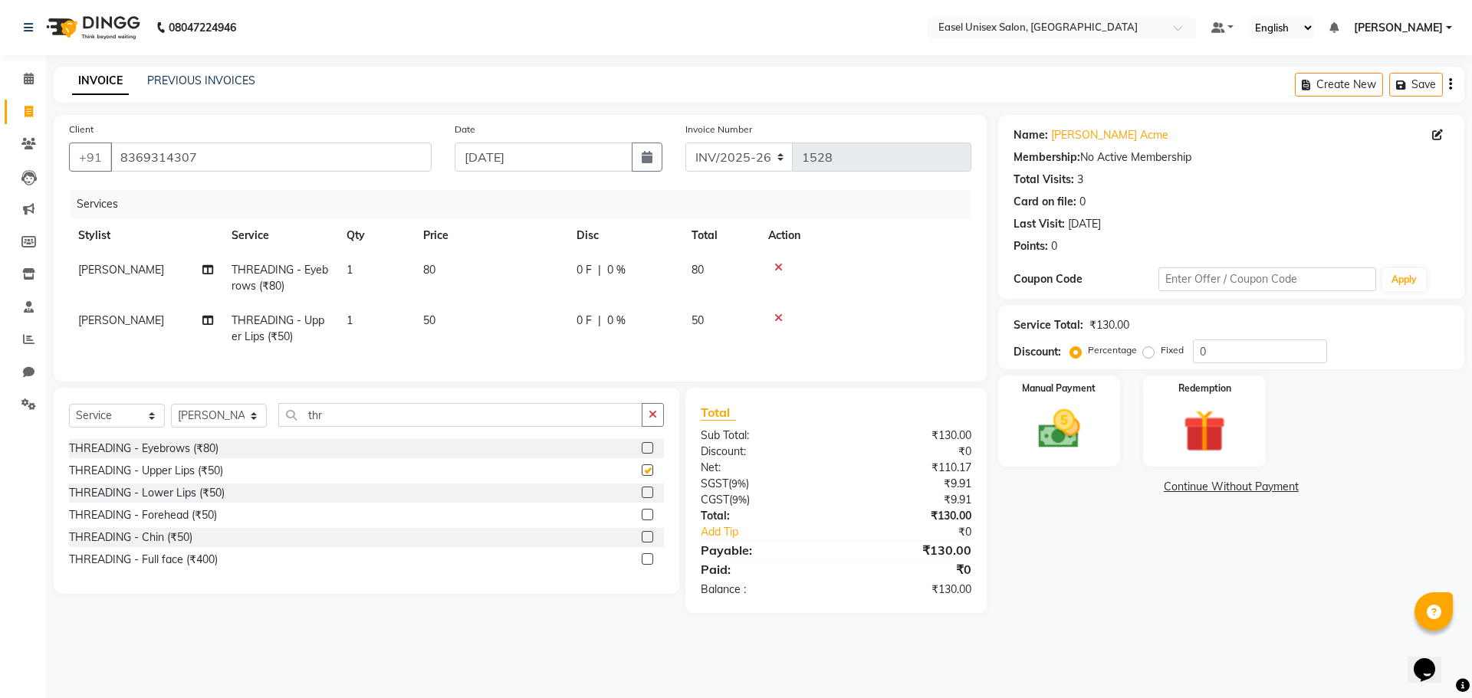
checkbox input "false"
click at [1055, 429] on img at bounding box center [1059, 429] width 71 height 51
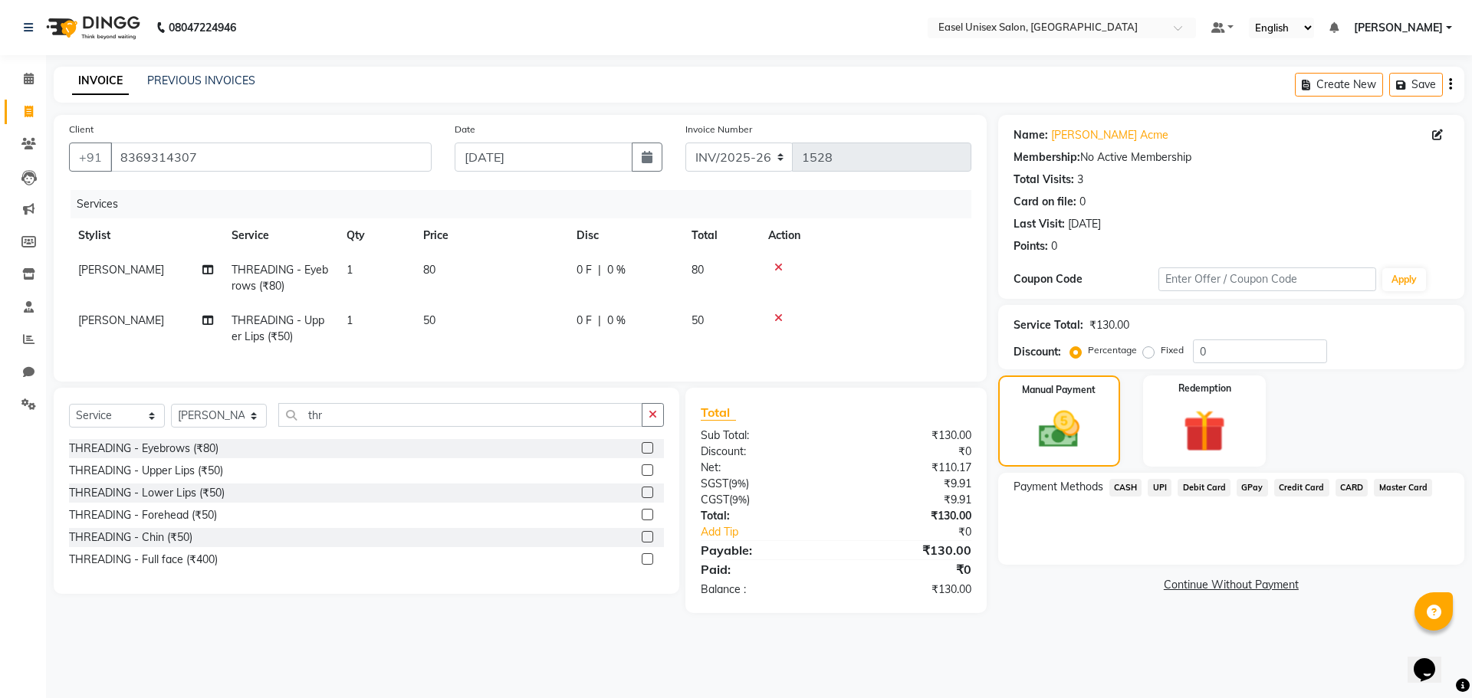
click at [1155, 487] on span "UPI" at bounding box center [1160, 488] width 24 height 18
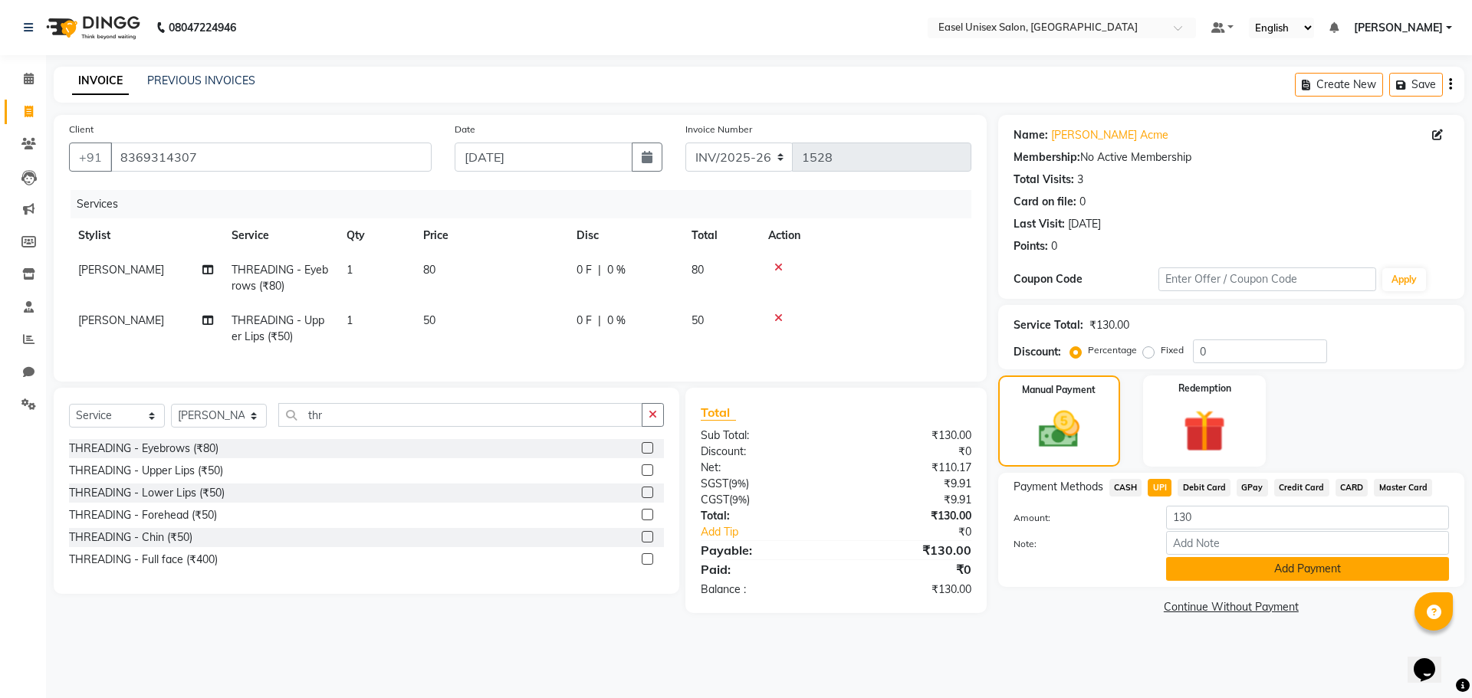
click at [1226, 570] on button "Add Payment" at bounding box center [1307, 569] width 283 height 24
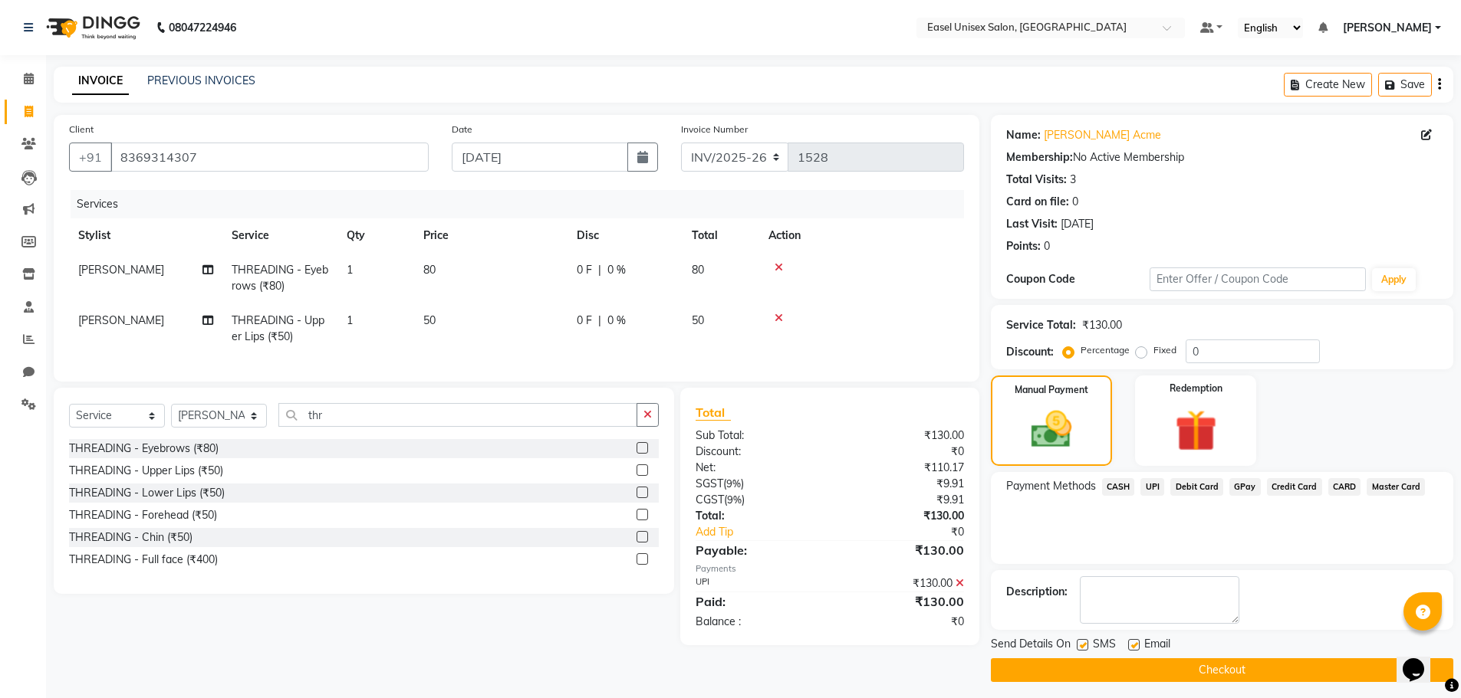
click at [1257, 661] on button "Checkout" at bounding box center [1222, 671] width 462 height 24
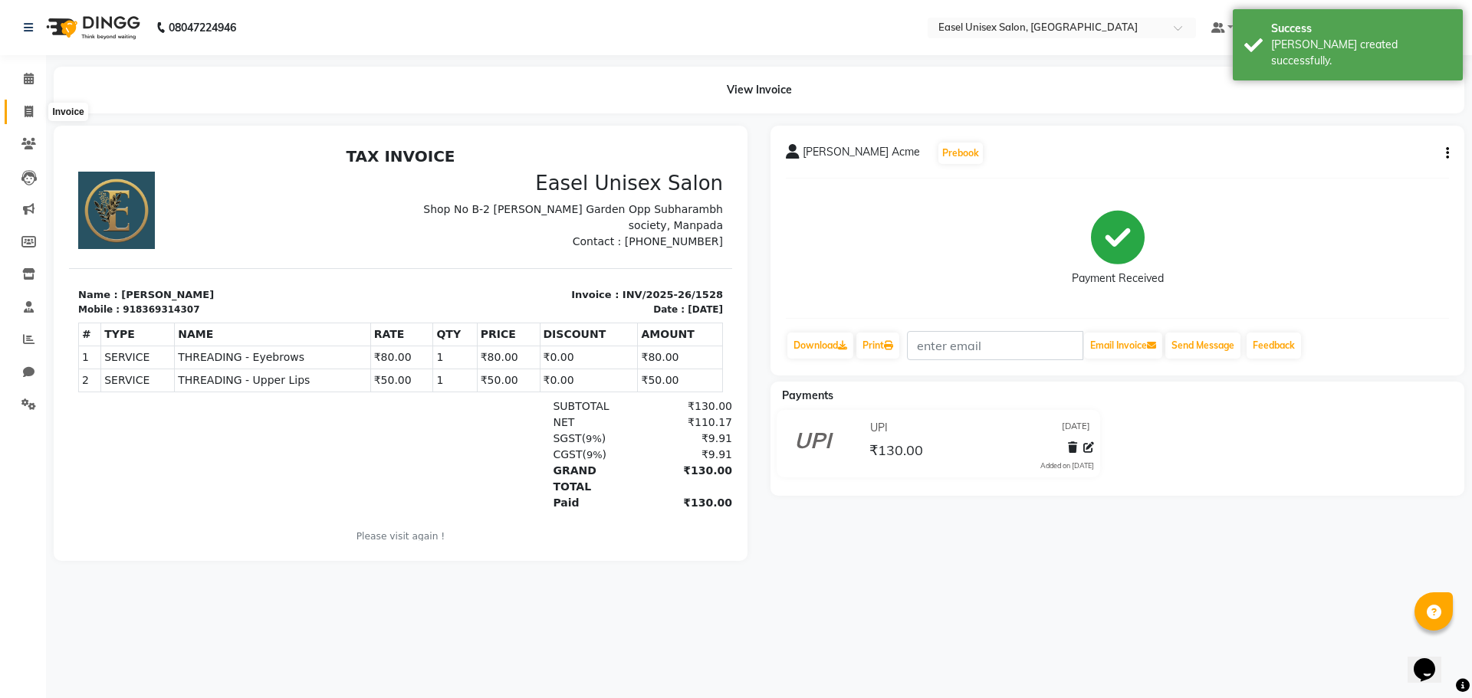
click at [25, 106] on icon at bounding box center [29, 112] width 8 height 12
select select "service"
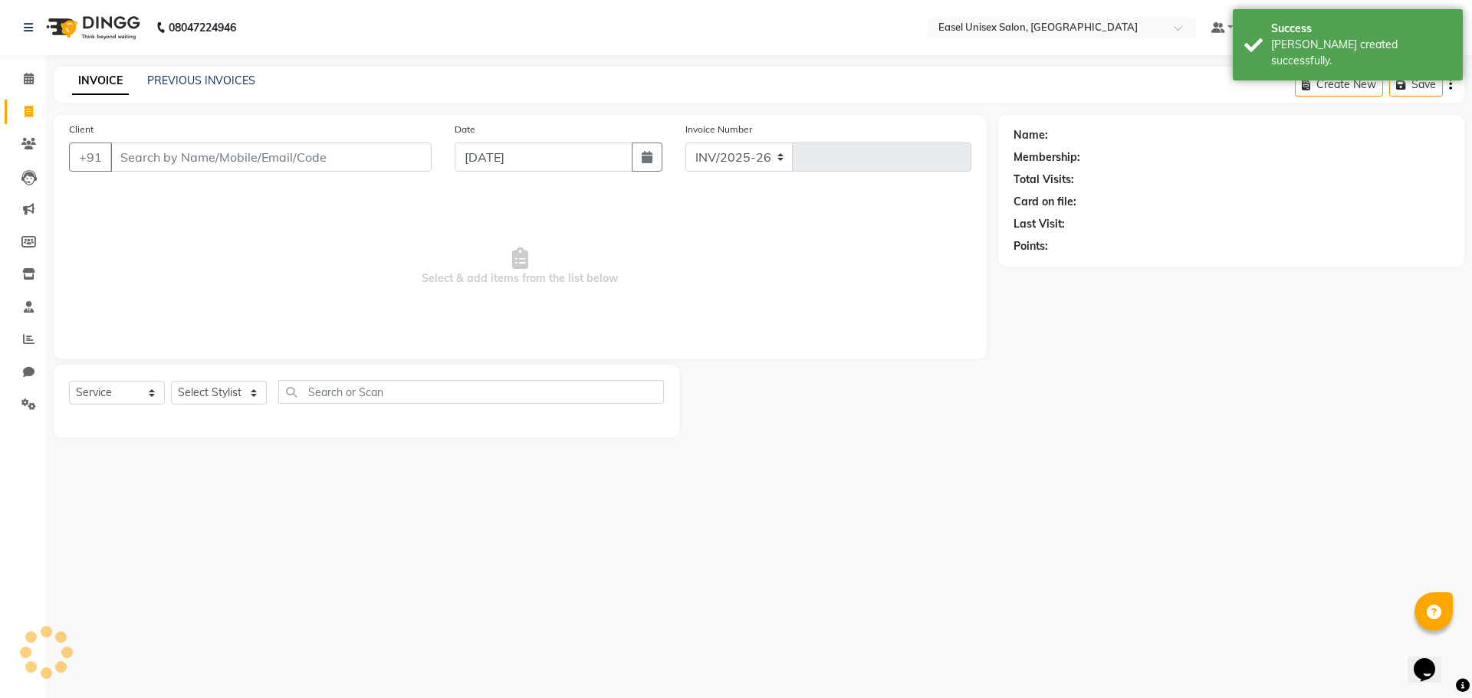
select select "8639"
type input "1529"
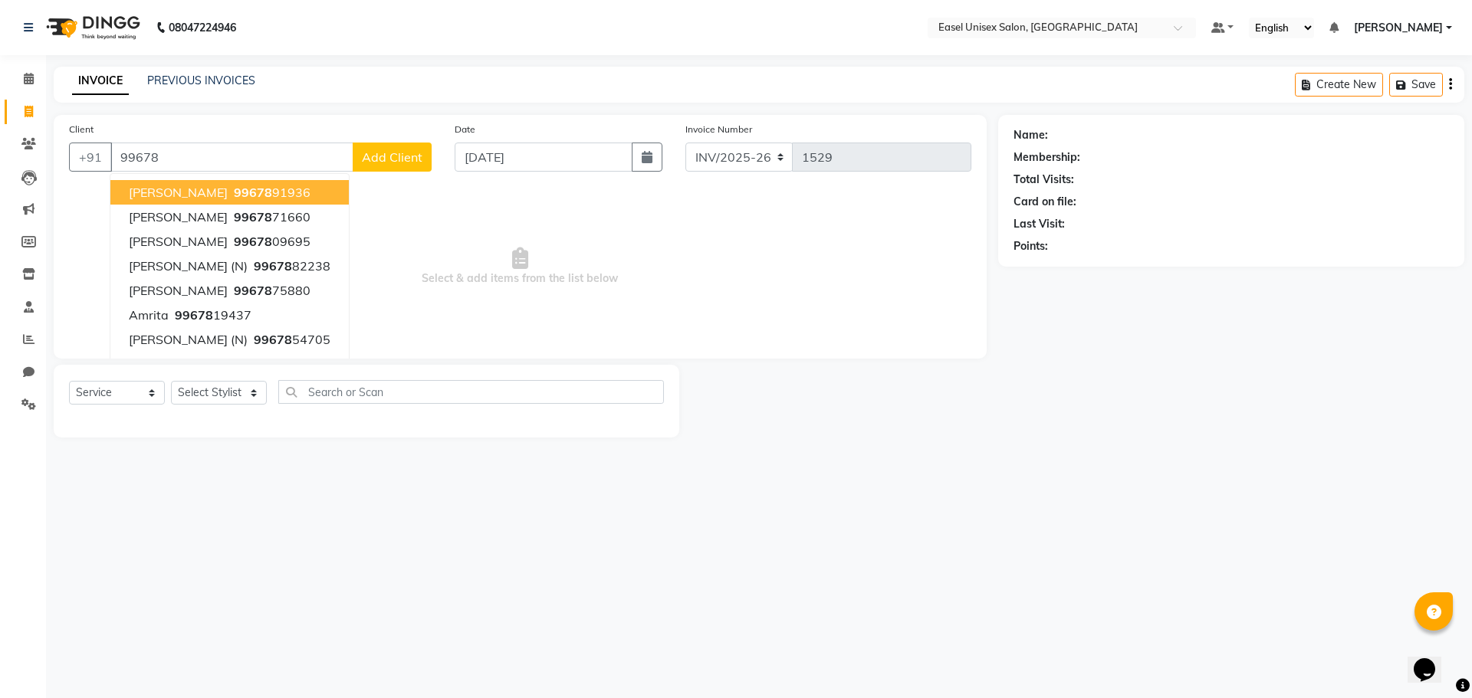
click at [234, 193] on span "99678" at bounding box center [253, 192] width 38 height 15
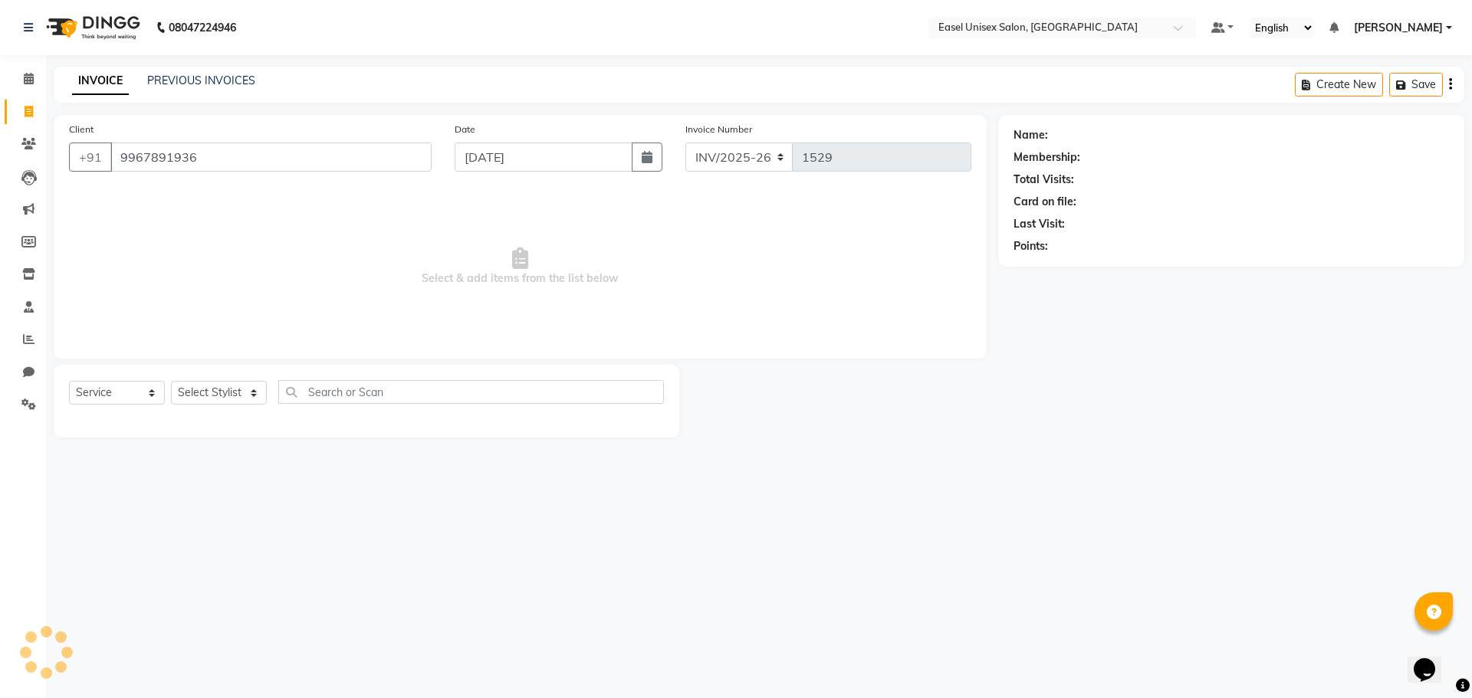
type input "9967891936"
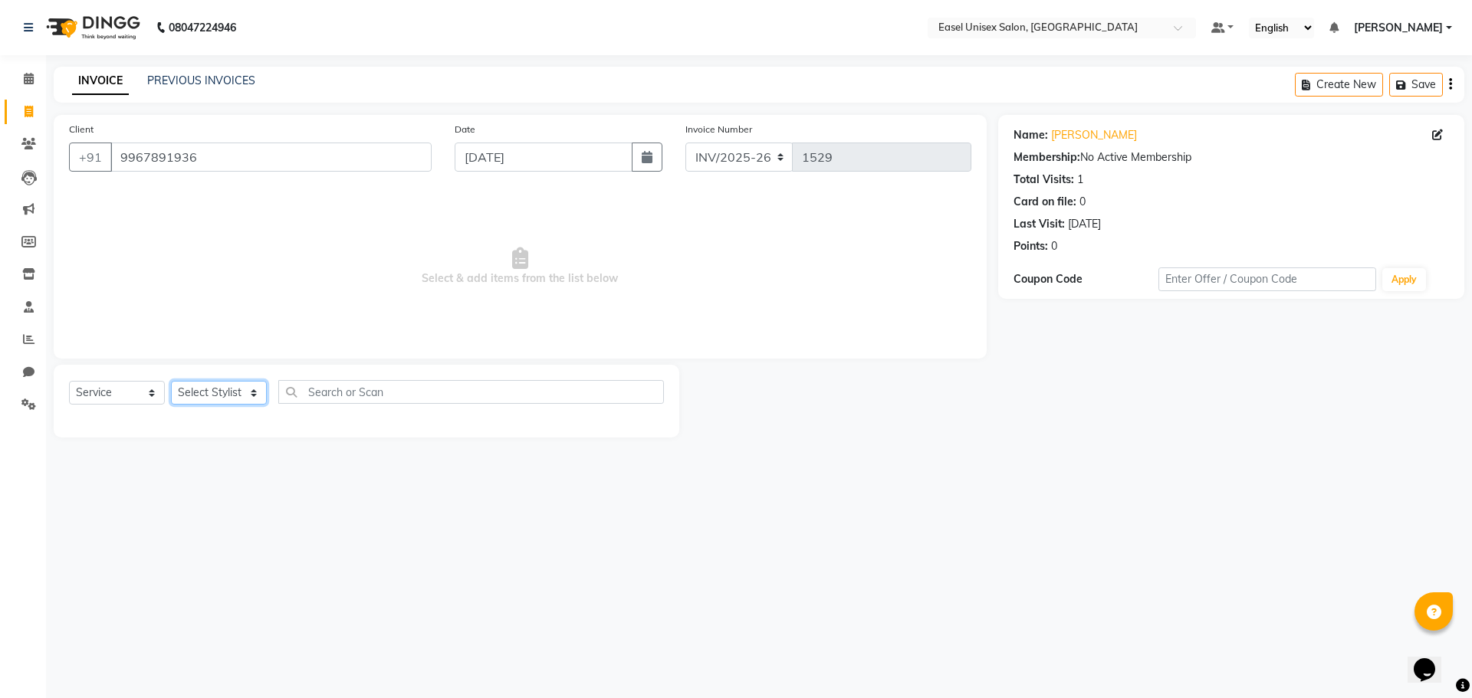
click at [236, 393] on select "Select Stylist admin [PERSON_NAME] jiya [PERSON_NAME] Priyanka [PERSON_NAME] [P…" at bounding box center [219, 393] width 96 height 24
select select "82876"
click at [171, 381] on select "Select Stylist admin [PERSON_NAME] jiya [PERSON_NAME] Priyanka [PERSON_NAME] [P…" at bounding box center [219, 393] width 96 height 24
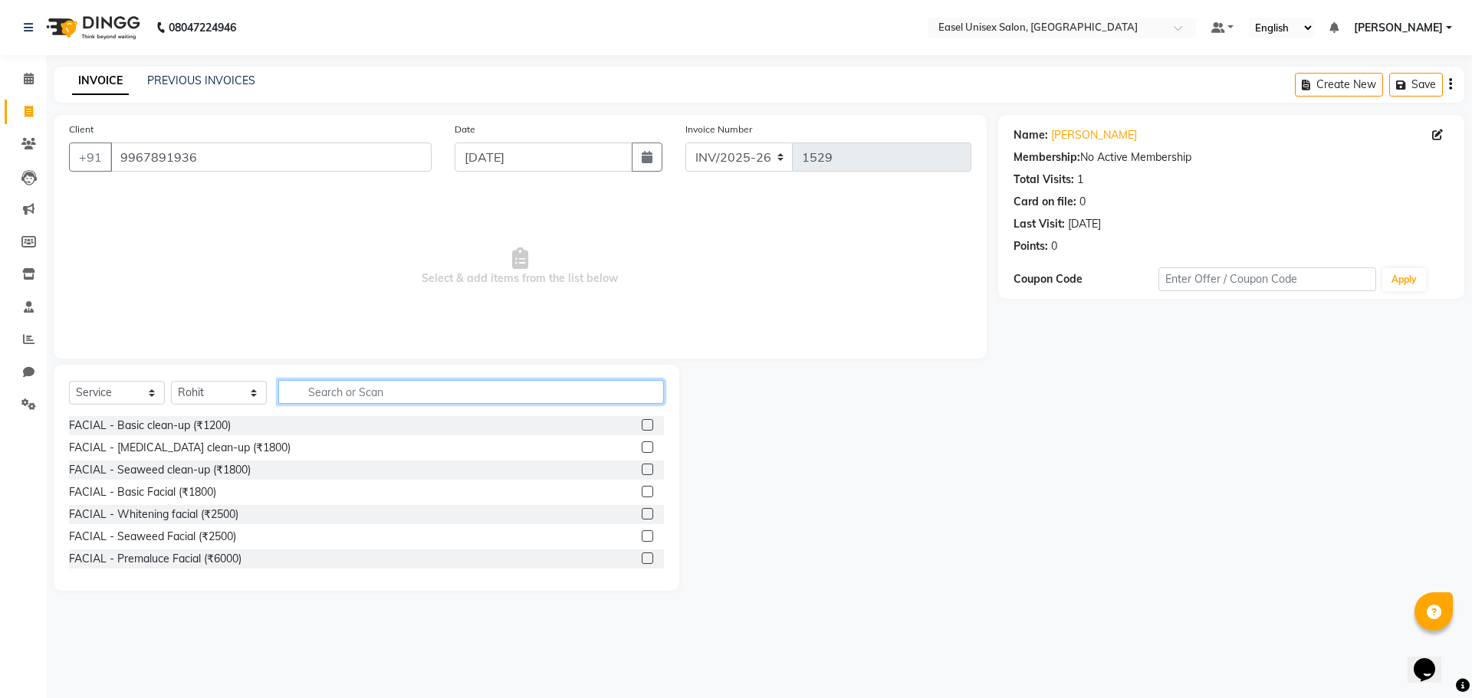
click at [473, 393] on input "text" at bounding box center [471, 392] width 386 height 24
type input "cut"
click at [642, 424] on label at bounding box center [648, 425] width 12 height 12
click at [642, 424] on input "checkbox" at bounding box center [647, 426] width 10 height 10
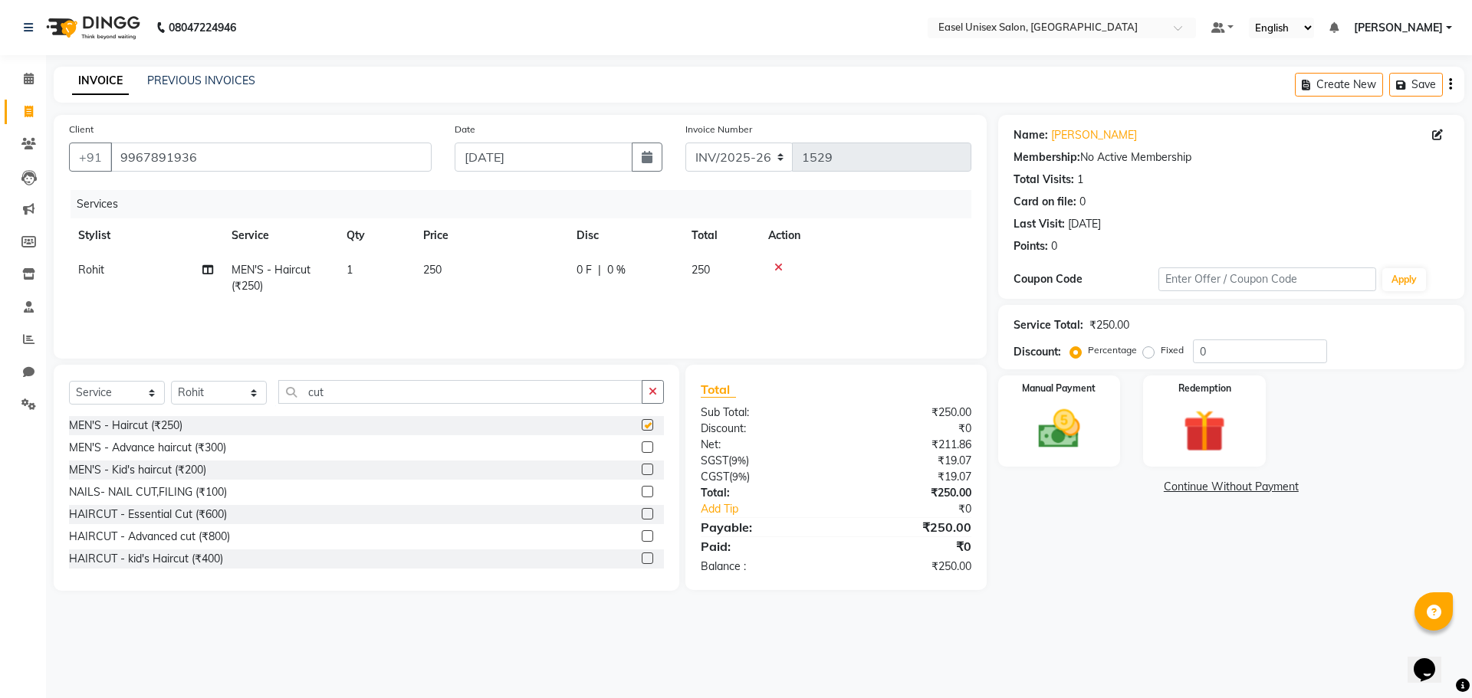
checkbox input "false"
click at [518, 268] on td "250" at bounding box center [490, 278] width 153 height 51
select select "82876"
click at [538, 275] on input "250" at bounding box center [562, 274] width 135 height 24
type input "2"
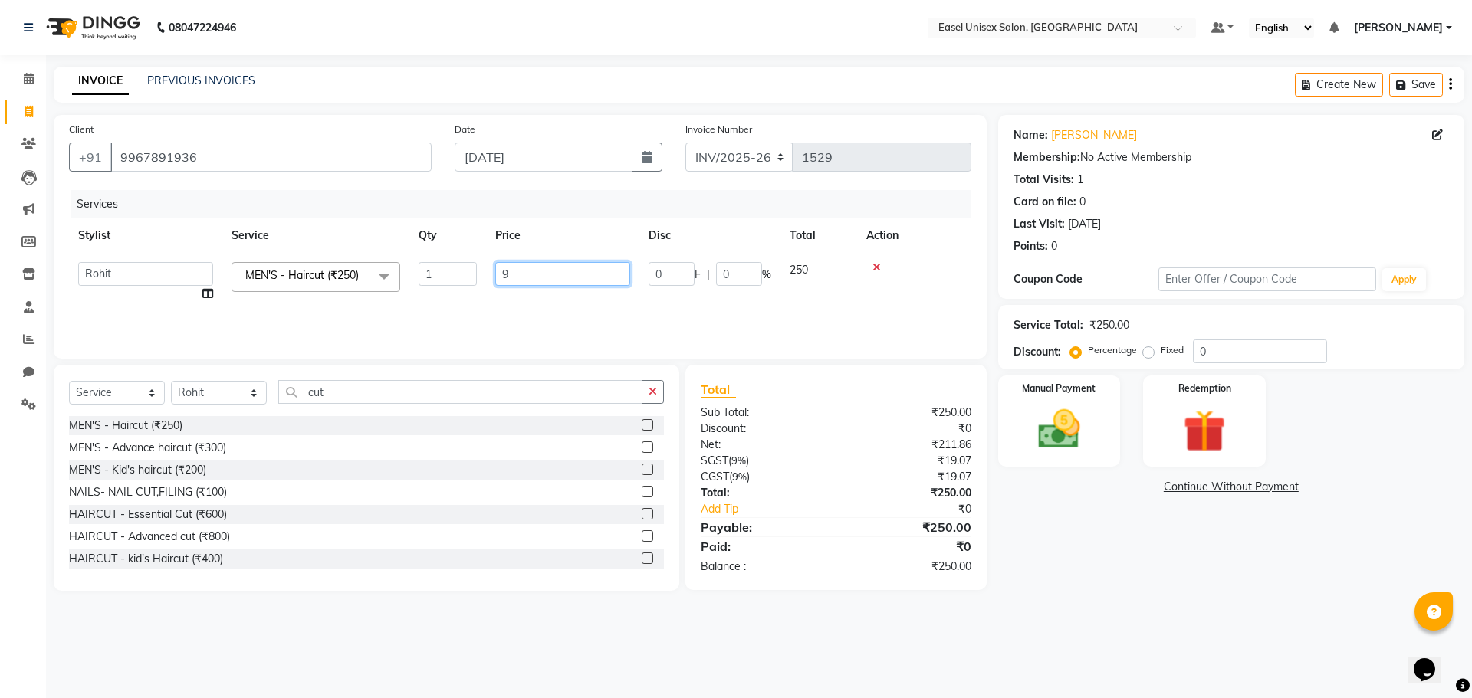
type input "99"
click at [932, 306] on div "Services Stylist Service Qty Price Disc Total Action Rohit MEN'S - Haircut (₹25…" at bounding box center [520, 266] width 902 height 153
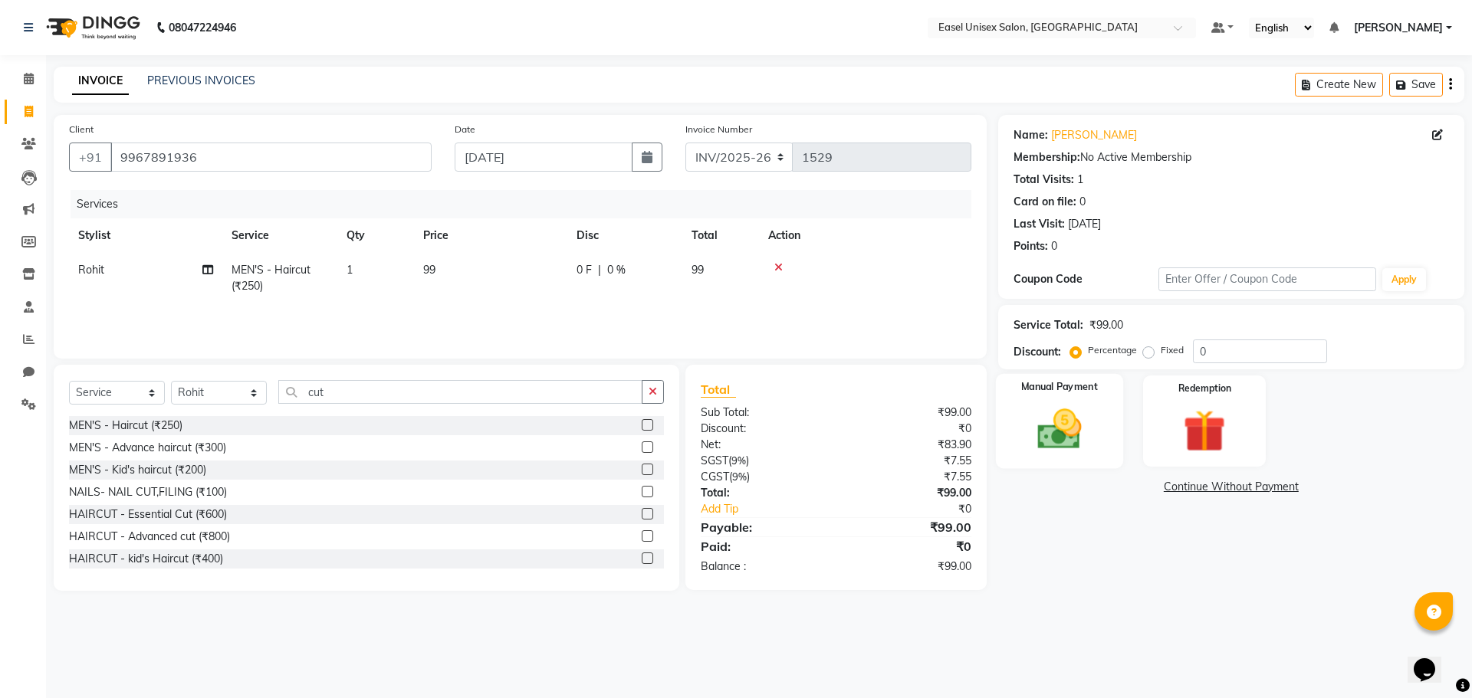
click at [1109, 436] on div "Manual Payment" at bounding box center [1058, 421] width 127 height 94
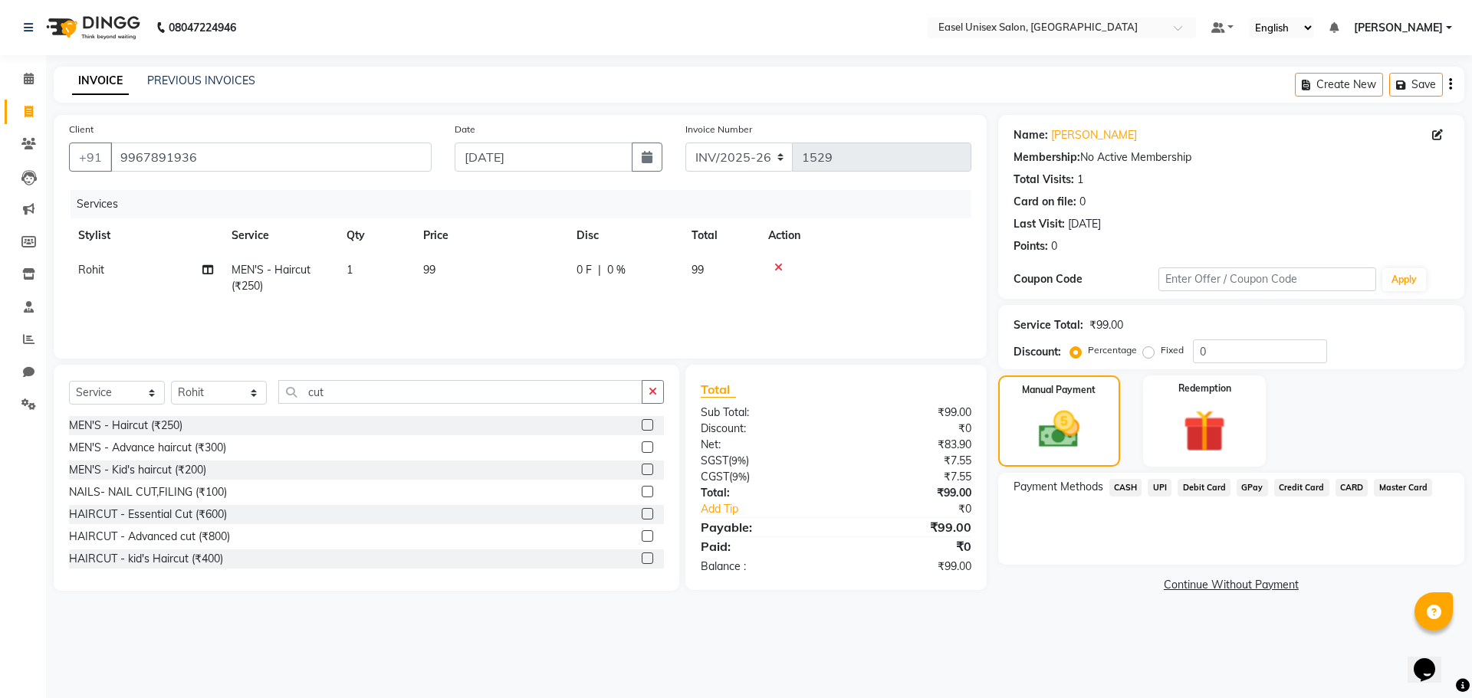
click at [1163, 488] on span "UPI" at bounding box center [1160, 488] width 24 height 18
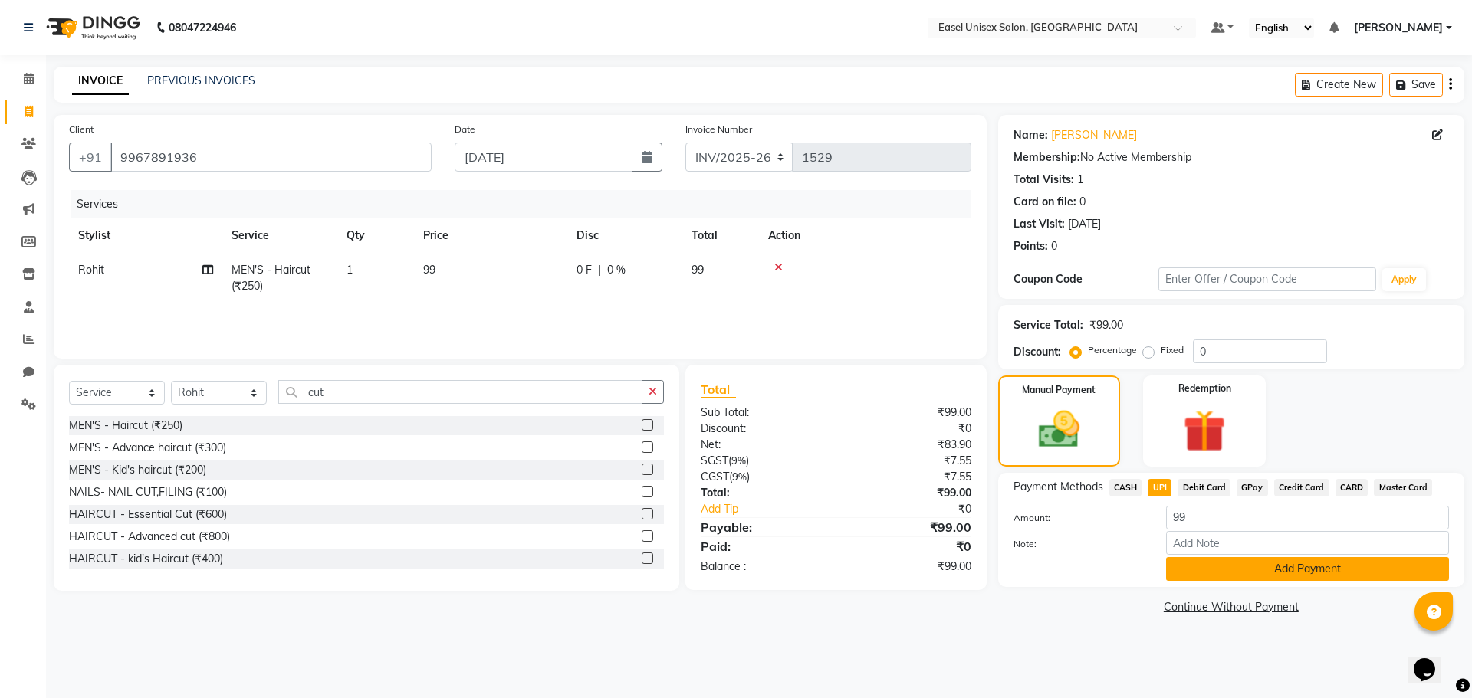
click at [1274, 566] on button "Add Payment" at bounding box center [1307, 569] width 283 height 24
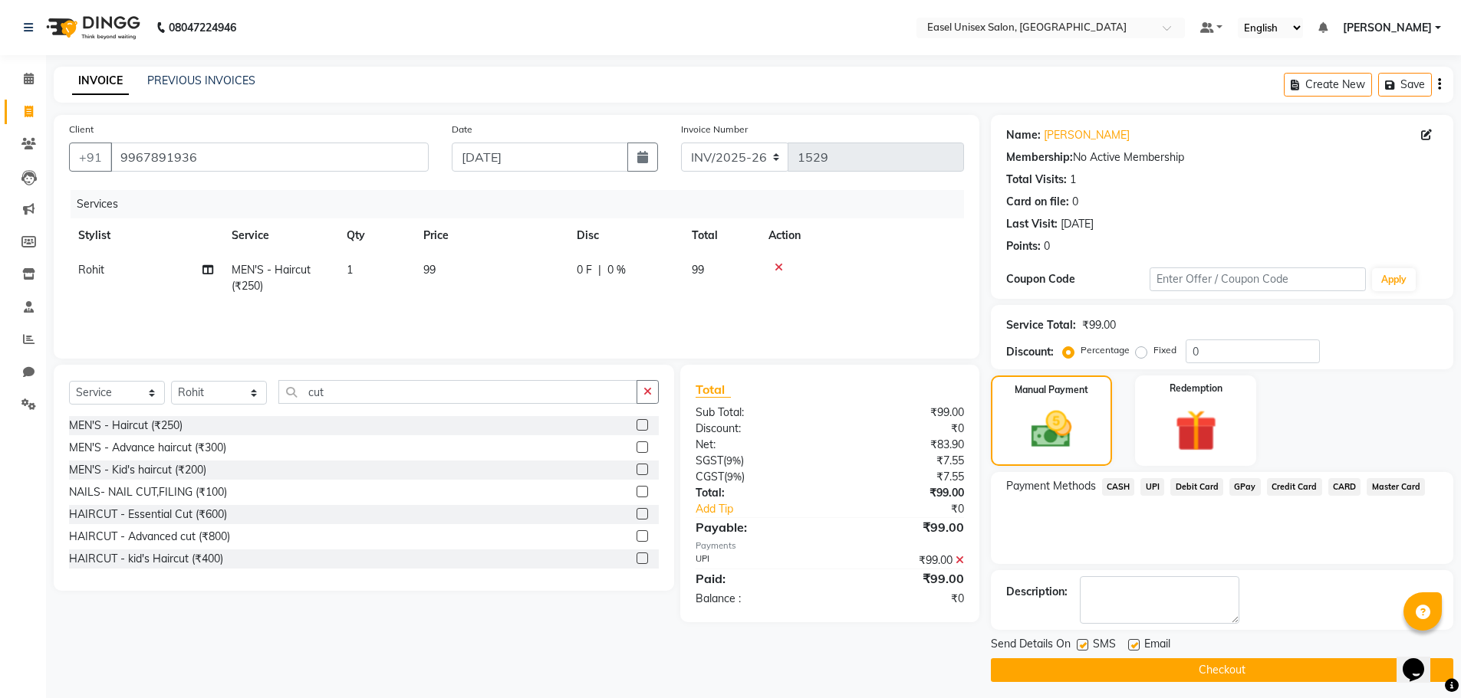
click at [1223, 674] on button "Checkout" at bounding box center [1222, 671] width 462 height 24
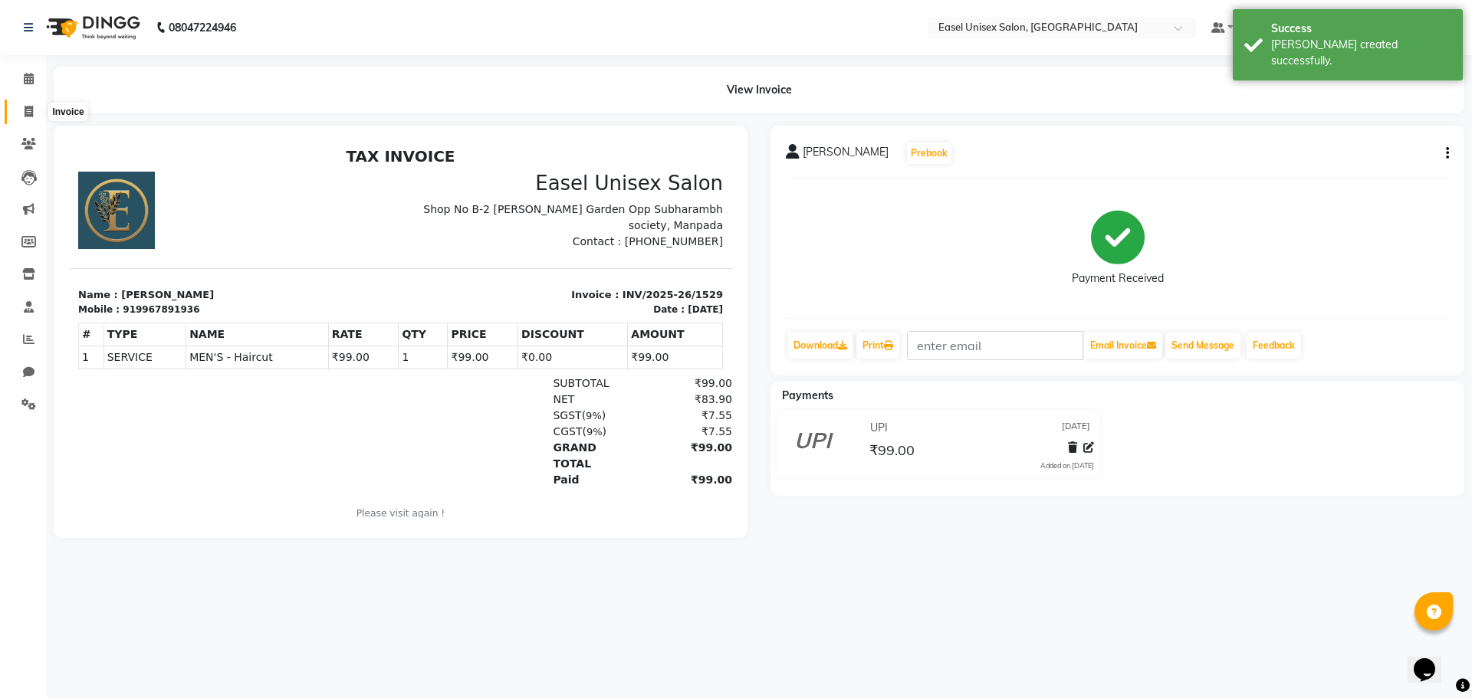
click at [32, 119] on span at bounding box center [28, 113] width 27 height 18
select select "service"
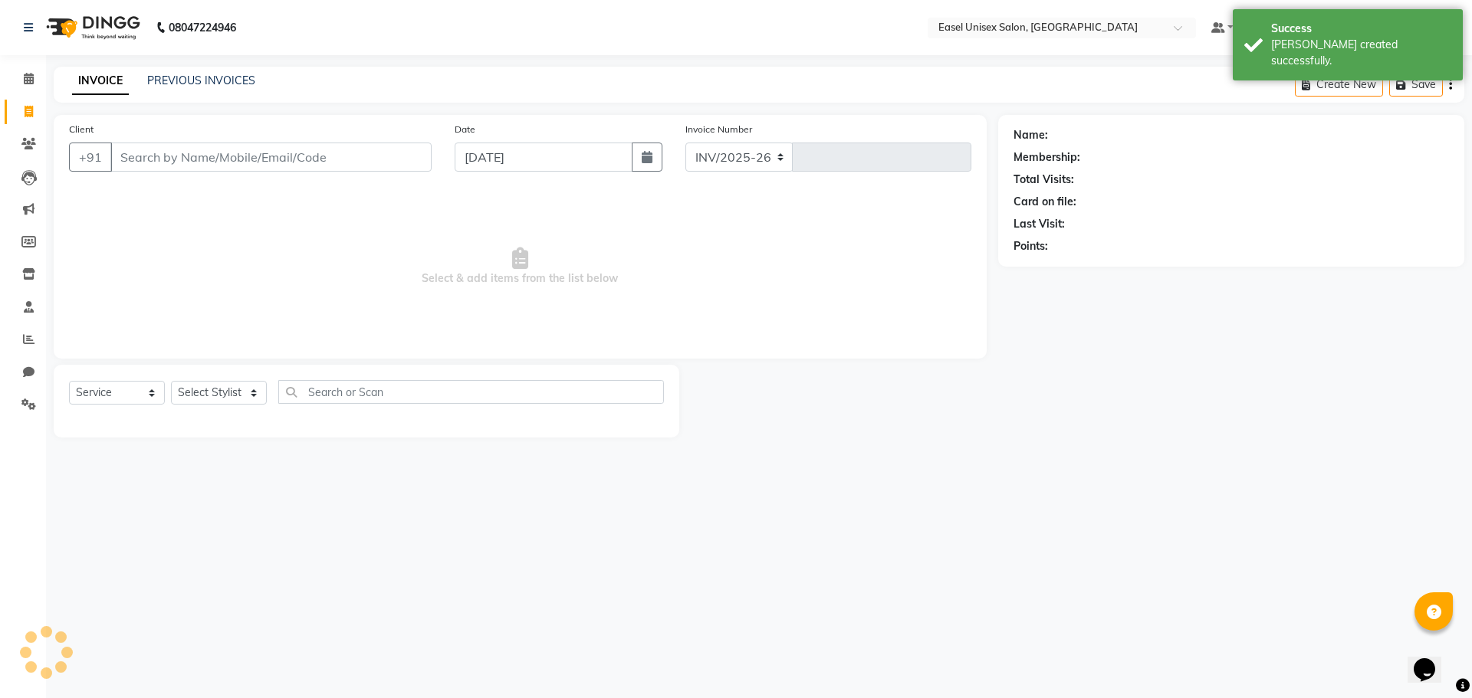
select select "8639"
type input "1530"
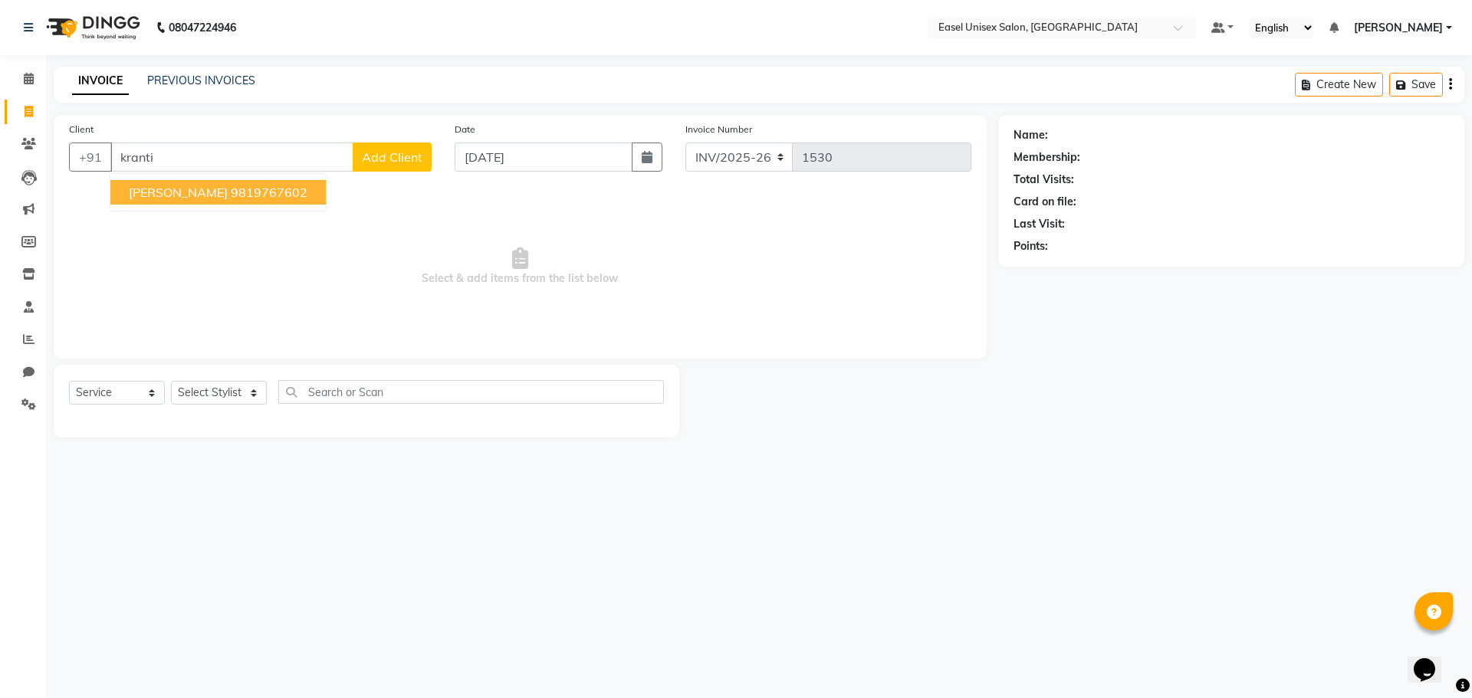
click at [233, 196] on ngb-highlight "9819767602" at bounding box center [269, 192] width 77 height 15
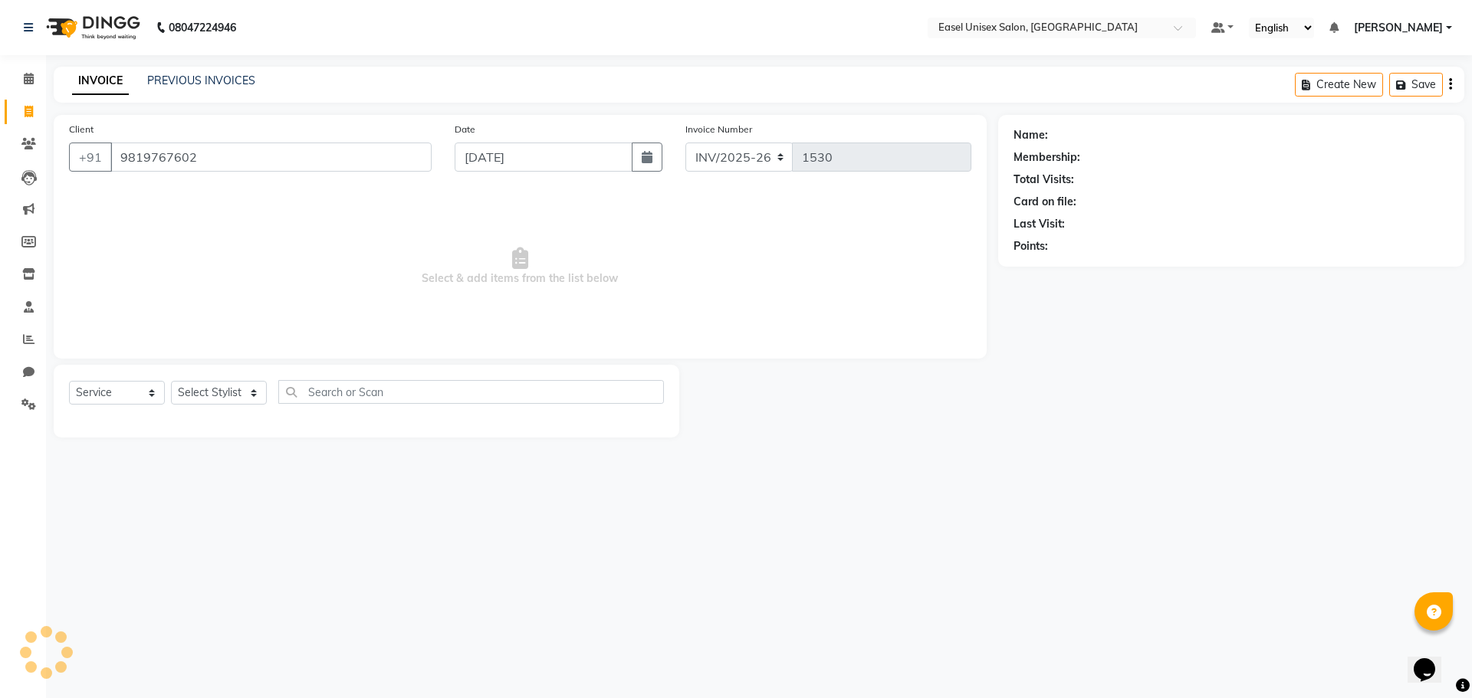
type input "9819767602"
select select "1: Object"
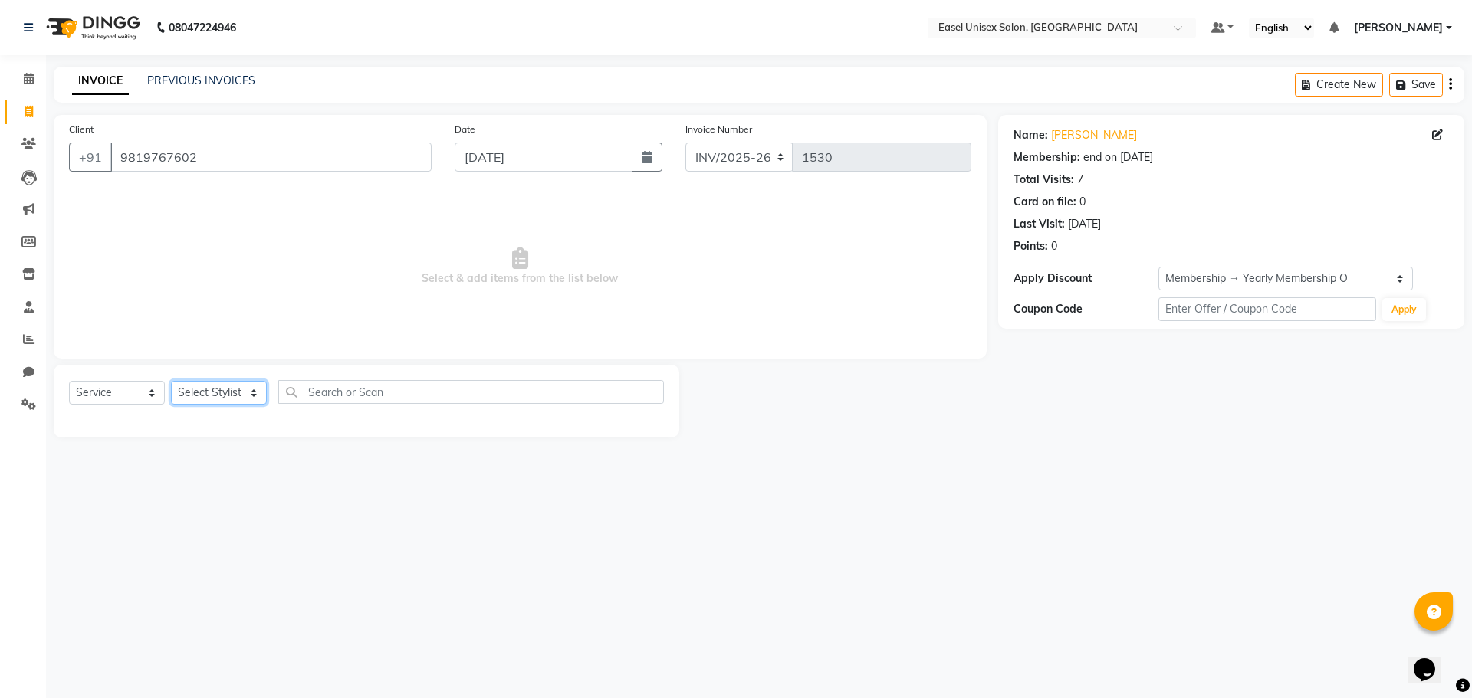
click at [198, 388] on select "Select Stylist admin [PERSON_NAME] jiya [PERSON_NAME] Priyanka [PERSON_NAME] [P…" at bounding box center [219, 393] width 96 height 24
select select "82874"
click at [171, 381] on select "Select Stylist admin [PERSON_NAME] jiya [PERSON_NAME] Priyanka [PERSON_NAME] [P…" at bounding box center [219, 393] width 96 height 24
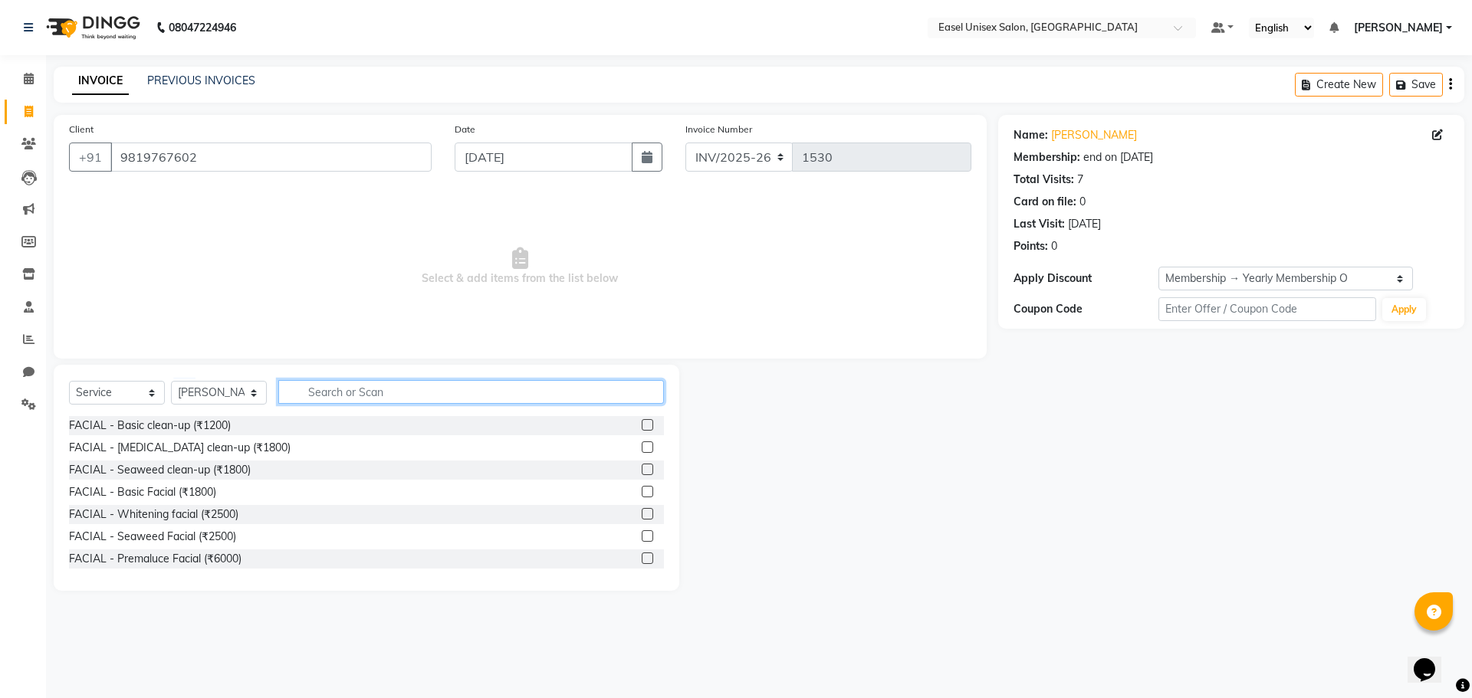
click at [430, 392] on input "text" at bounding box center [471, 392] width 386 height 24
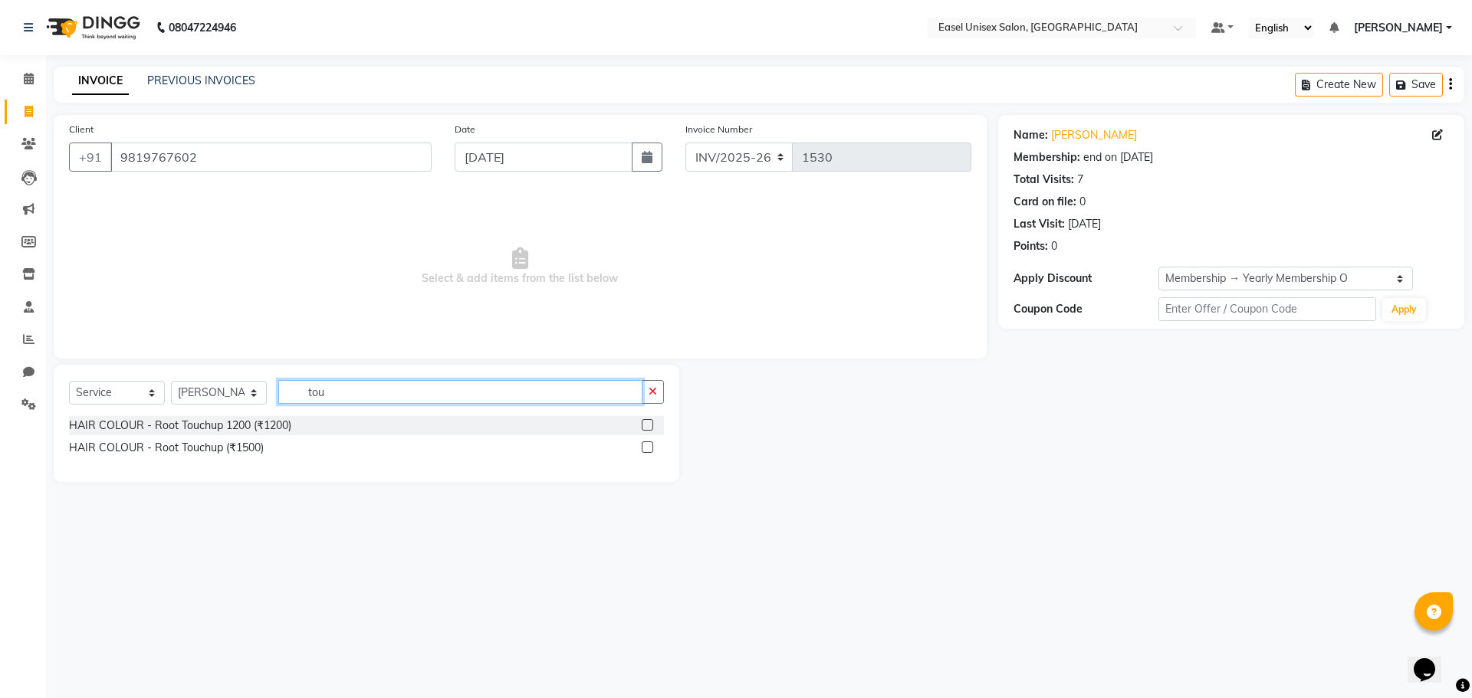
type input "tou"
click at [648, 449] on label at bounding box center [648, 448] width 12 height 12
click at [648, 449] on input "checkbox" at bounding box center [647, 448] width 10 height 10
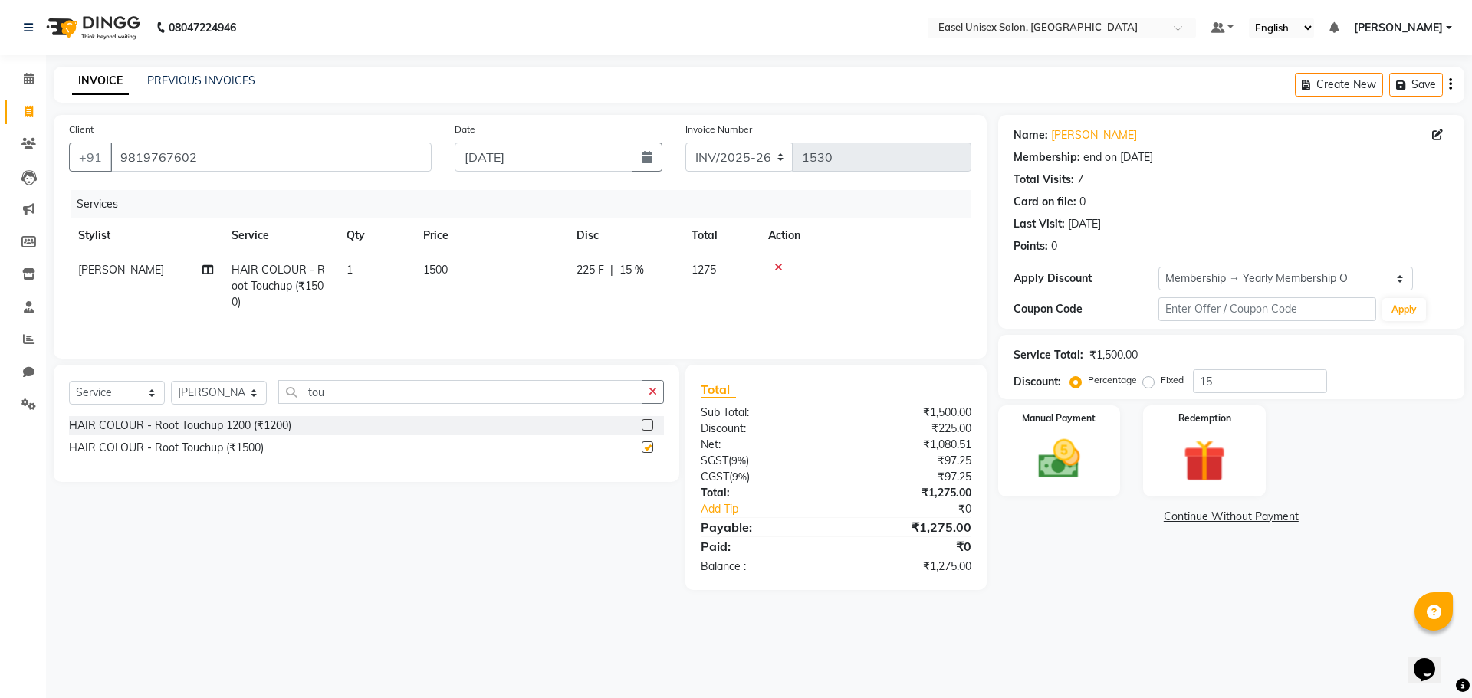
checkbox input "false"
click at [1073, 475] on img at bounding box center [1059, 459] width 71 height 51
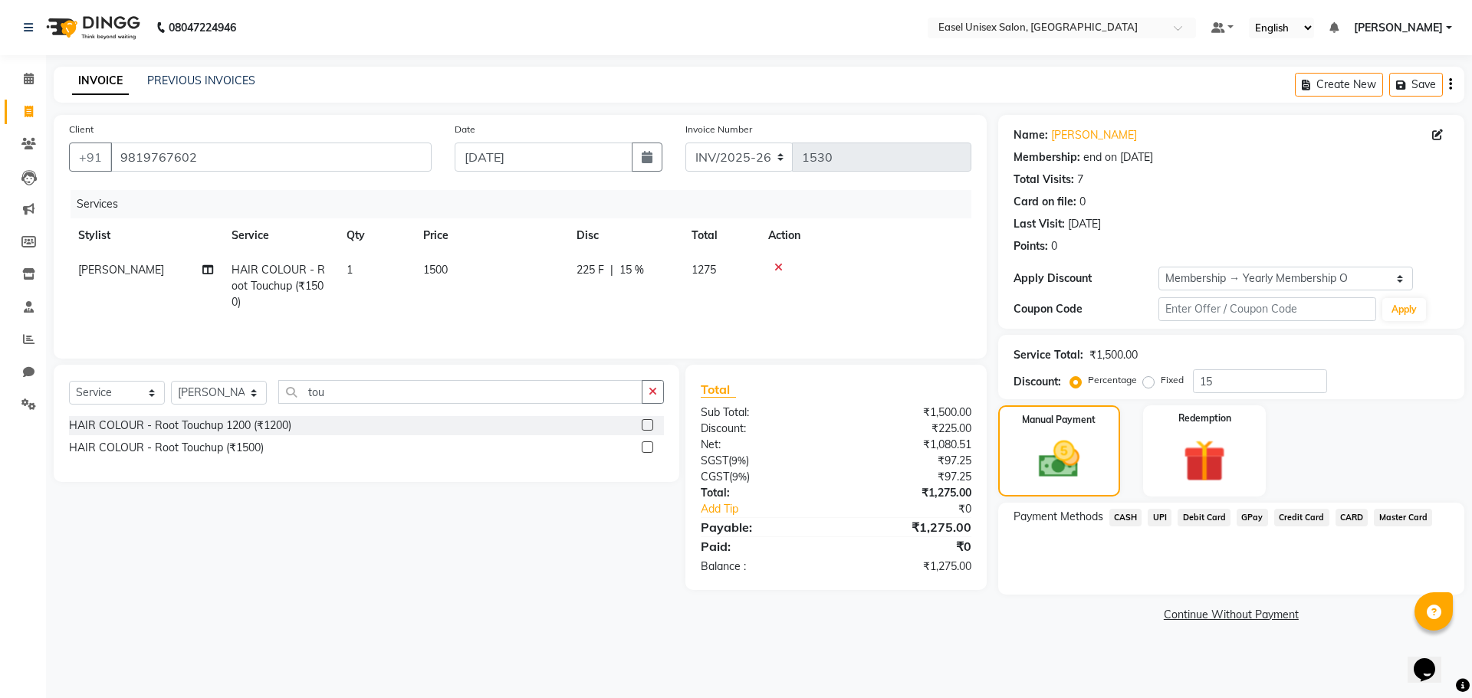
click at [1159, 518] on span "UPI" at bounding box center [1160, 518] width 24 height 18
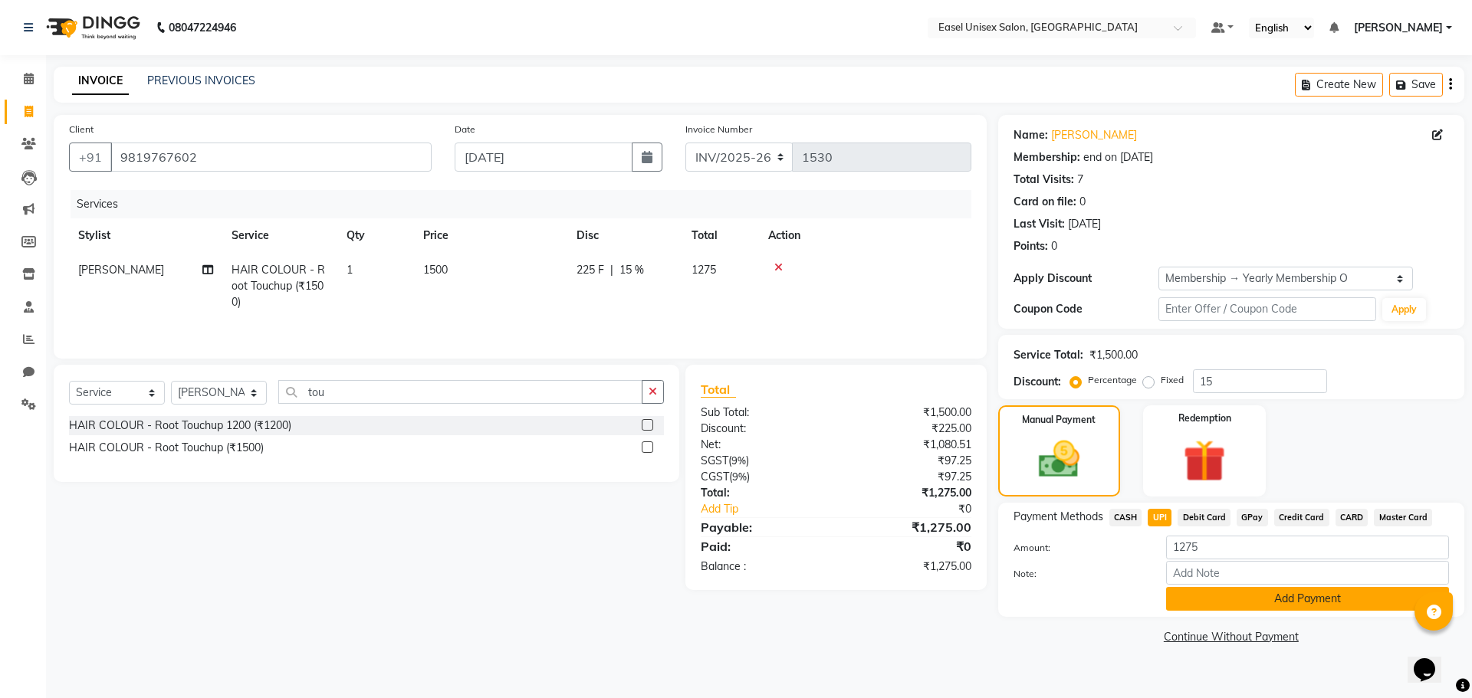
click at [1229, 601] on button "Add Payment" at bounding box center [1307, 599] width 283 height 24
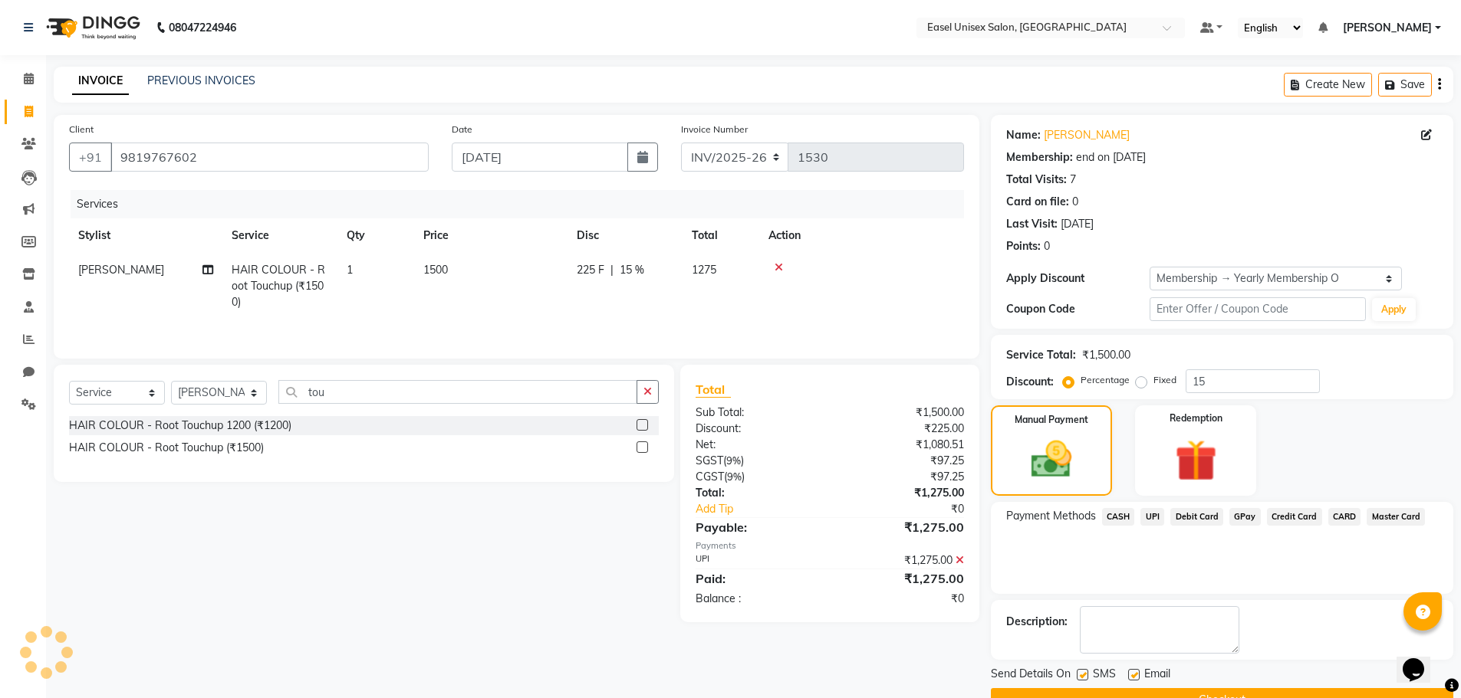
click at [1208, 691] on button "Checkout" at bounding box center [1222, 701] width 462 height 24
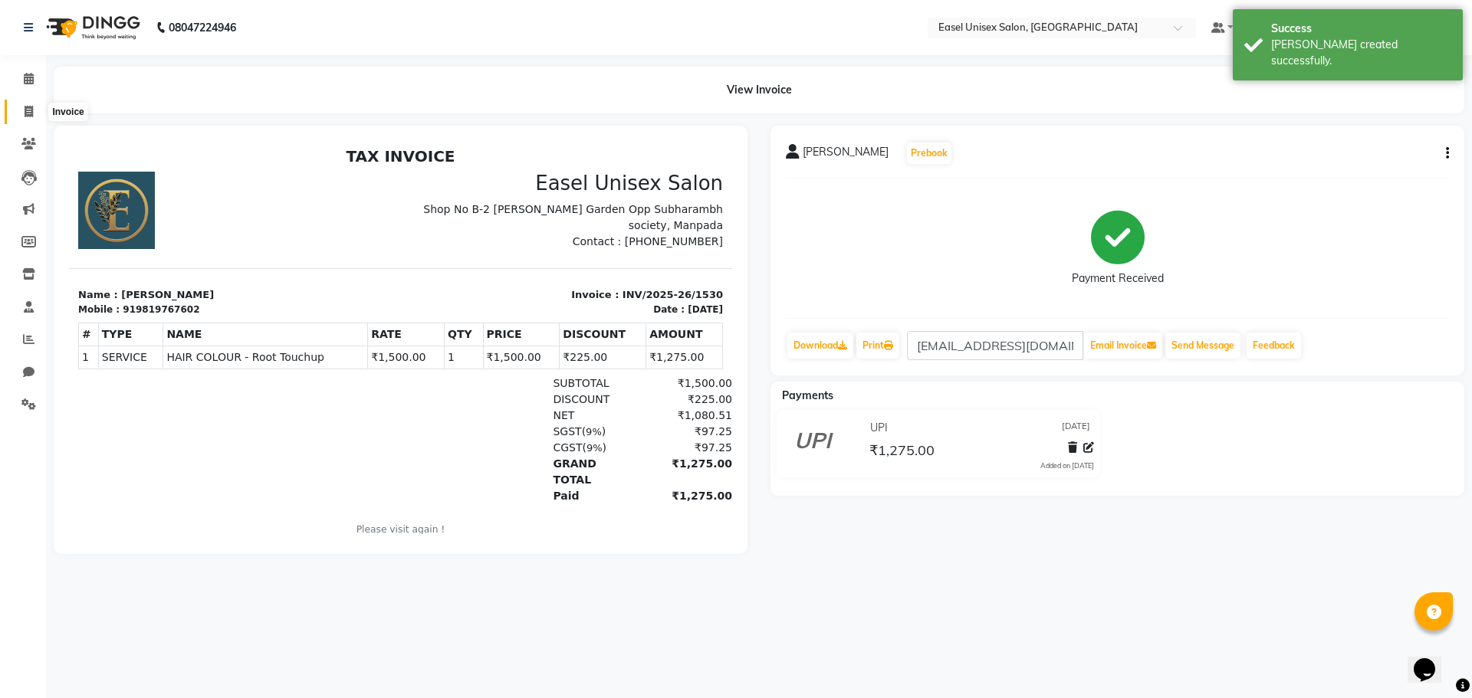
click at [28, 104] on span at bounding box center [28, 113] width 27 height 18
select select "service"
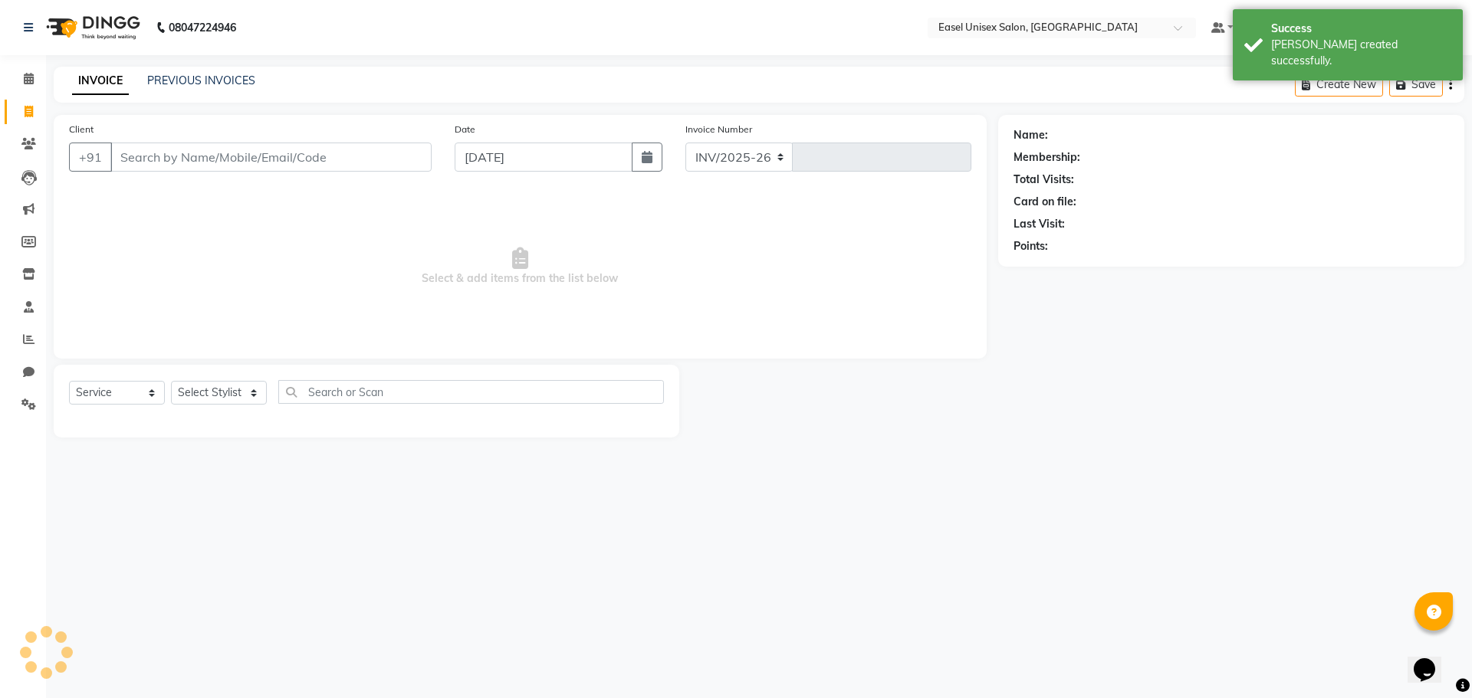
select select "8639"
type input "1531"
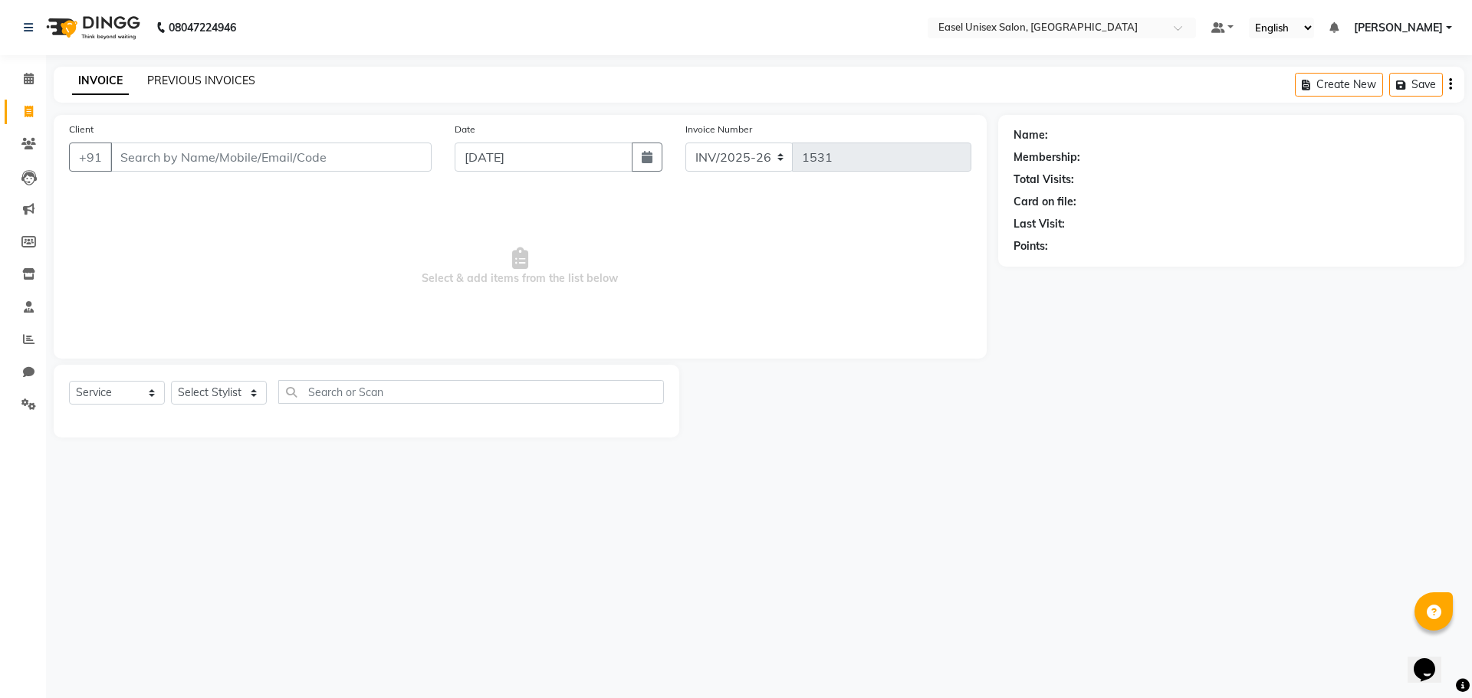
click at [237, 78] on link "PREVIOUS INVOICES" at bounding box center [201, 81] width 108 height 14
